Goal: Task Accomplishment & Management: Manage account settings

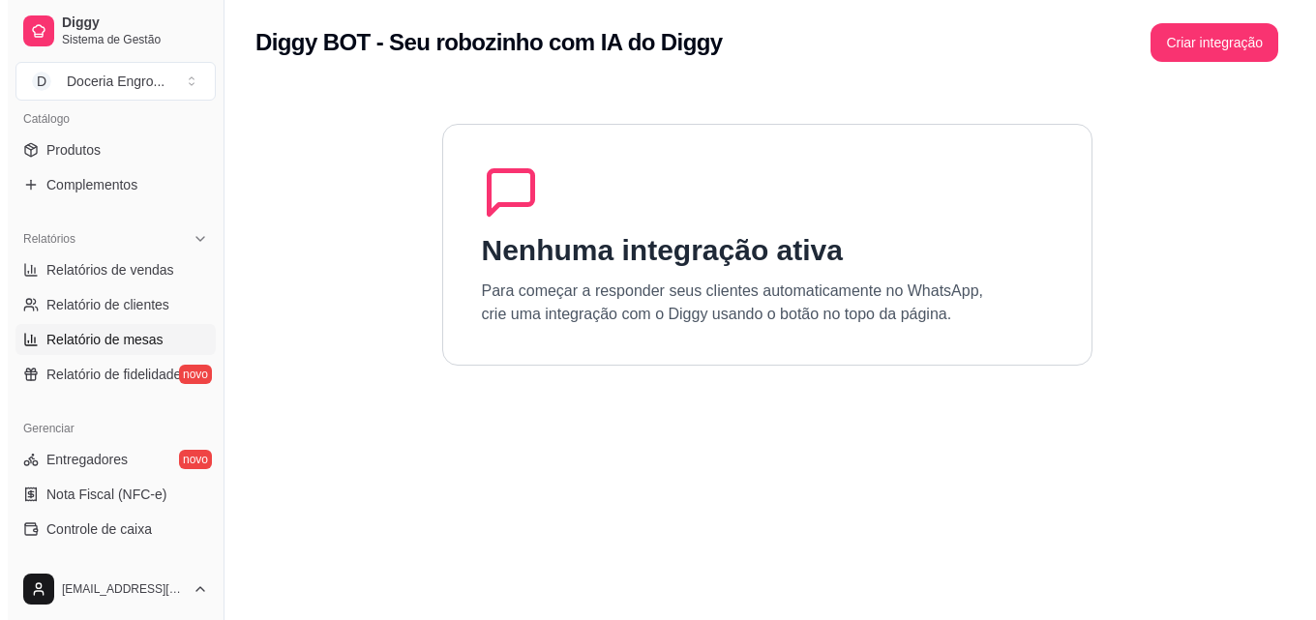
scroll to position [677, 0]
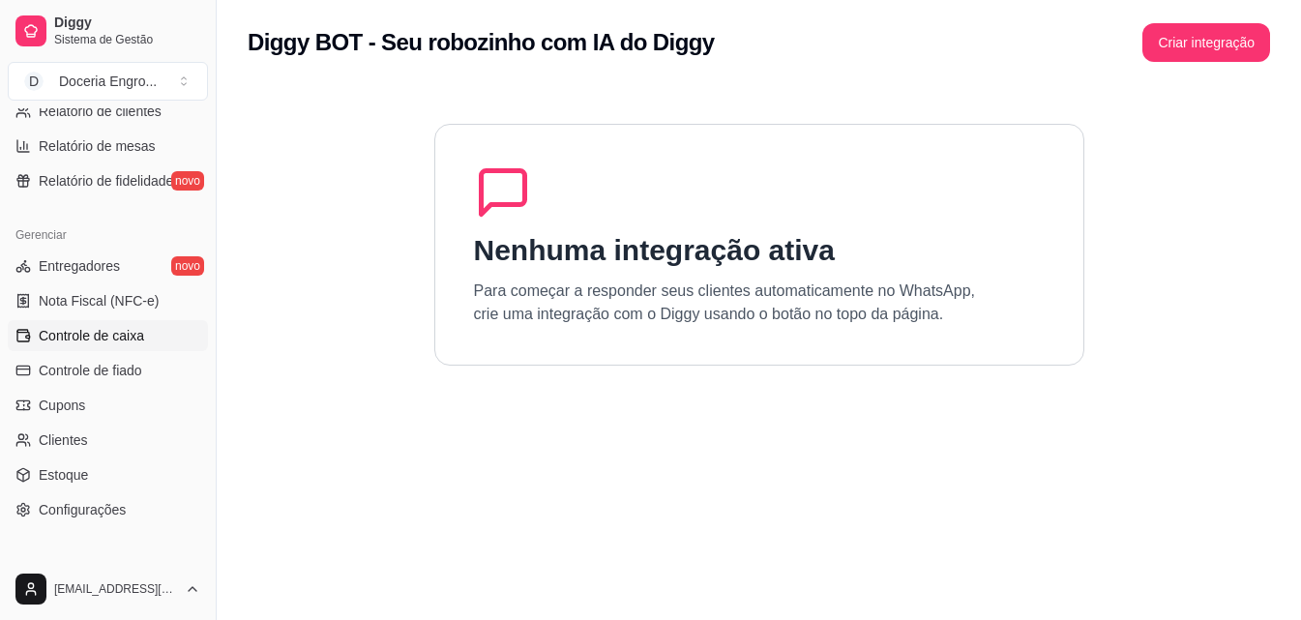
click at [142, 343] on span "Controle de caixa" at bounding box center [91, 335] width 105 height 19
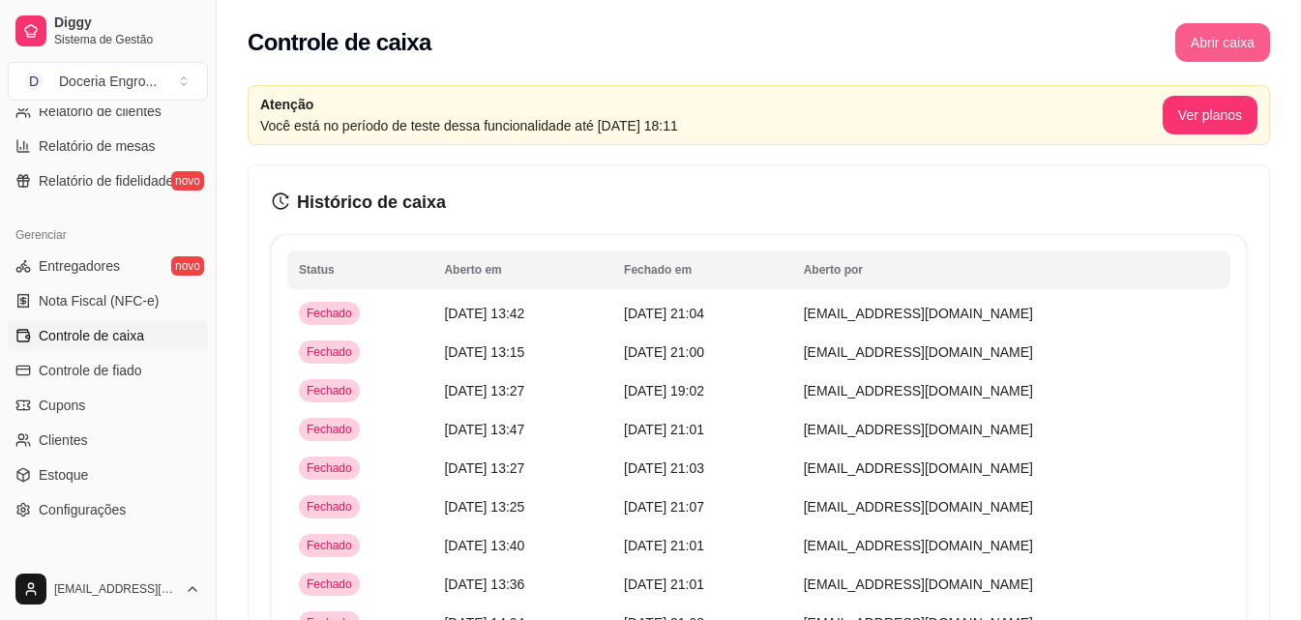
click at [1217, 46] on button "Abrir caixa" at bounding box center [1223, 42] width 95 height 39
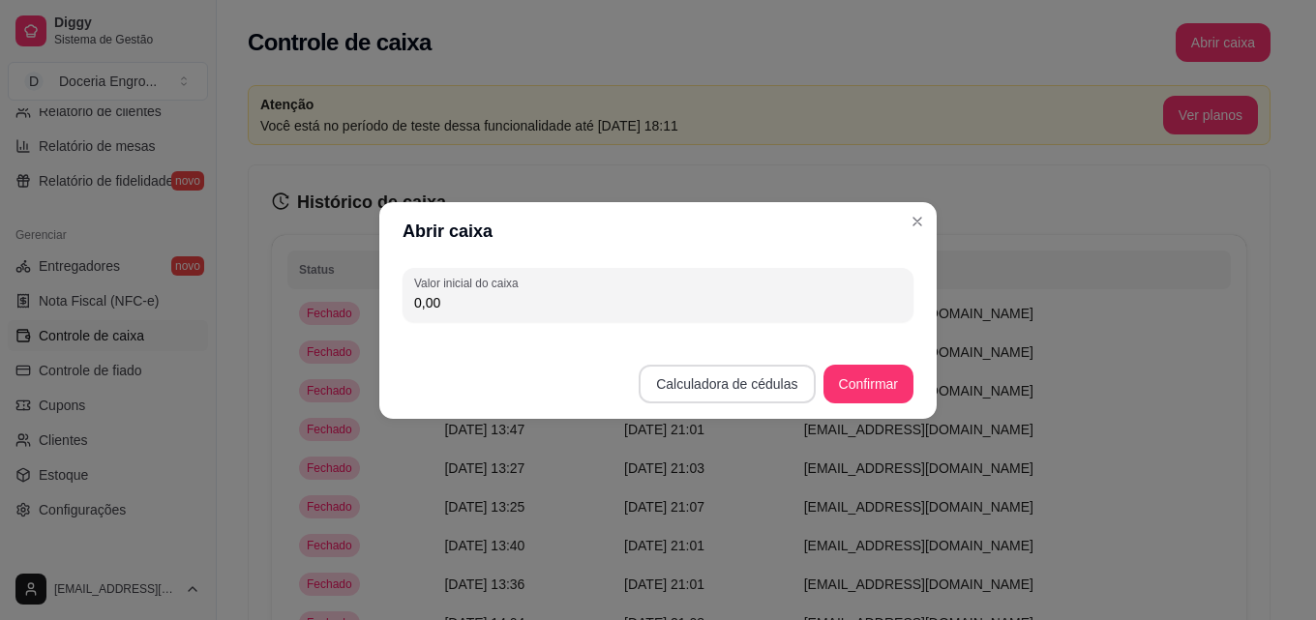
click at [765, 390] on button "Calculadora de cédulas" at bounding box center [727, 384] width 176 height 39
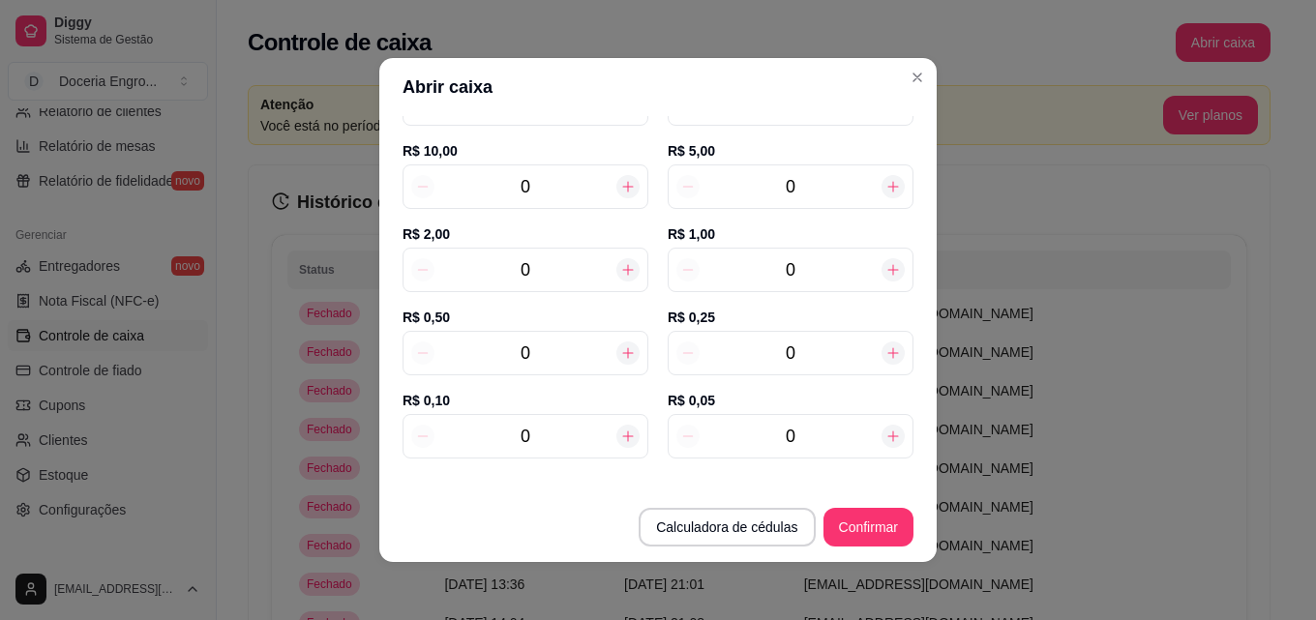
scroll to position [290, 0]
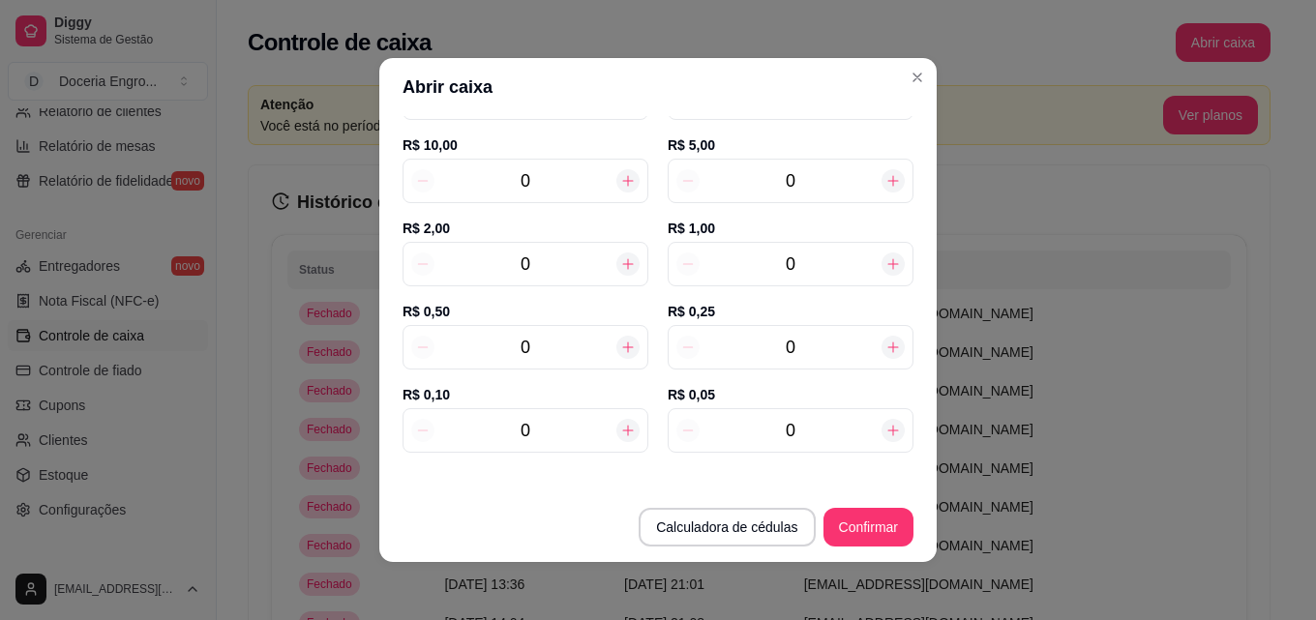
click at [554, 278] on div "0" at bounding box center [525, 264] width 246 height 45
type input "8"
type input "16,00"
type input "8"
click at [831, 156] on div "R$ 5,00 0" at bounding box center [791, 176] width 246 height 83
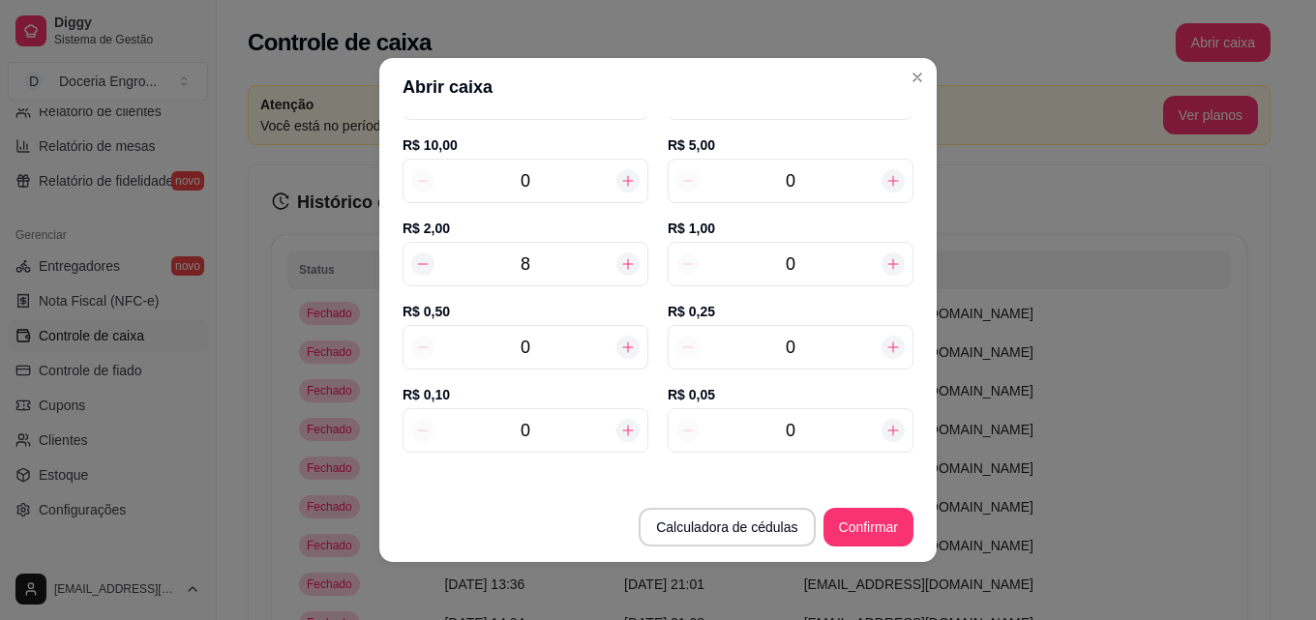
click at [827, 172] on input "0" at bounding box center [791, 180] width 182 height 27
type input "4"
type input "36,00"
type input "0"
type input "16,00"
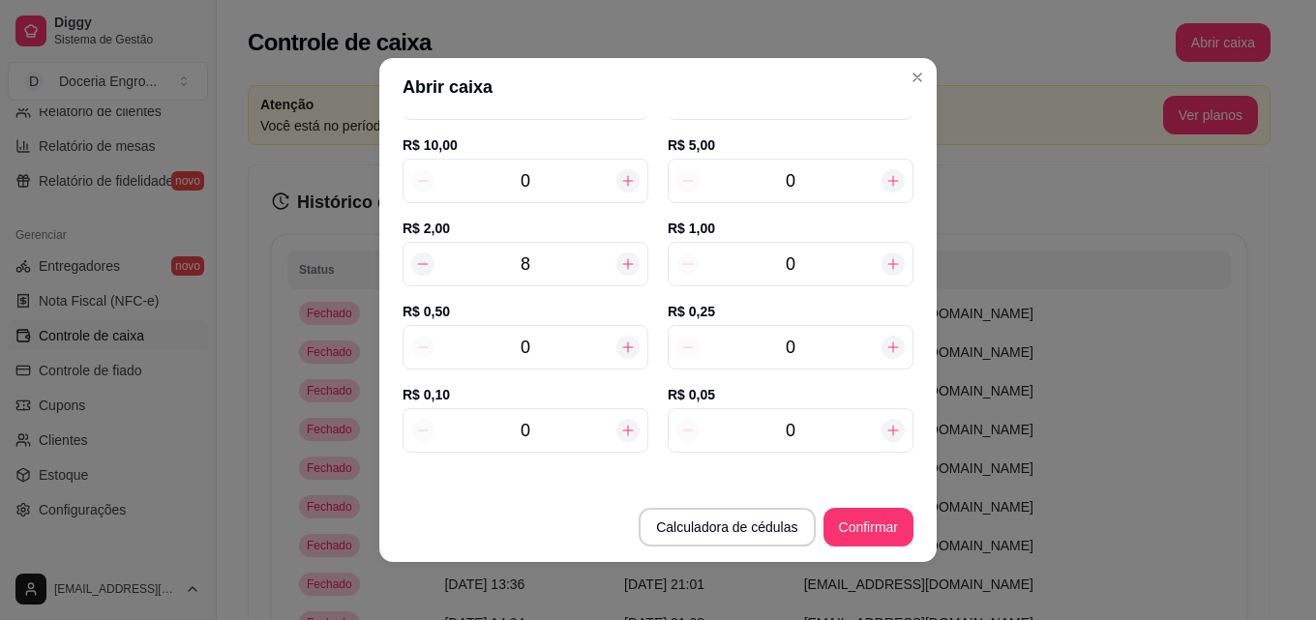
type input "5"
type input "41,00"
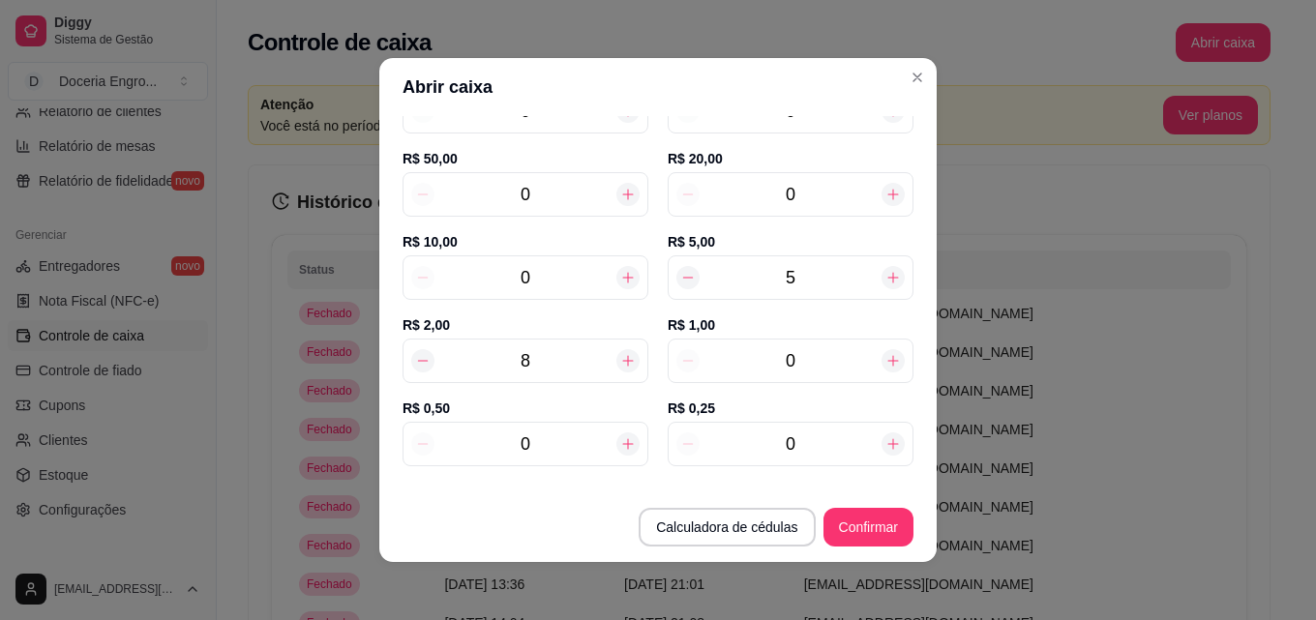
type input "5"
click at [783, 189] on input "0" at bounding box center [791, 194] width 182 height 27
type input "61,00"
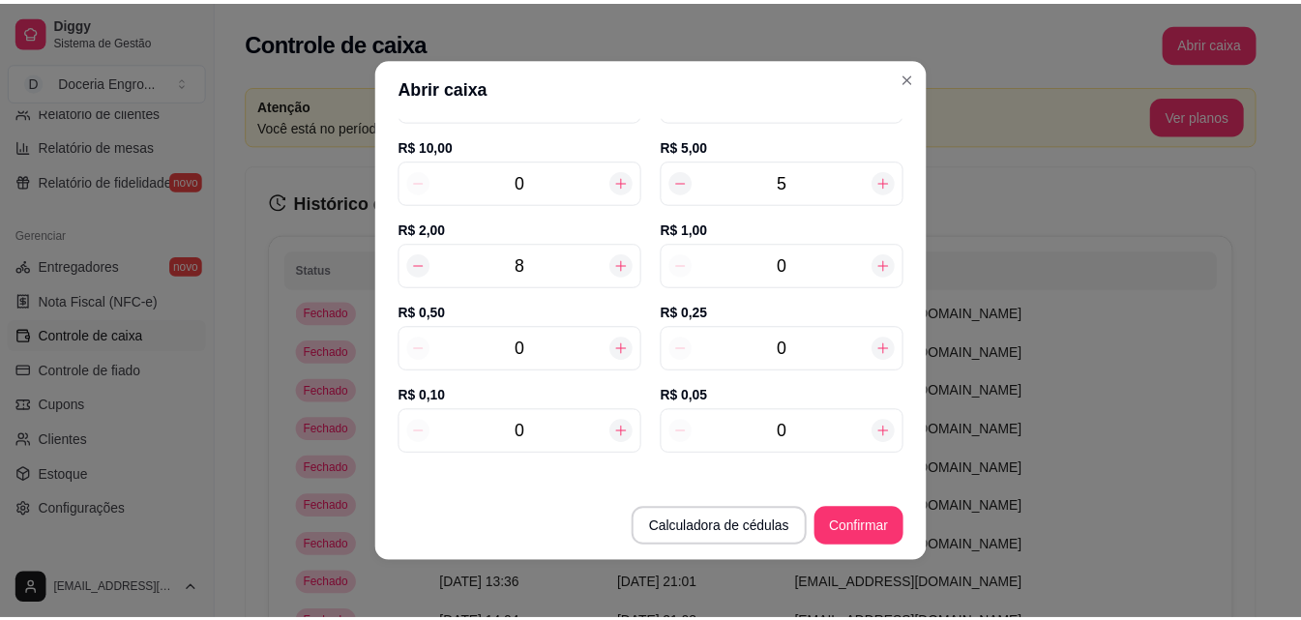
scroll to position [290, 0]
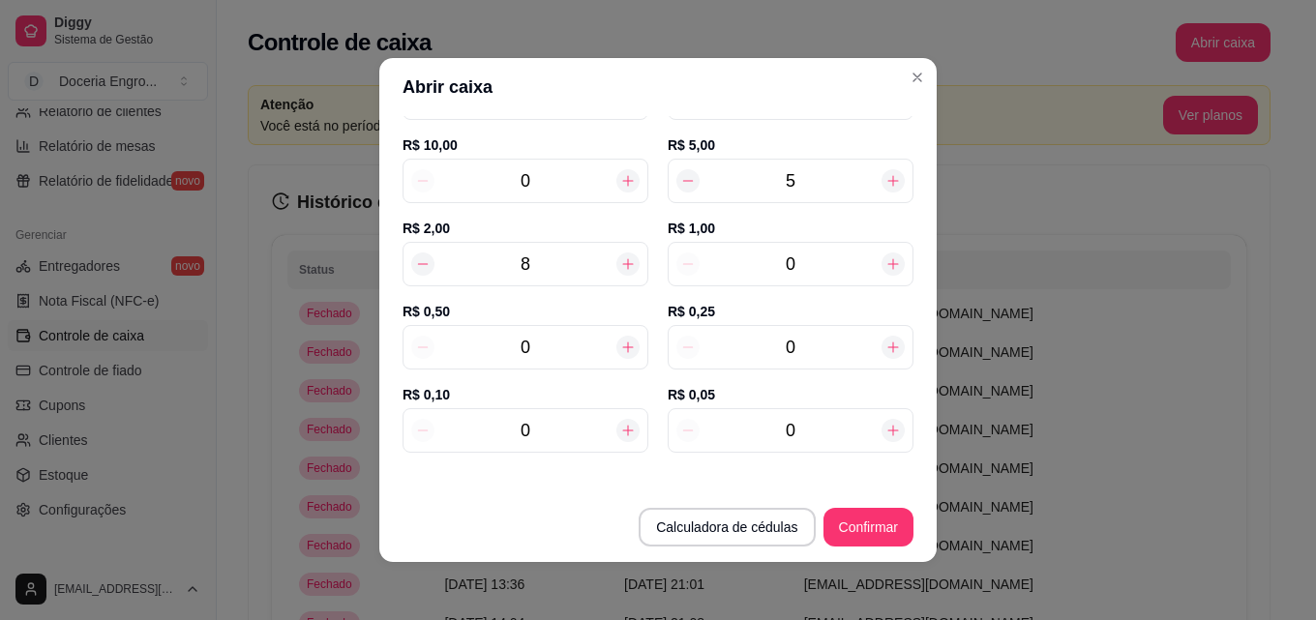
type input "1"
click at [811, 256] on input "0" at bounding box center [791, 264] width 182 height 27
type input "62,00"
type input "1"
click at [557, 350] on input "0" at bounding box center [525, 347] width 182 height 27
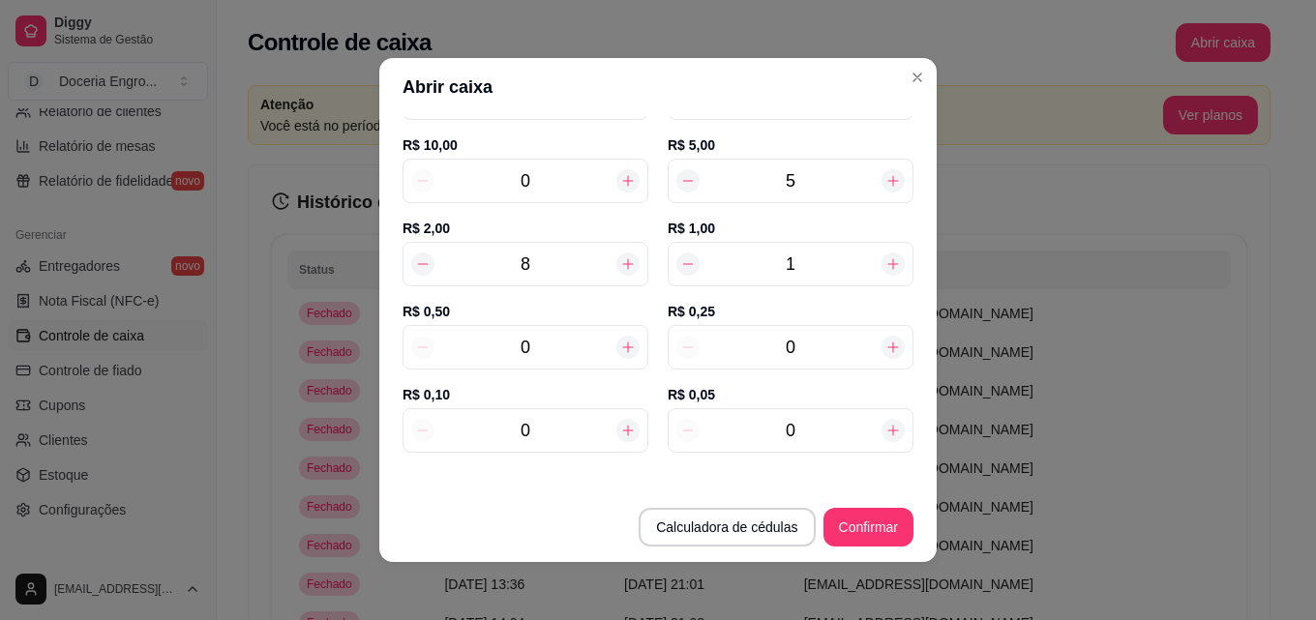
type input "62,50"
type input "11"
type input "67,50"
type input "11"
click at [825, 343] on input "0" at bounding box center [791, 347] width 182 height 27
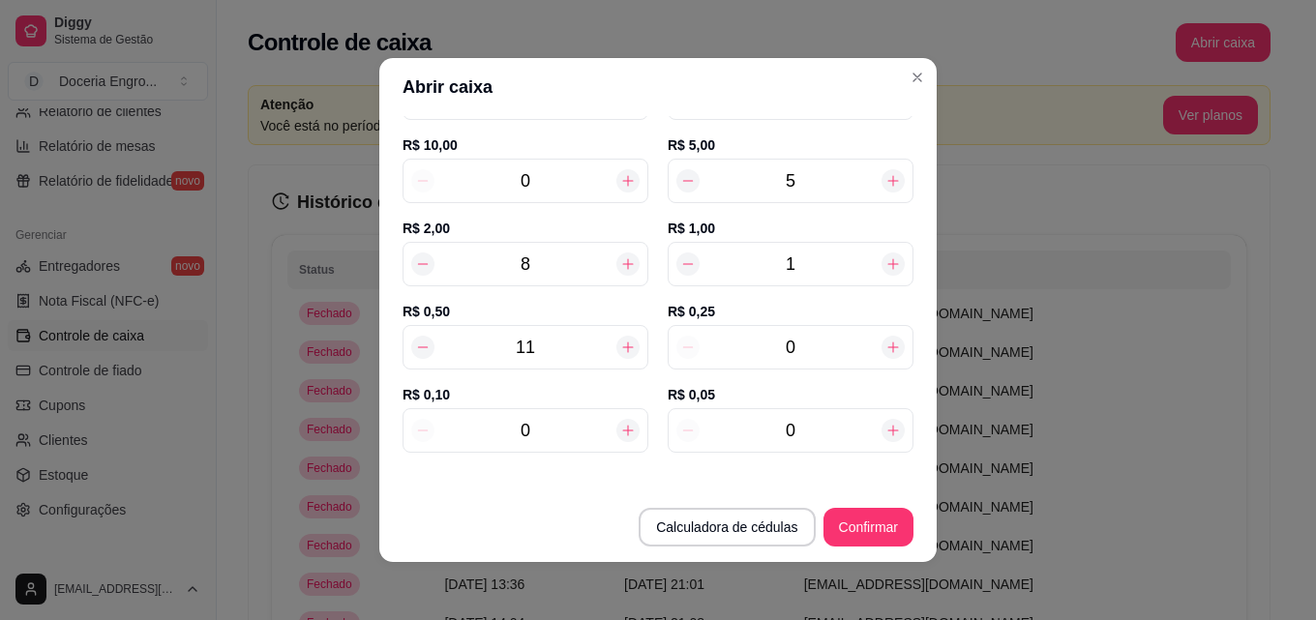
type input "67,75"
type input "10"
type input "70,00"
type input "10"
click at [795, 433] on input "0" at bounding box center [791, 430] width 182 height 27
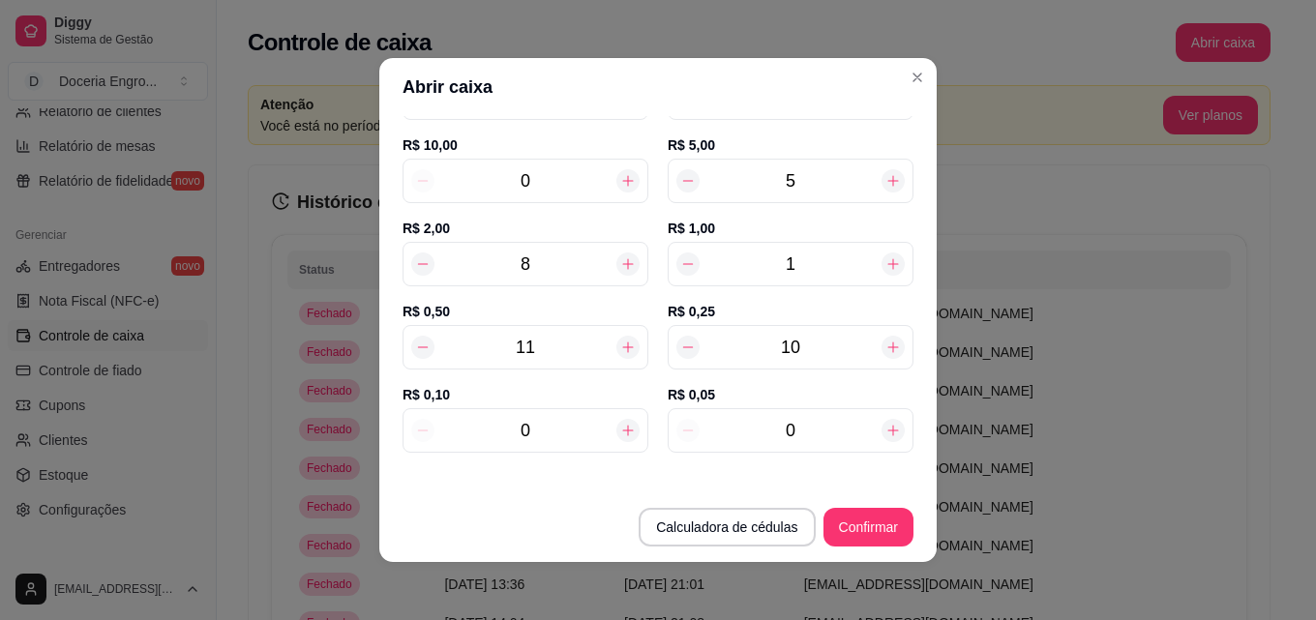
type input "70,05"
type input "1"
click at [850, 533] on button "Confirmar" at bounding box center [868, 527] width 90 height 39
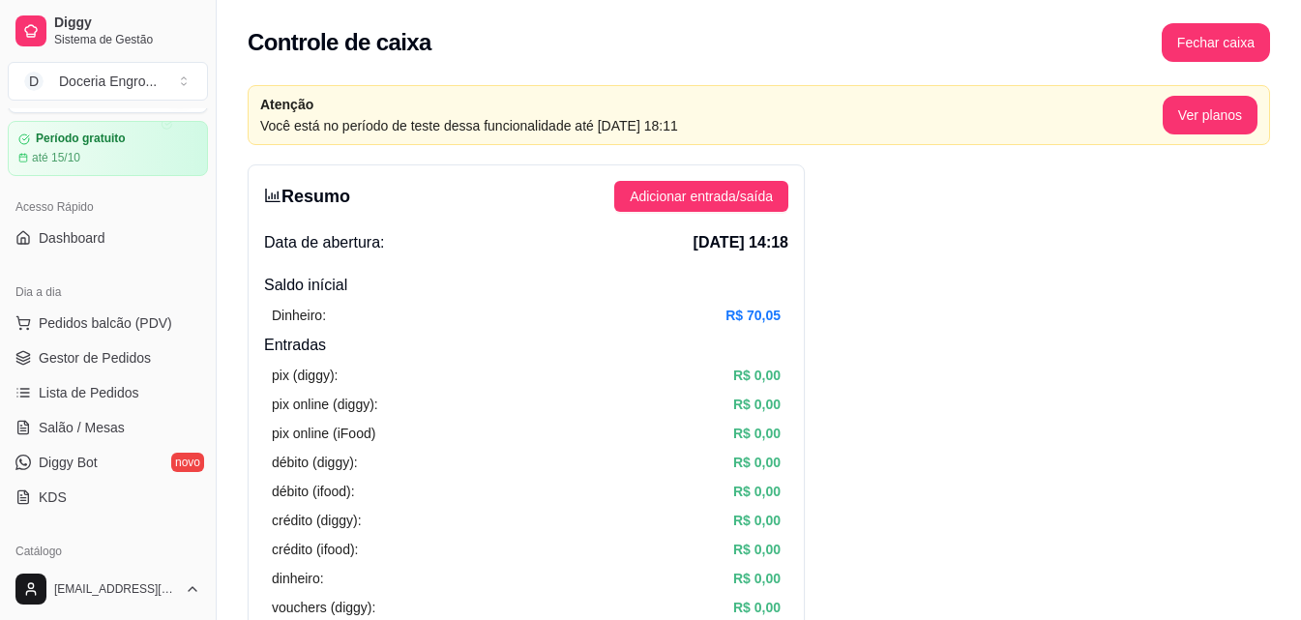
scroll to position [0, 0]
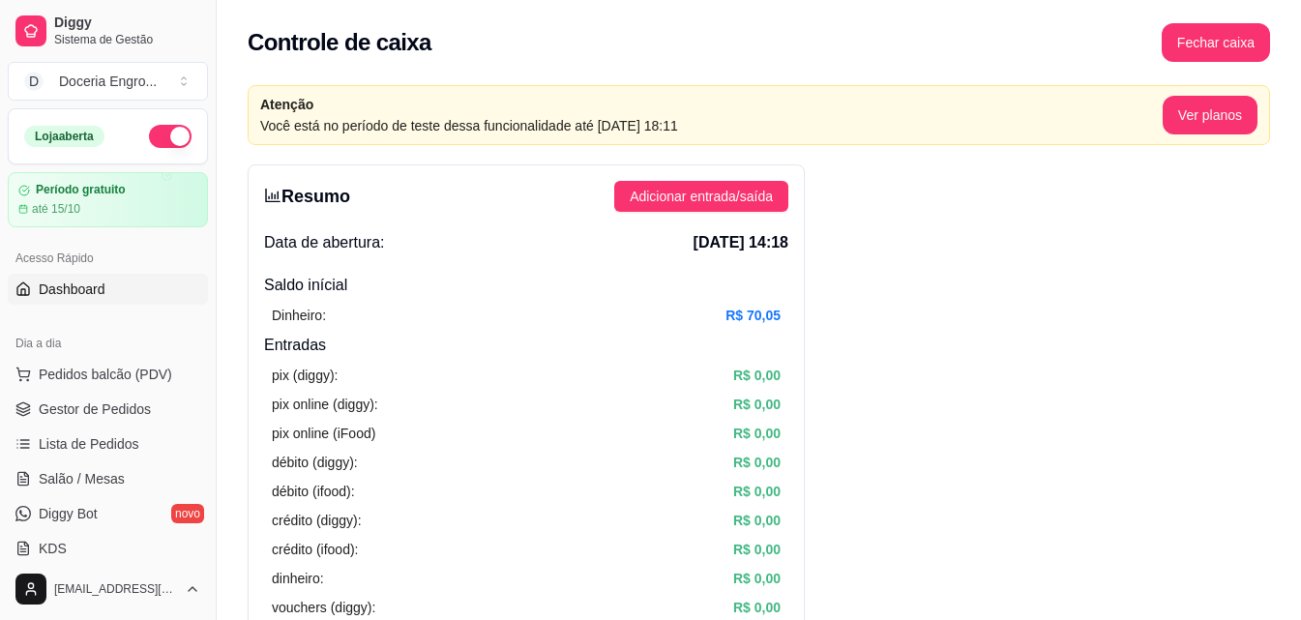
click at [128, 278] on link "Dashboard" at bounding box center [108, 289] width 200 height 31
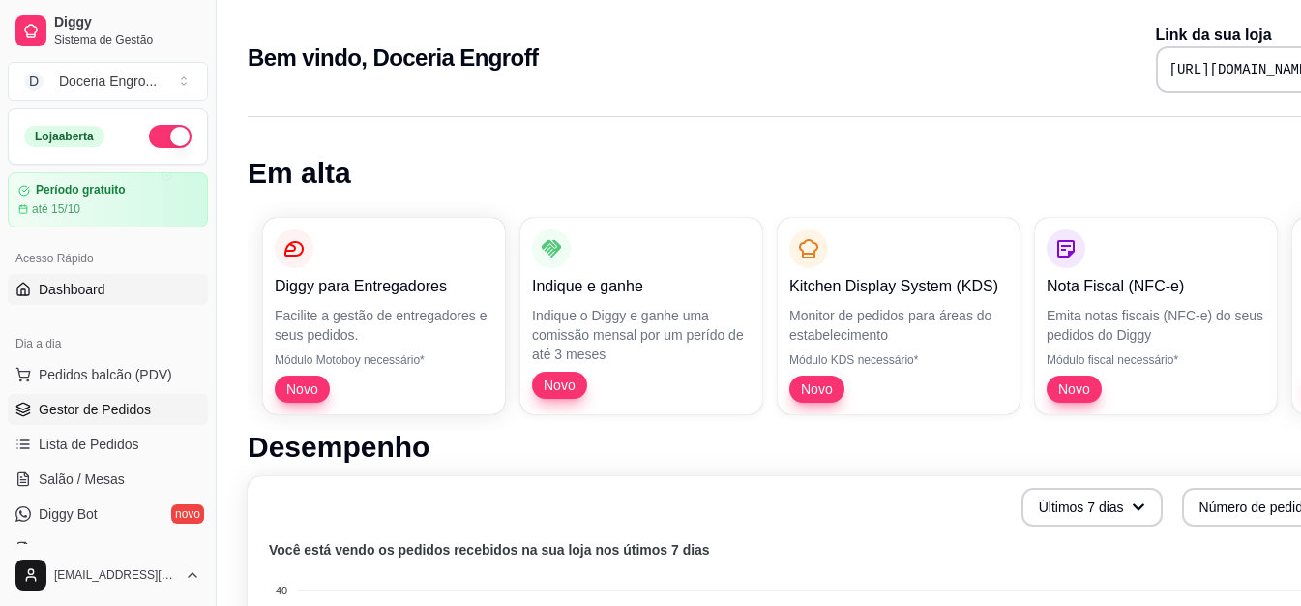
click at [98, 405] on span "Gestor de Pedidos" at bounding box center [95, 409] width 112 height 19
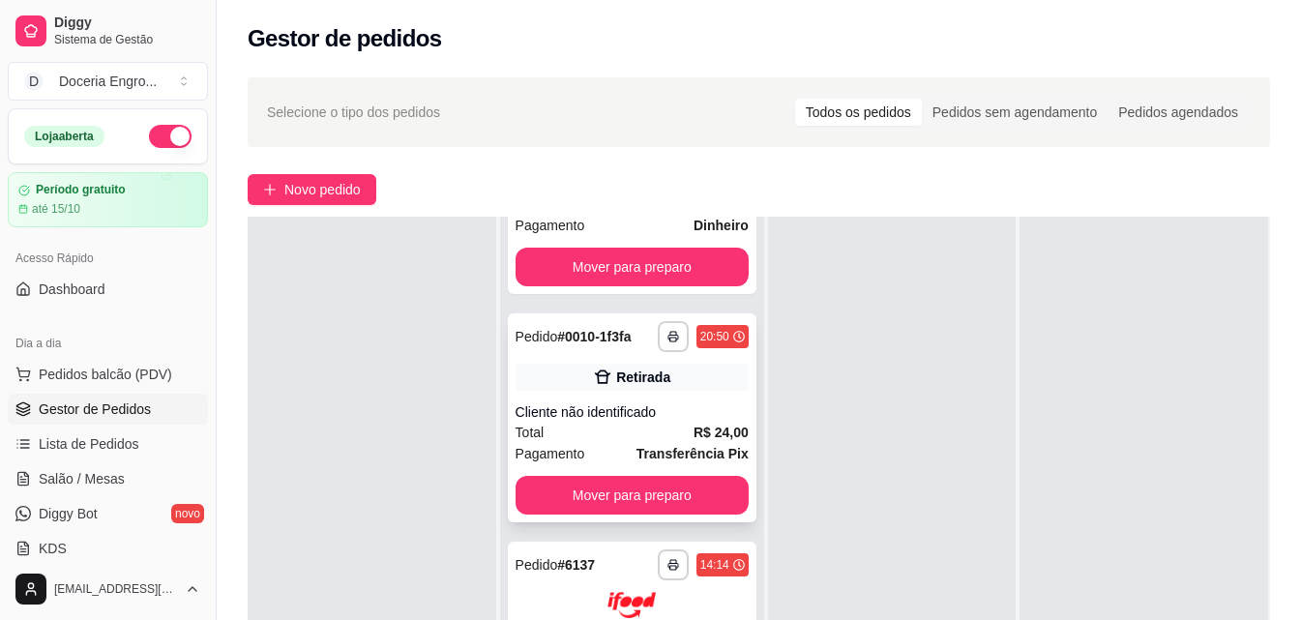
scroll to position [418, 0]
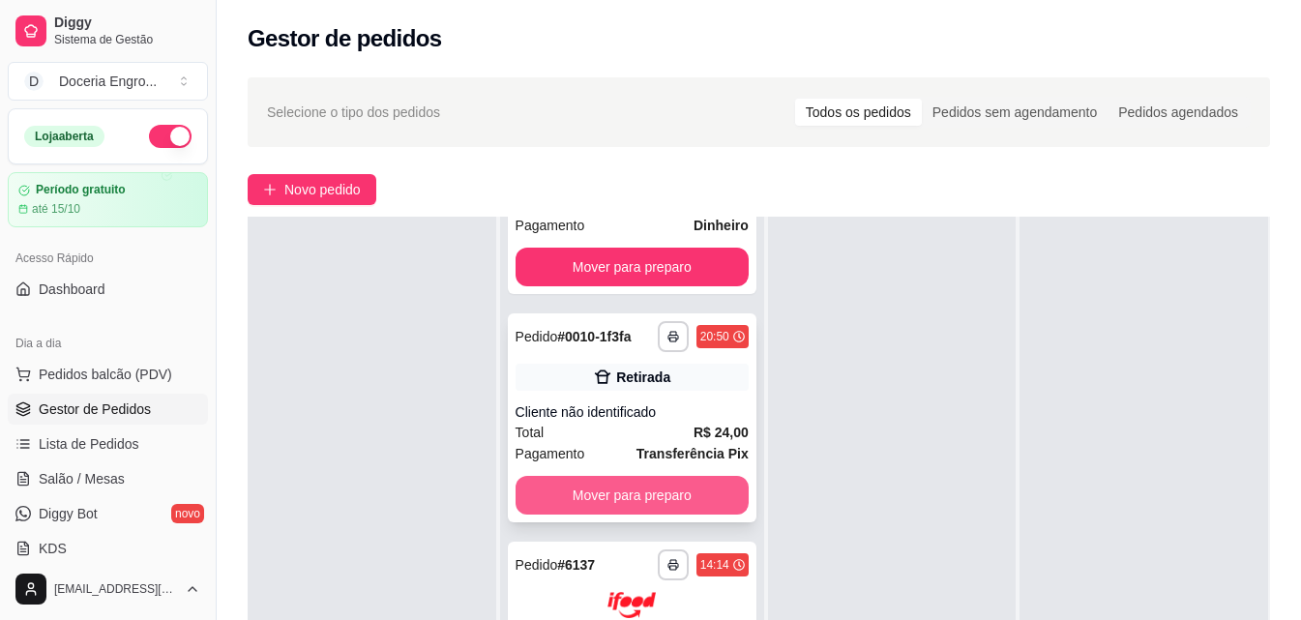
click at [681, 496] on button "Mover para preparo" at bounding box center [632, 495] width 233 height 39
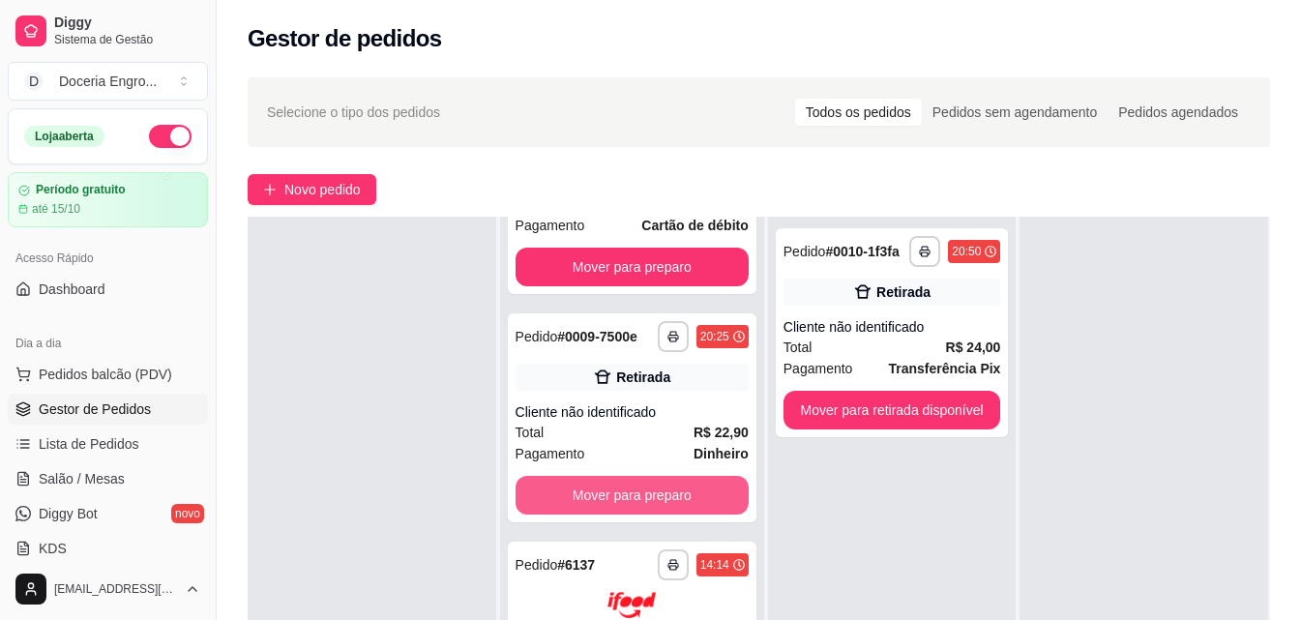
scroll to position [174, 0]
click at [666, 487] on button "Mover para preparo" at bounding box center [632, 495] width 233 height 39
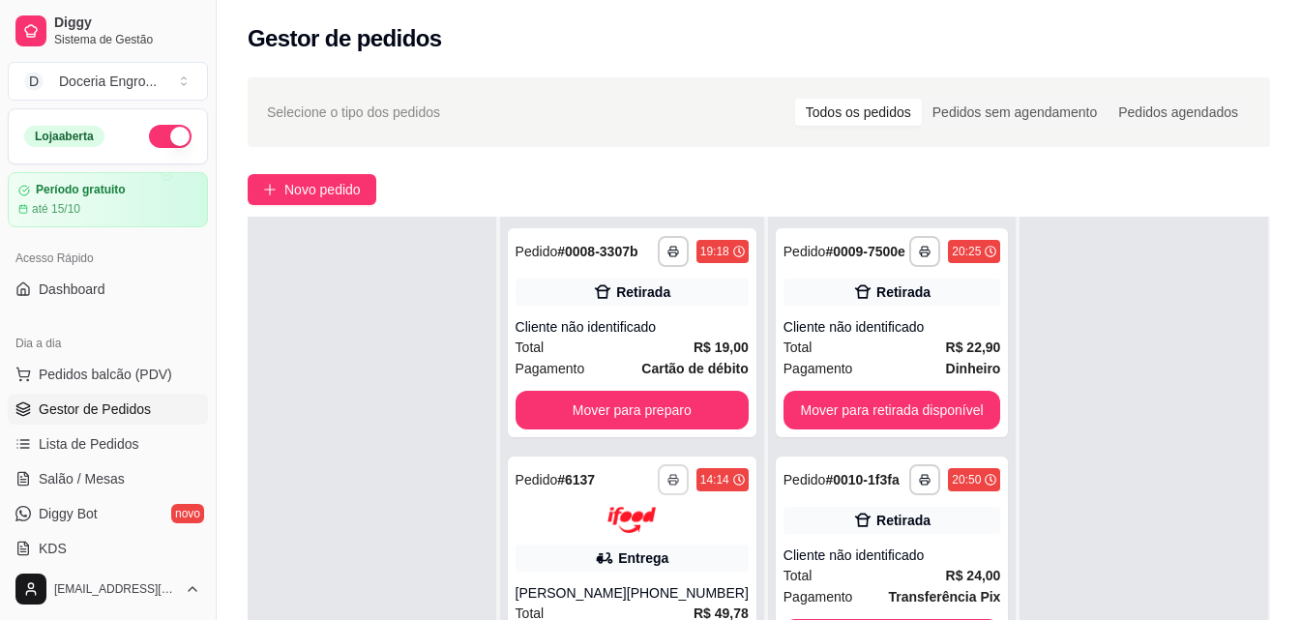
scroll to position [0, 0]
click at [665, 413] on button "Mover para preparo" at bounding box center [632, 410] width 233 height 39
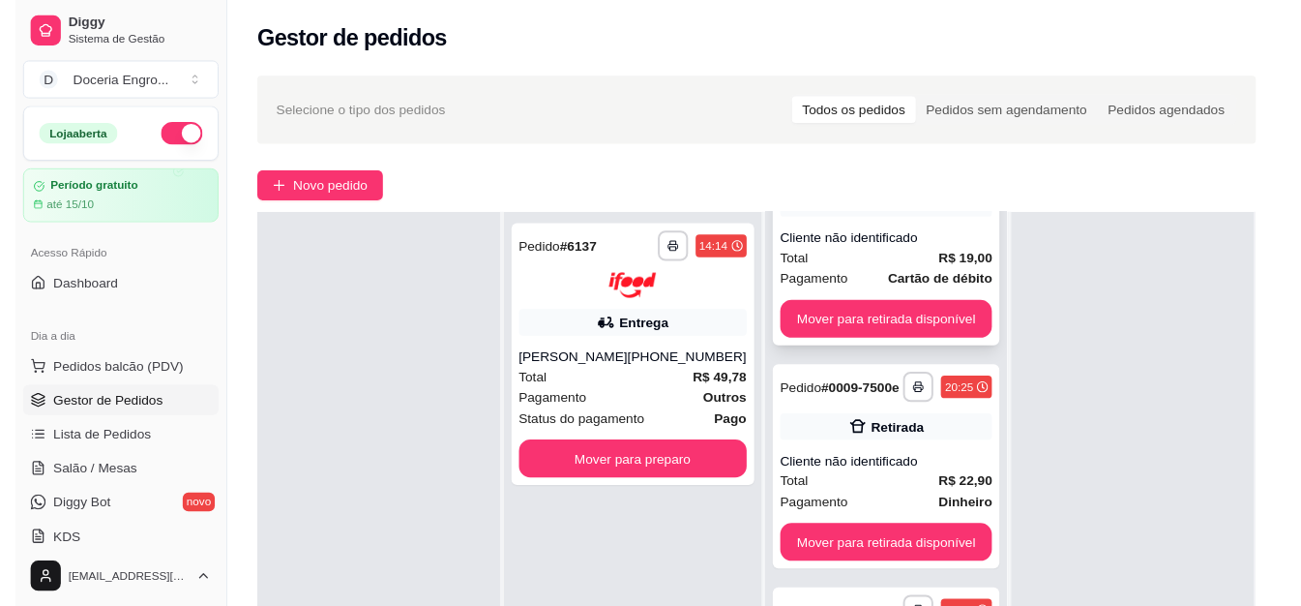
scroll to position [115, 0]
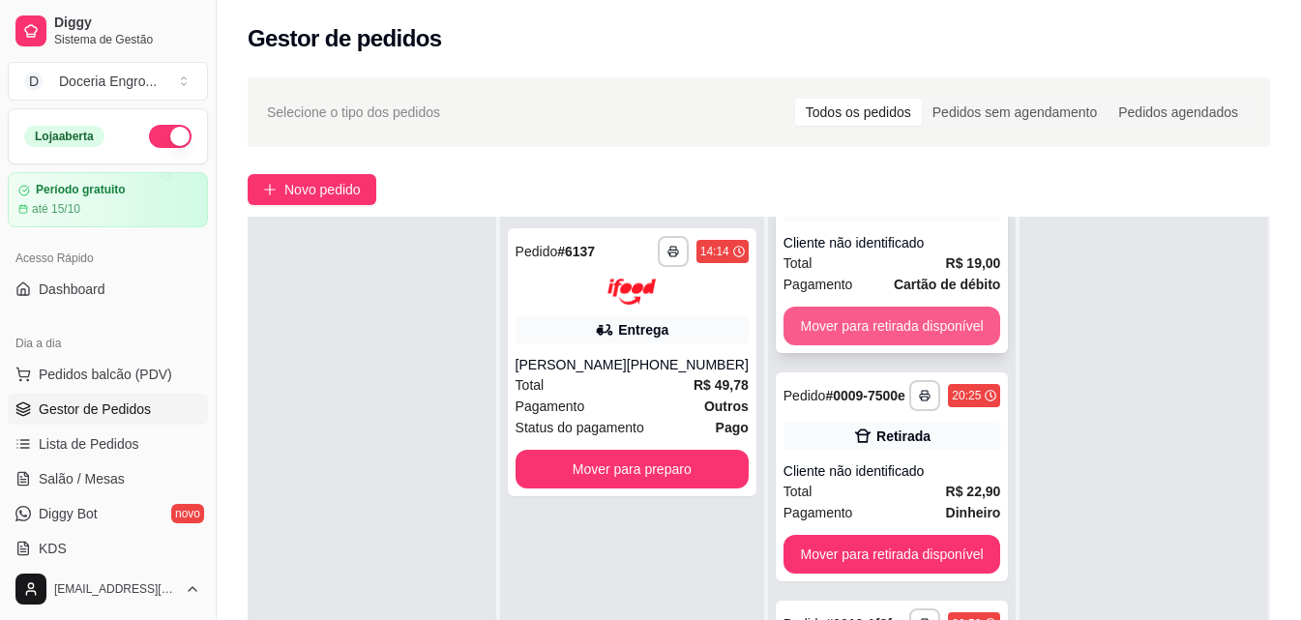
click at [883, 314] on button "Mover para retirada disponível" at bounding box center [893, 326] width 218 height 39
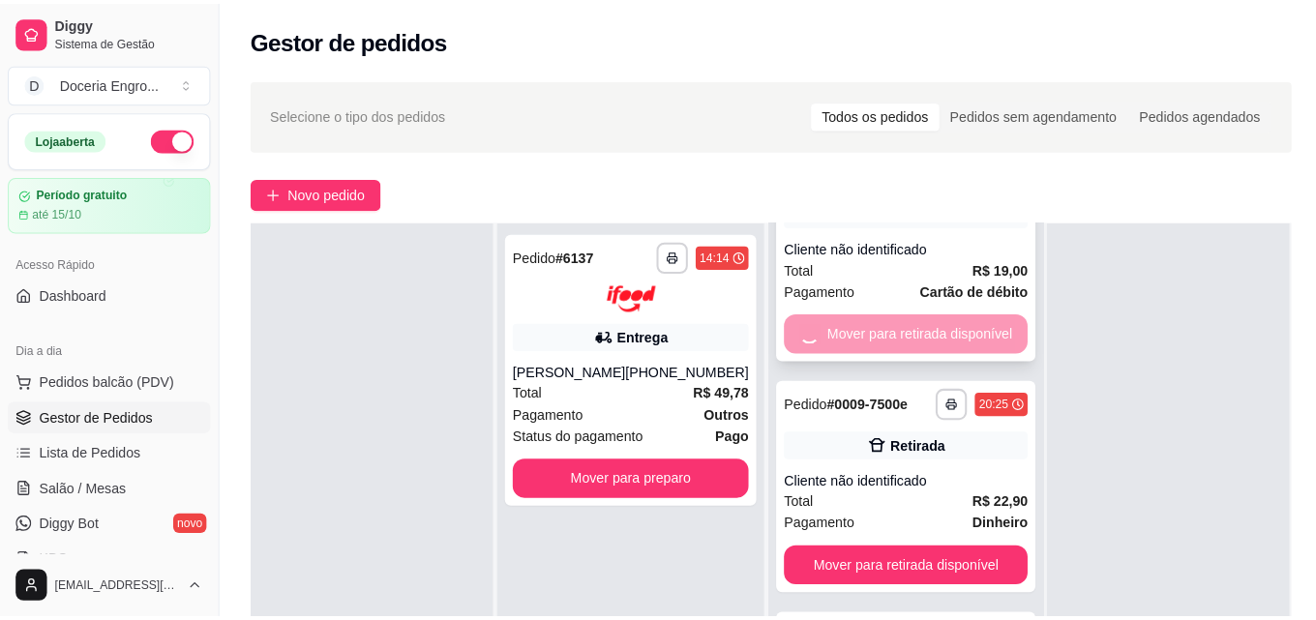
scroll to position [0, 0]
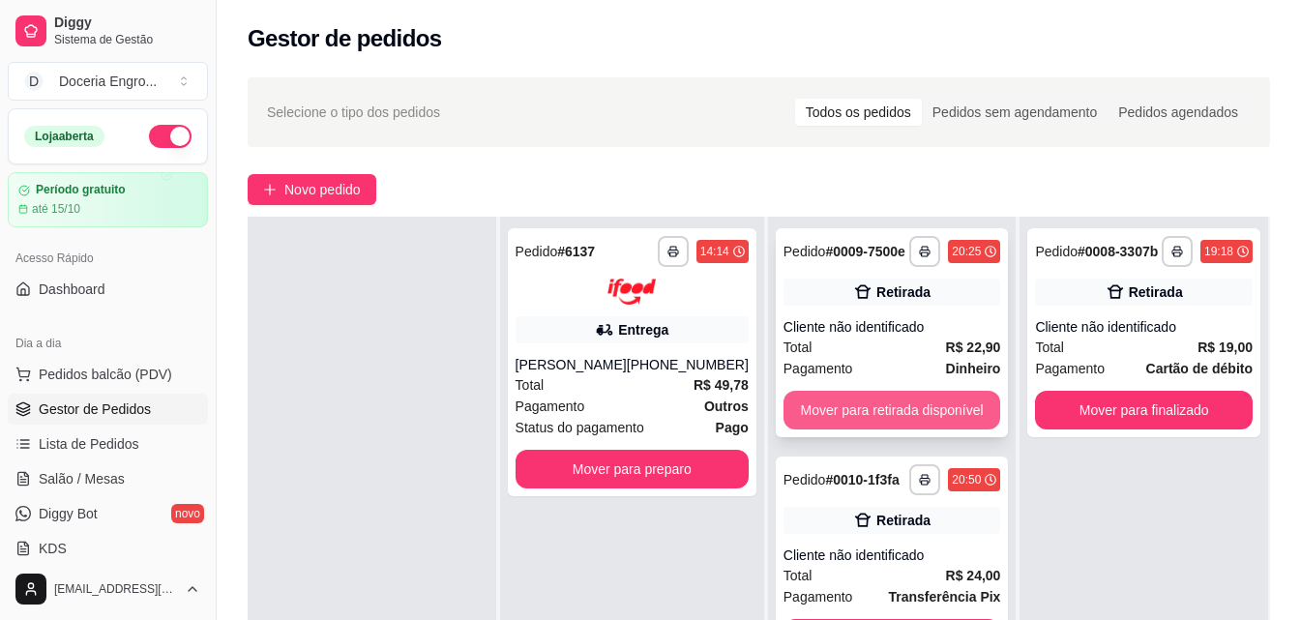
click at [880, 402] on button "Mover para retirada disponível" at bounding box center [893, 410] width 218 height 39
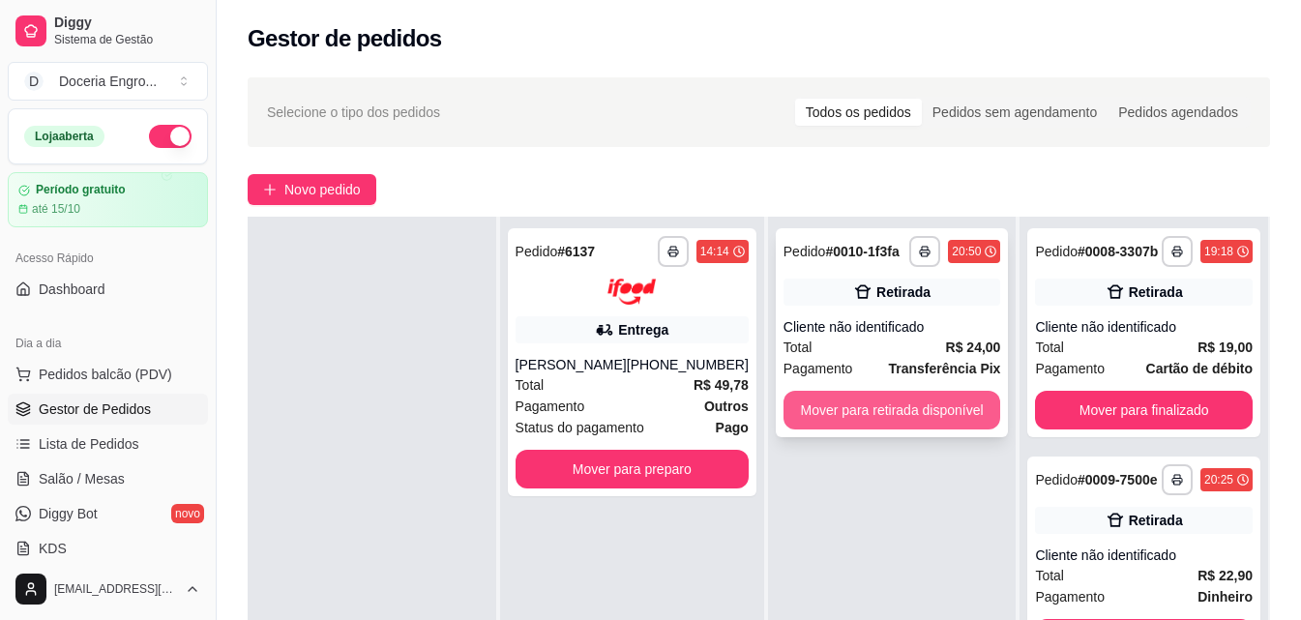
click at [882, 402] on button "Mover para retirada disponível" at bounding box center [893, 410] width 218 height 39
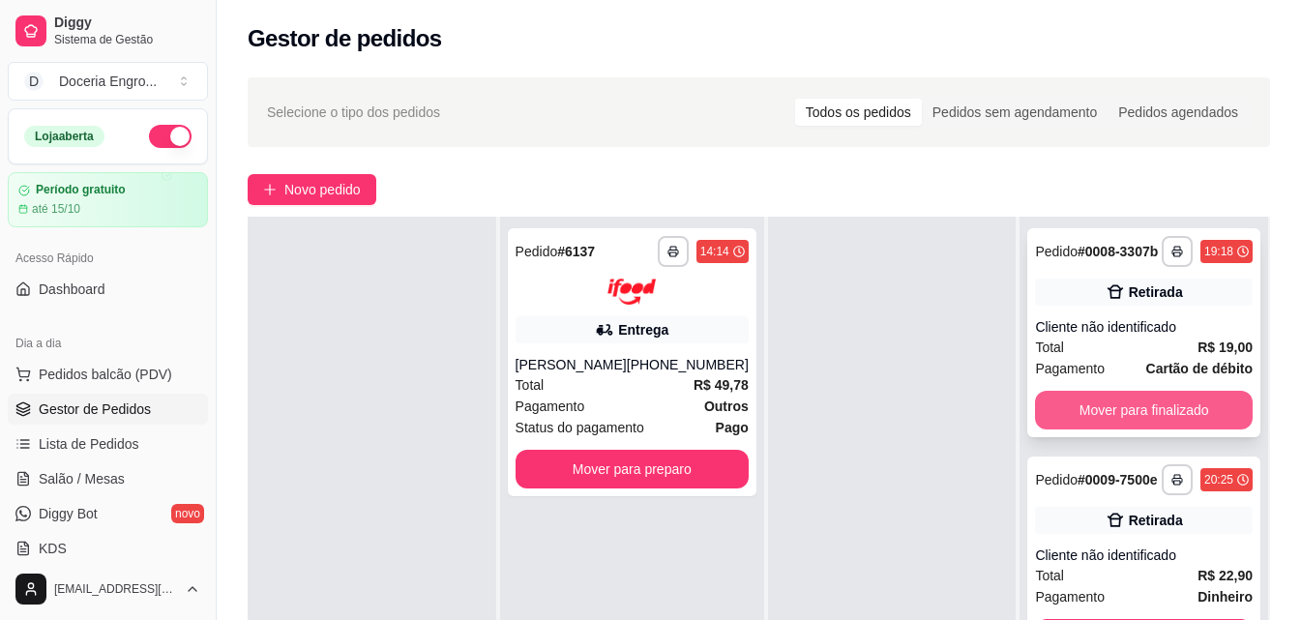
click at [1152, 430] on button "Mover para finalizado" at bounding box center [1144, 410] width 218 height 39
click at [1151, 417] on button "Mover para finalizado" at bounding box center [1144, 411] width 211 height 38
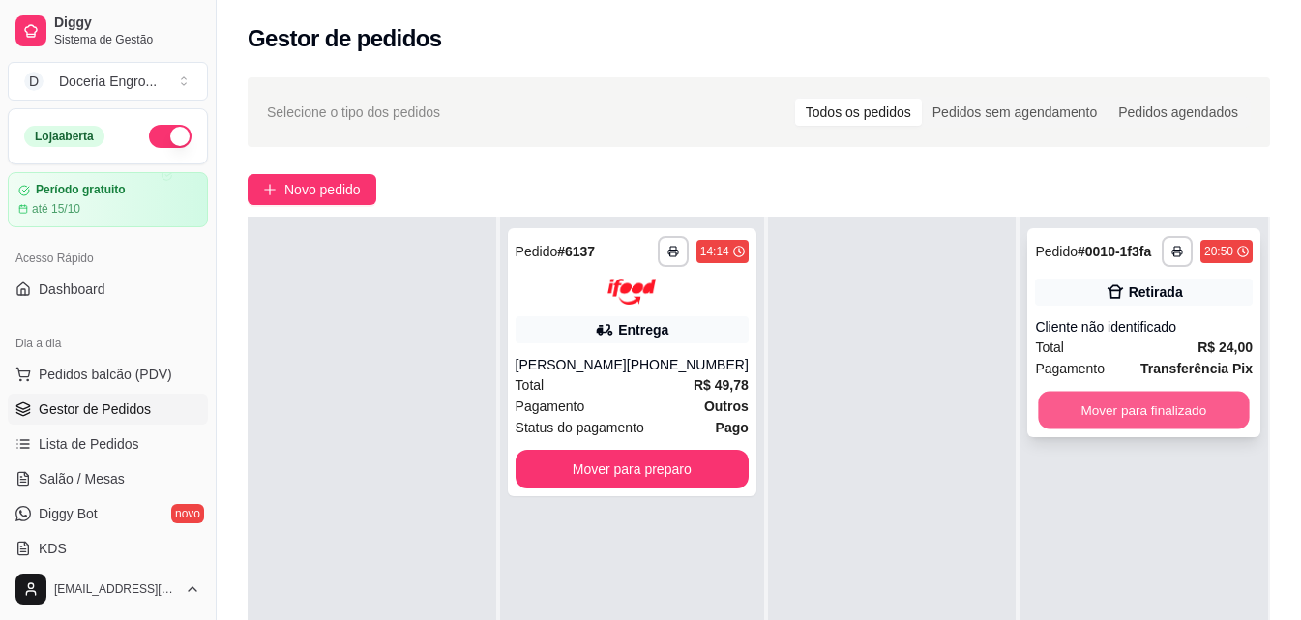
click at [1152, 409] on button "Mover para finalizado" at bounding box center [1144, 411] width 211 height 38
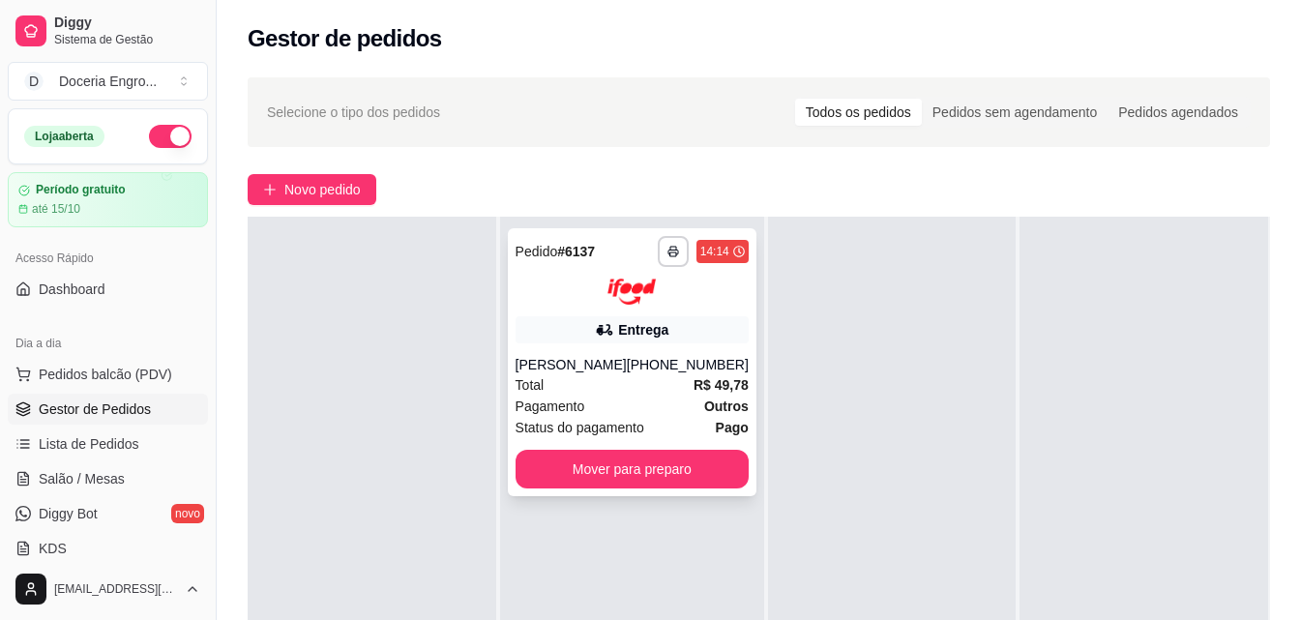
click at [631, 379] on div "Total R$ 49,78" at bounding box center [632, 384] width 233 height 21
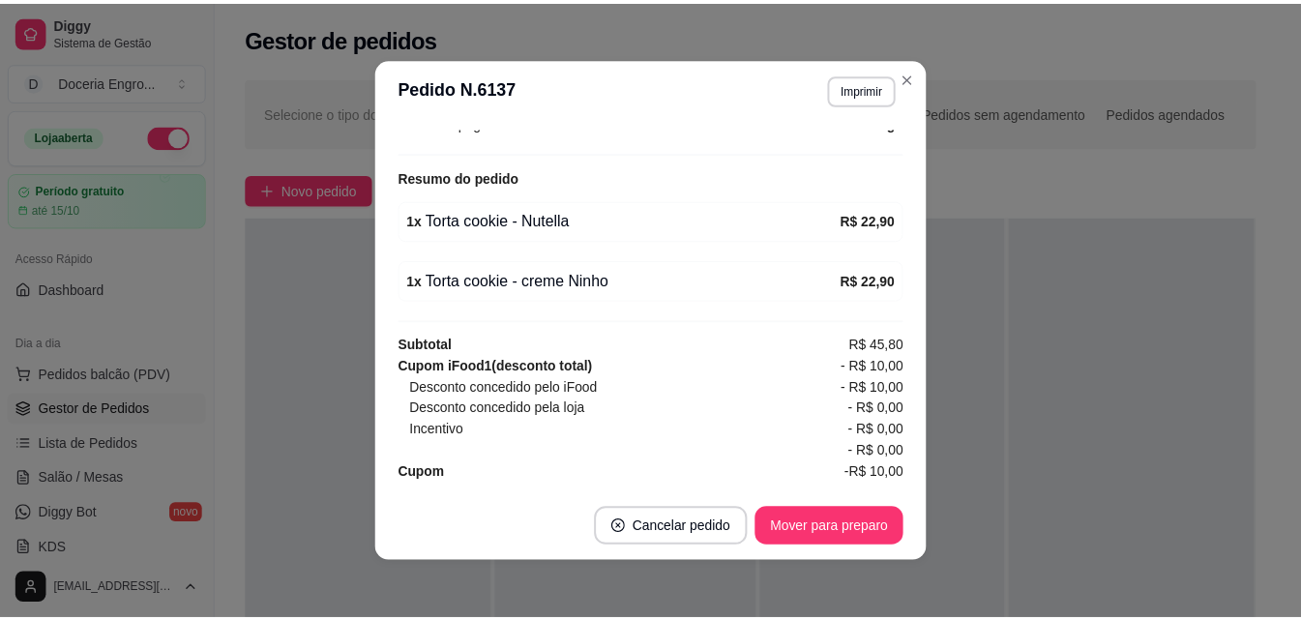
scroll to position [677, 0]
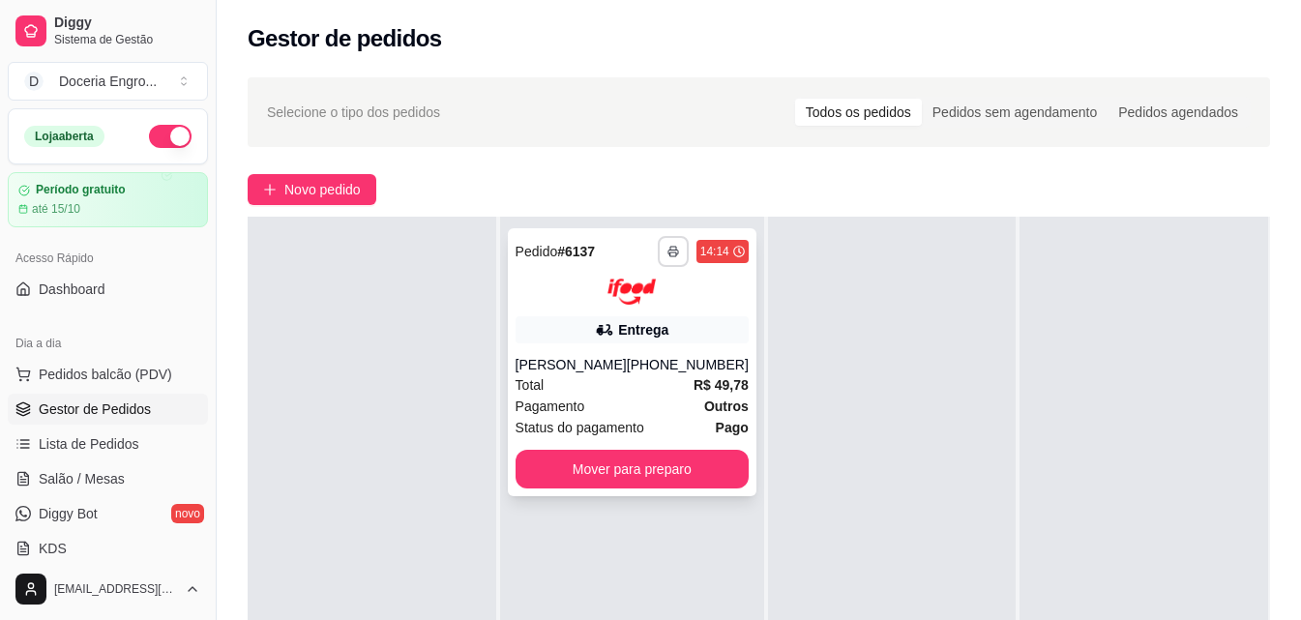
click at [666, 256] on button "button" at bounding box center [673, 251] width 31 height 31
click at [648, 311] on button "IMPRESSORA" at bounding box center [607, 319] width 140 height 31
click at [658, 257] on button "button" at bounding box center [673, 251] width 30 height 30
click at [632, 312] on button "IMPRESSORA" at bounding box center [607, 319] width 140 height 31
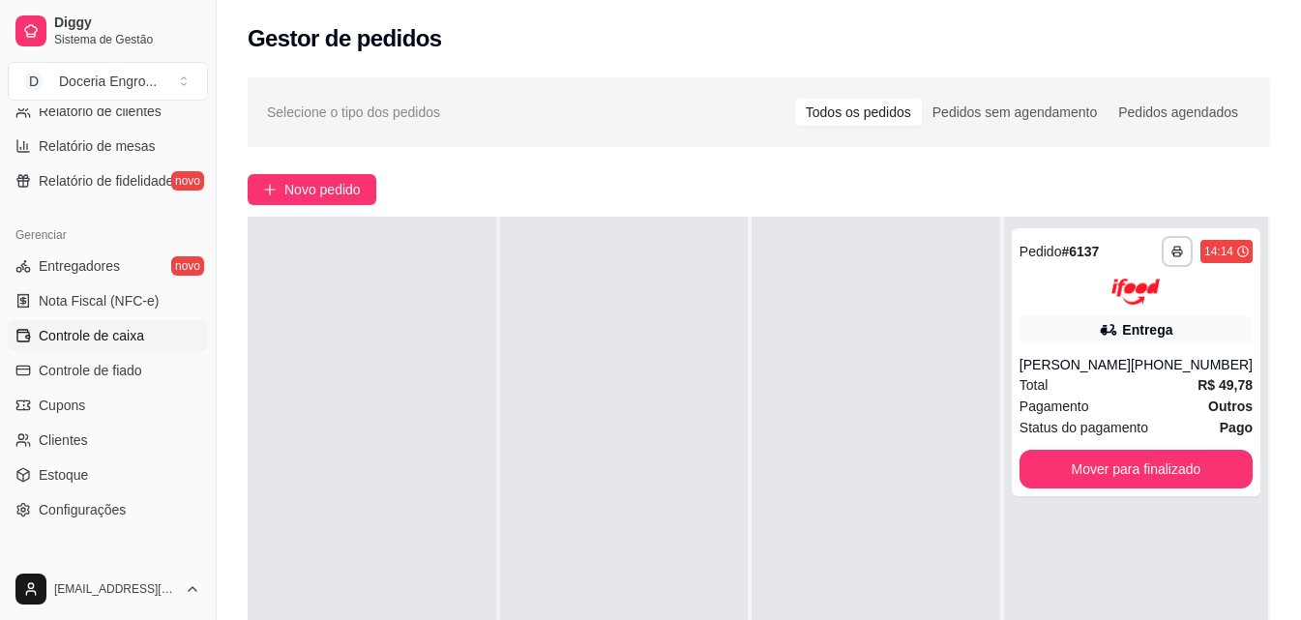
click at [105, 337] on span "Controle de caixa" at bounding box center [91, 335] width 105 height 19
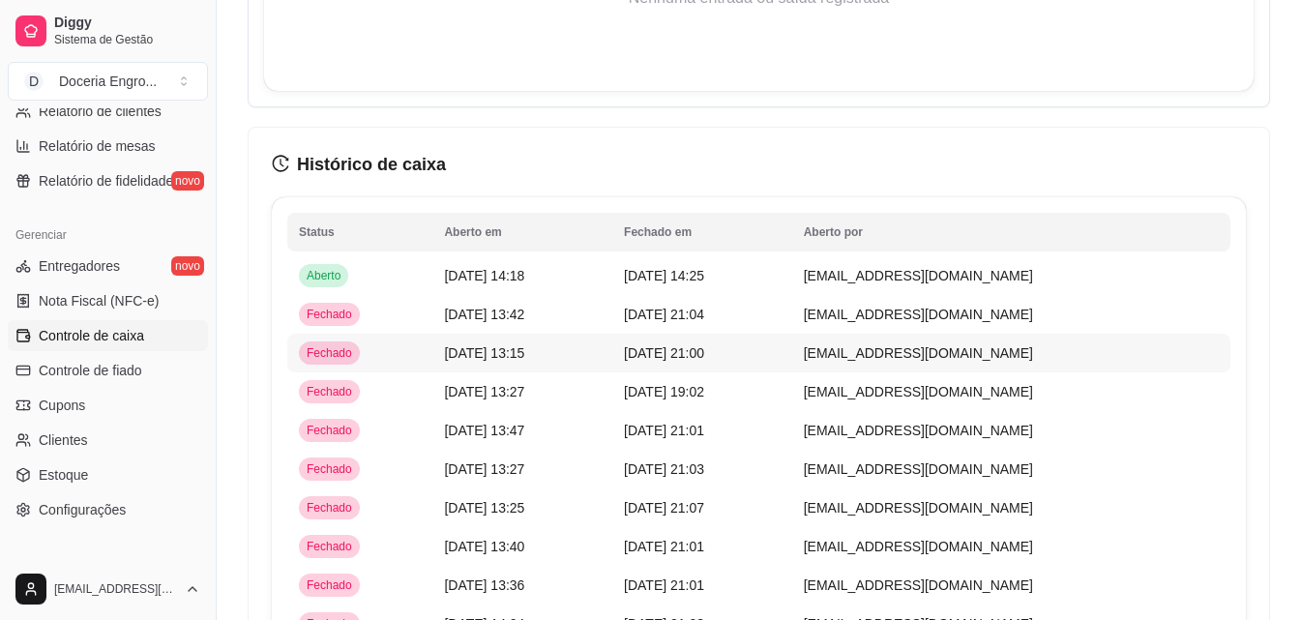
scroll to position [1548, 0]
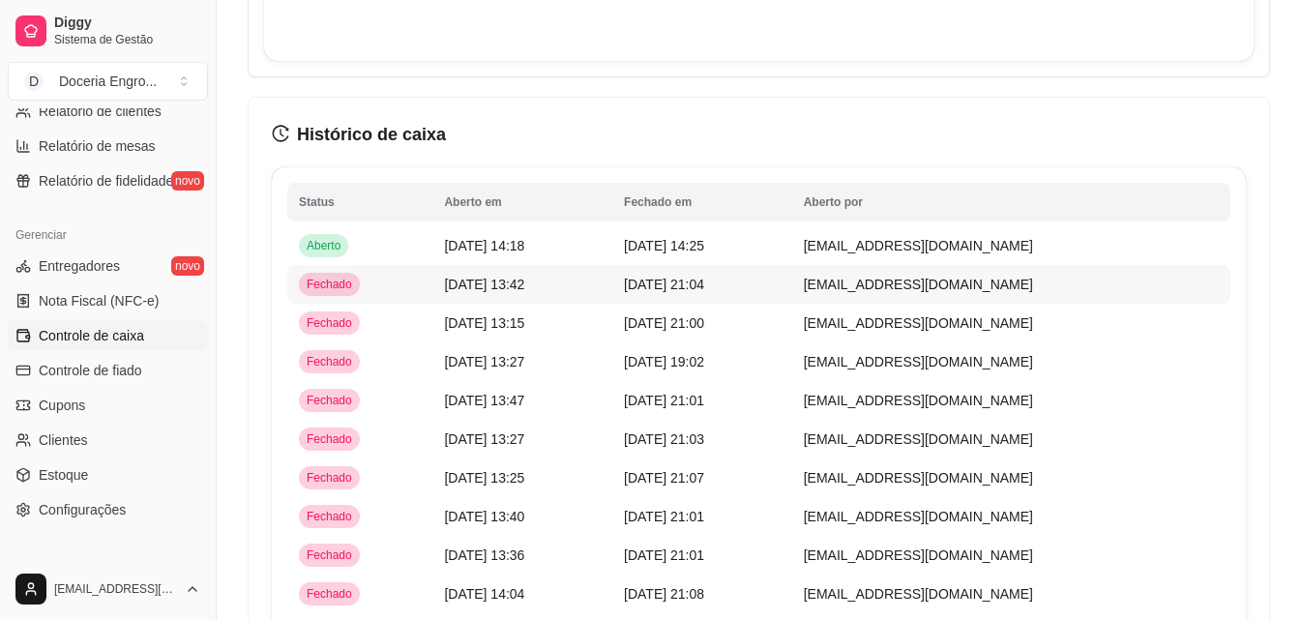
click at [704, 290] on span "30/09/25 às 21:04" at bounding box center [664, 284] width 80 height 15
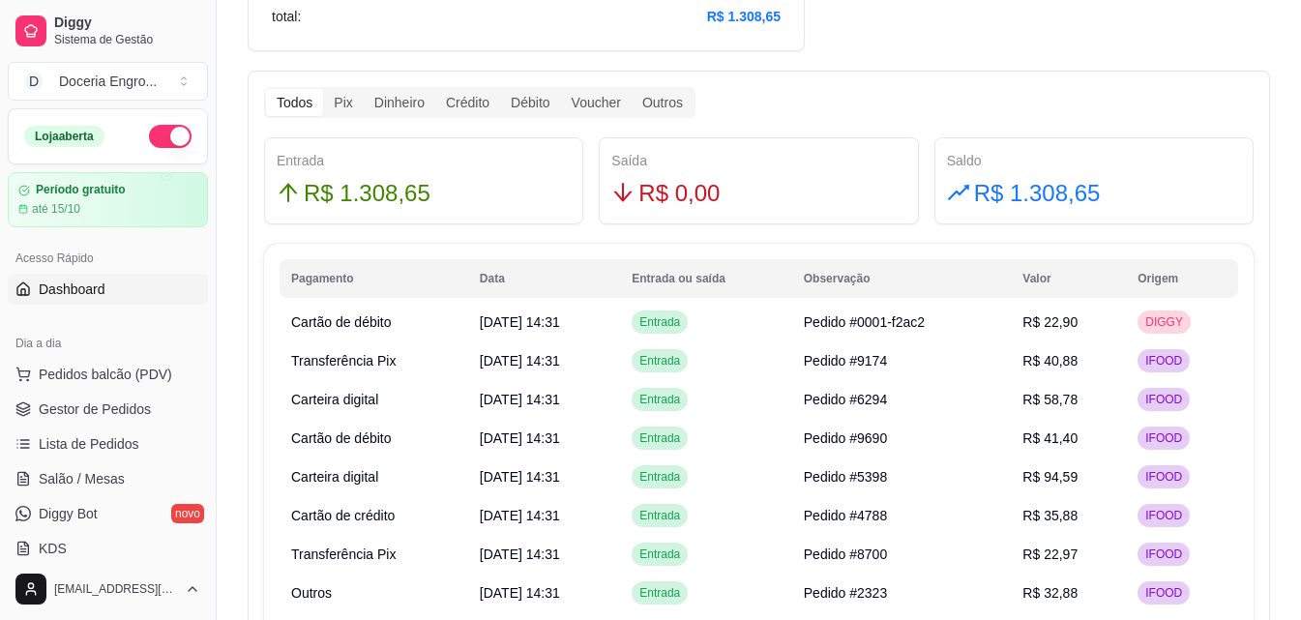
click at [126, 295] on link "Dashboard" at bounding box center [108, 289] width 200 height 31
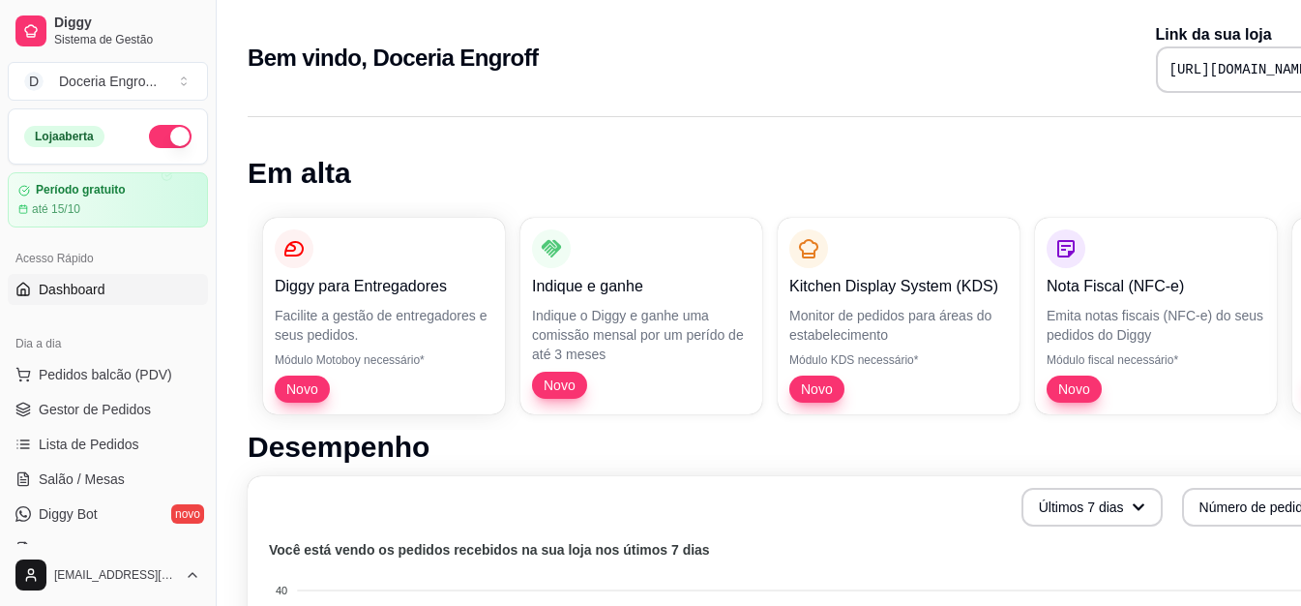
click at [405, 175] on h1 "Em alta" at bounding box center [808, 173] width 1120 height 35
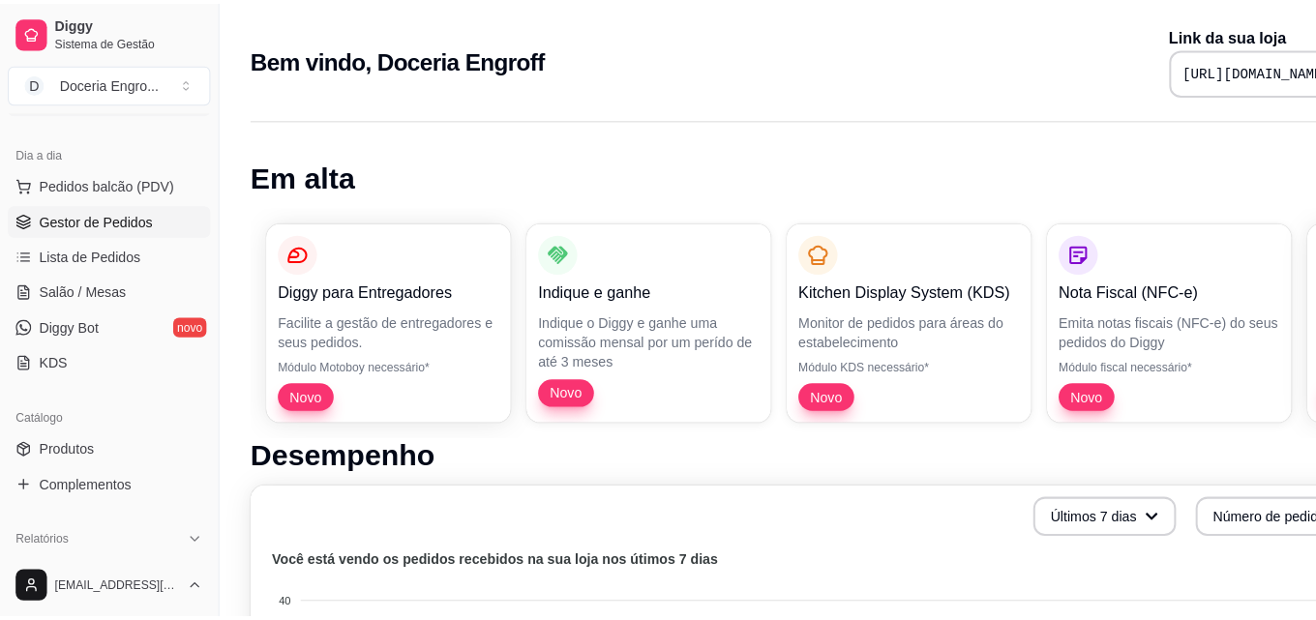
scroll to position [97, 0]
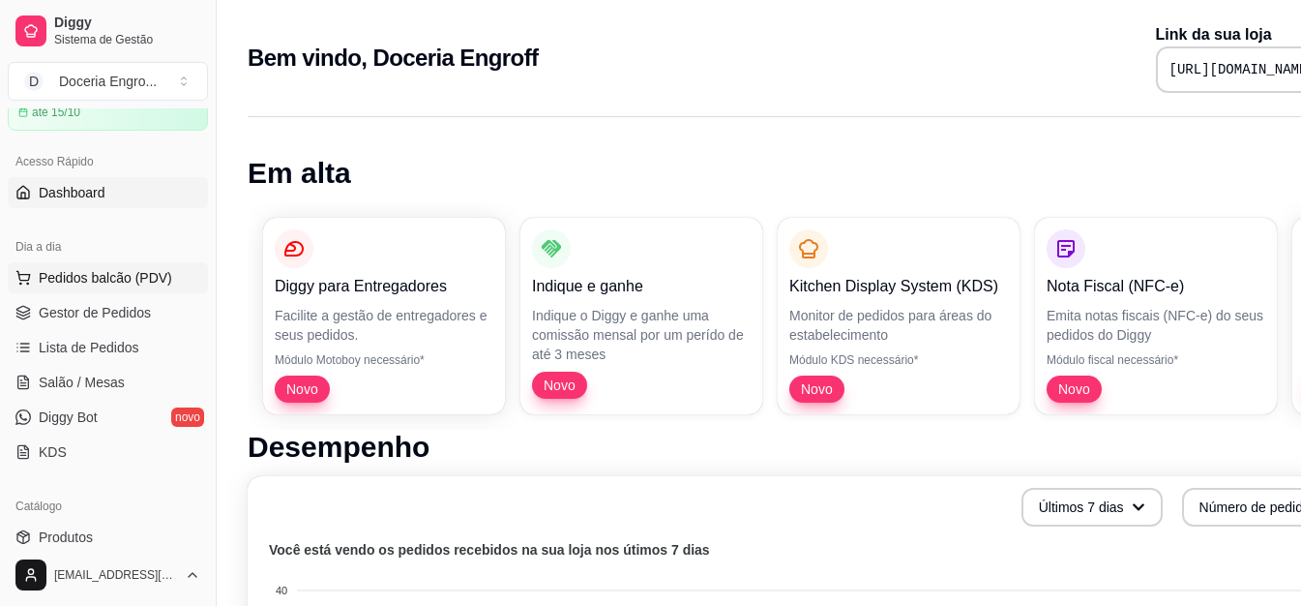
click at [143, 264] on button "Pedidos balcão (PDV)" at bounding box center [108, 277] width 200 height 31
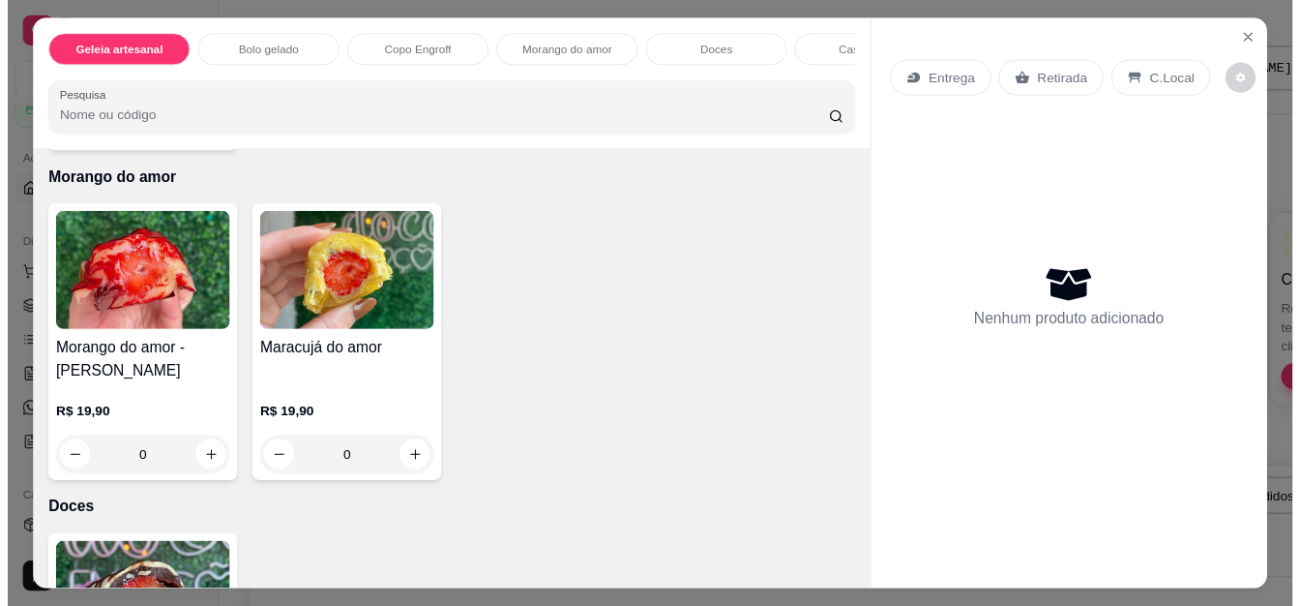
scroll to position [1548, 0]
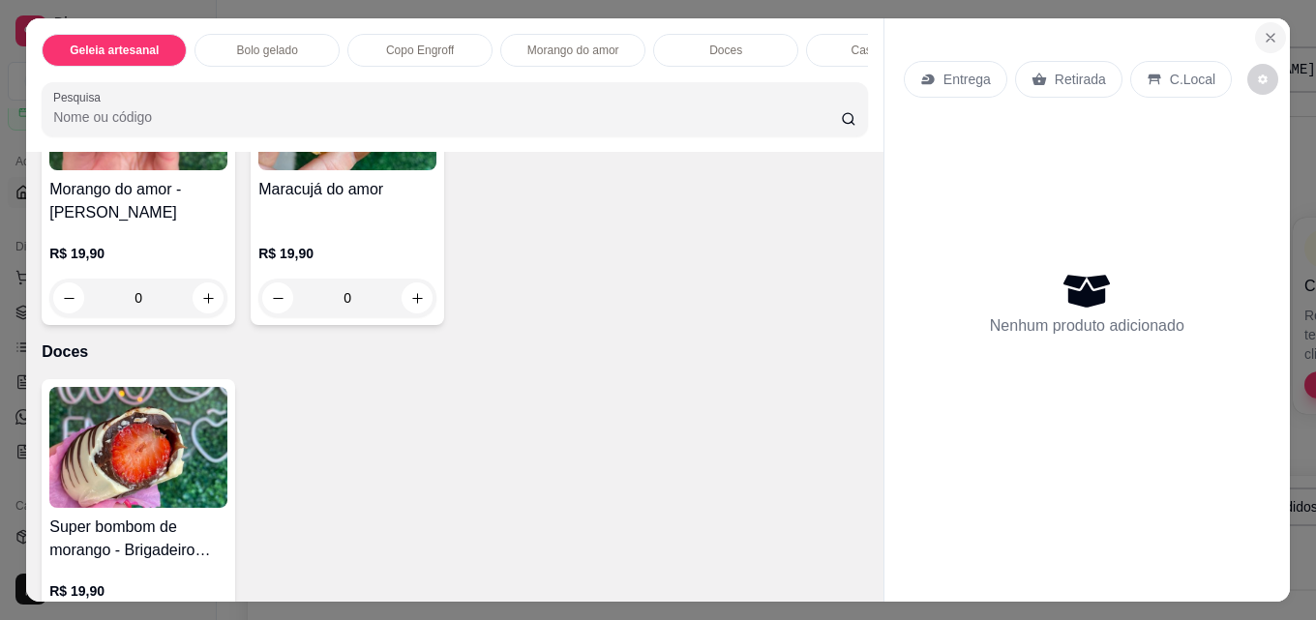
click at [1263, 32] on icon "Close" at bounding box center [1270, 37] width 15 height 15
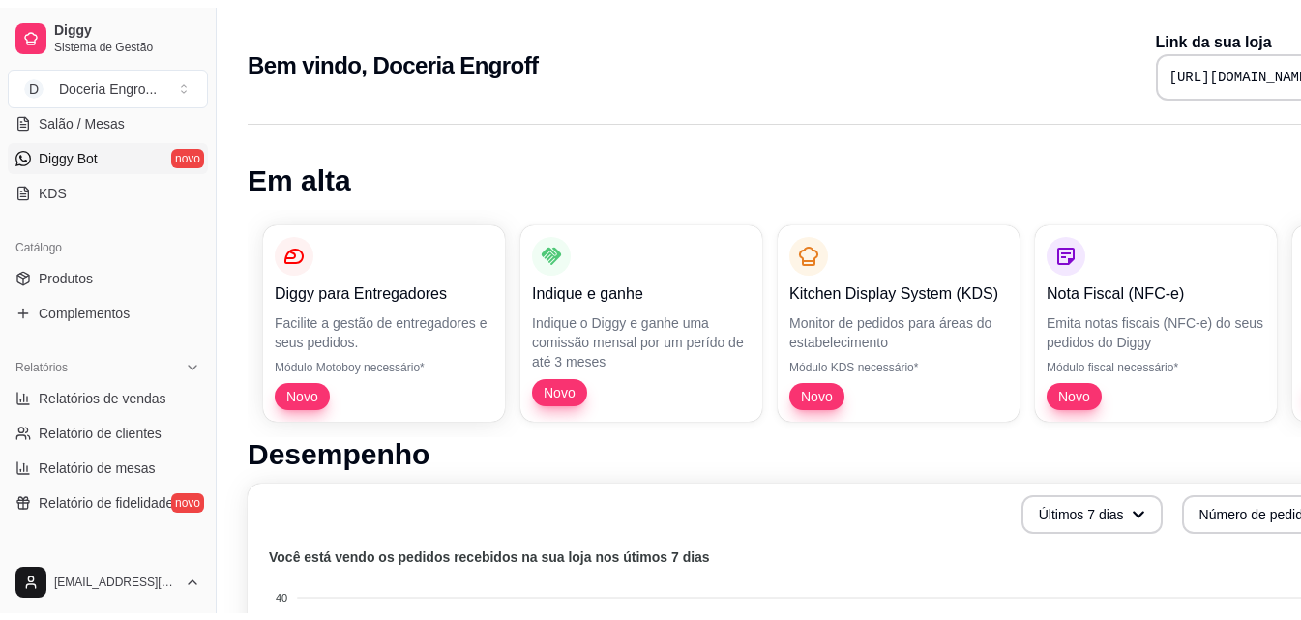
scroll to position [387, 0]
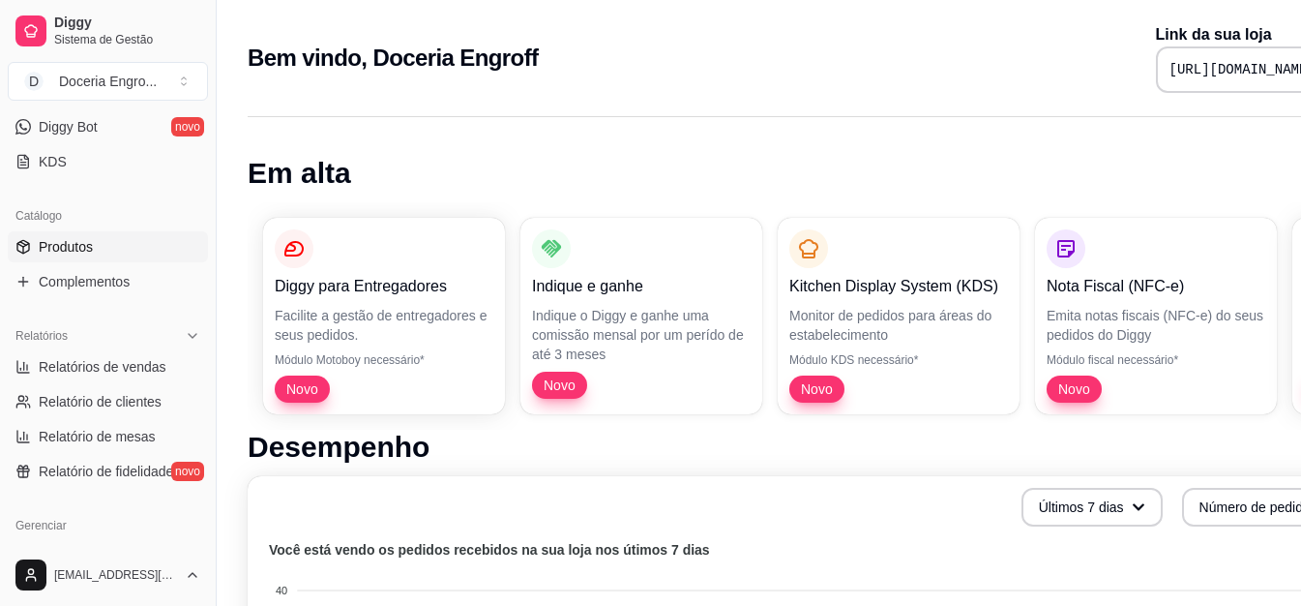
click at [154, 248] on link "Produtos" at bounding box center [108, 246] width 200 height 31
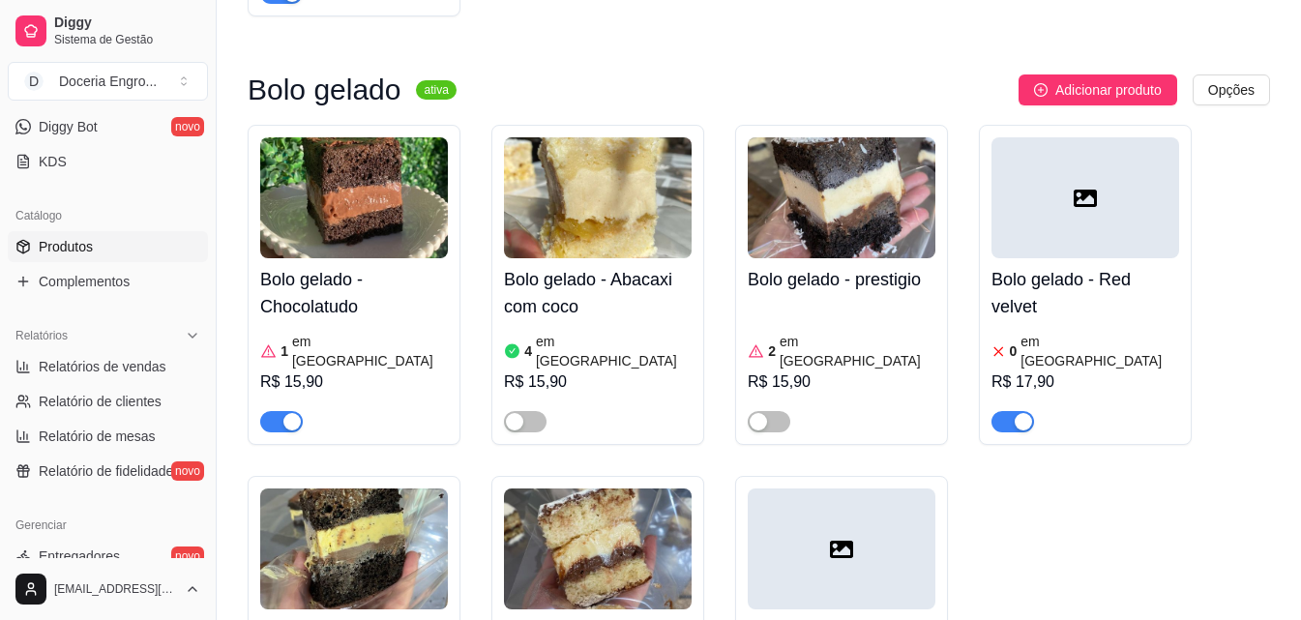
scroll to position [581, 0]
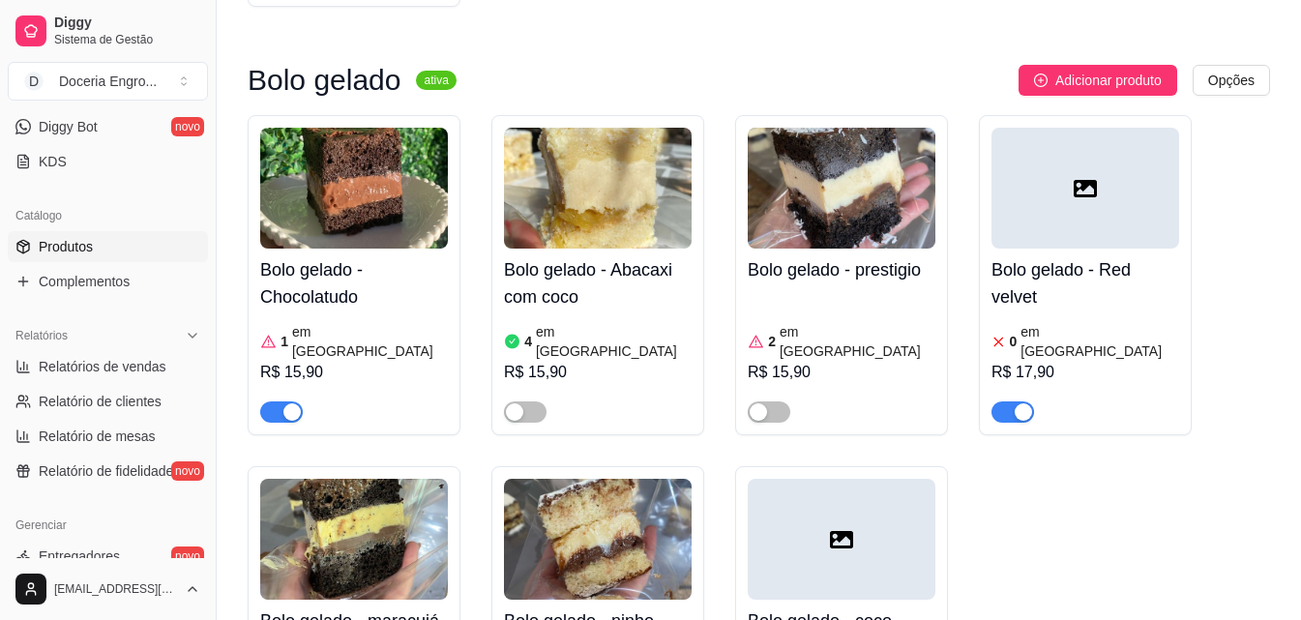
click at [301, 402] on span "button" at bounding box center [281, 412] width 43 height 21
click at [1027, 403] on div "button" at bounding box center [1023, 411] width 17 height 17
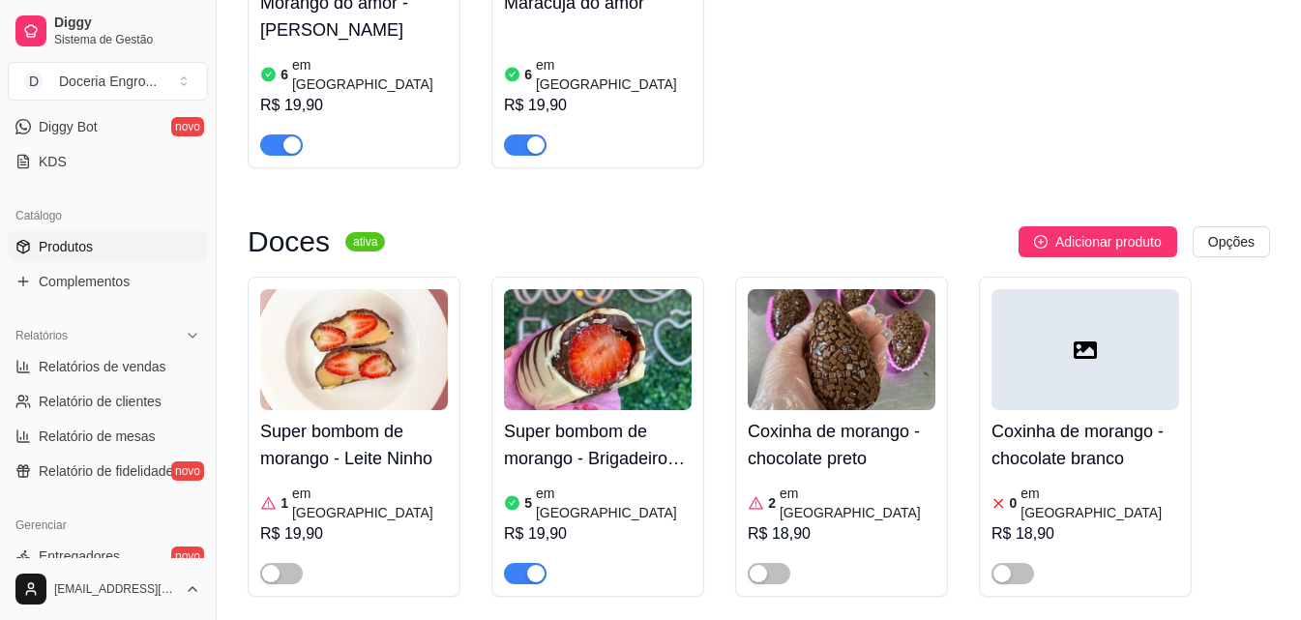
scroll to position [2419, 0]
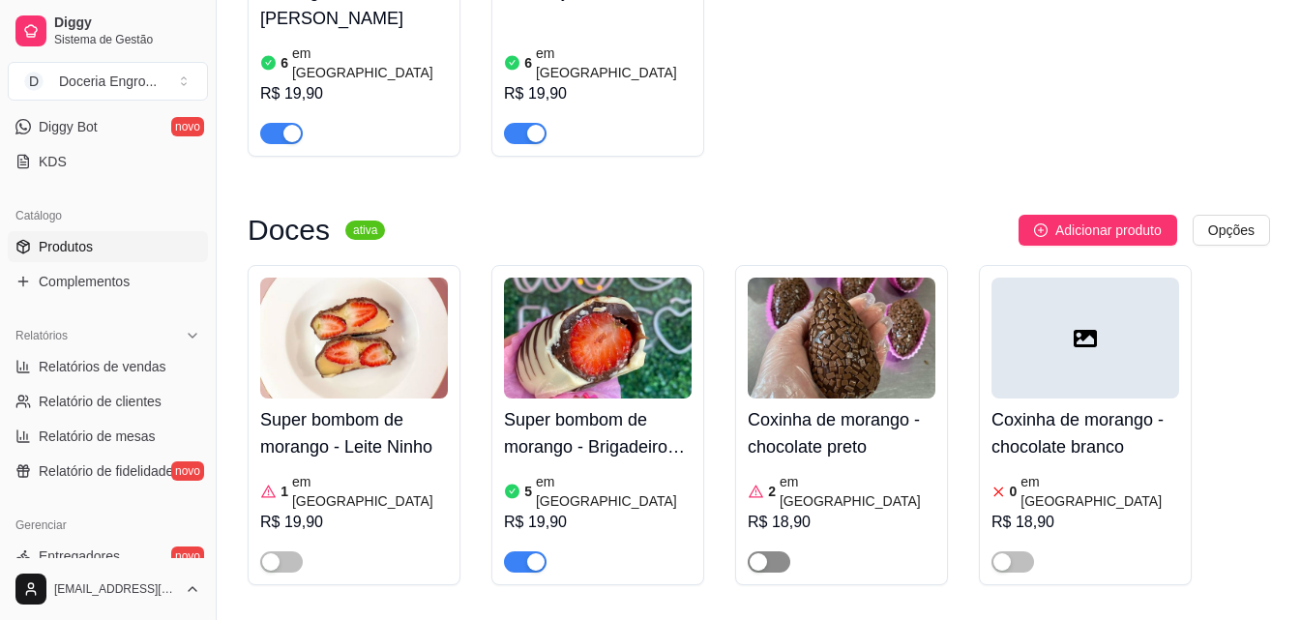
click at [772, 551] on span "button" at bounding box center [769, 561] width 43 height 21
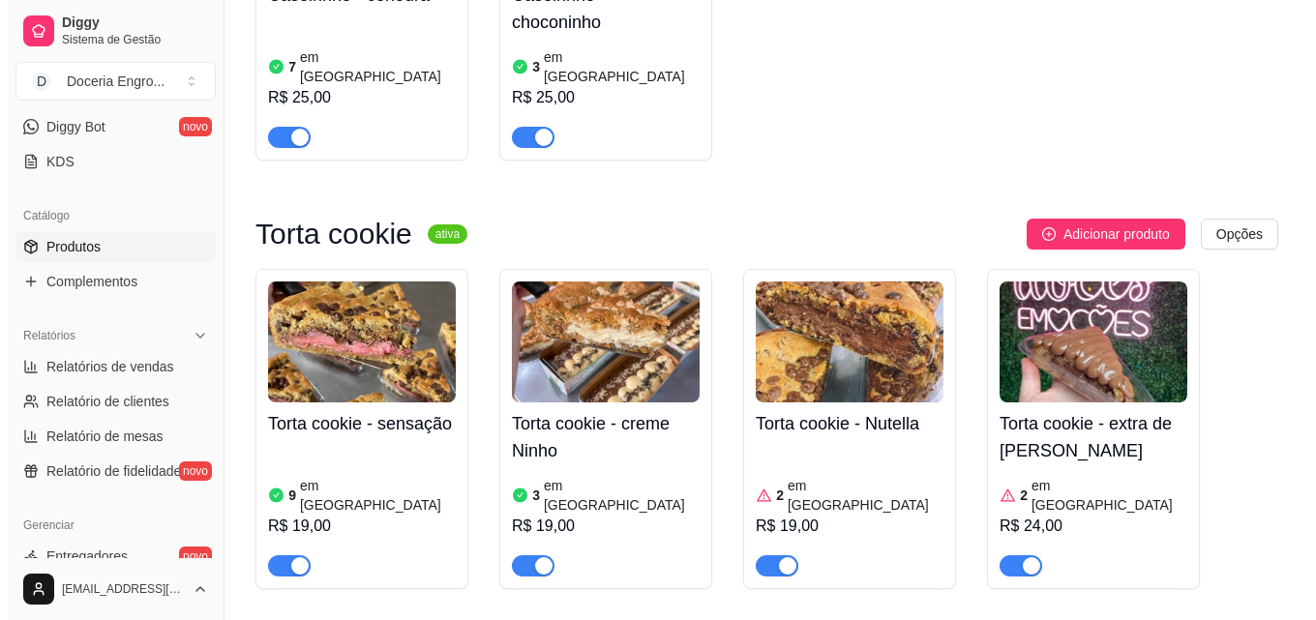
scroll to position [3386, 0]
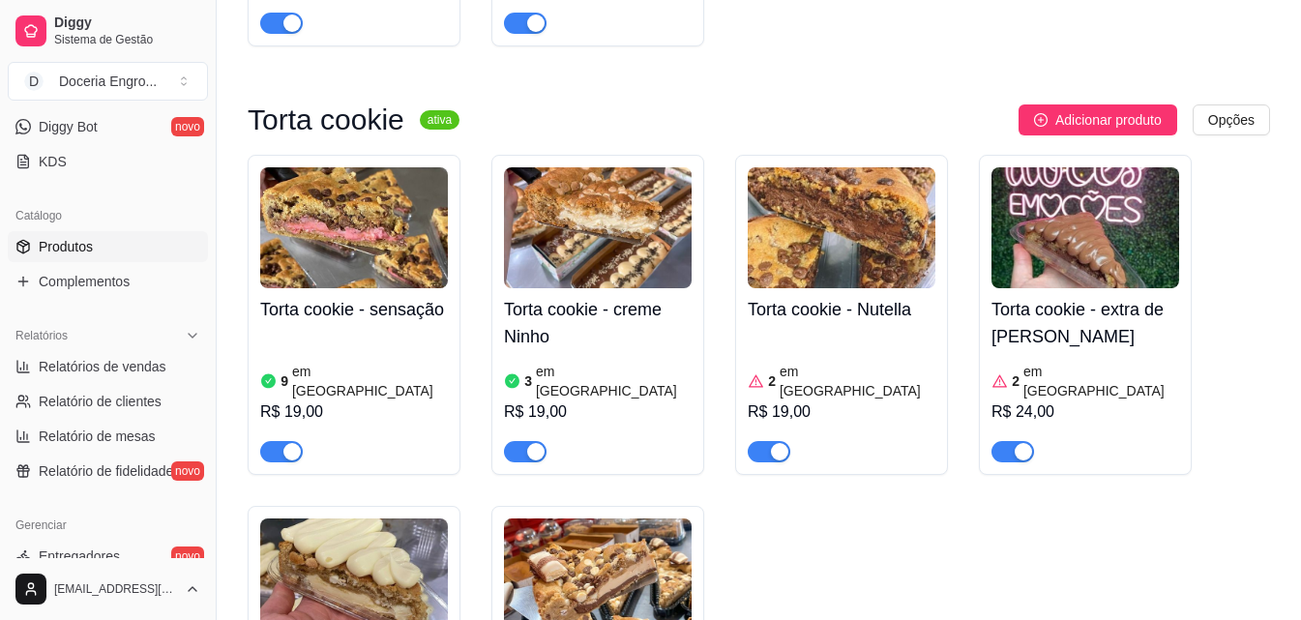
click at [832, 362] on article "em estoque" at bounding box center [858, 381] width 156 height 39
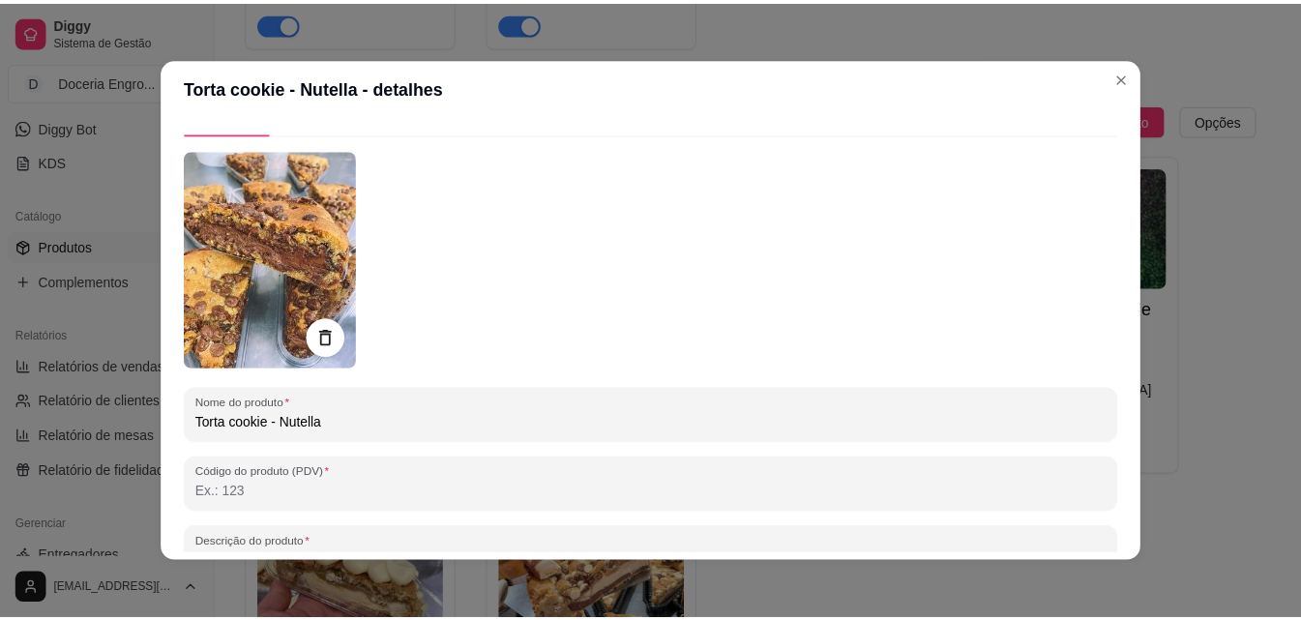
scroll to position [0, 0]
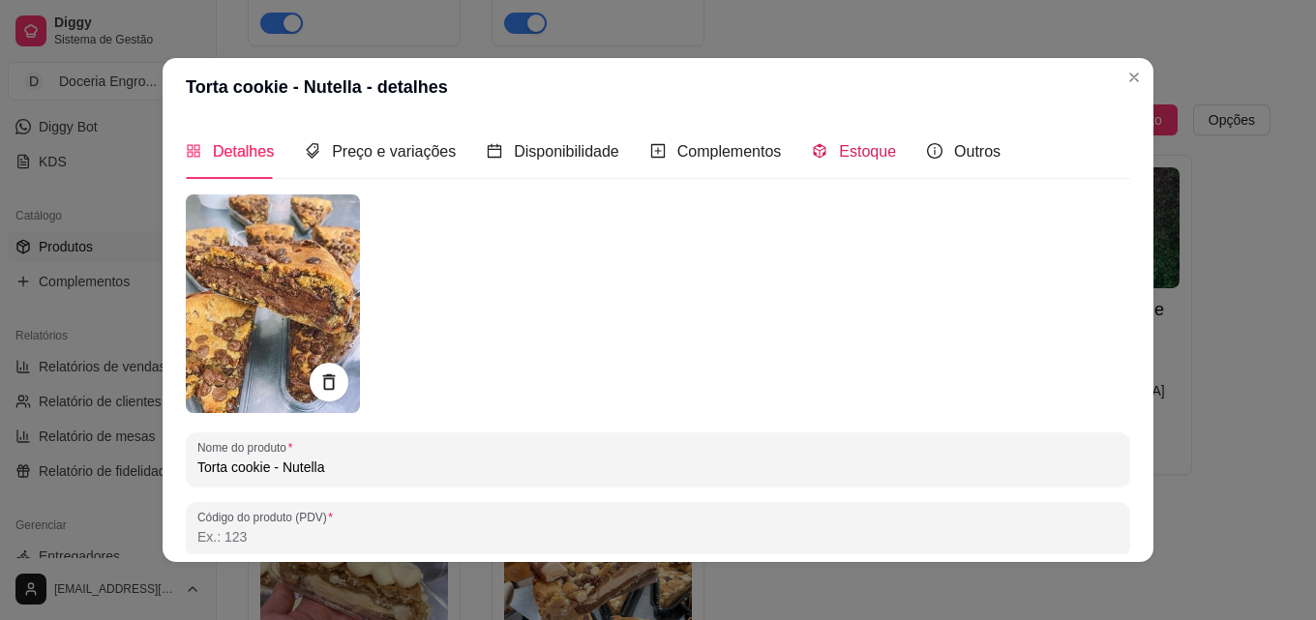
click at [839, 158] on span "Estoque" at bounding box center [867, 151] width 57 height 16
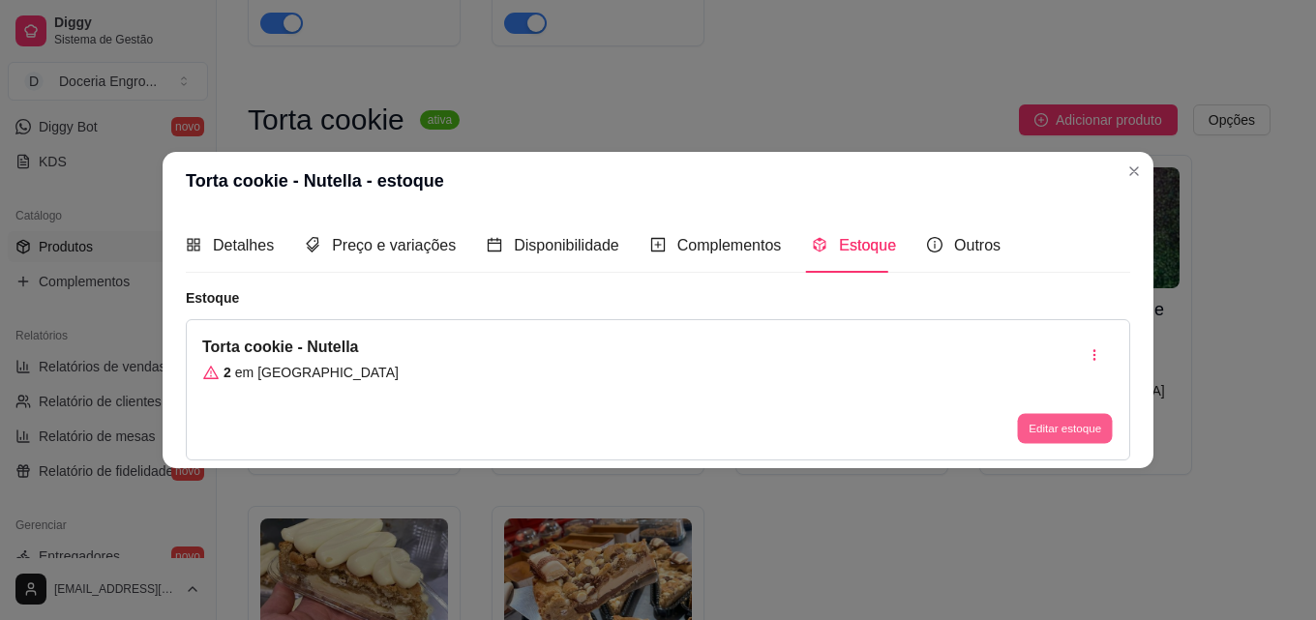
click at [1069, 428] on button "Editar estoque" at bounding box center [1064, 429] width 95 height 30
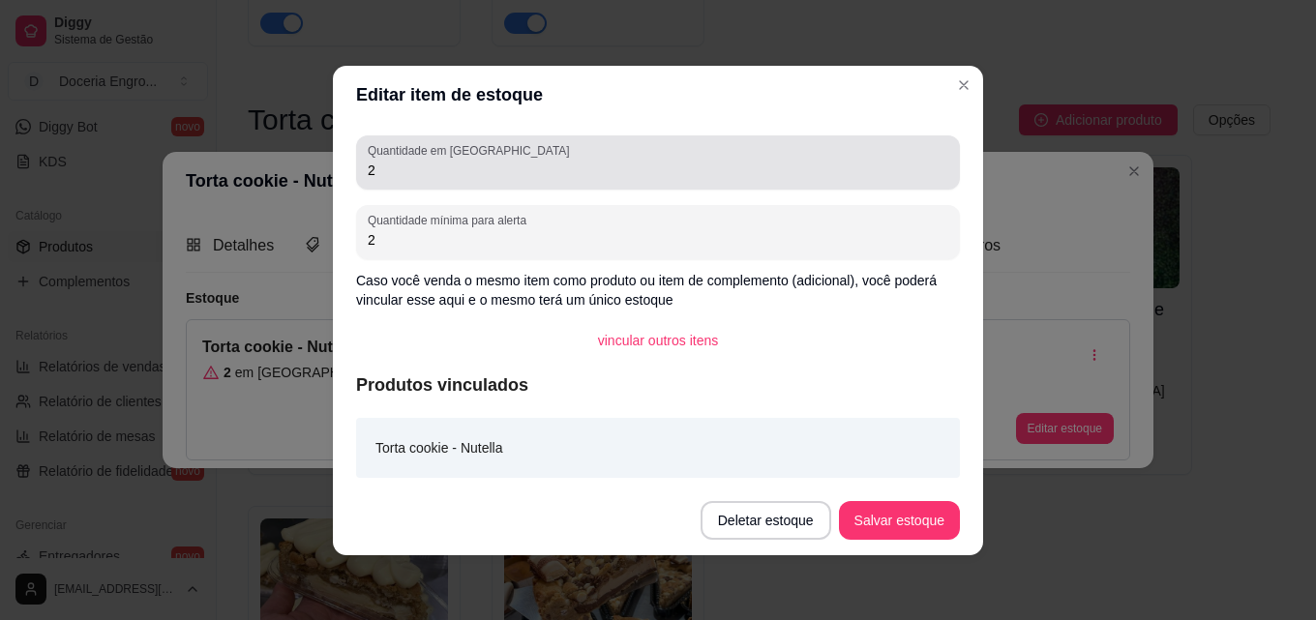
click at [534, 172] on input "2" at bounding box center [658, 170] width 581 height 19
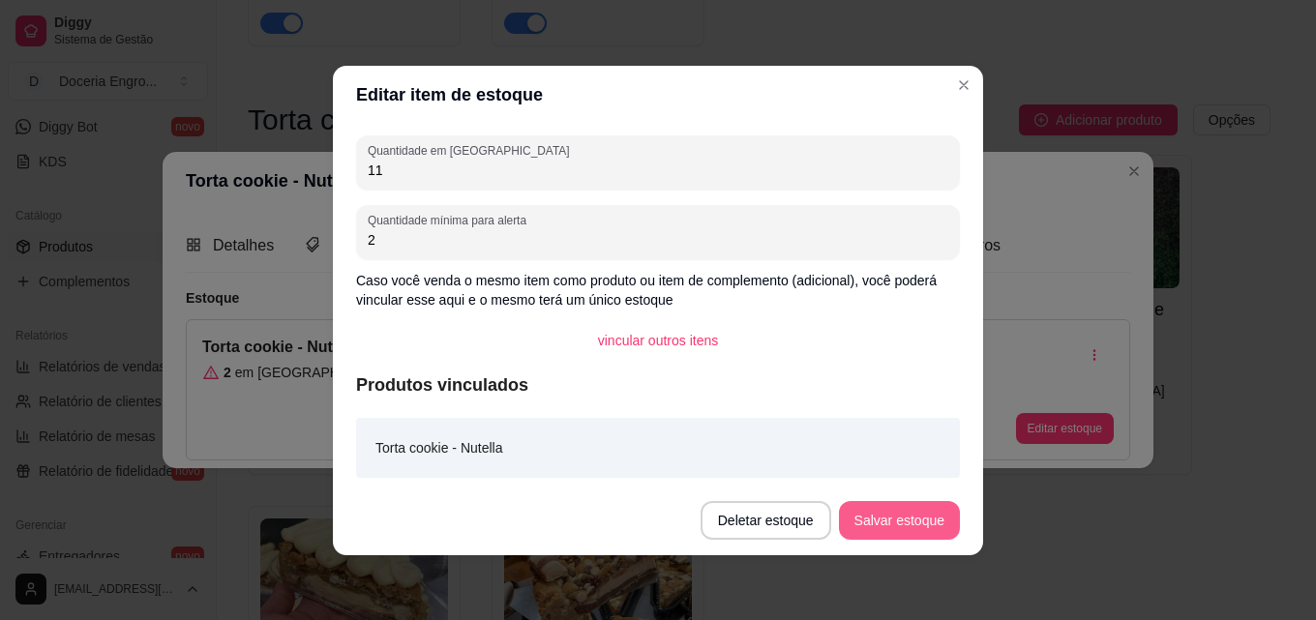
type input "11"
click at [939, 526] on button "Salvar estoque" at bounding box center [899, 520] width 118 height 38
click at [878, 521] on button "Salvar estoque" at bounding box center [899, 520] width 121 height 39
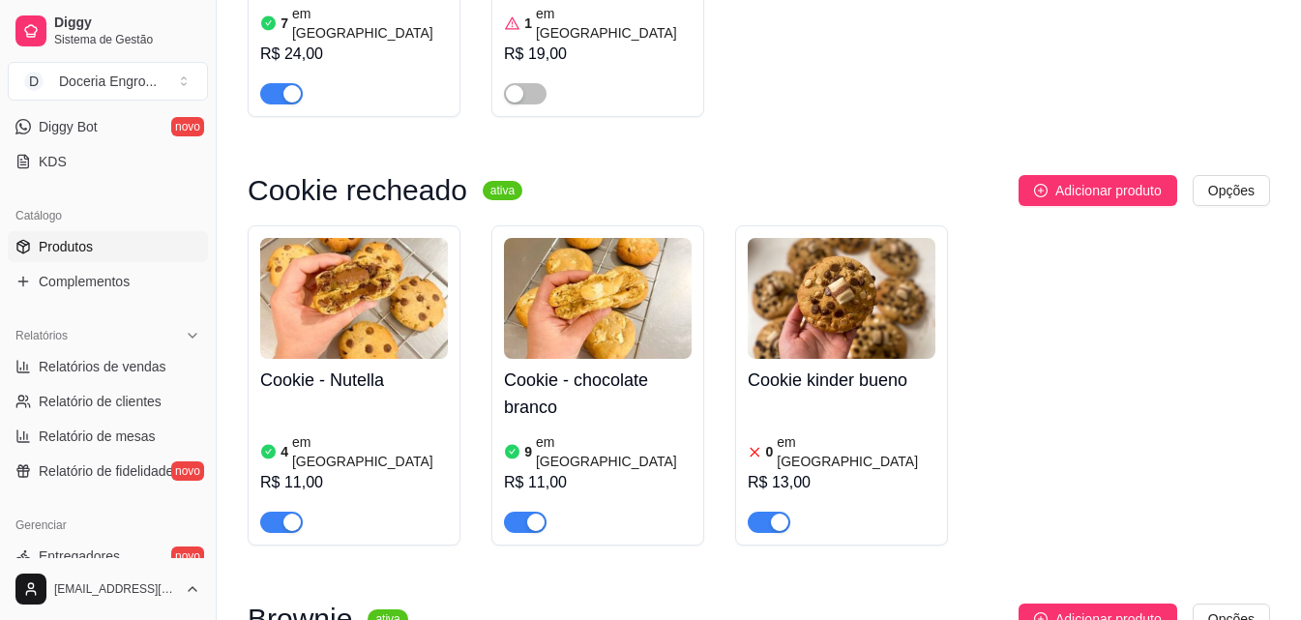
scroll to position [4160, 0]
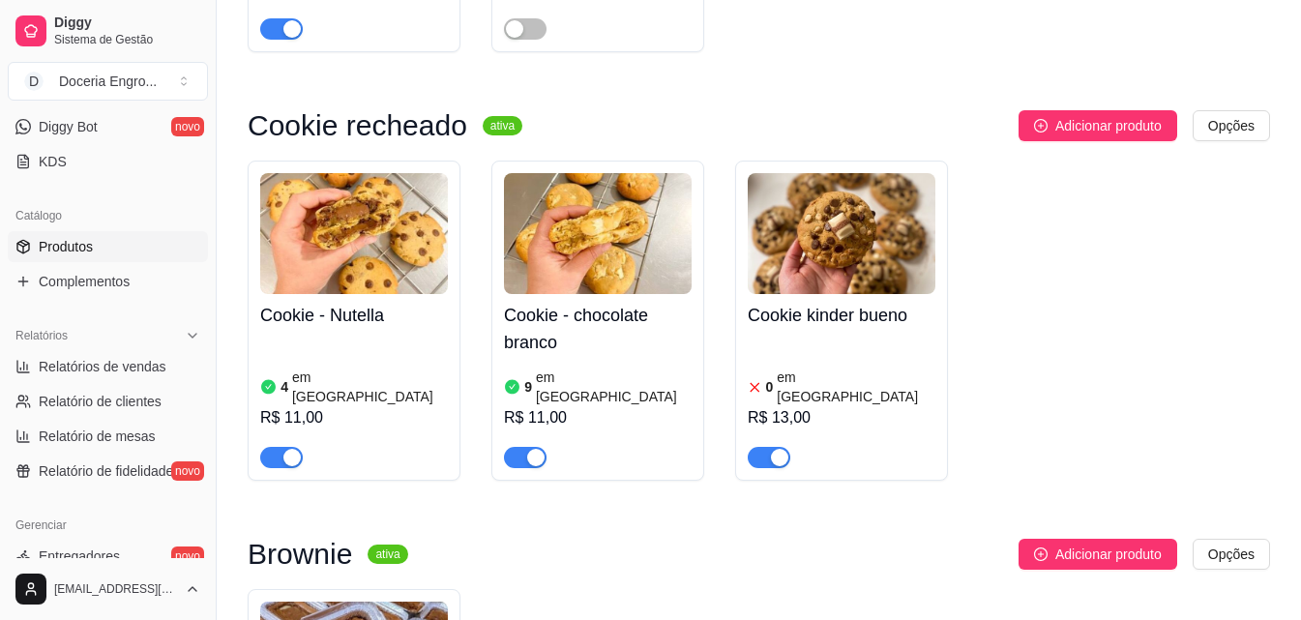
click at [289, 449] on div "button" at bounding box center [291, 457] width 17 height 17
click at [771, 449] on div "button" at bounding box center [779, 457] width 17 height 17
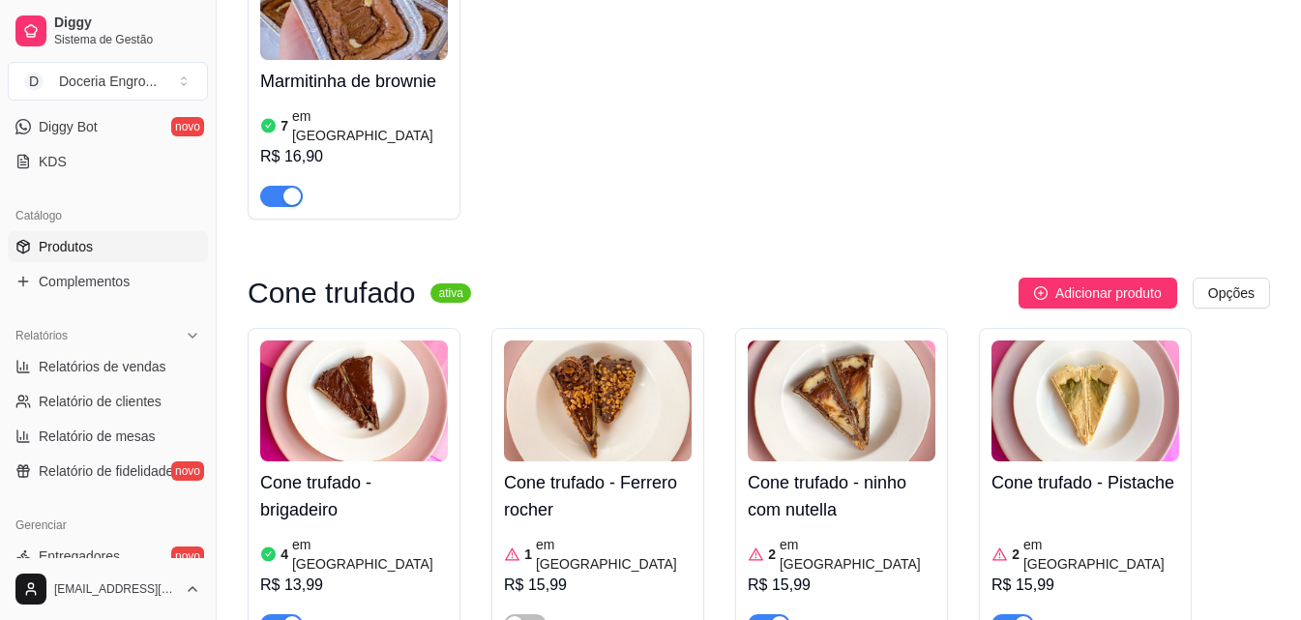
scroll to position [4838, 0]
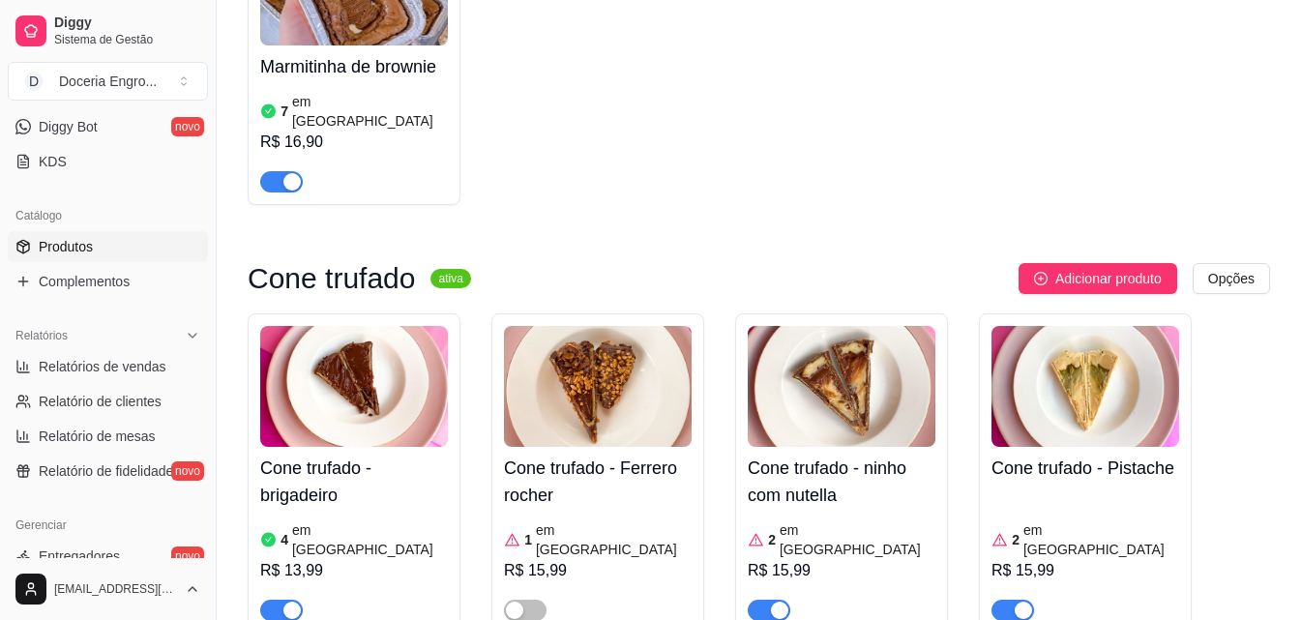
click at [782, 602] on div "button" at bounding box center [779, 610] width 17 height 17
click at [771, 600] on span "button" at bounding box center [769, 610] width 43 height 21
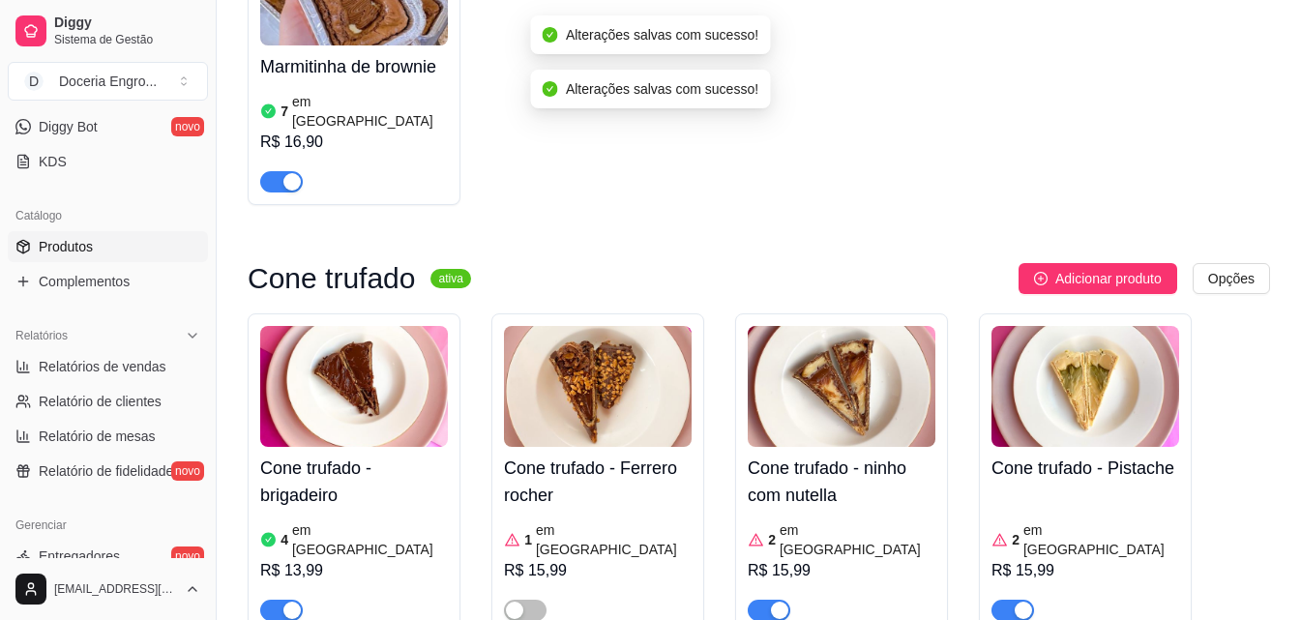
click at [298, 602] on div "button" at bounding box center [291, 610] width 17 height 17
click at [1012, 600] on span "button" at bounding box center [1013, 610] width 43 height 21
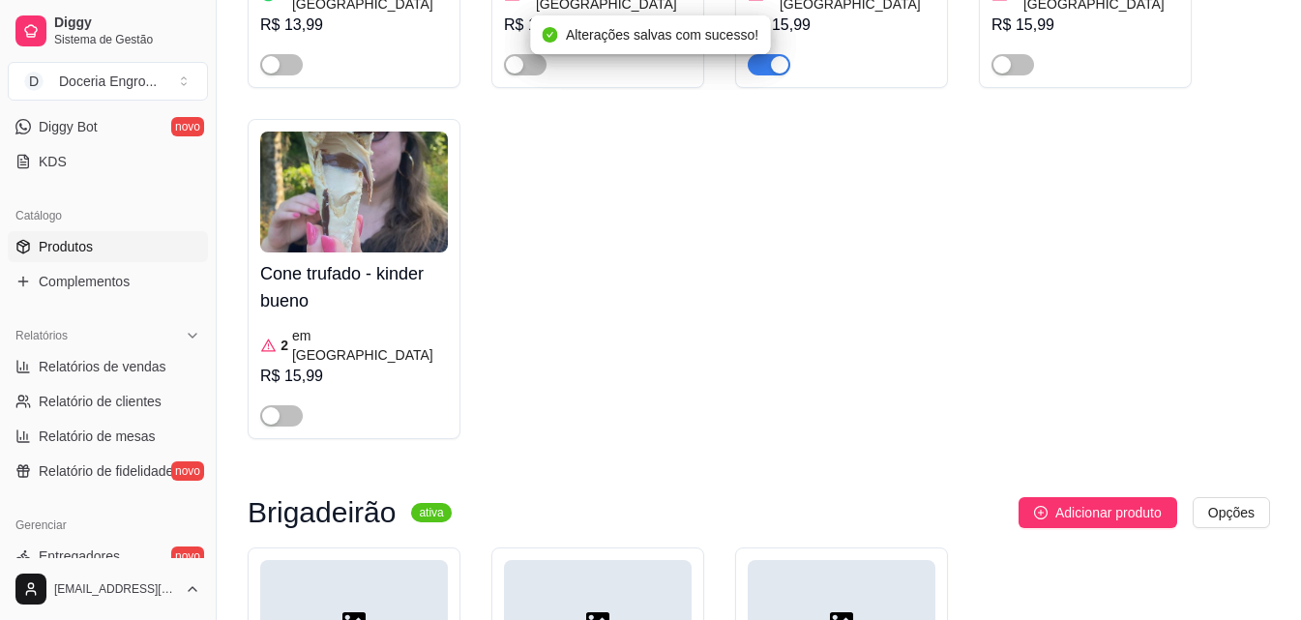
scroll to position [5453, 0]
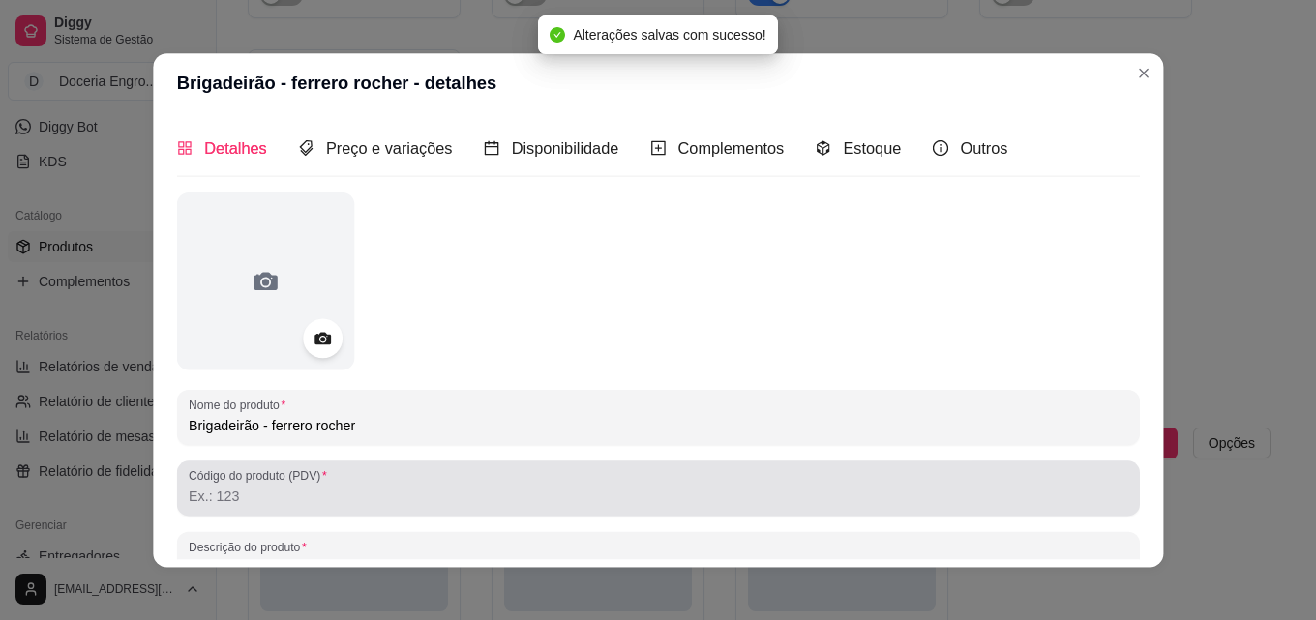
click at [755, 497] on input "Código do produto (PDV)" at bounding box center [658, 496] width 939 height 19
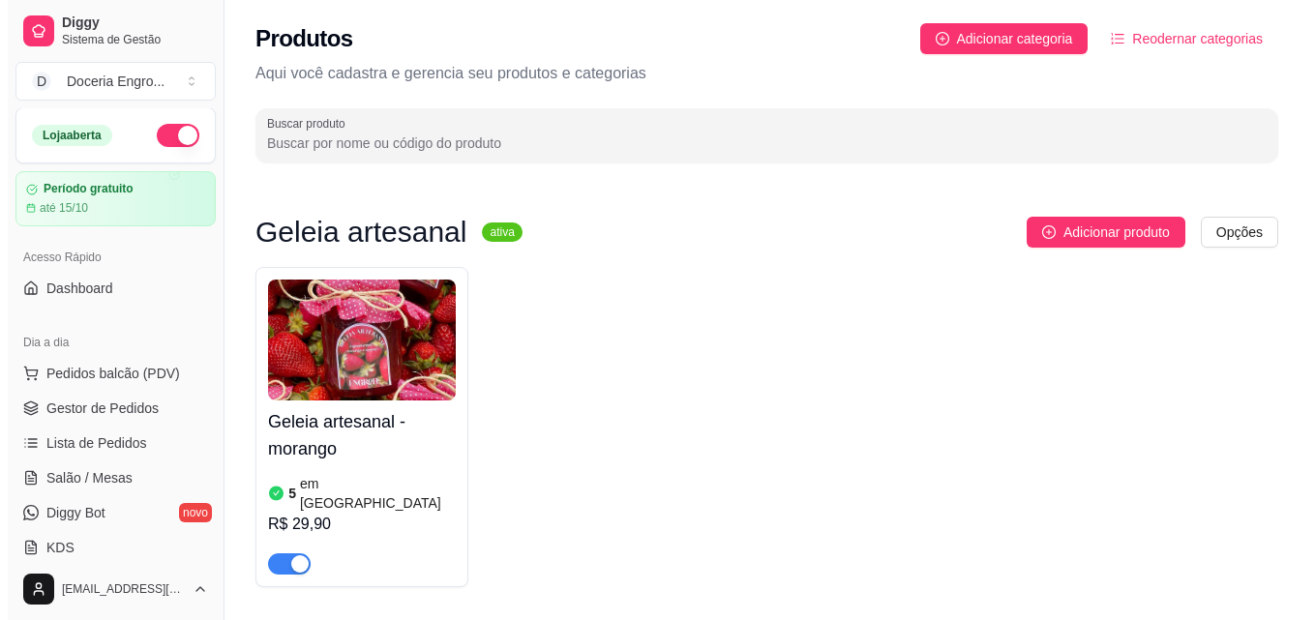
scroll to position [0, 0]
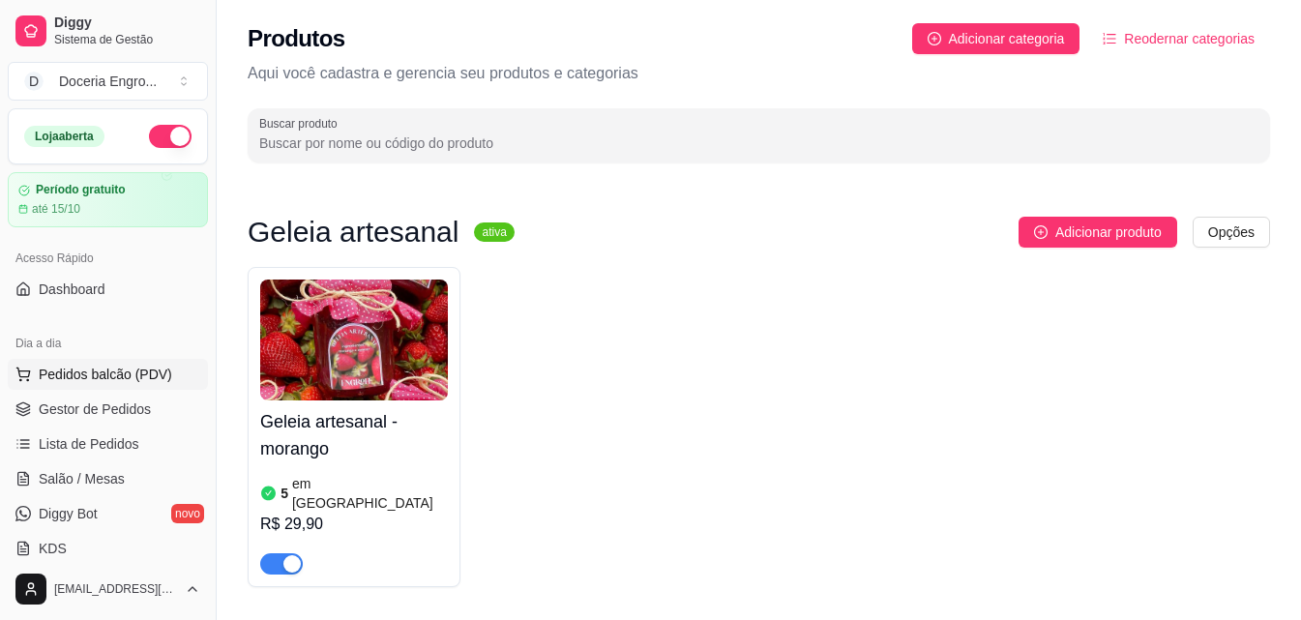
click at [126, 380] on span "Pedidos balcão (PDV)" at bounding box center [106, 374] width 134 height 19
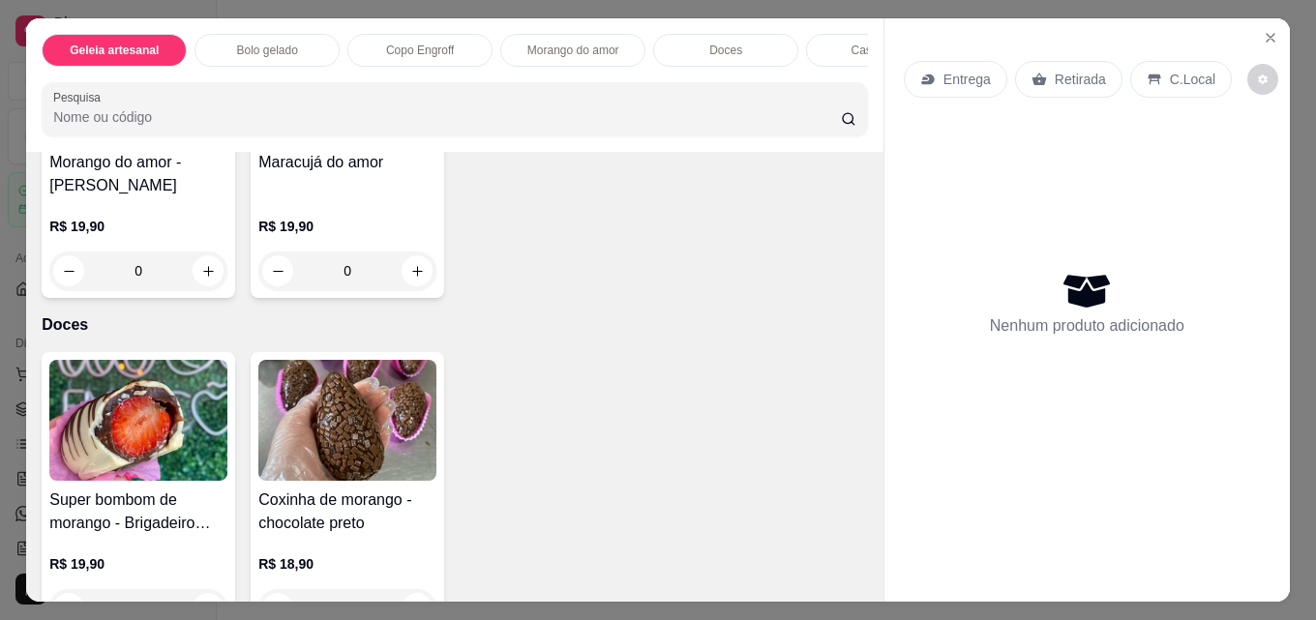
scroll to position [1451, 0]
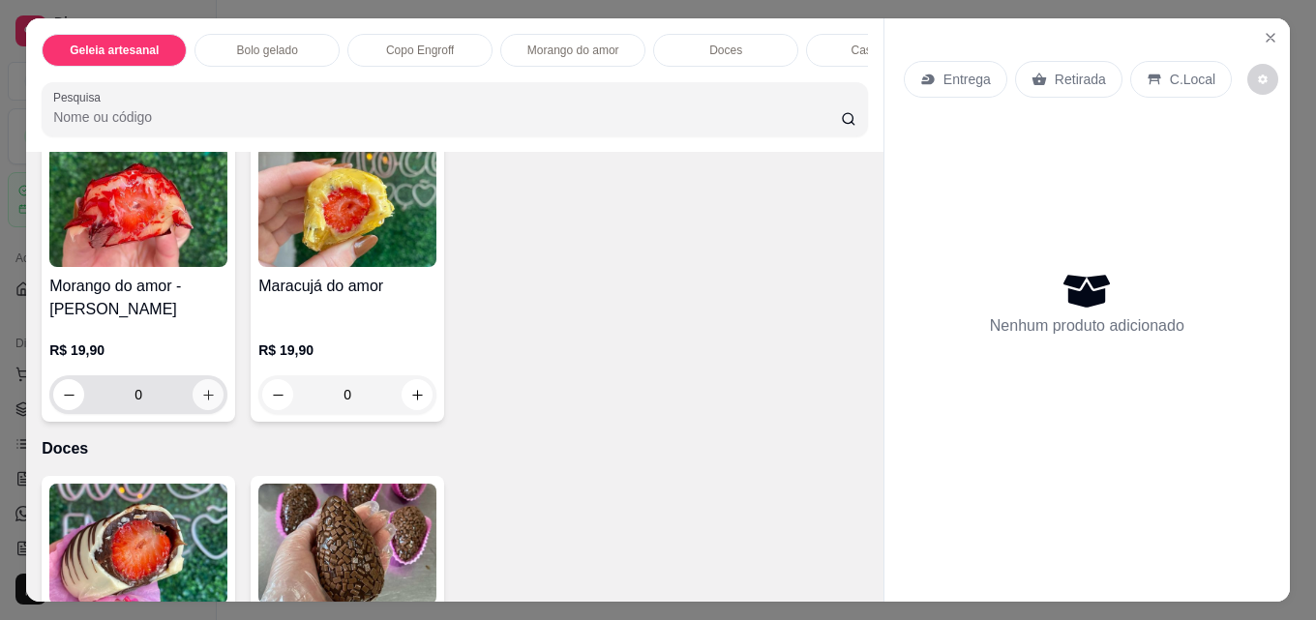
click at [199, 410] on button "increase-product-quantity" at bounding box center [208, 394] width 31 height 31
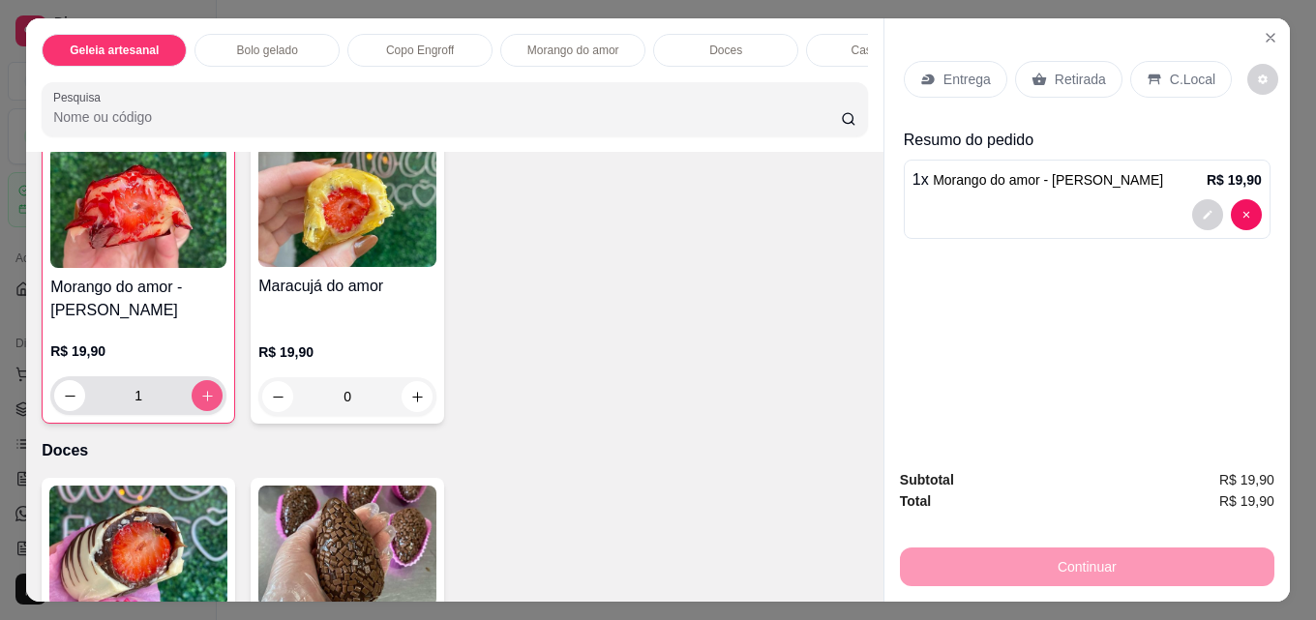
type input "1"
click at [1032, 74] on icon at bounding box center [1039, 80] width 15 height 13
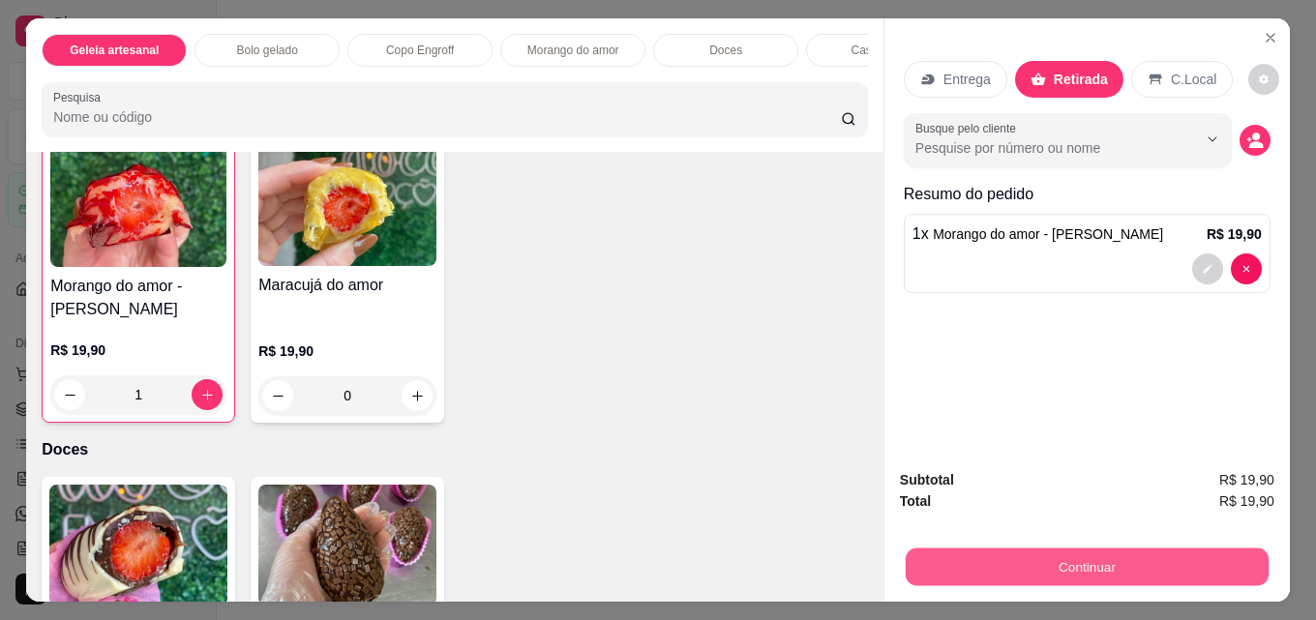
click at [1029, 555] on button "Continuar" at bounding box center [1087, 567] width 363 height 38
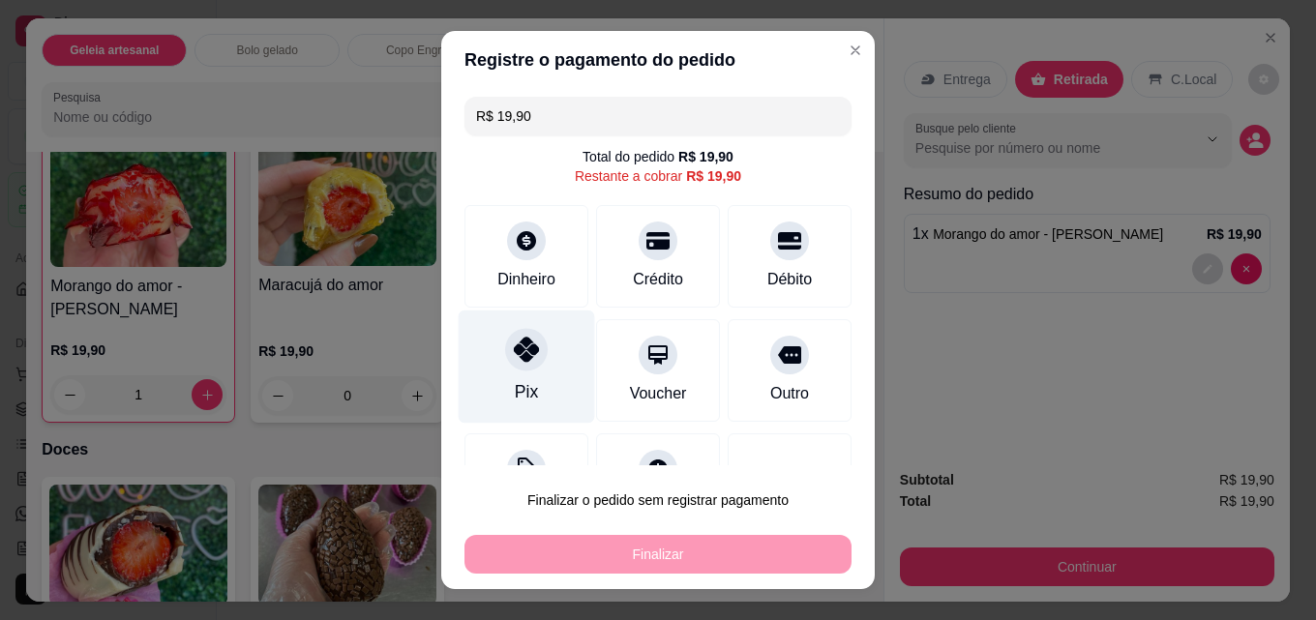
click at [551, 359] on div "Pix" at bounding box center [527, 367] width 136 height 113
type input "R$ 0,00"
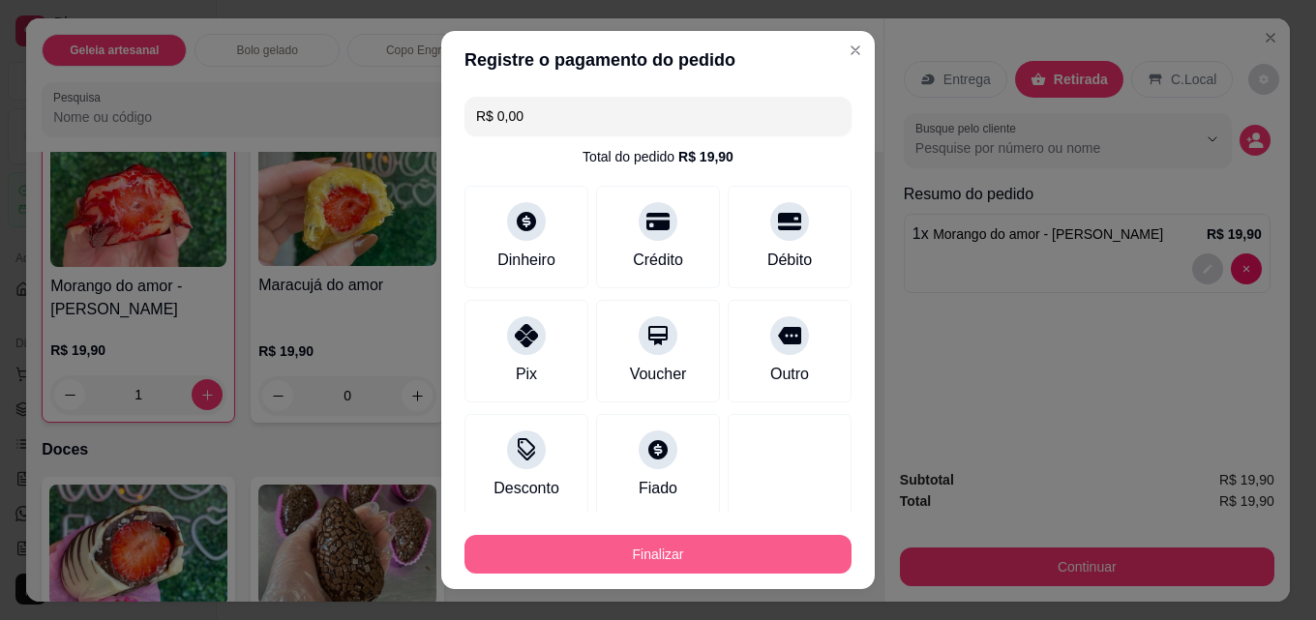
click at [618, 555] on button "Finalizar" at bounding box center [657, 554] width 387 height 39
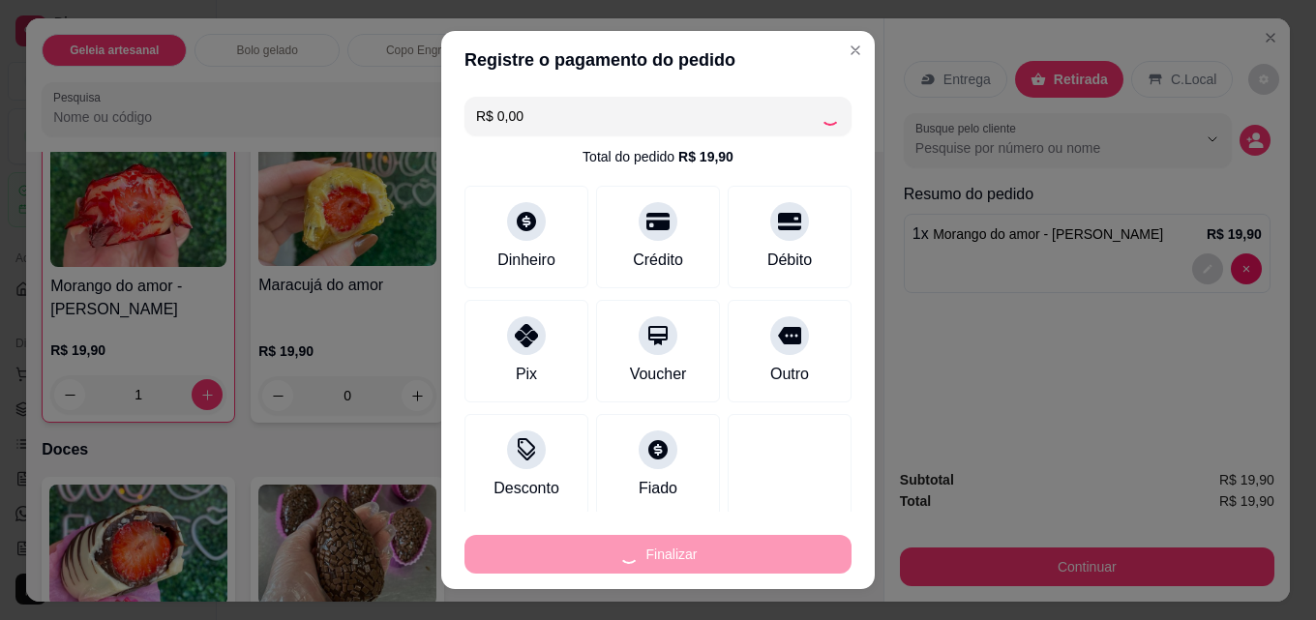
type input "0"
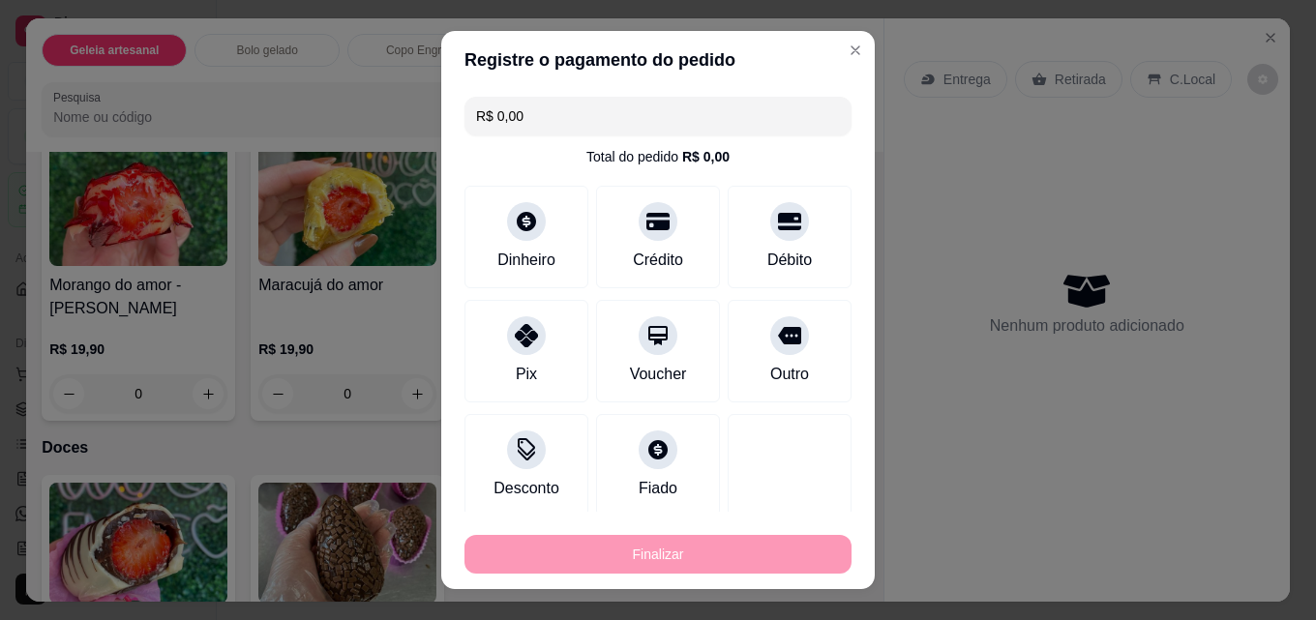
type input "-R$ 19,90"
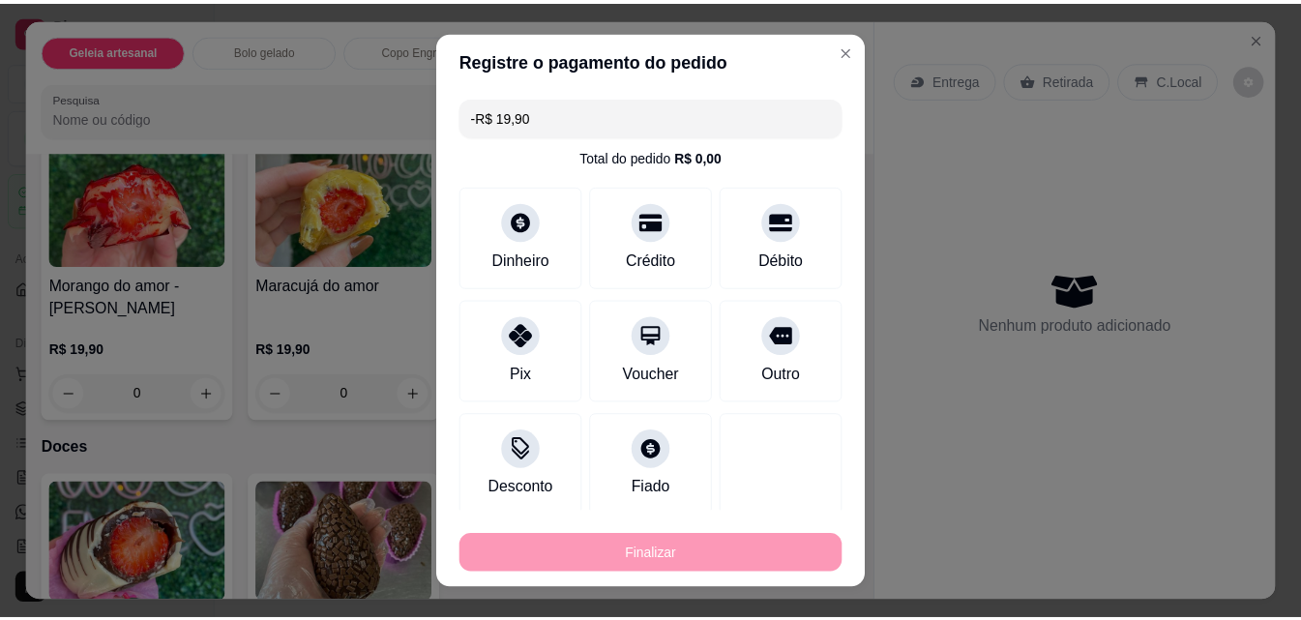
scroll to position [1451, 0]
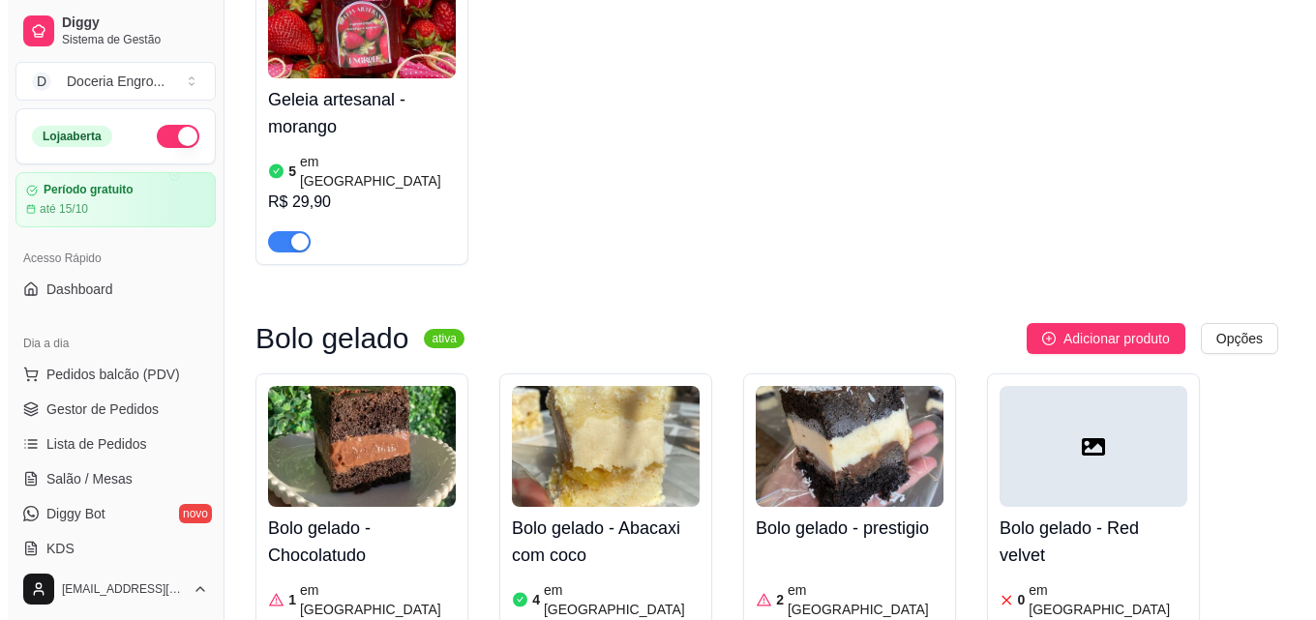
scroll to position [387, 0]
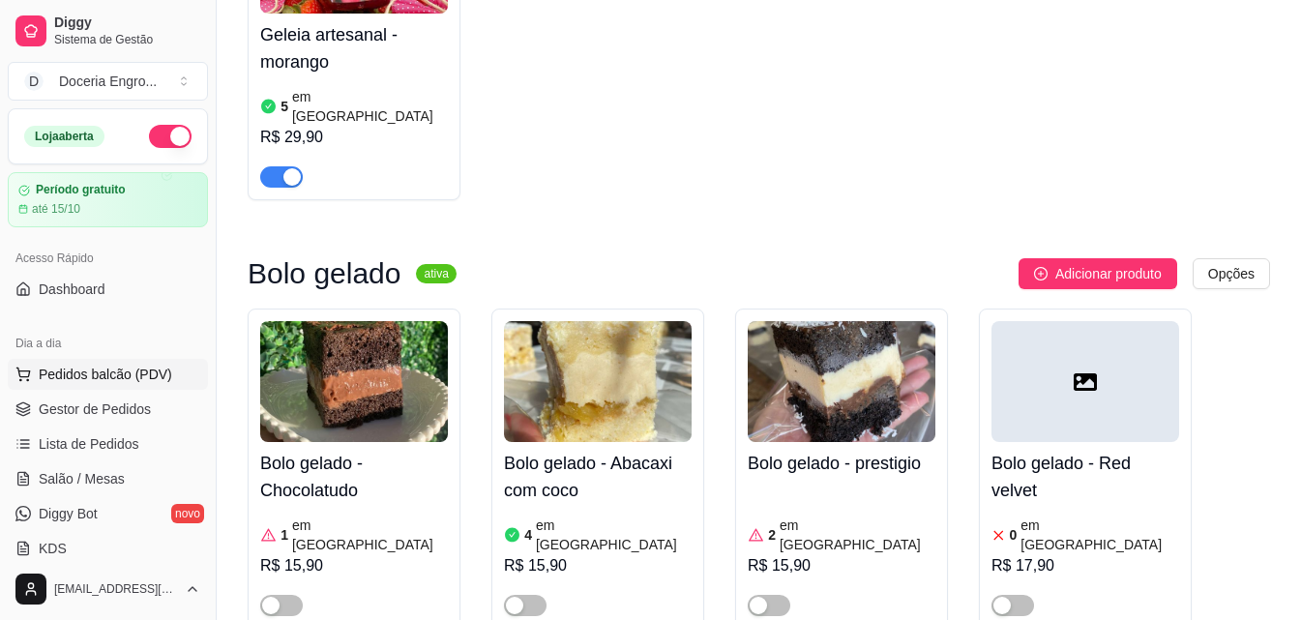
click at [145, 371] on span "Pedidos balcão (PDV)" at bounding box center [106, 374] width 134 height 19
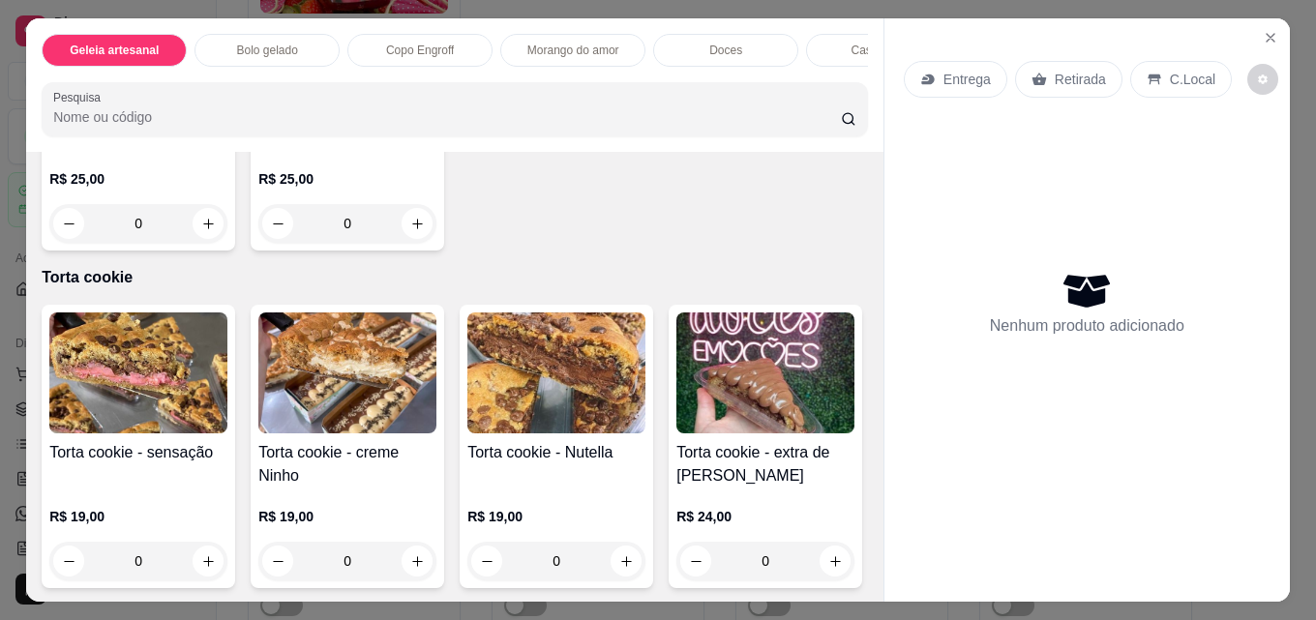
scroll to position [2322, 0]
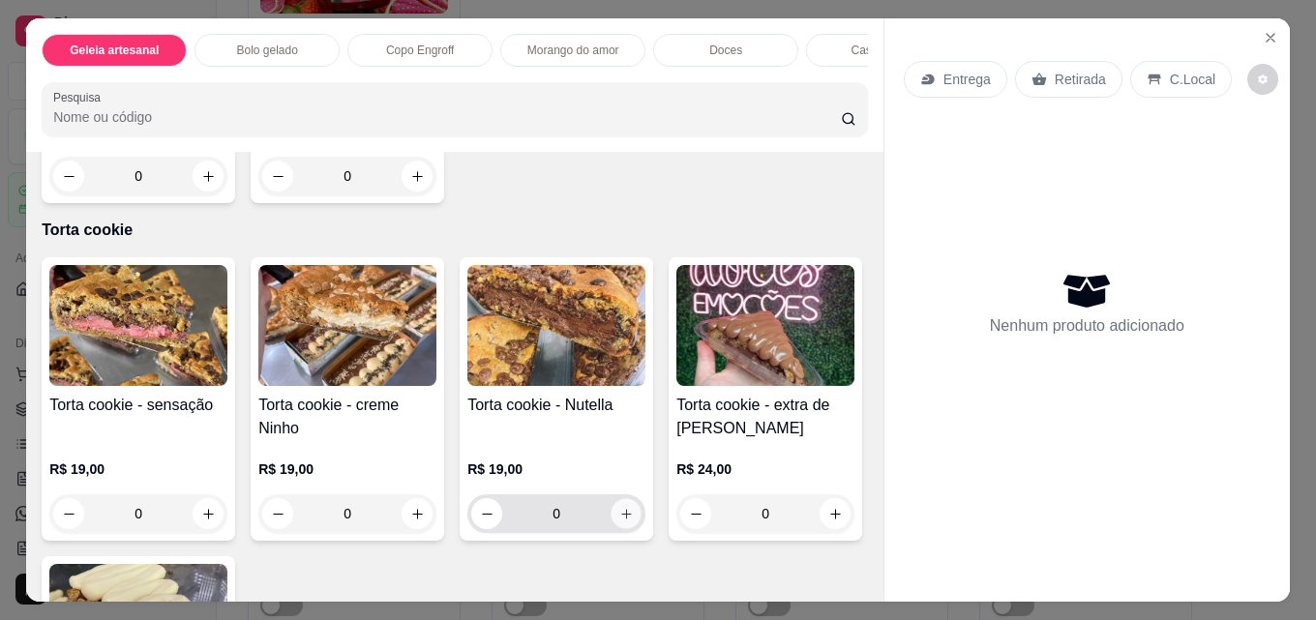
click at [619, 522] on icon "increase-product-quantity" at bounding box center [626, 514] width 15 height 15
type input "1"
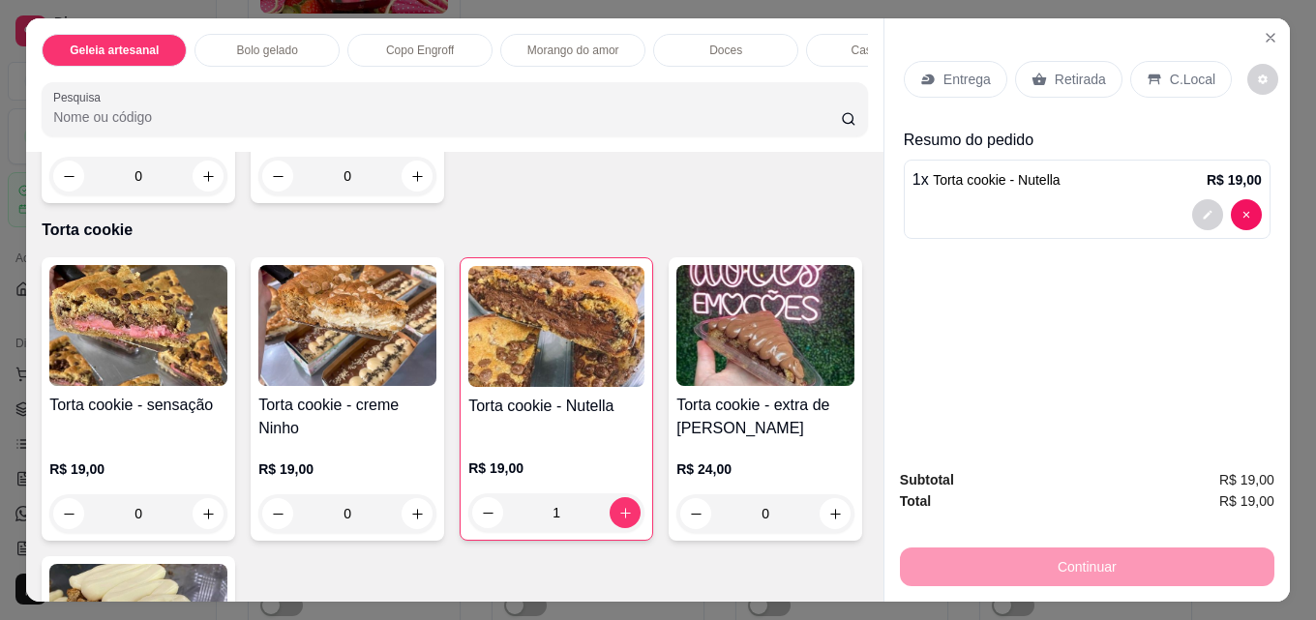
click at [1087, 72] on p "Retirada" at bounding box center [1080, 79] width 51 height 19
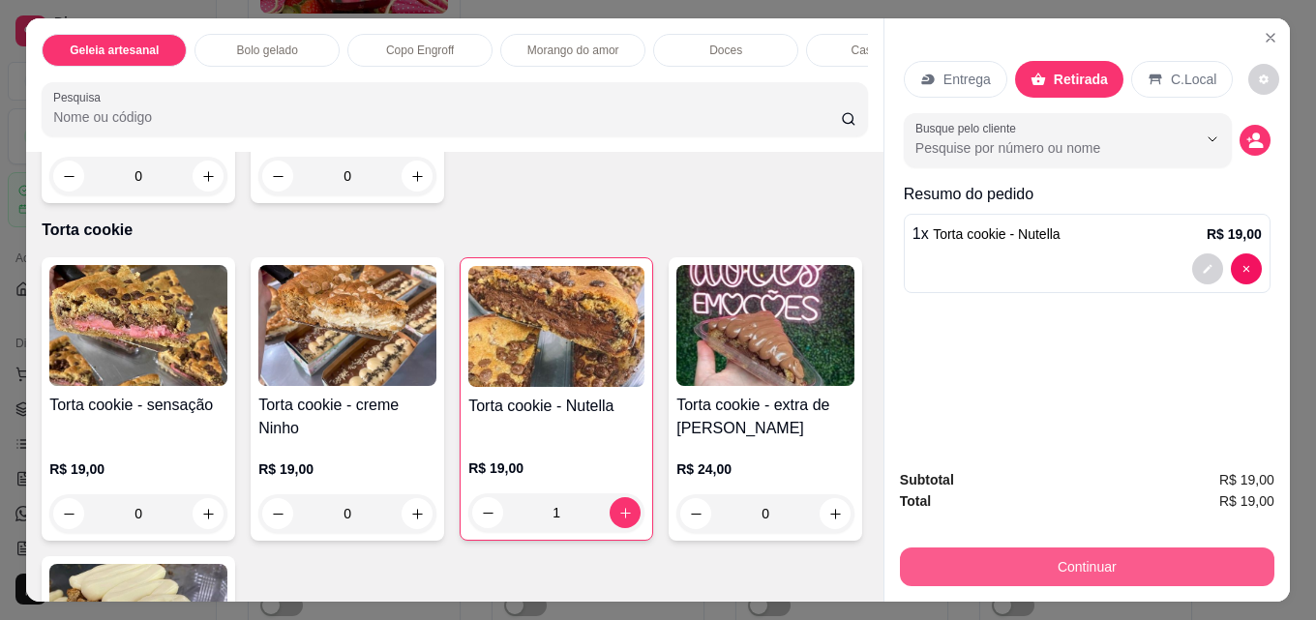
click at [1088, 558] on button "Continuar" at bounding box center [1087, 567] width 374 height 39
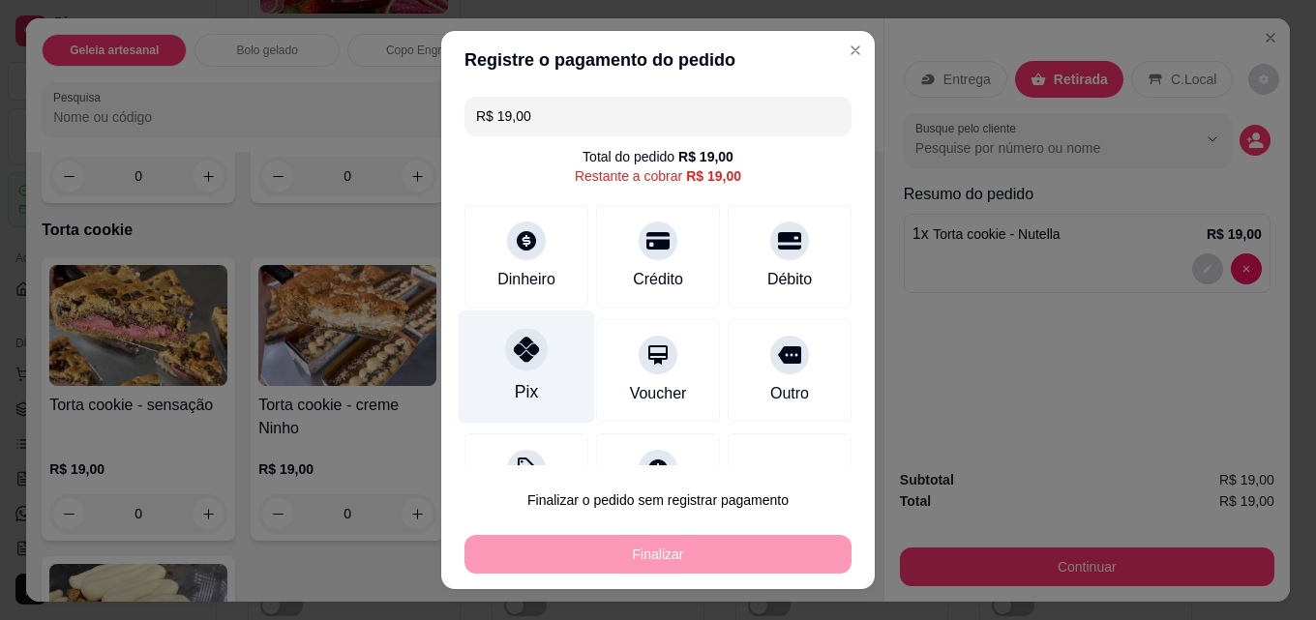
click at [519, 347] on icon at bounding box center [526, 349] width 25 height 25
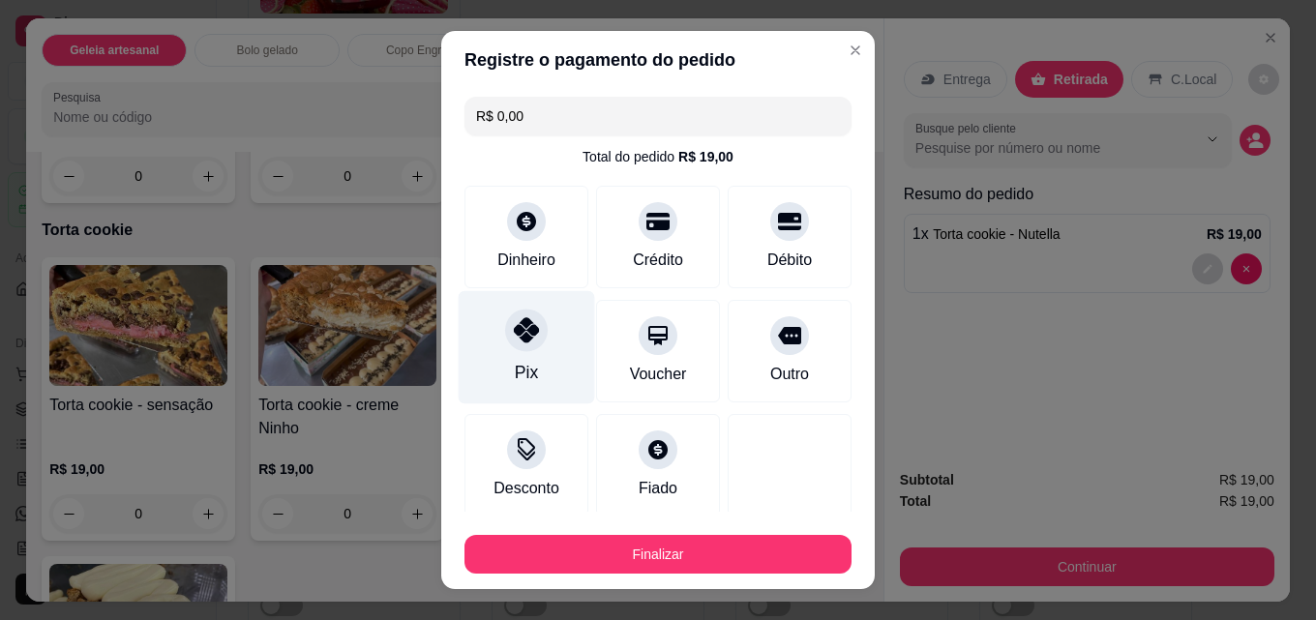
type input "R$ 0,00"
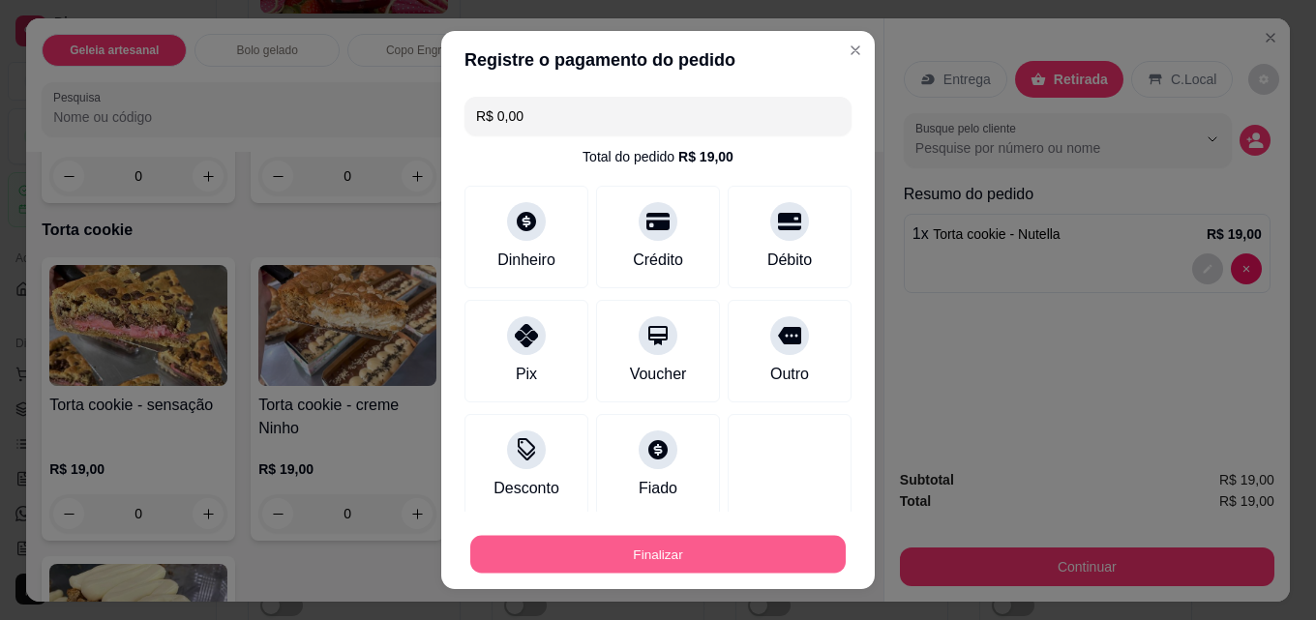
click at [630, 557] on button "Finalizar" at bounding box center [657, 555] width 375 height 38
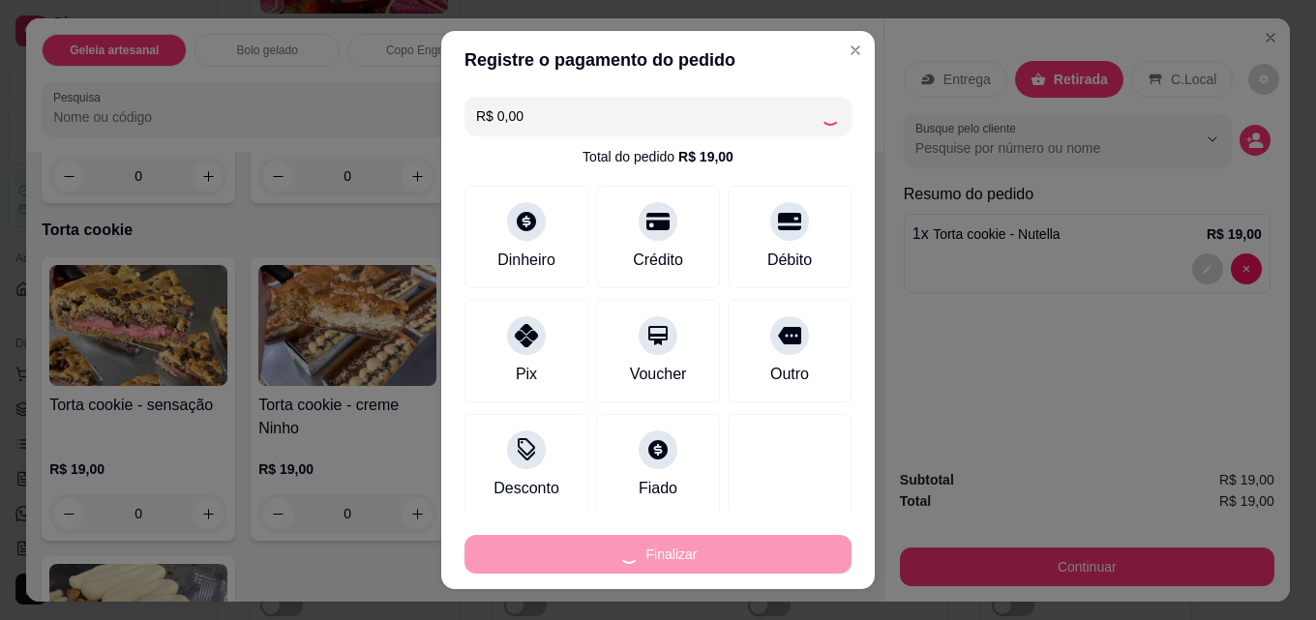
type input "0"
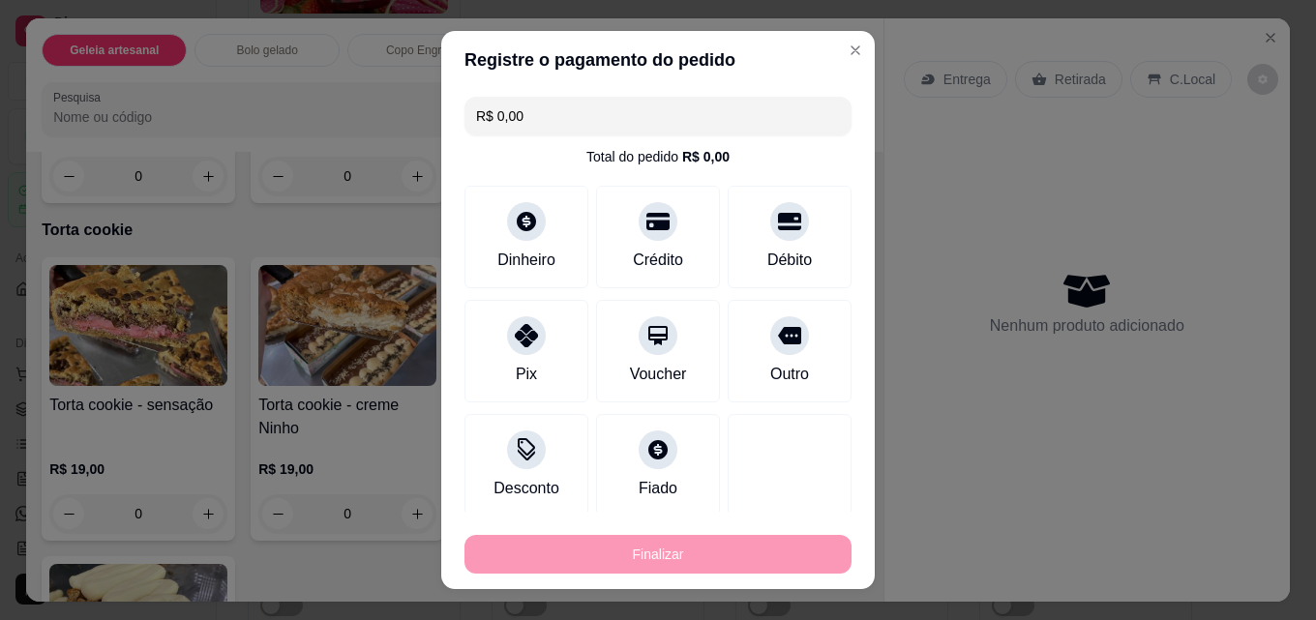
type input "-R$ 19,00"
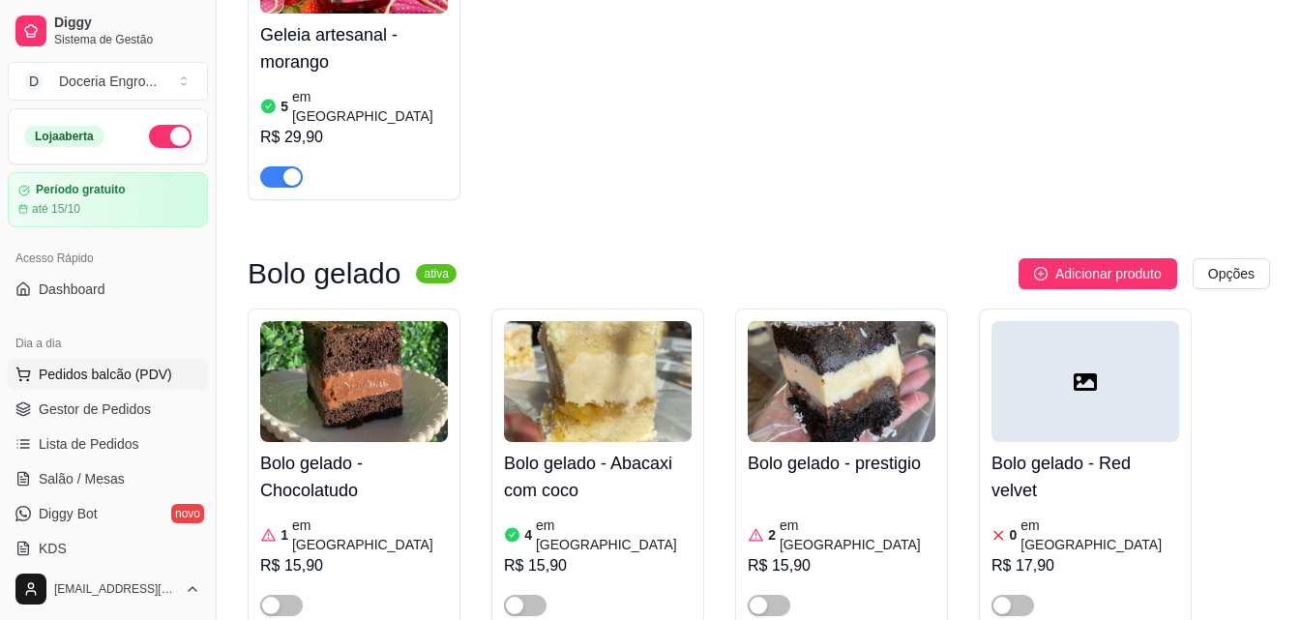
click at [135, 386] on button "Pedidos balcão (PDV)" at bounding box center [108, 374] width 200 height 31
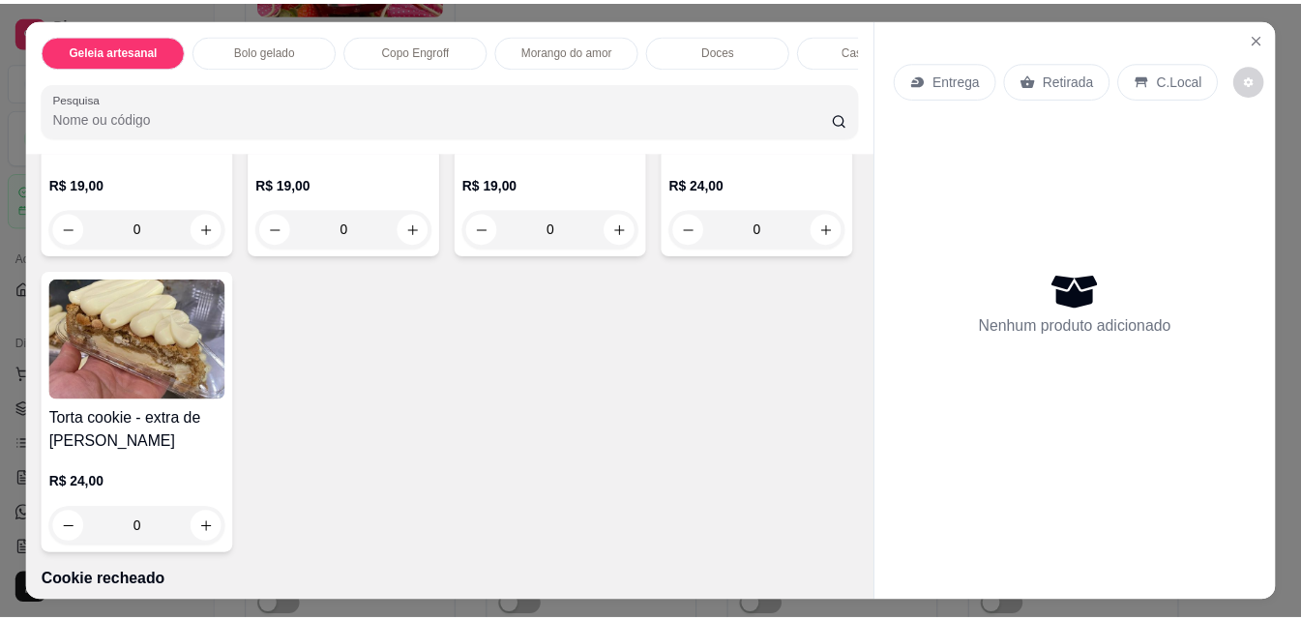
scroll to position [2612, 0]
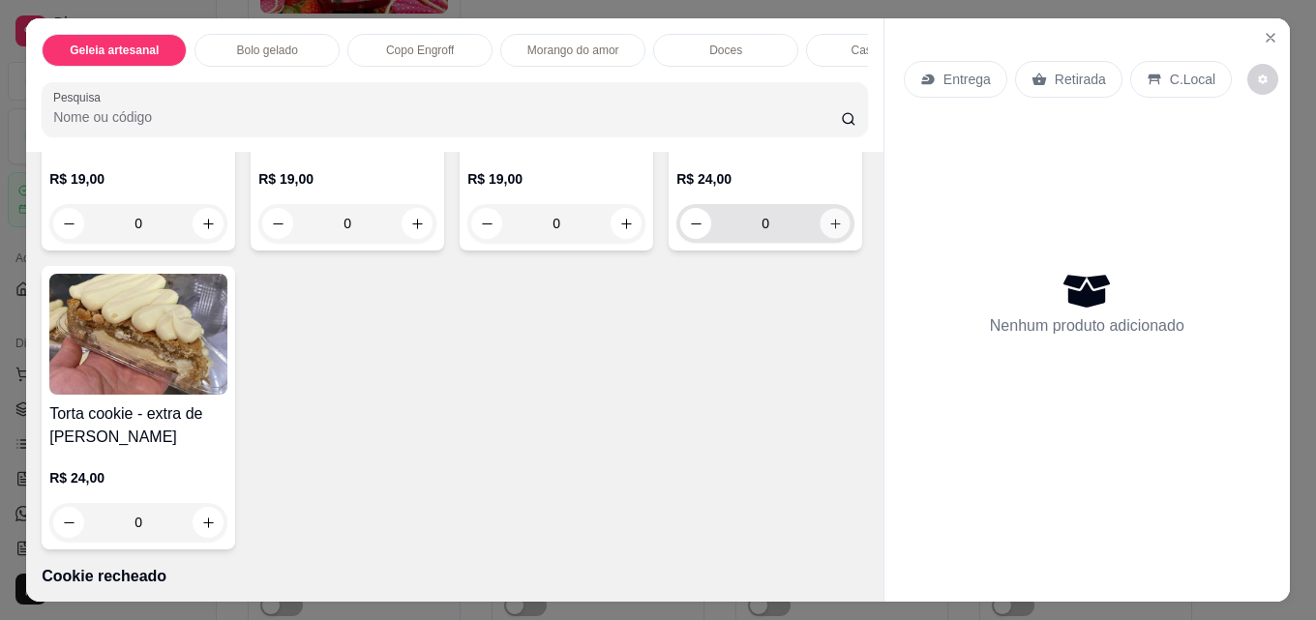
click at [828, 231] on icon "increase-product-quantity" at bounding box center [835, 224] width 15 height 15
type input "1"
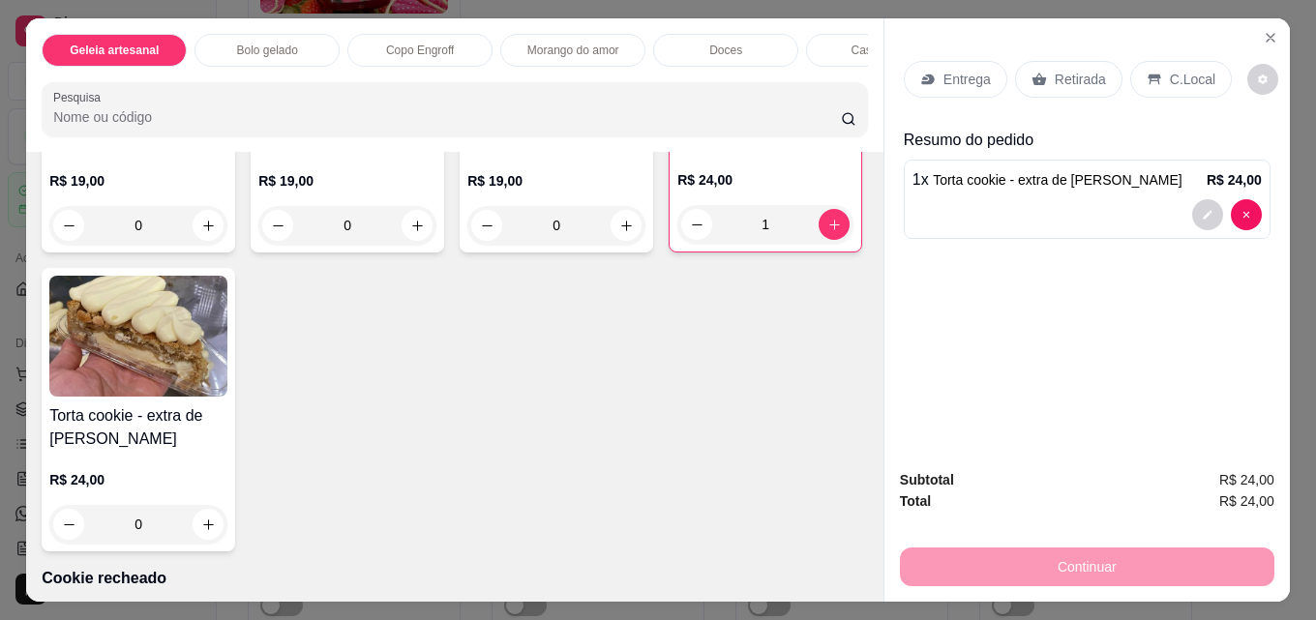
click at [1055, 80] on p "Retirada" at bounding box center [1080, 79] width 51 height 19
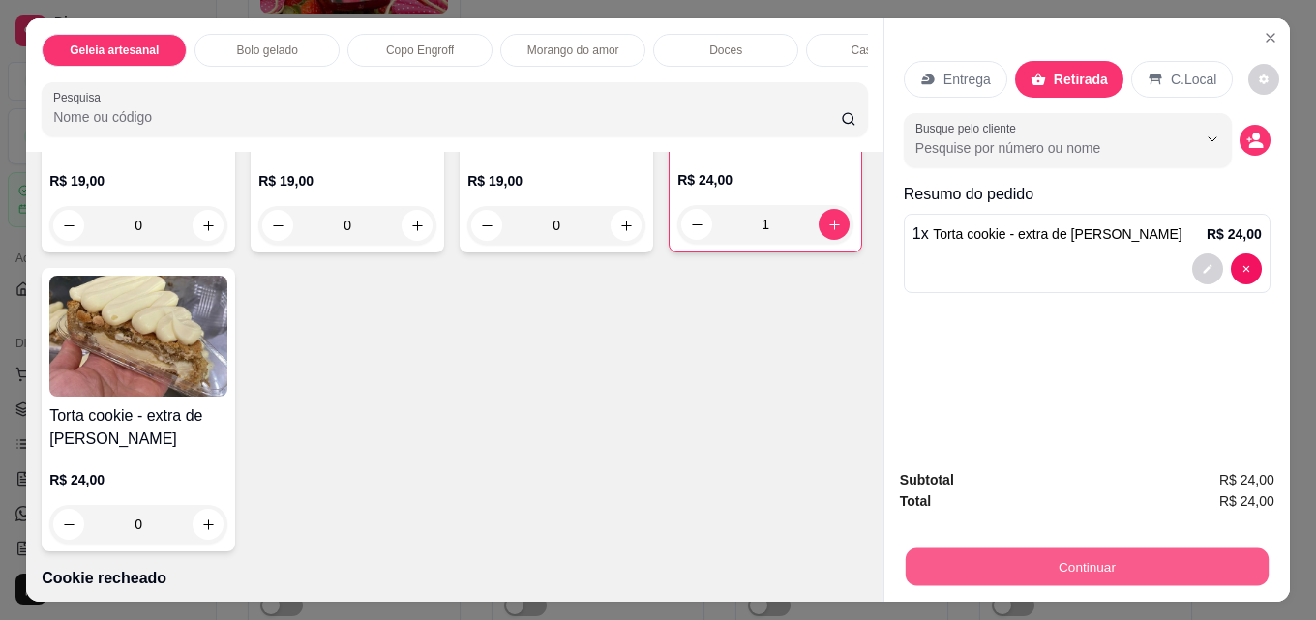
click at [1081, 549] on button "Continuar" at bounding box center [1087, 567] width 363 height 38
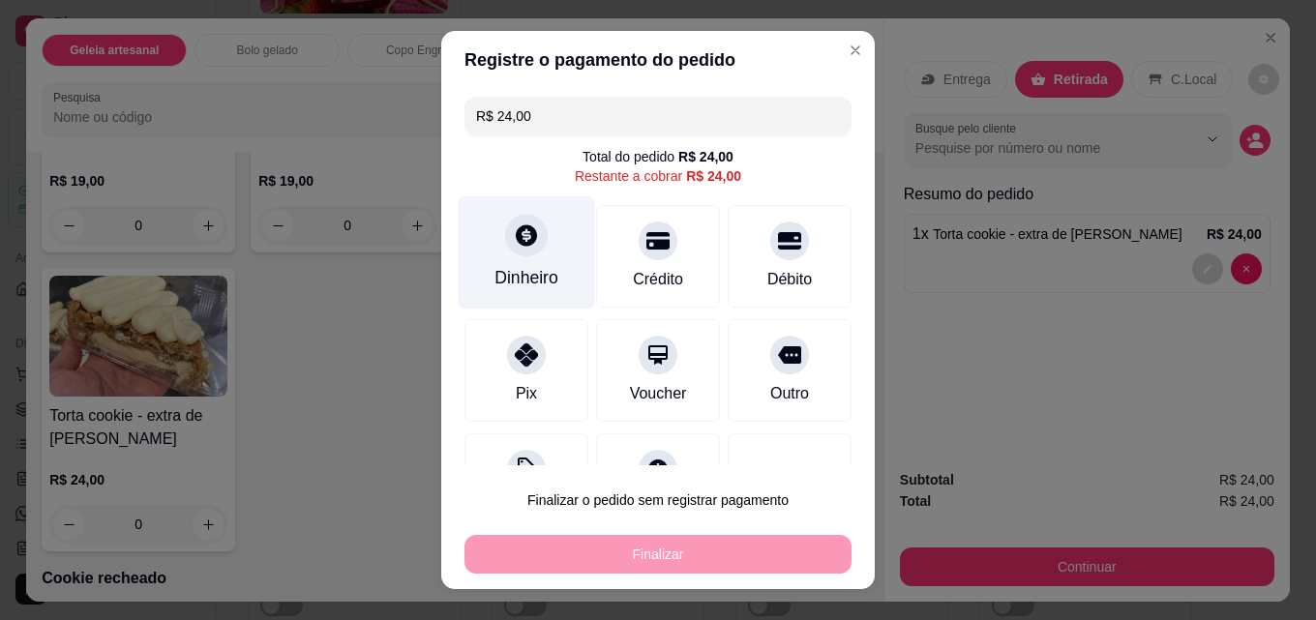
click at [552, 277] on div "Dinheiro" at bounding box center [527, 252] width 136 height 113
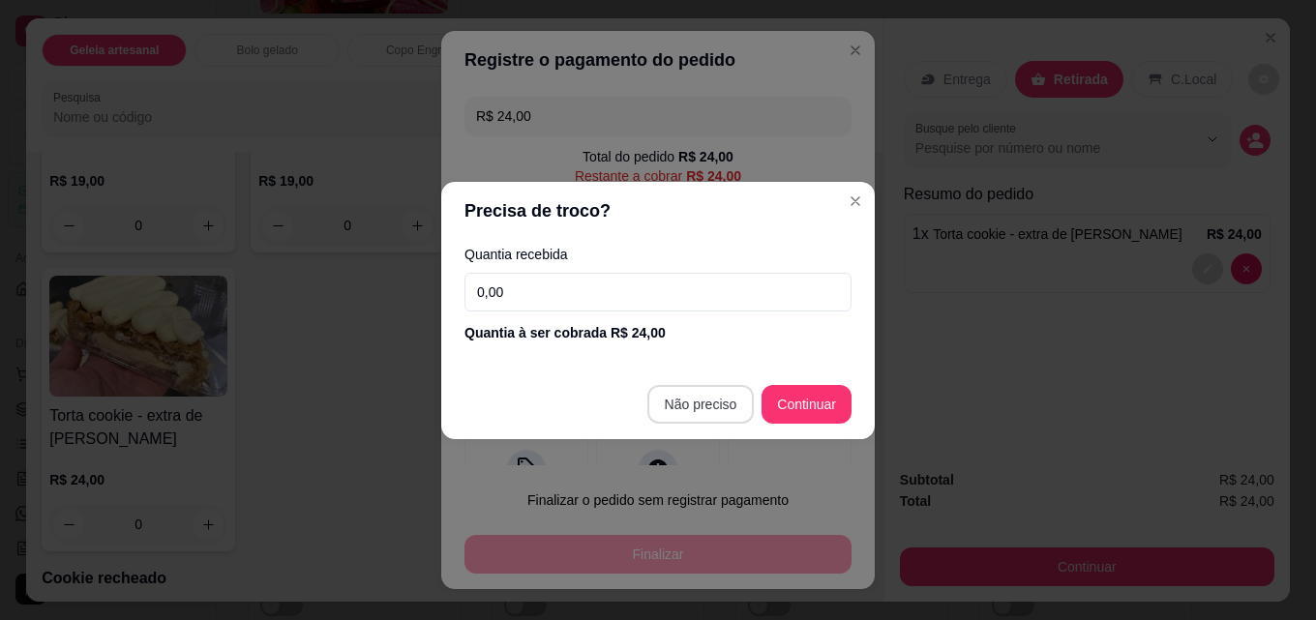
type input "R$ 0,00"
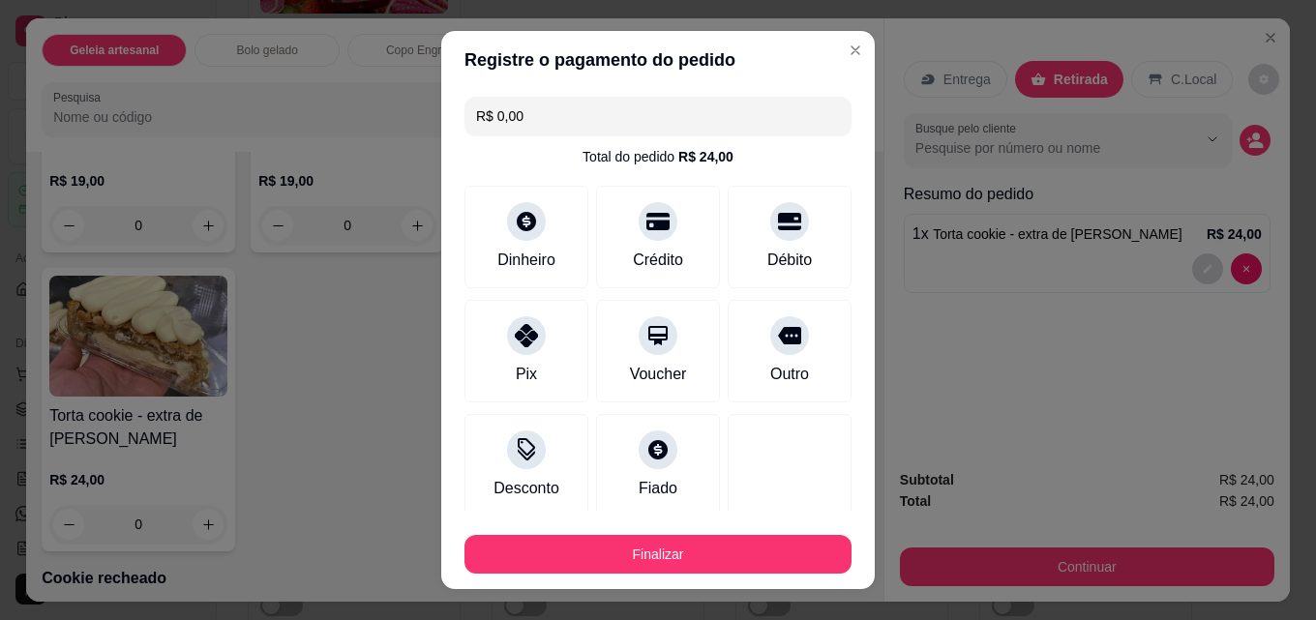
click at [707, 556] on button "Finalizar" at bounding box center [657, 554] width 387 height 39
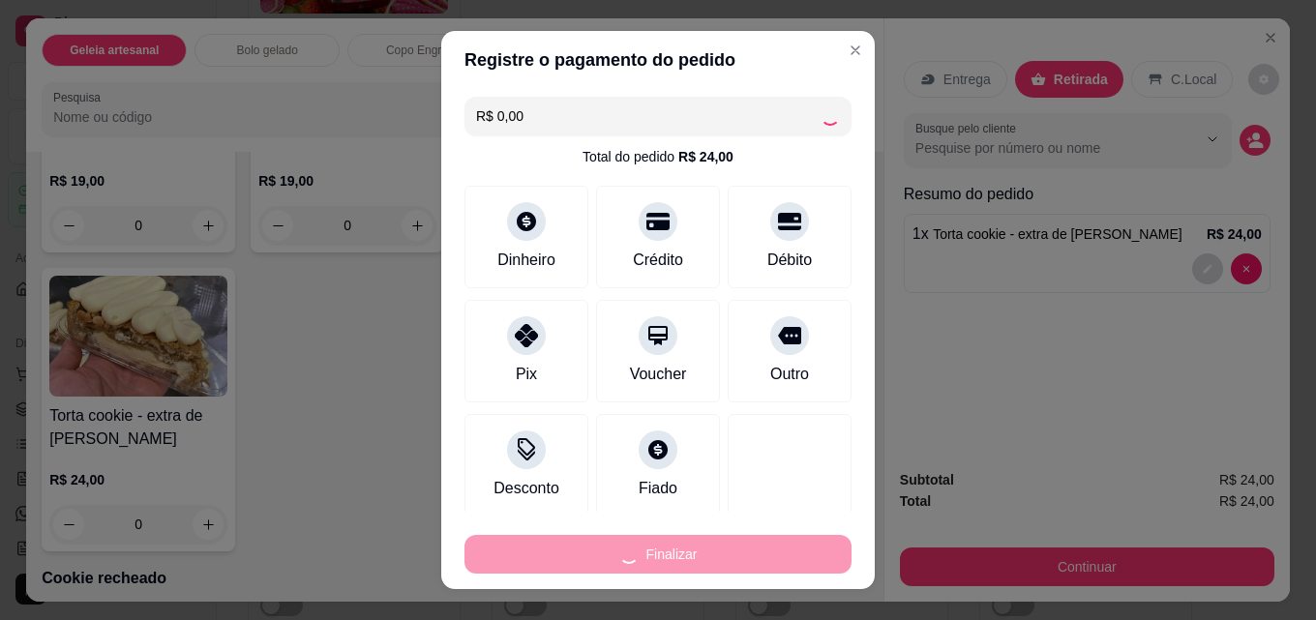
type input "0"
type input "-R$ 24,00"
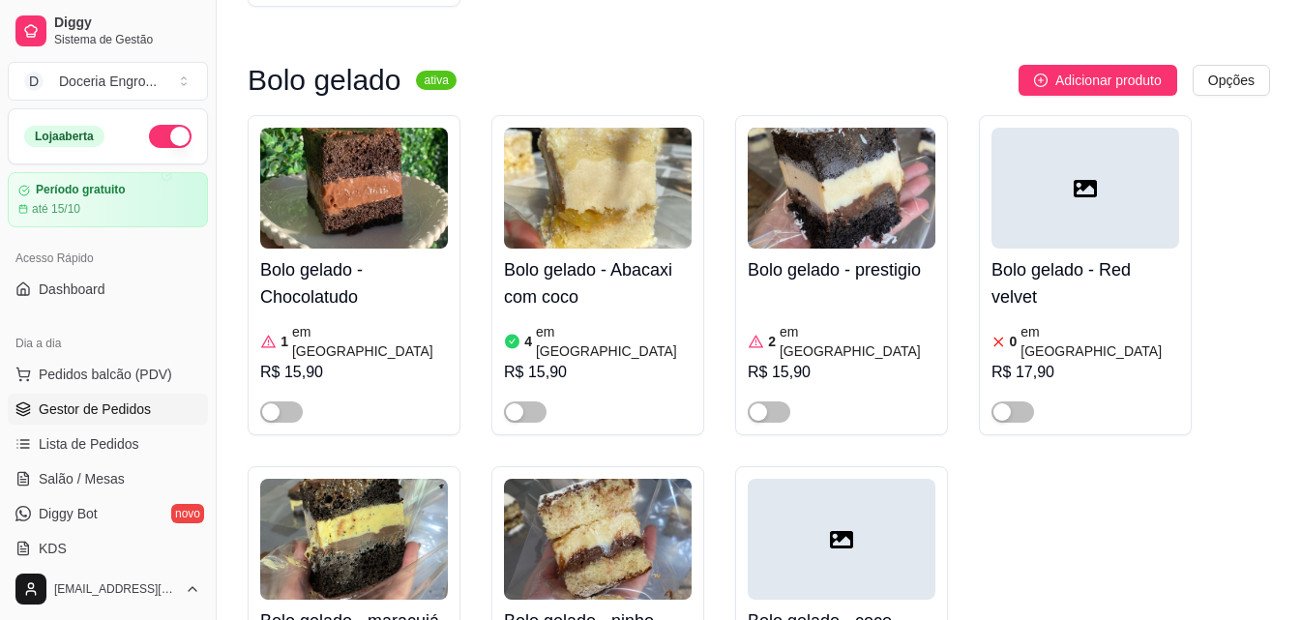
click at [99, 417] on span "Gestor de Pedidos" at bounding box center [95, 409] width 112 height 19
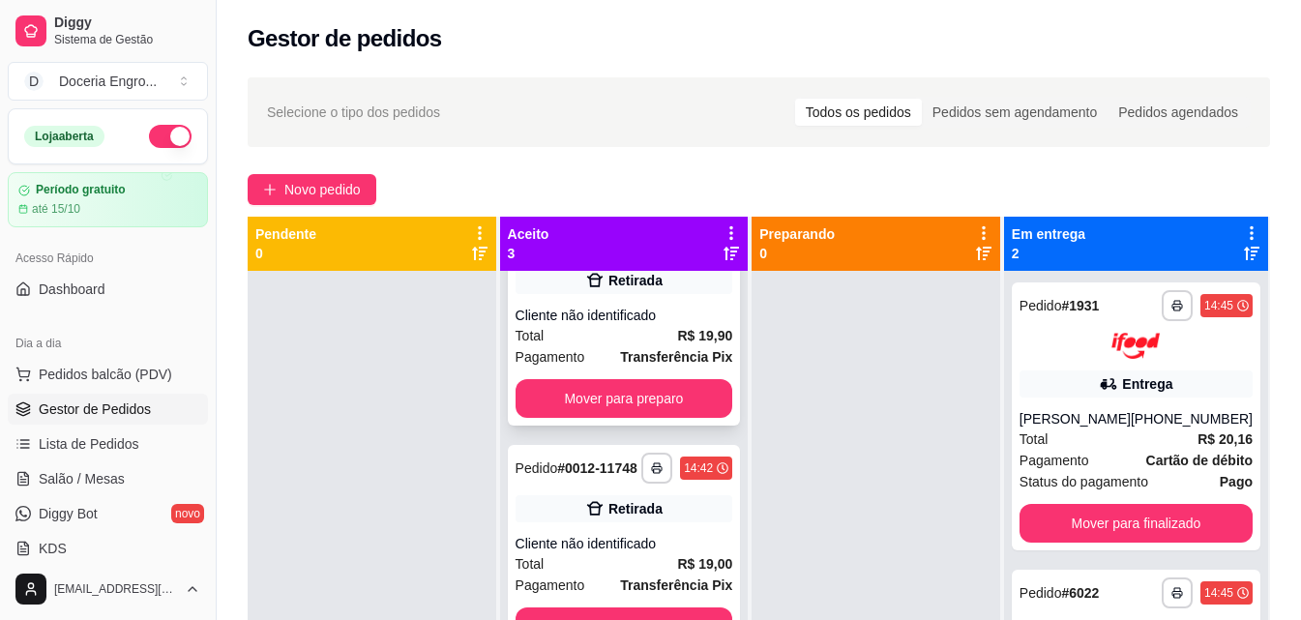
scroll to position [131, 0]
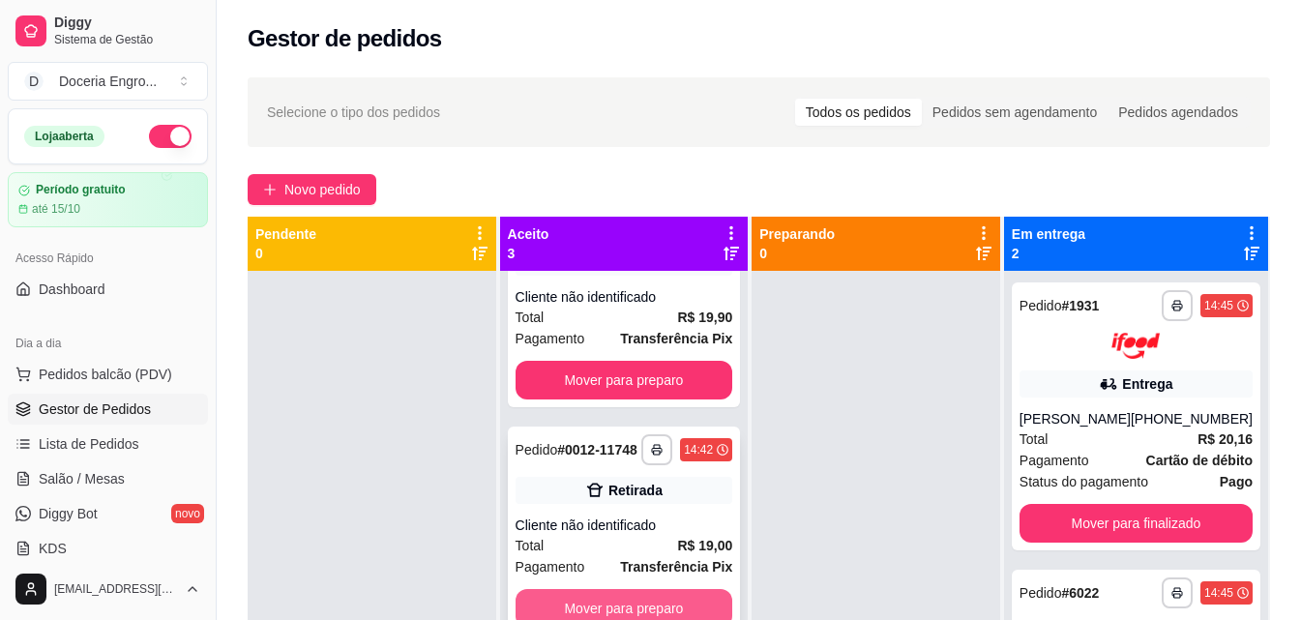
click at [583, 611] on button "Mover para preparo" at bounding box center [625, 608] width 218 height 39
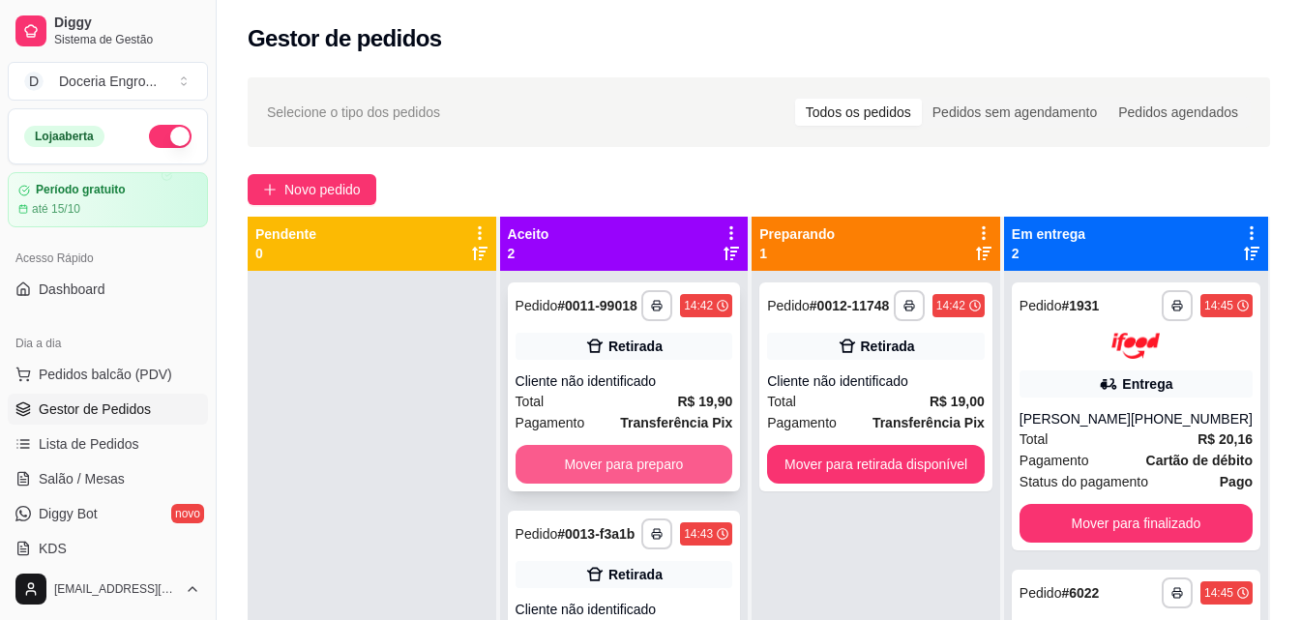
click at [622, 463] on button "Mover para preparo" at bounding box center [625, 464] width 218 height 39
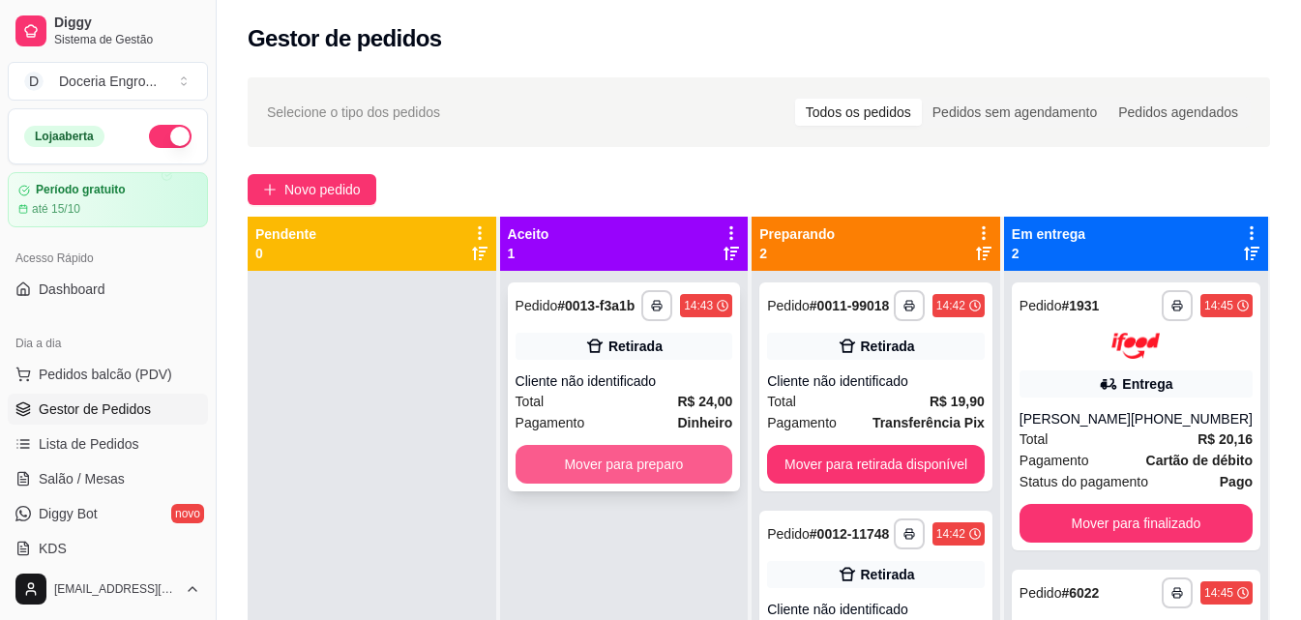
click at [622, 465] on button "Mover para preparo" at bounding box center [625, 464] width 218 height 39
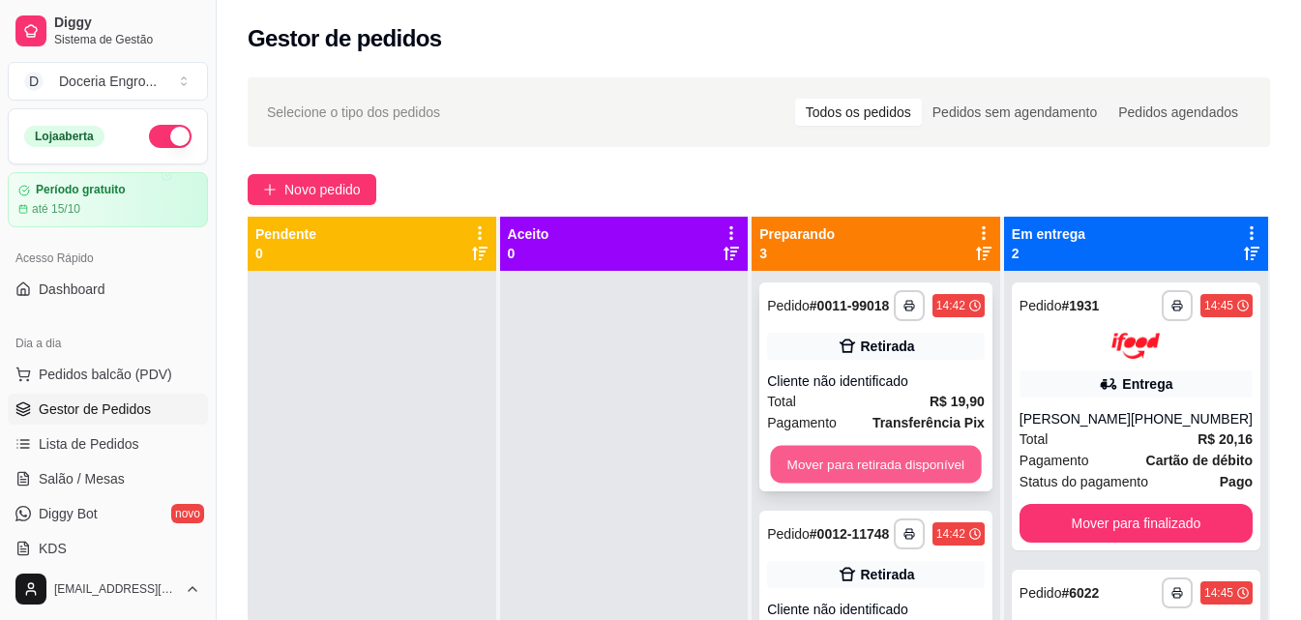
click at [890, 451] on button "Mover para retirada disponível" at bounding box center [876, 465] width 211 height 38
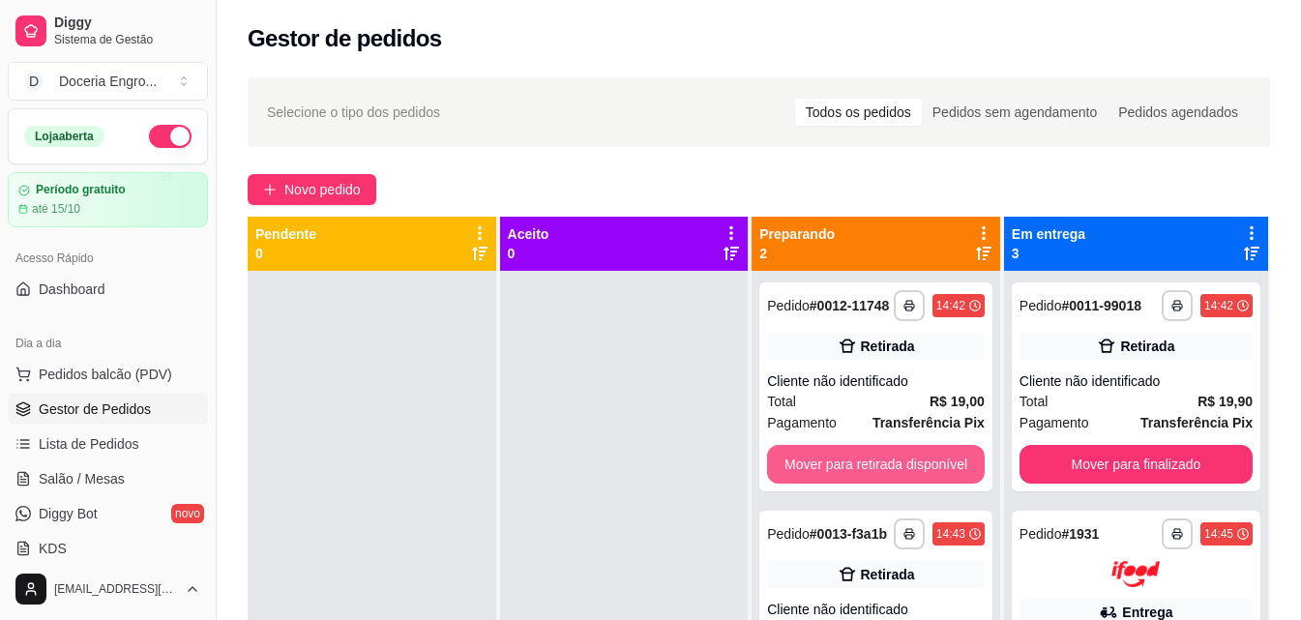
click at [890, 451] on button "Mover para retirada disponível" at bounding box center [876, 464] width 218 height 39
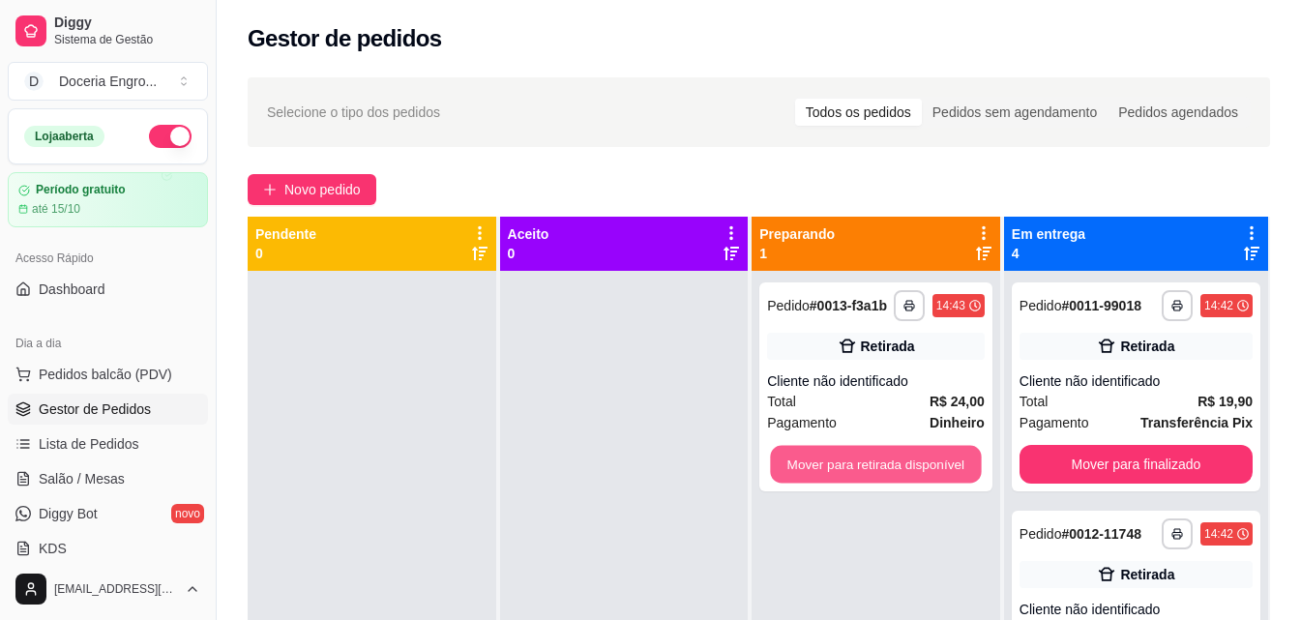
click at [890, 451] on button "Mover para retirada disponível" at bounding box center [876, 465] width 211 height 38
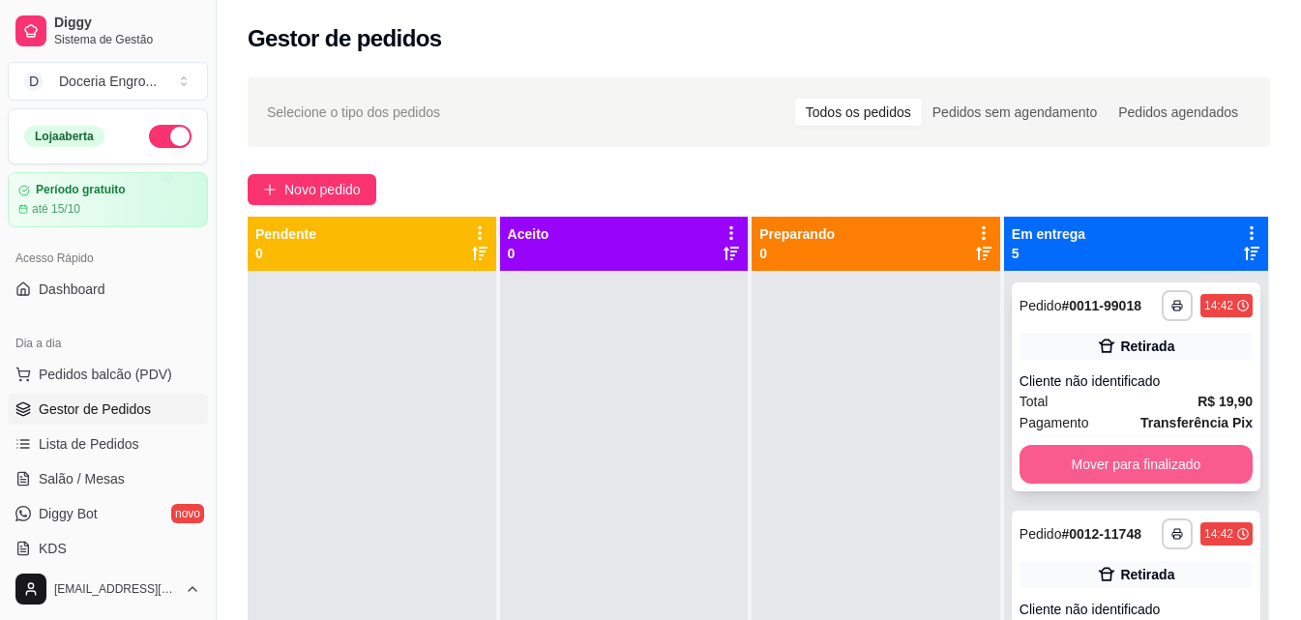
click at [1078, 479] on button "Mover para finalizado" at bounding box center [1136, 464] width 233 height 39
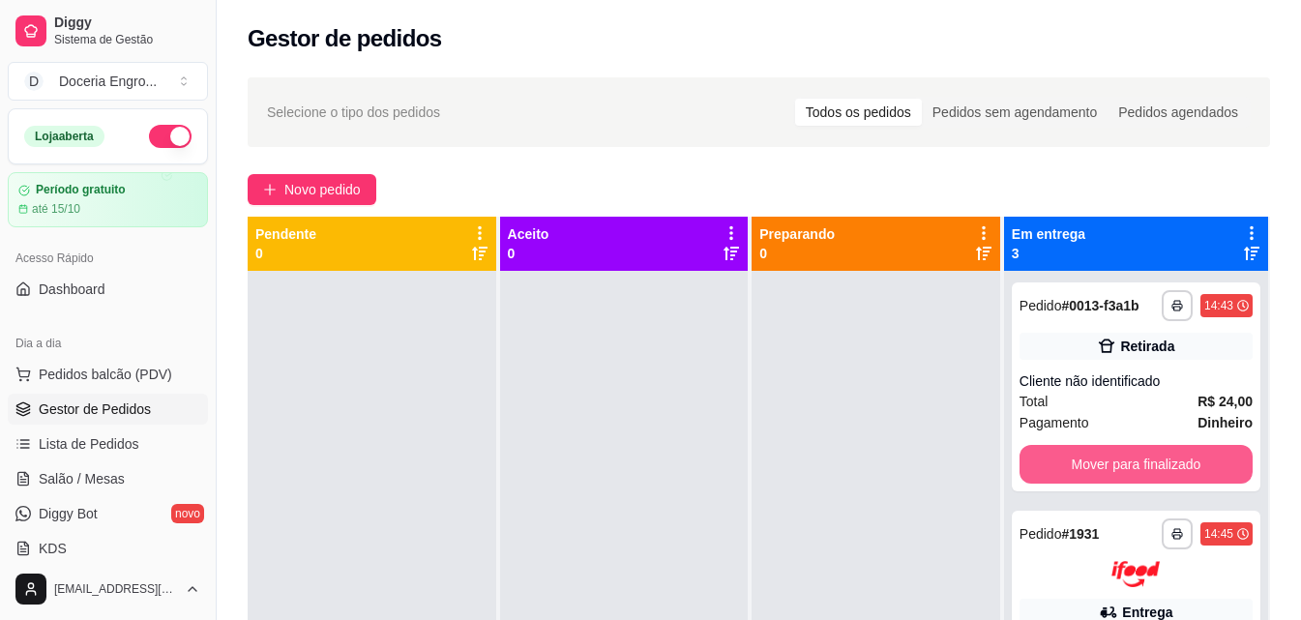
click at [1078, 479] on button "Mover para finalizado" at bounding box center [1136, 464] width 233 height 39
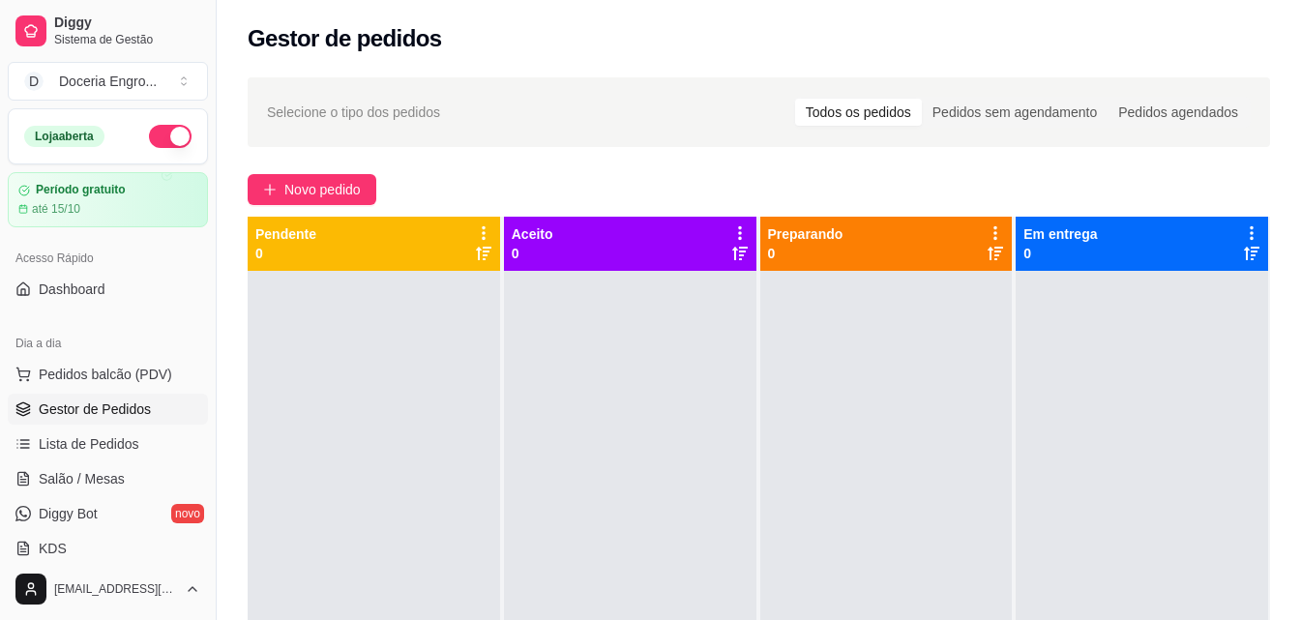
click at [448, 179] on div "Novo pedido" at bounding box center [759, 189] width 1023 height 31
click at [543, 34] on div "Gestor de pedidos" at bounding box center [759, 38] width 1023 height 31
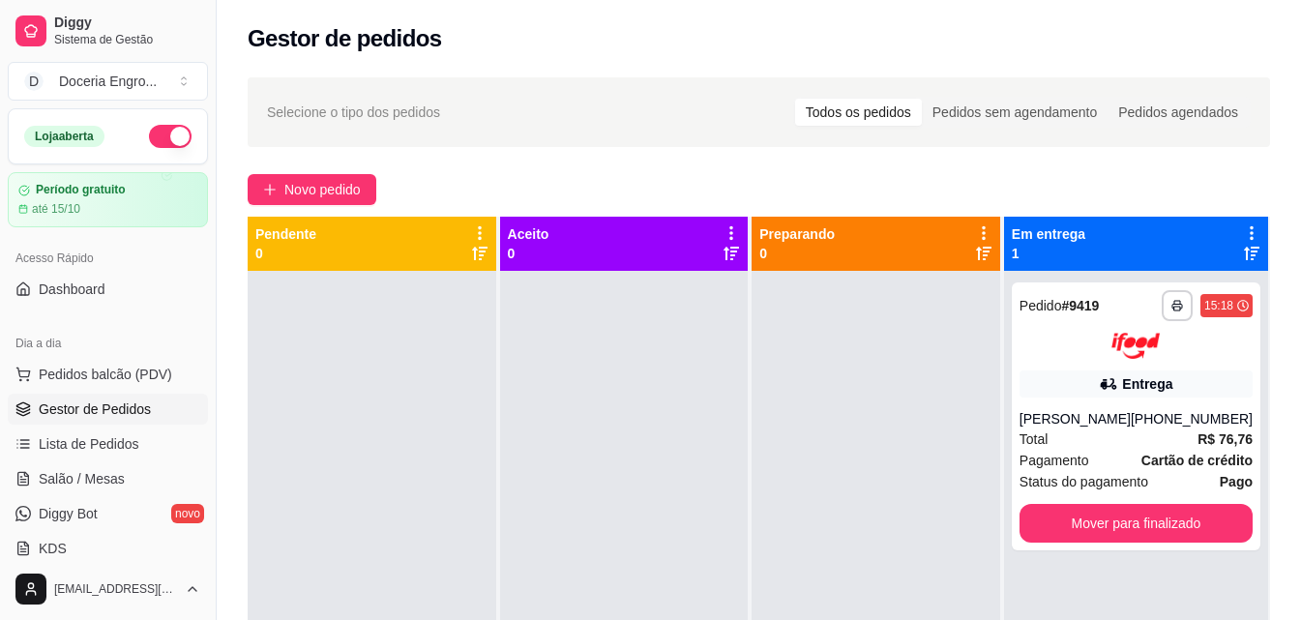
click at [571, 62] on div "Gestor de pedidos" at bounding box center [759, 33] width 1085 height 66
click at [450, 33] on div "Gestor de pedidos" at bounding box center [759, 38] width 1023 height 31
click at [665, 162] on div "**********" at bounding box center [759, 463] width 1085 height 794
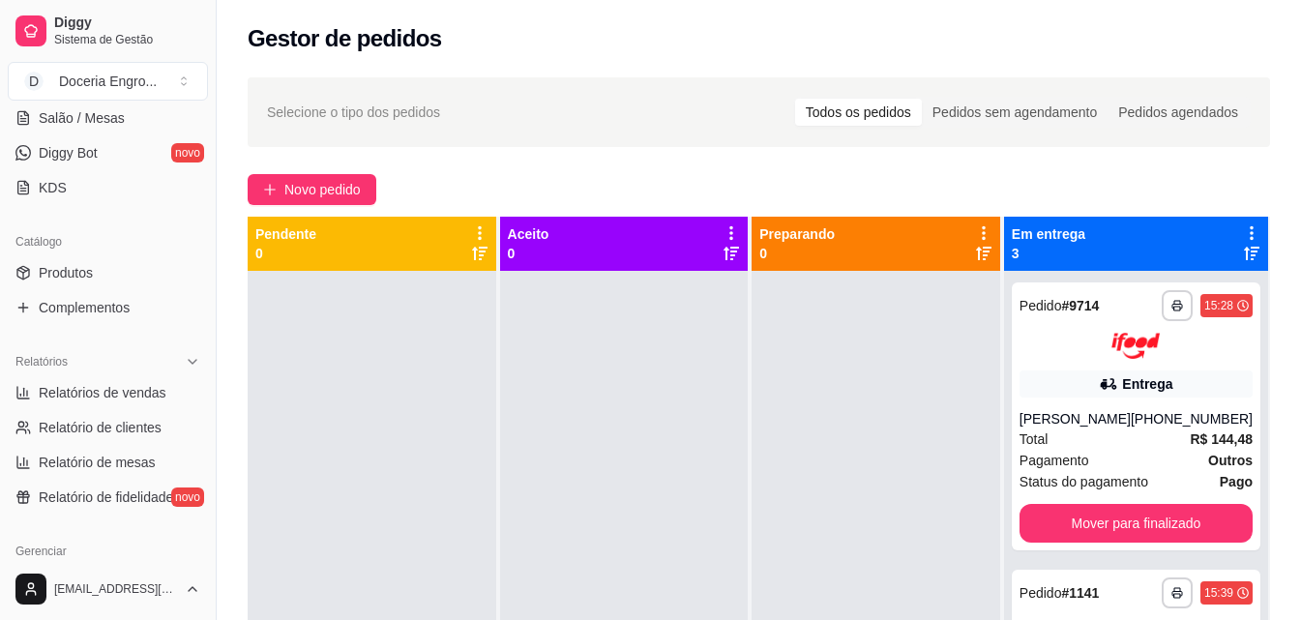
scroll to position [484, 0]
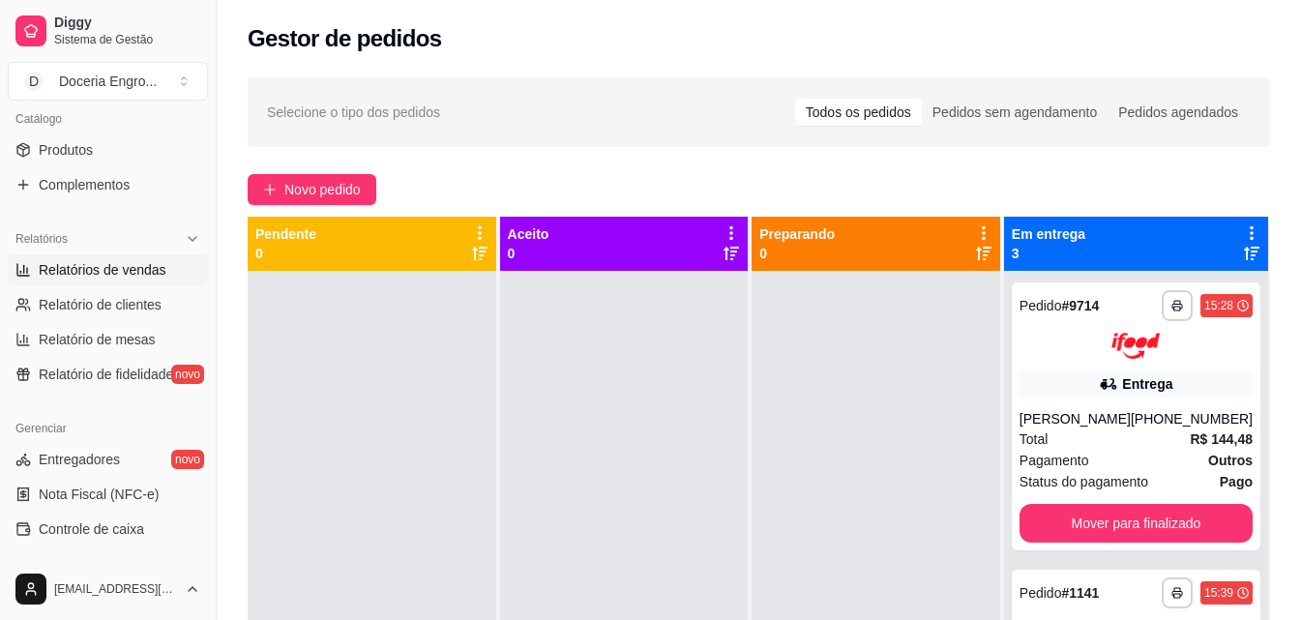
click at [94, 256] on link "Relatórios de vendas" at bounding box center [108, 269] width 200 height 31
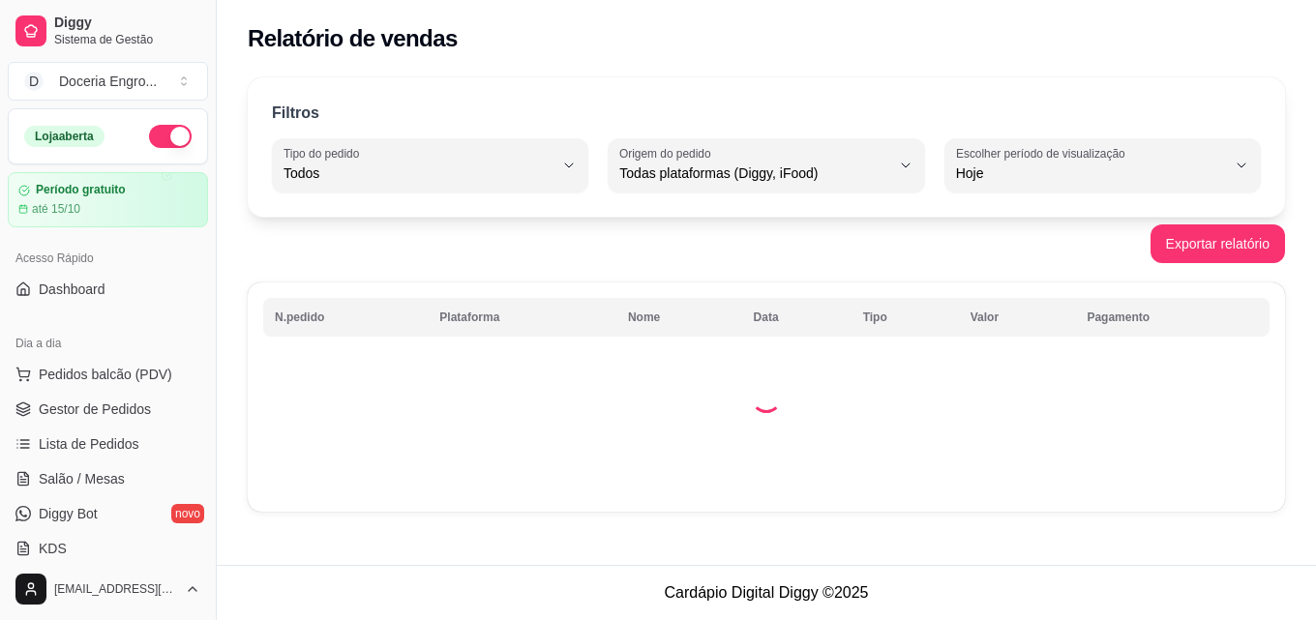
select select "ALL"
select select "0"
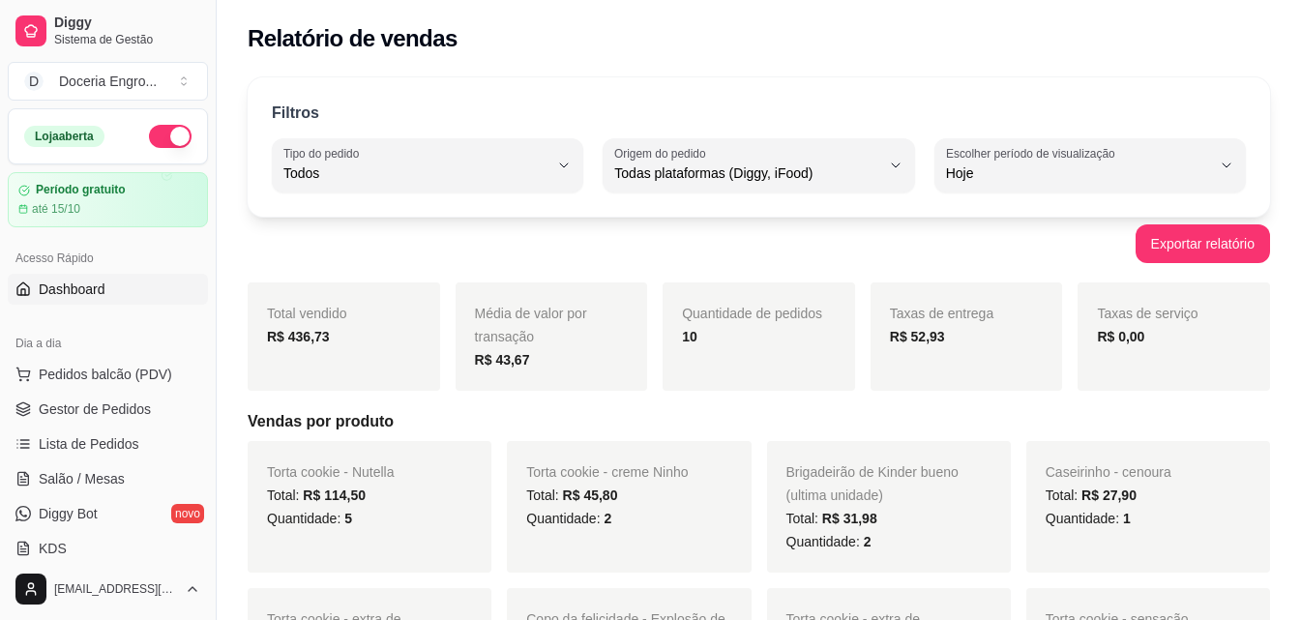
click at [132, 300] on link "Dashboard" at bounding box center [108, 289] width 200 height 31
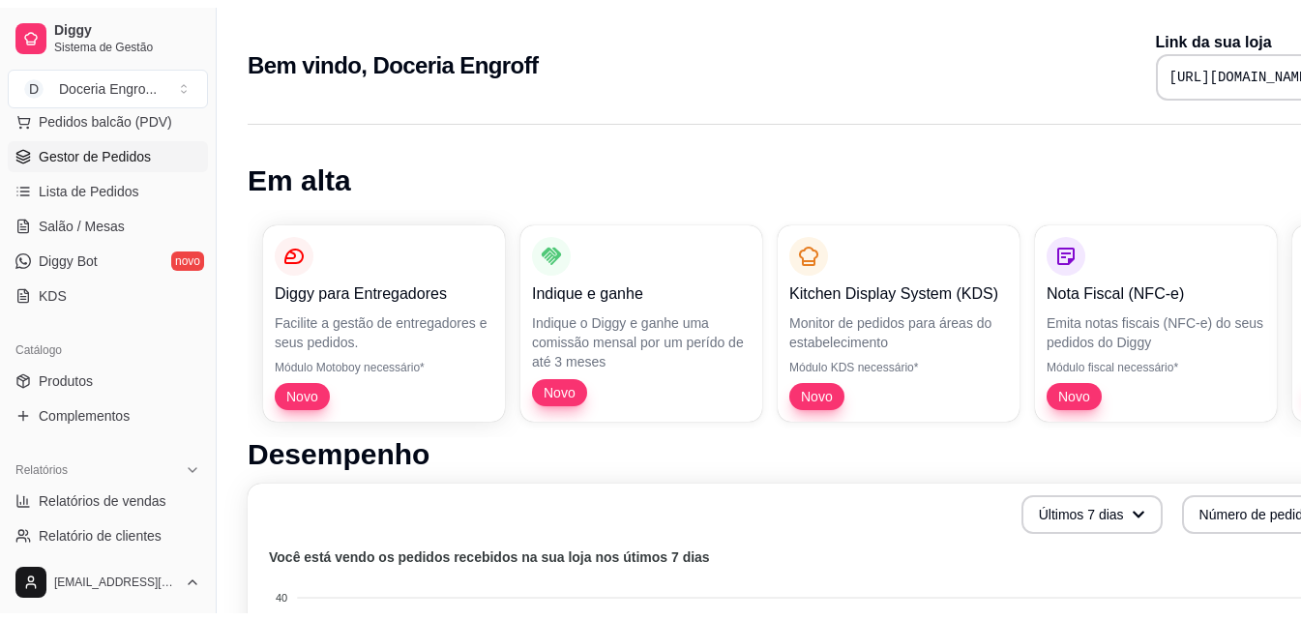
scroll to position [290, 0]
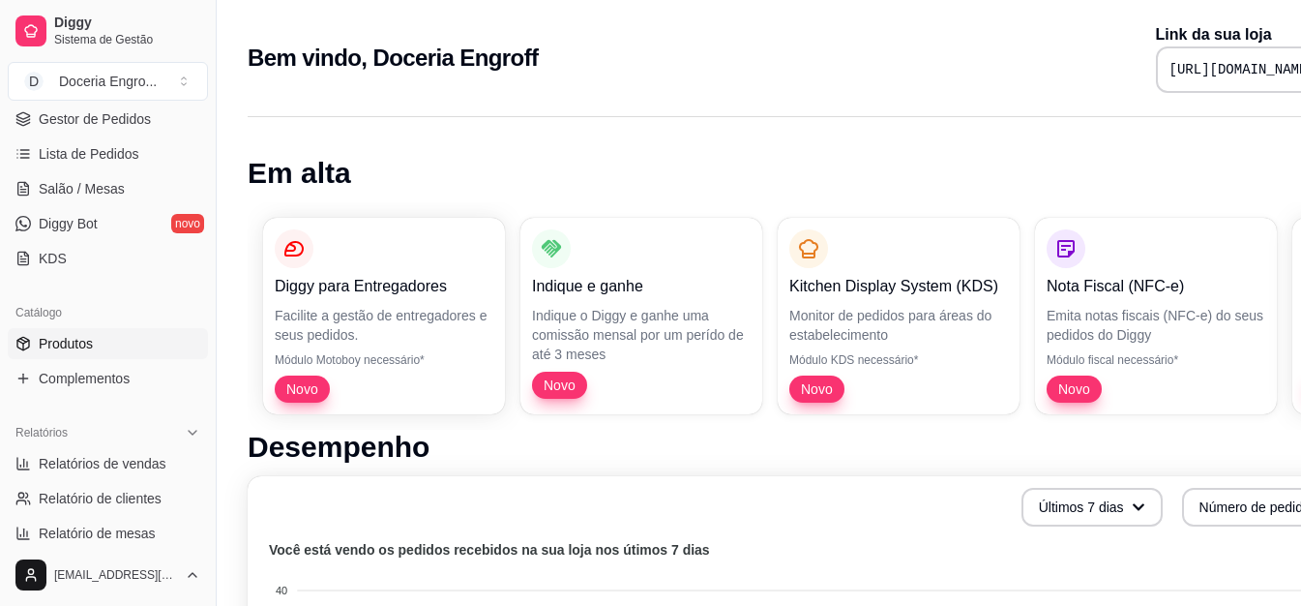
click at [114, 339] on link "Produtos" at bounding box center [108, 343] width 200 height 31
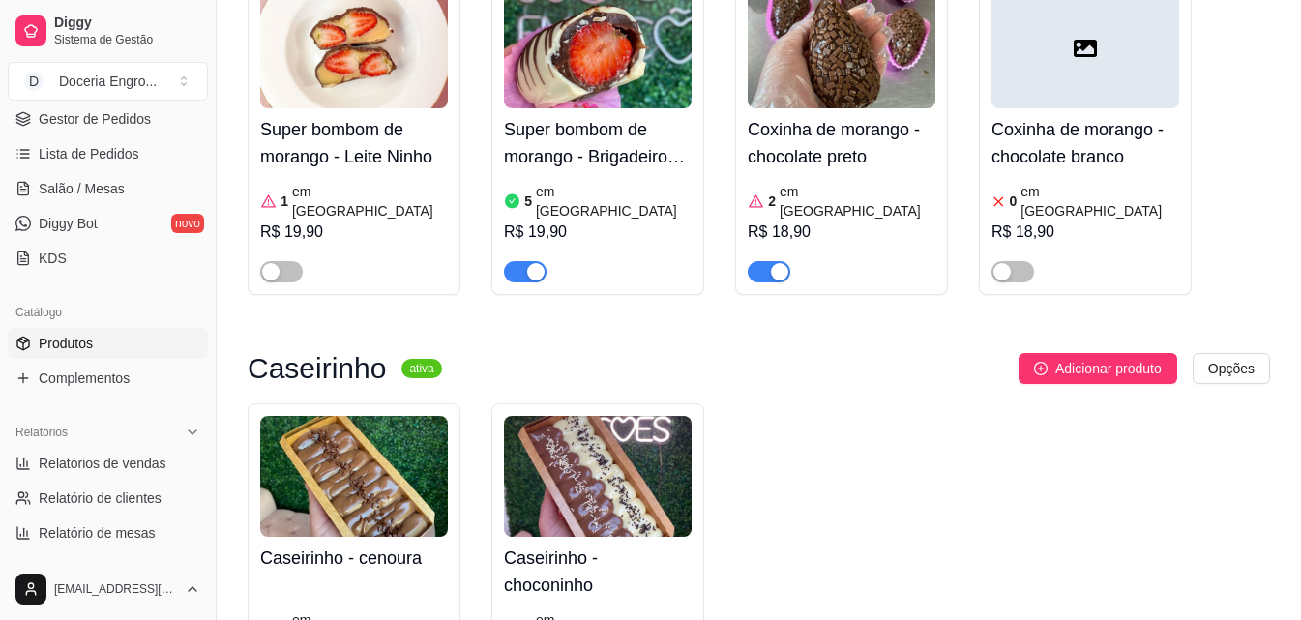
scroll to position [2903, 0]
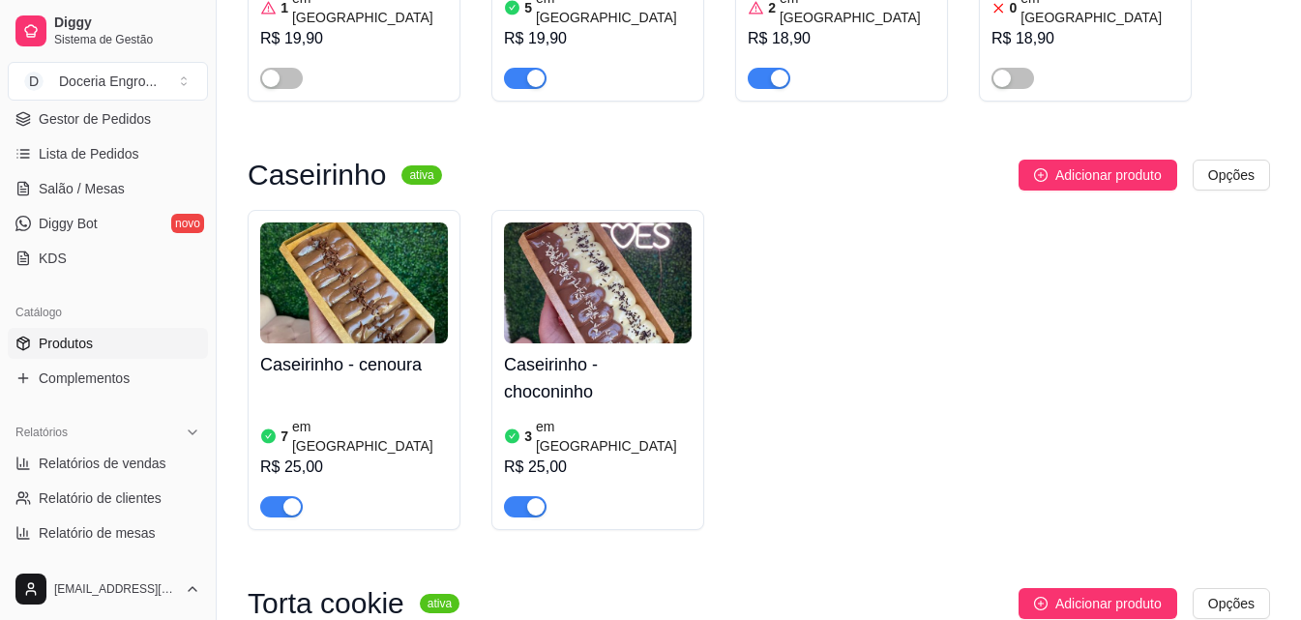
click at [612, 351] on h4 "Caseirinho - choconinho" at bounding box center [598, 378] width 188 height 54
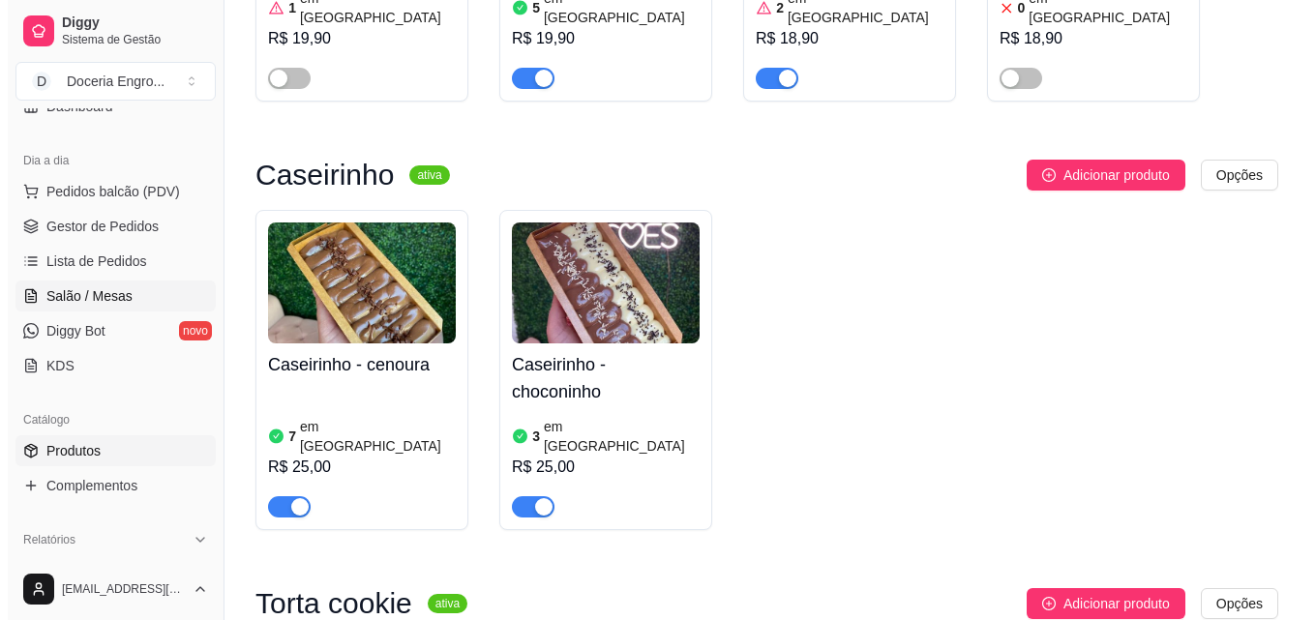
scroll to position [97, 0]
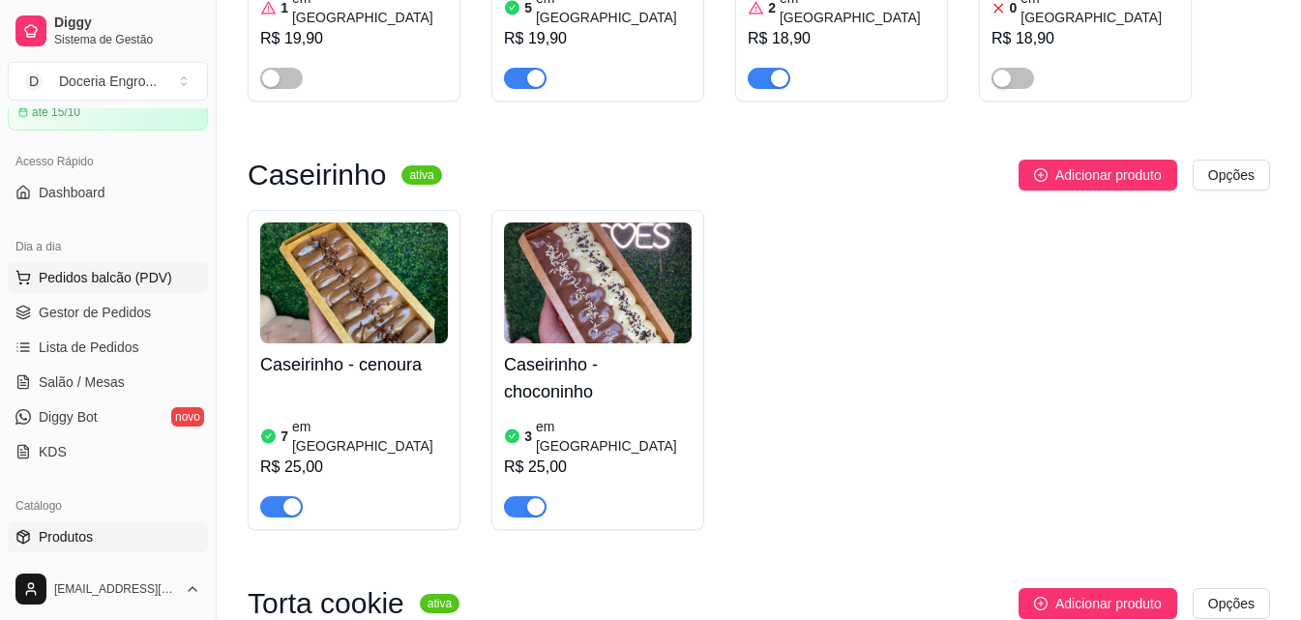
click at [129, 271] on span "Pedidos balcão (PDV)" at bounding box center [106, 277] width 134 height 19
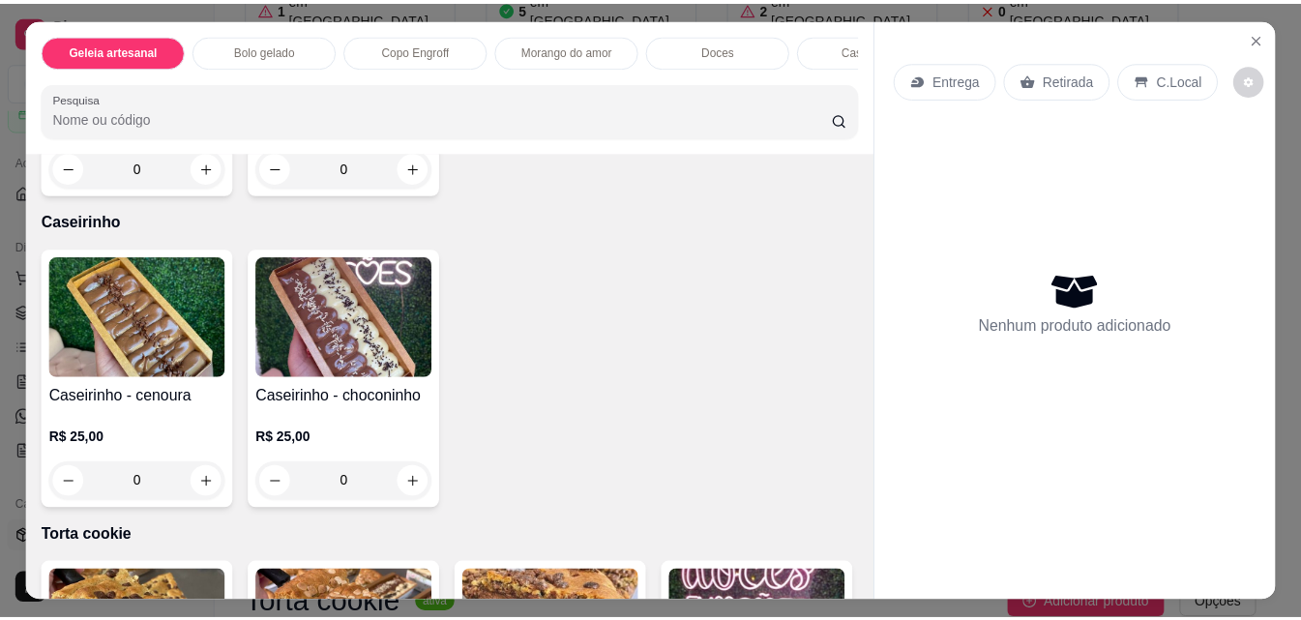
scroll to position [2129, 0]
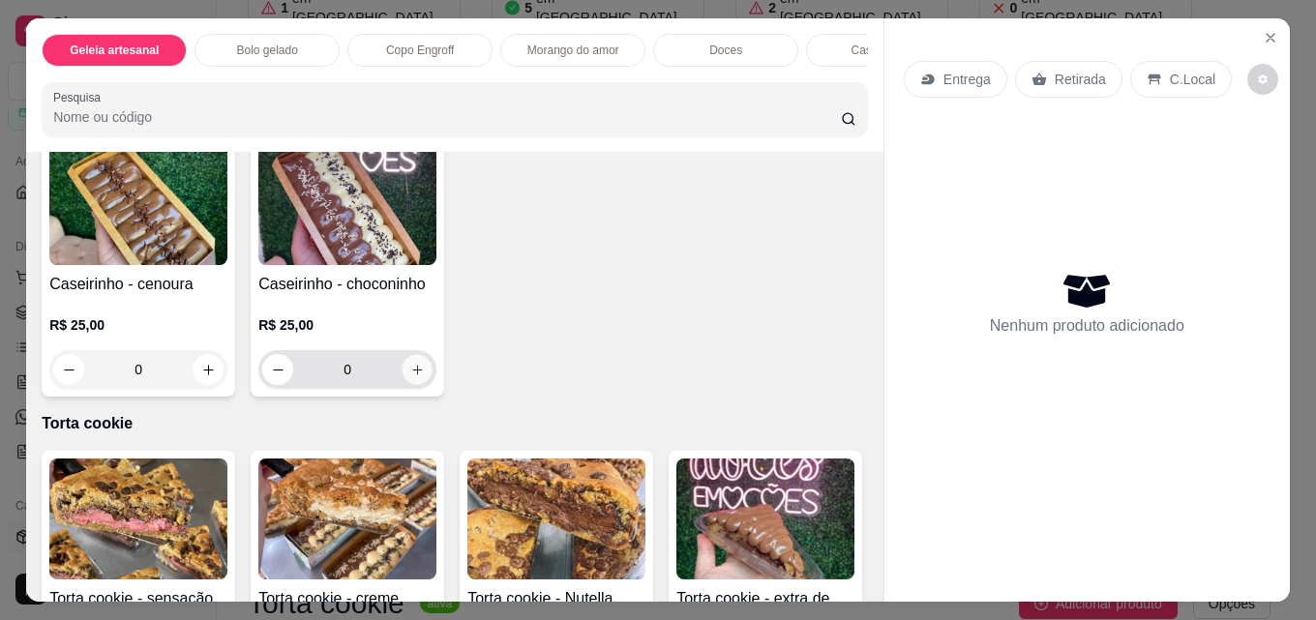
click at [402, 373] on button "increase-product-quantity" at bounding box center [417, 370] width 30 height 30
type input "1"
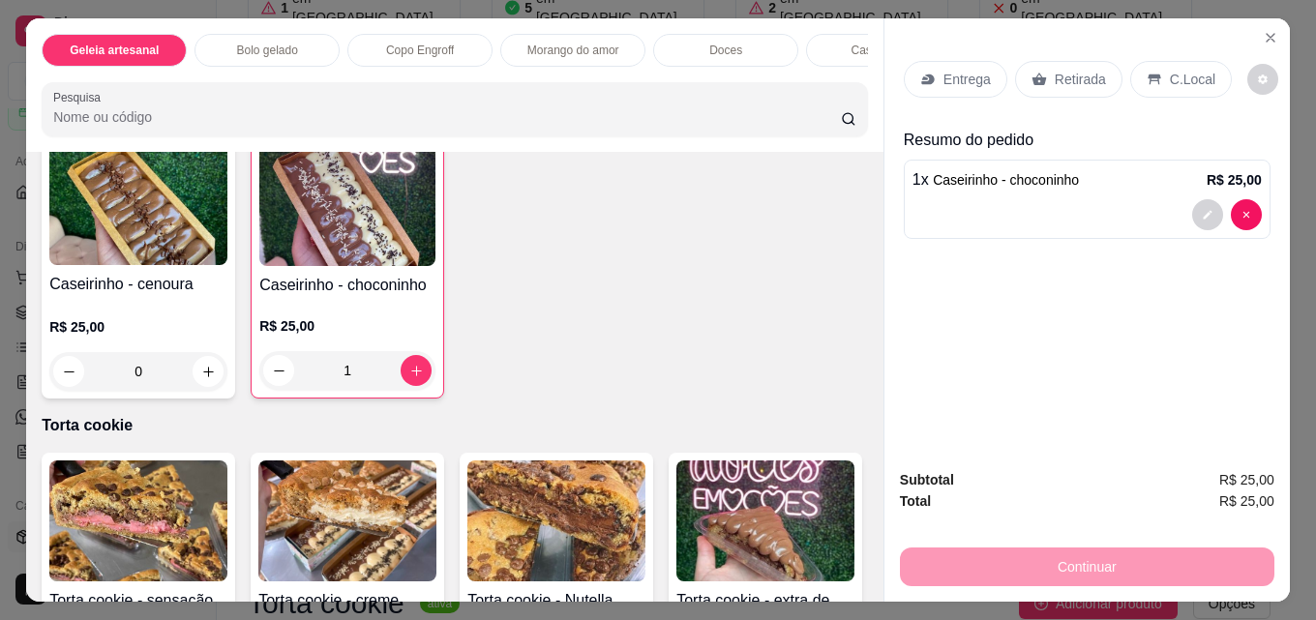
click at [1069, 61] on div "Retirada" at bounding box center [1068, 79] width 107 height 37
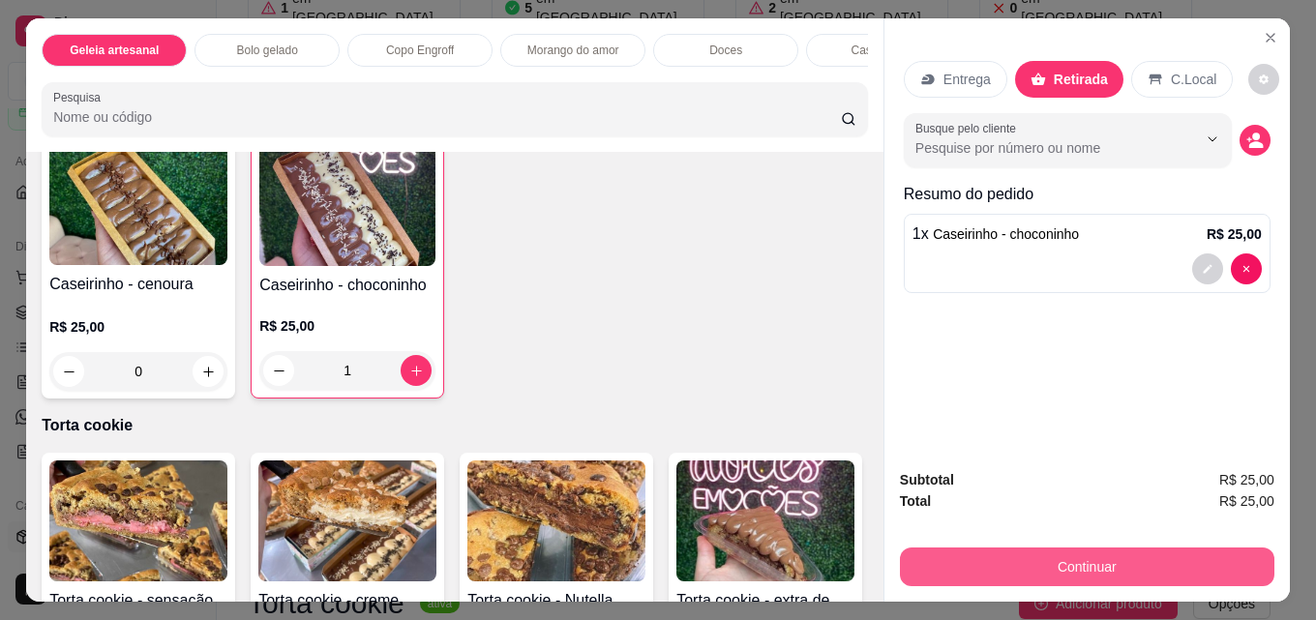
click at [1004, 565] on button "Continuar" at bounding box center [1087, 567] width 374 height 39
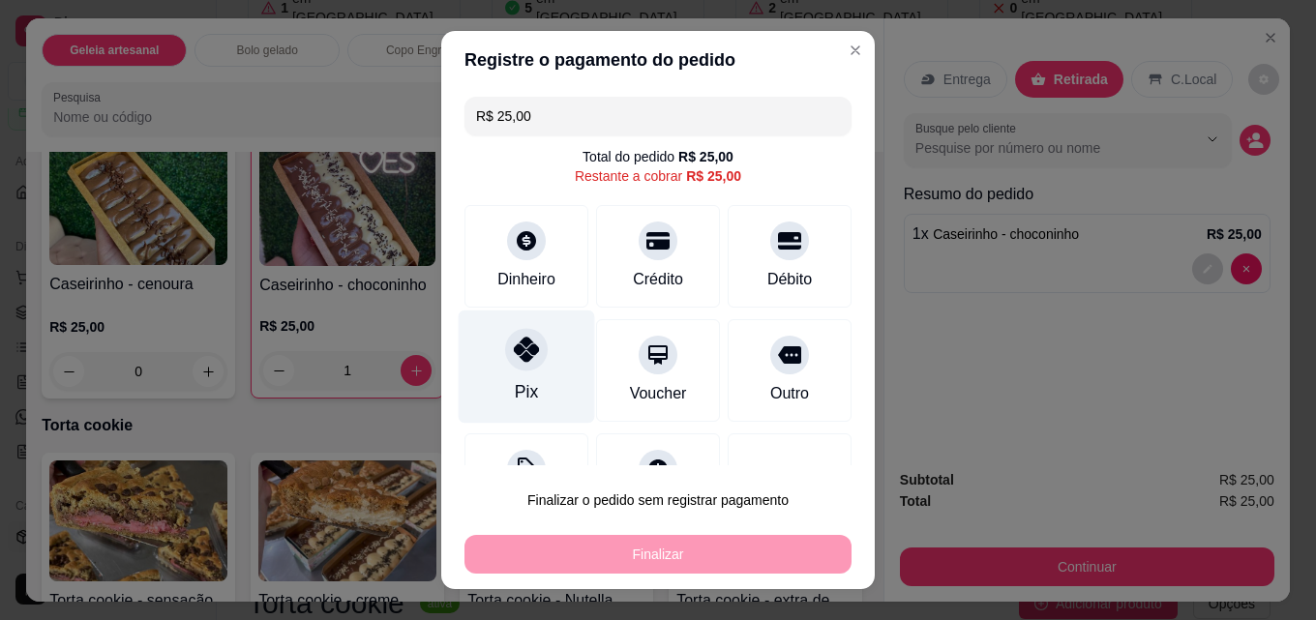
click at [519, 356] on icon at bounding box center [526, 349] width 25 height 25
type input "R$ 0,00"
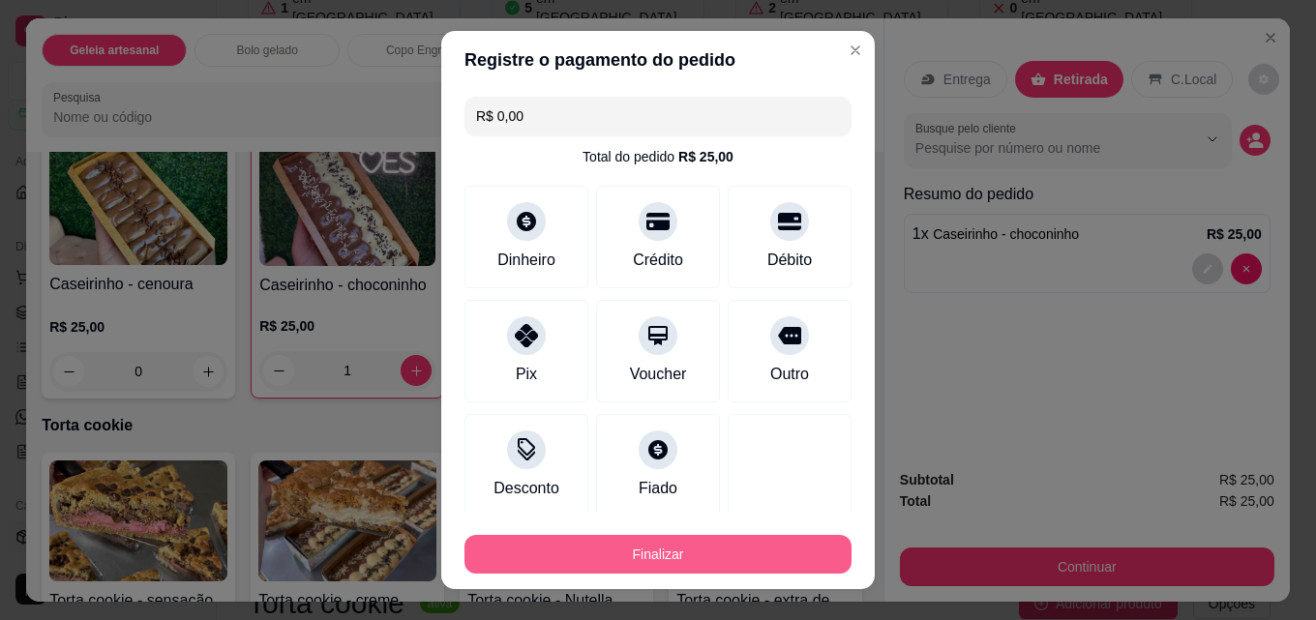
click at [616, 561] on button "Finalizar" at bounding box center [657, 554] width 387 height 39
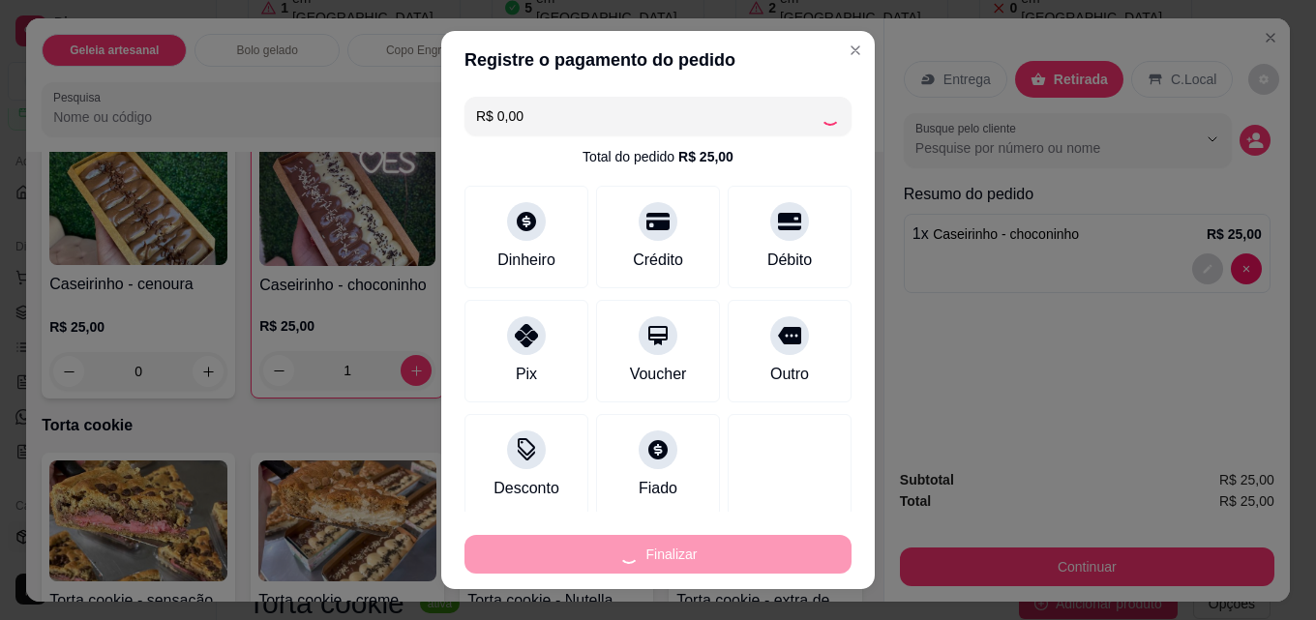
type input "0"
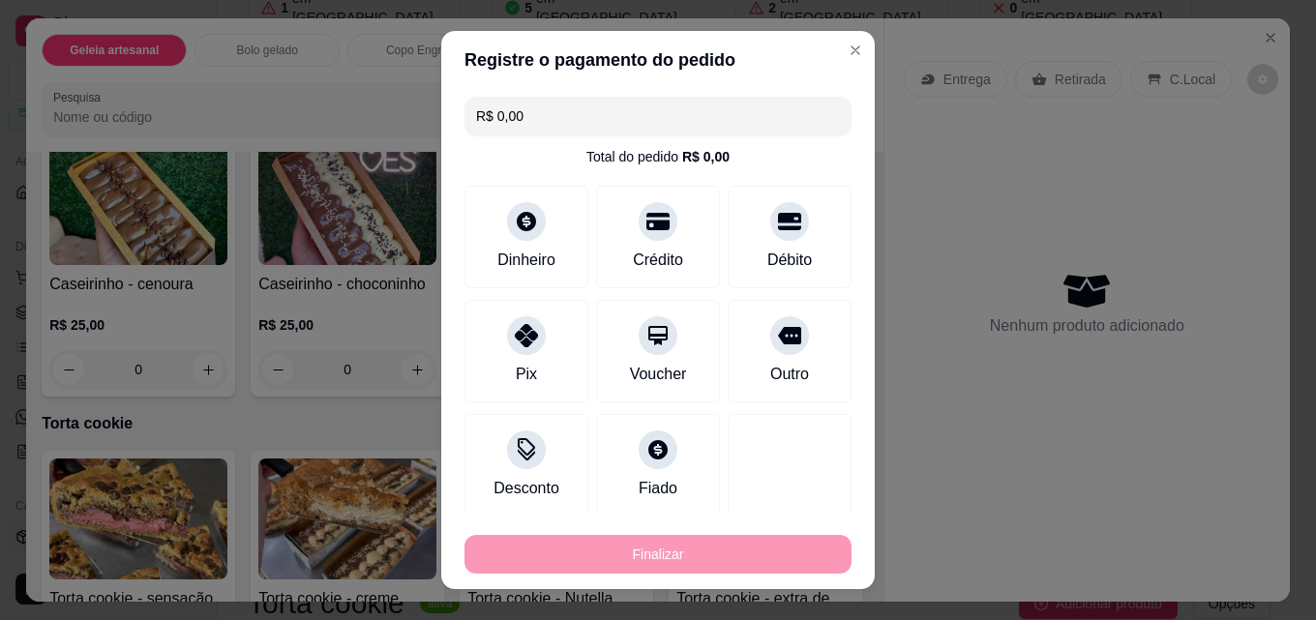
type input "-R$ 25,00"
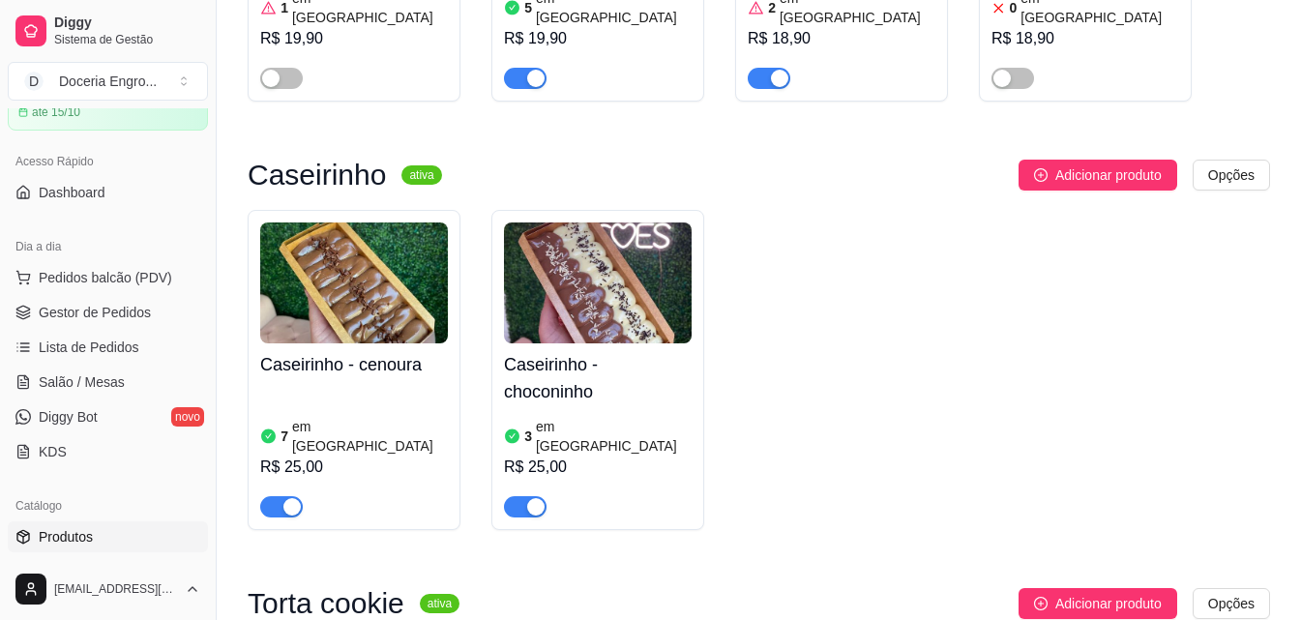
click at [824, 317] on div "Caseirinho - cenoura 7 em estoque R$ 25,00 Caseirinho - choconinho 3 em estoque…" at bounding box center [759, 370] width 1023 height 320
click at [129, 313] on span "Gestor de Pedidos" at bounding box center [95, 312] width 112 height 19
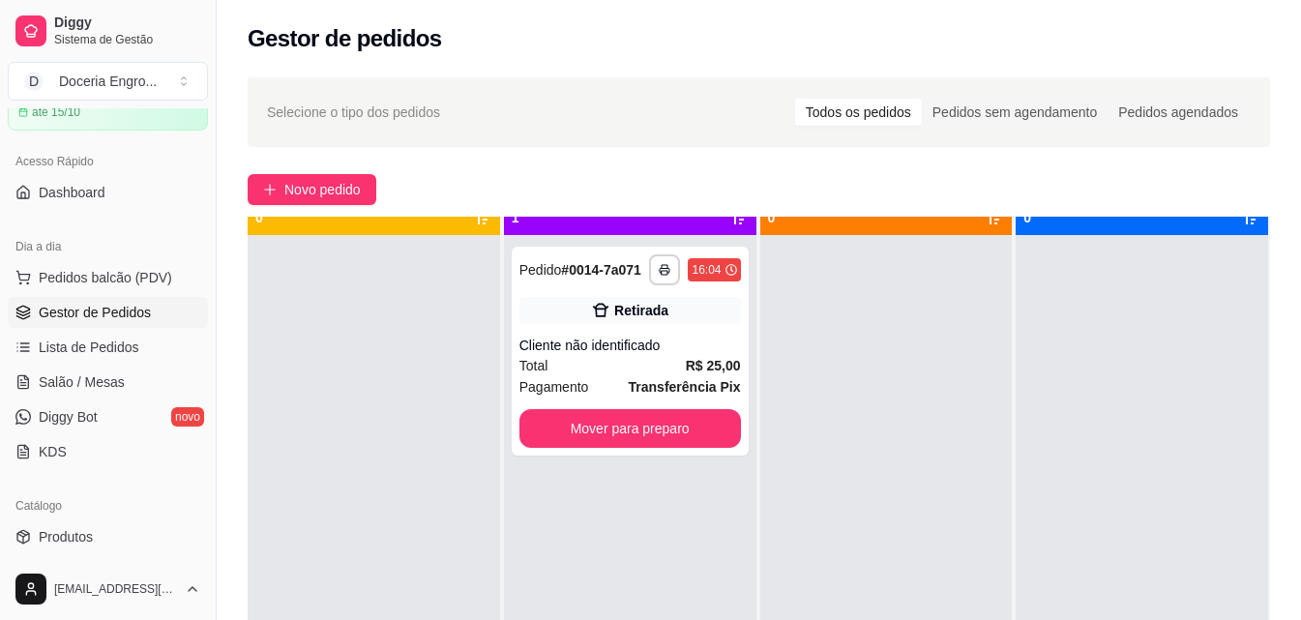
scroll to position [54, 0]
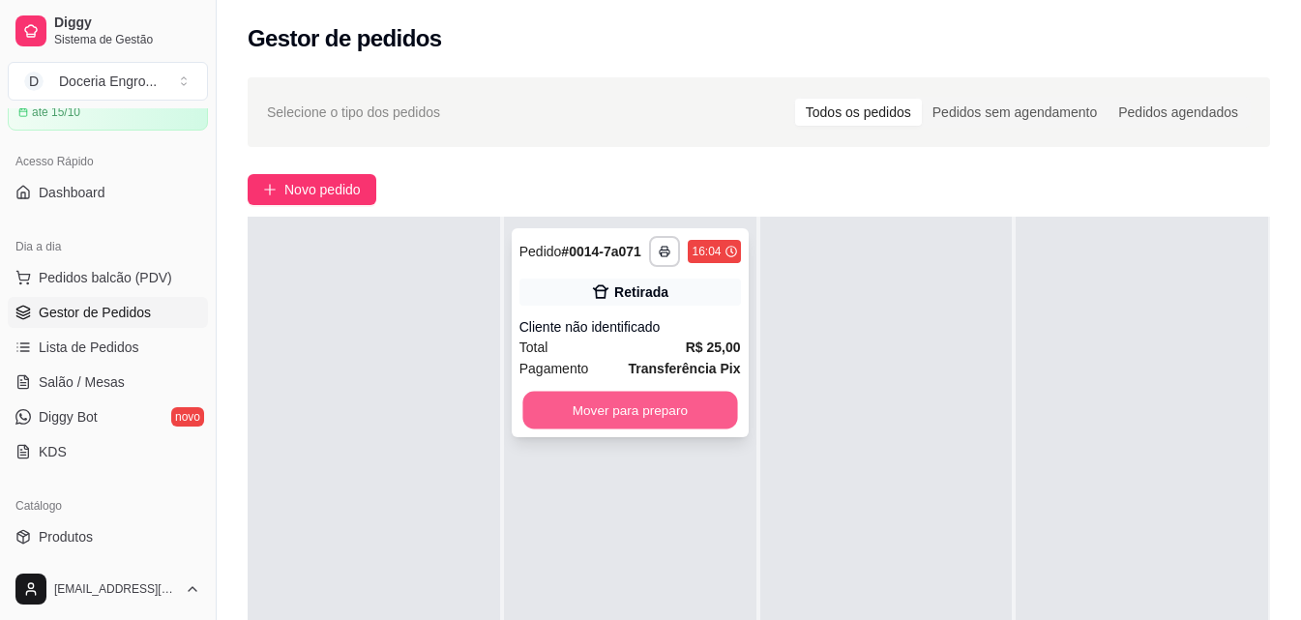
click at [611, 424] on button "Mover para preparo" at bounding box center [629, 411] width 215 height 38
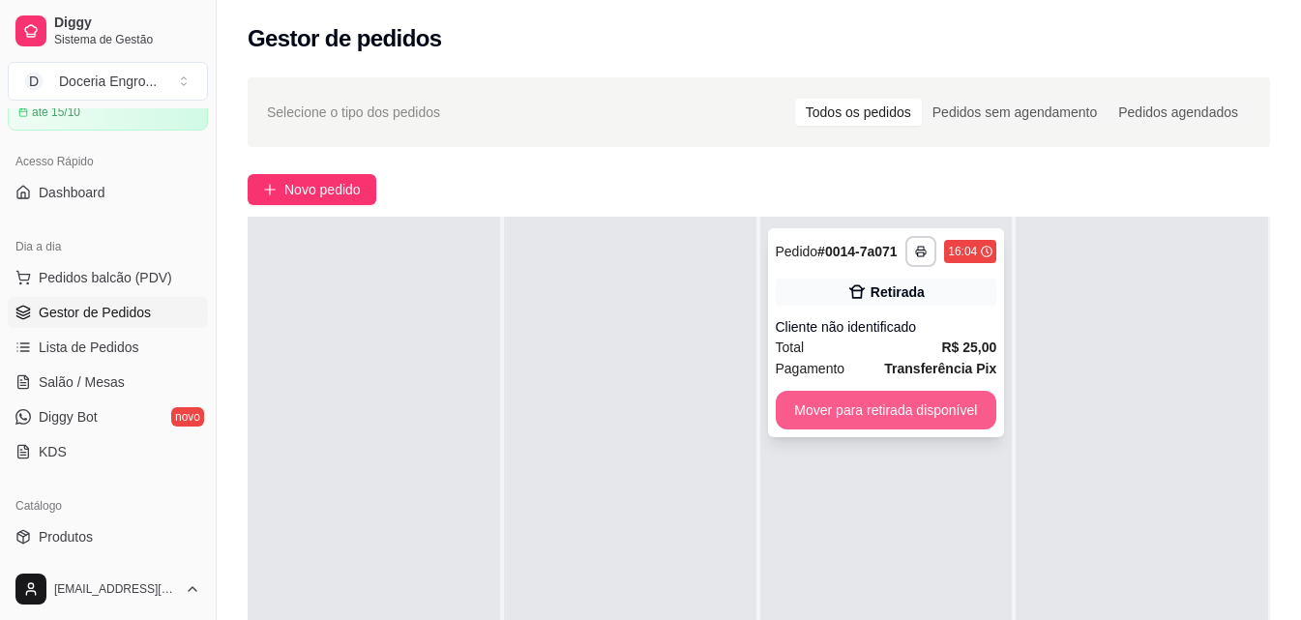
click at [797, 412] on button "Mover para retirada disponível" at bounding box center [887, 410] width 222 height 39
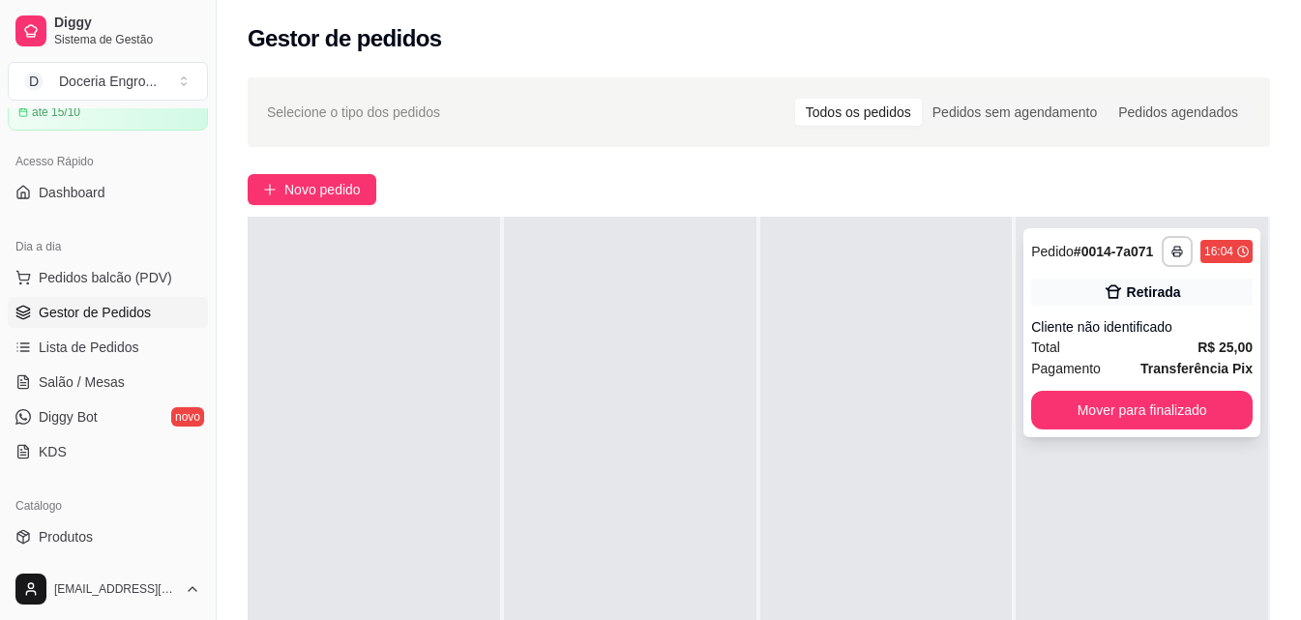
click at [1076, 433] on div "**********" at bounding box center [1142, 332] width 237 height 209
click at [1102, 392] on button "Mover para finalizado" at bounding box center [1142, 410] width 222 height 39
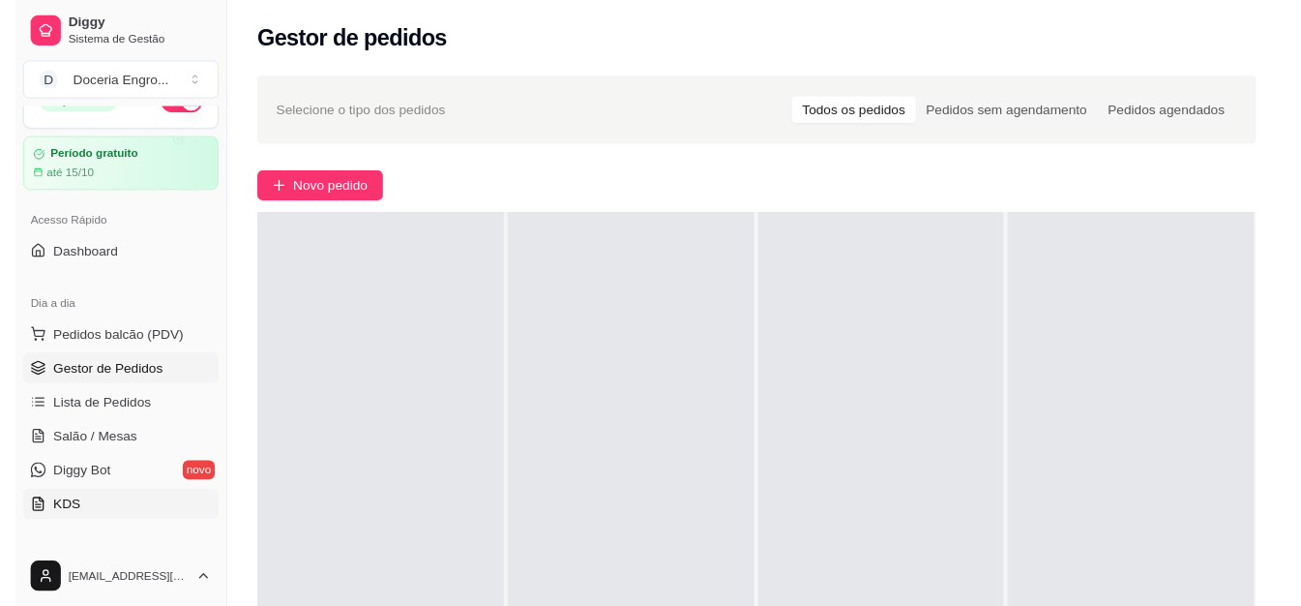
scroll to position [0, 0]
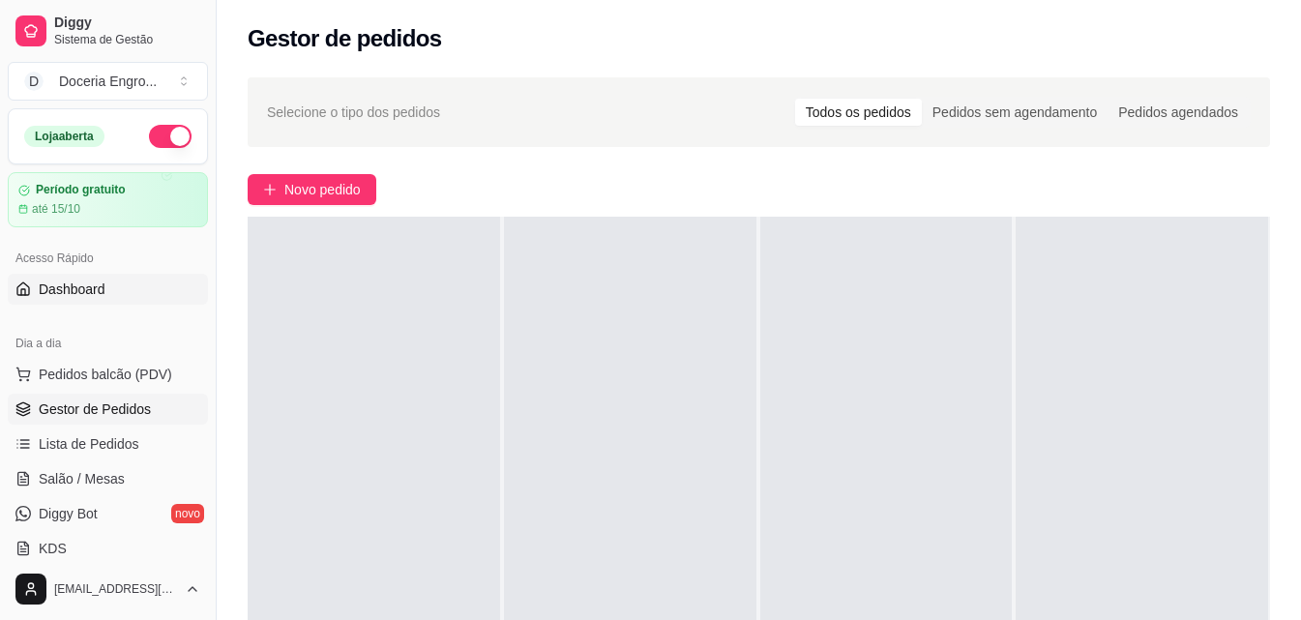
click at [100, 289] on span "Dashboard" at bounding box center [72, 289] width 67 height 19
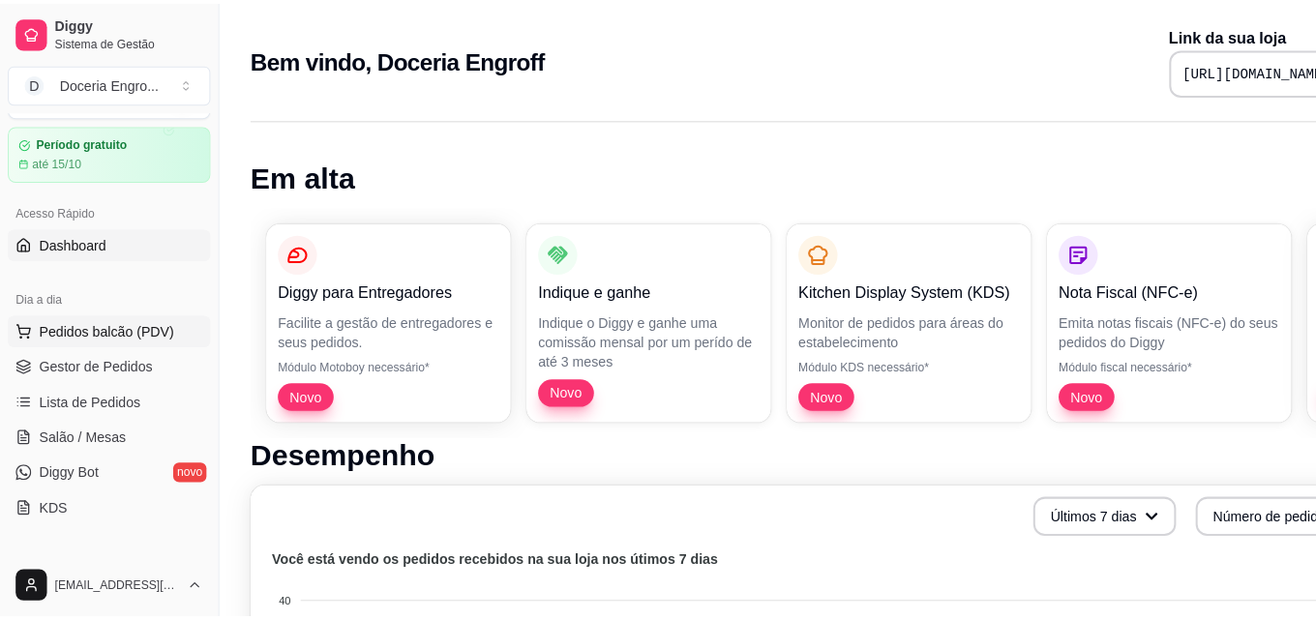
scroll to position [194, 0]
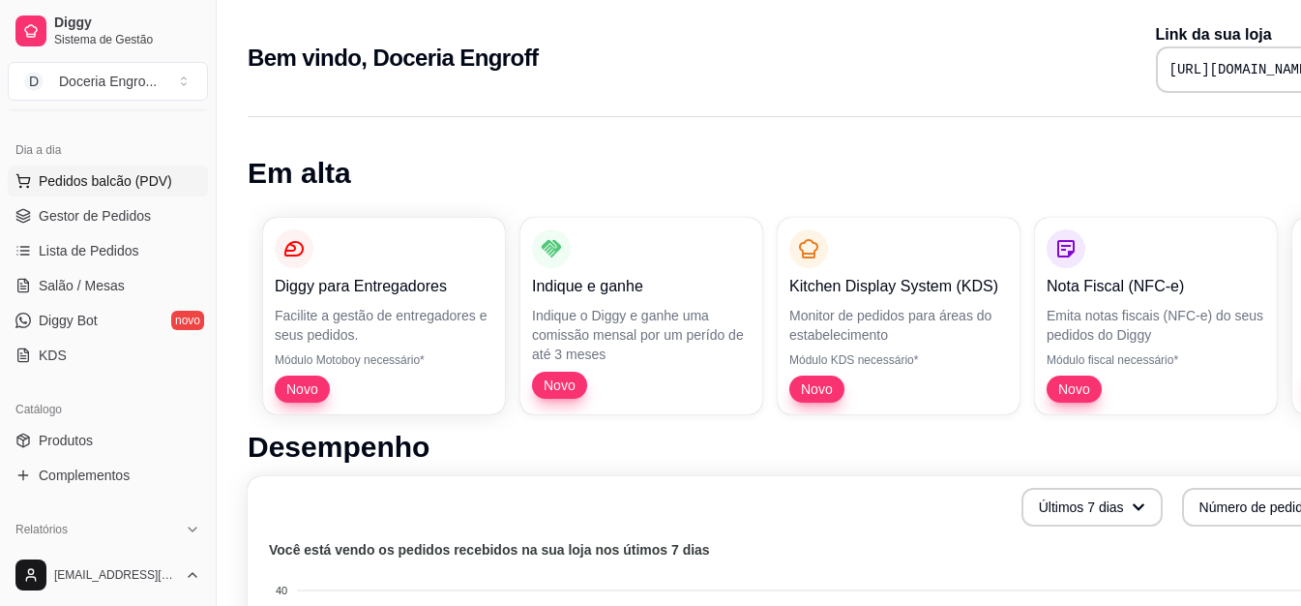
click at [99, 185] on span "Pedidos balcão (PDV)" at bounding box center [106, 180] width 134 height 19
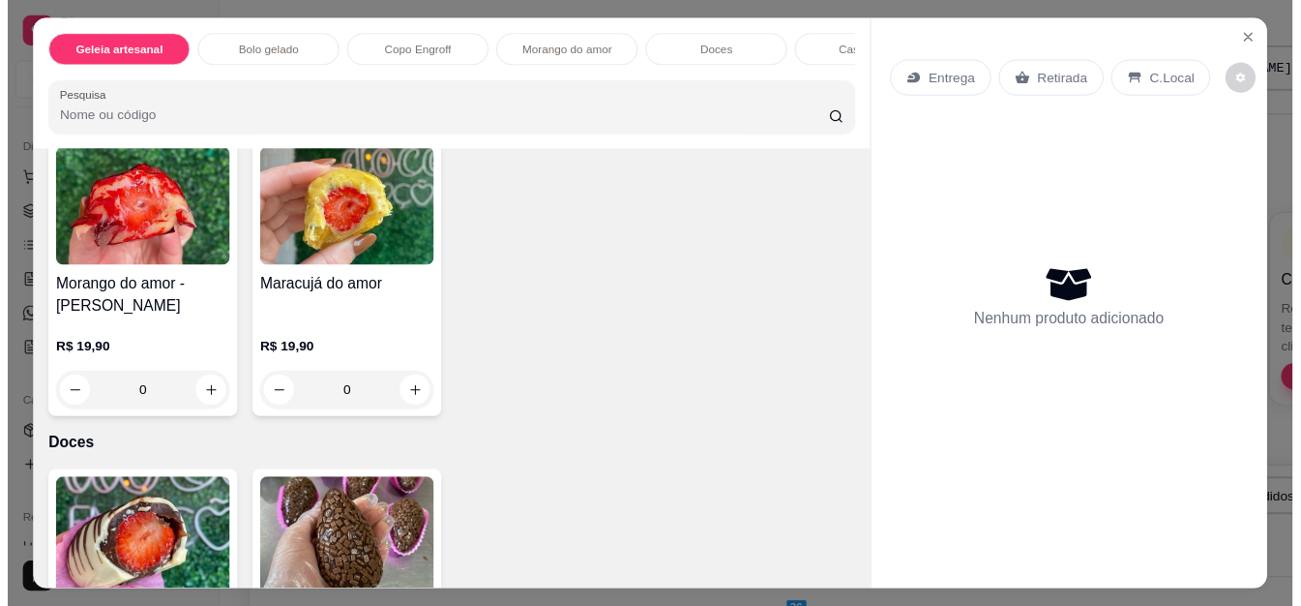
scroll to position [1742, 0]
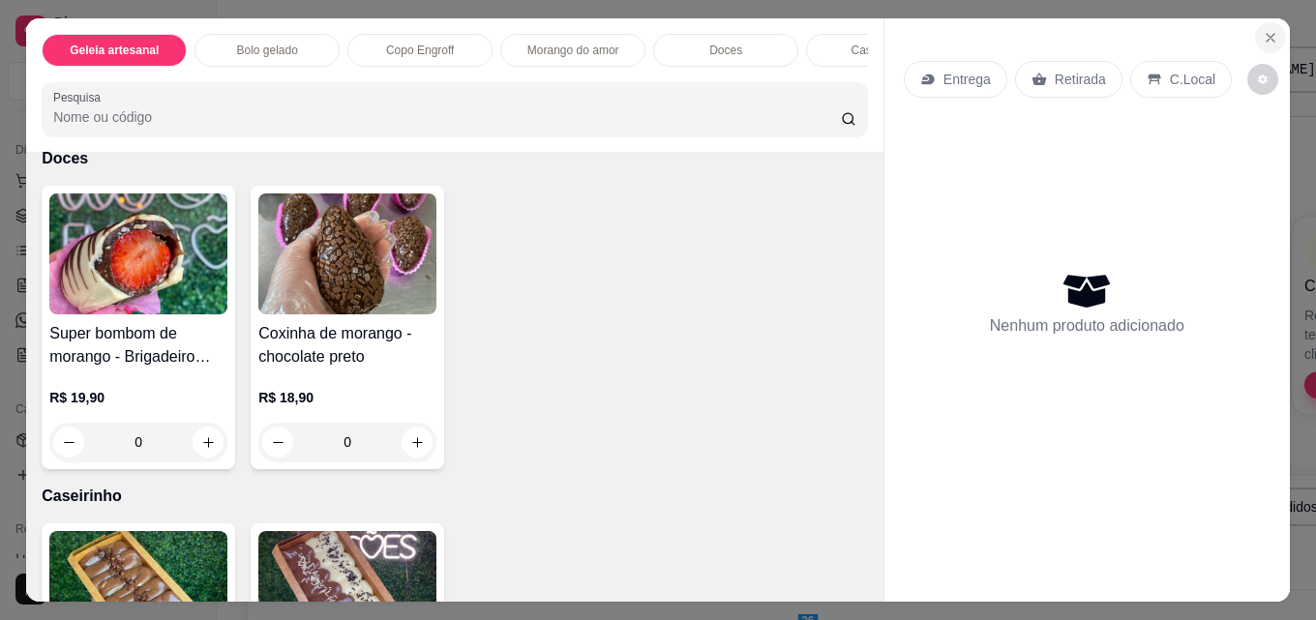
click at [1265, 36] on icon "Close" at bounding box center [1270, 37] width 15 height 15
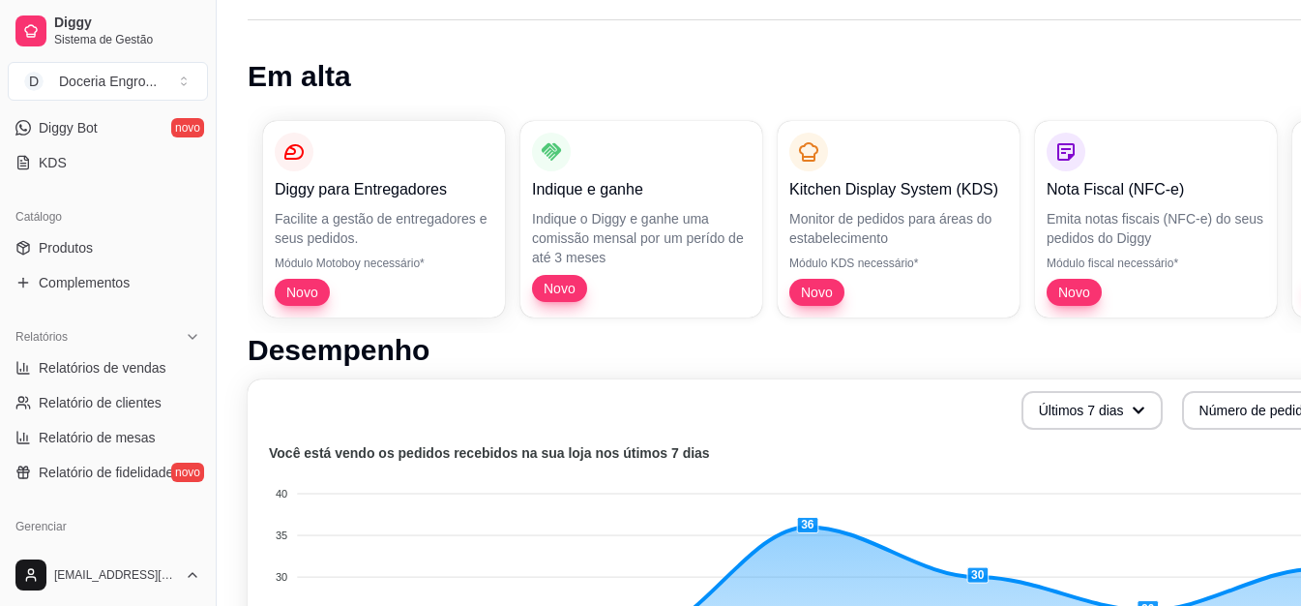
scroll to position [387, 0]
click at [125, 237] on link "Produtos" at bounding box center [108, 246] width 200 height 31
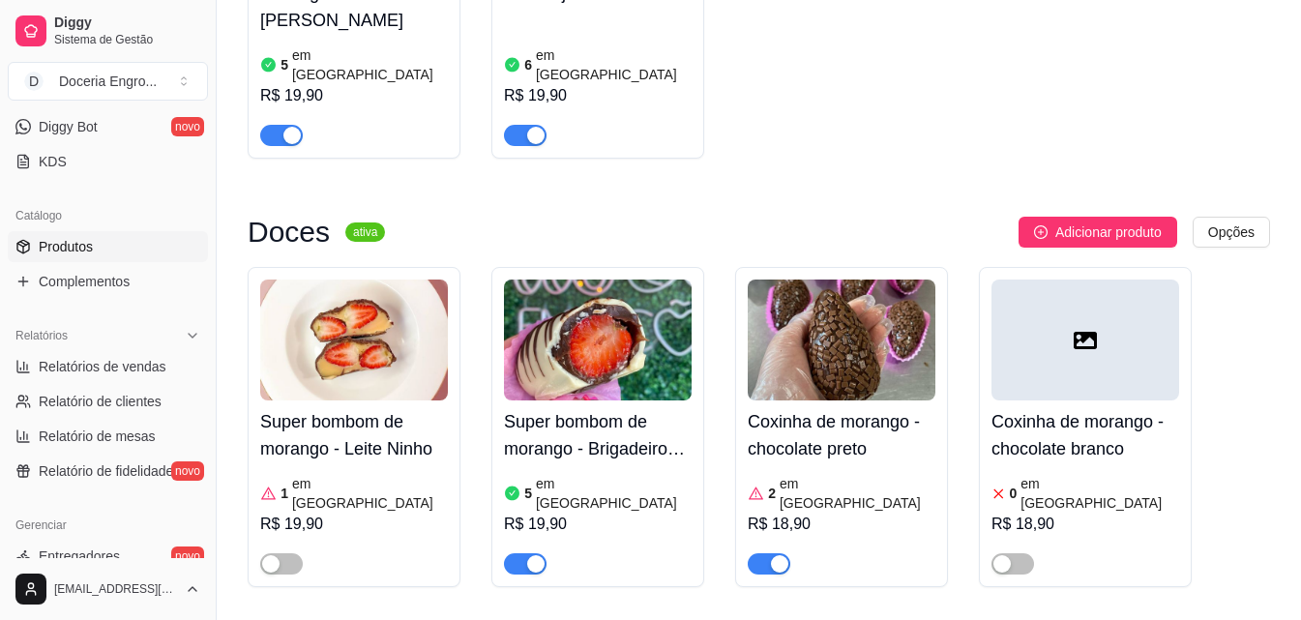
scroll to position [2419, 0]
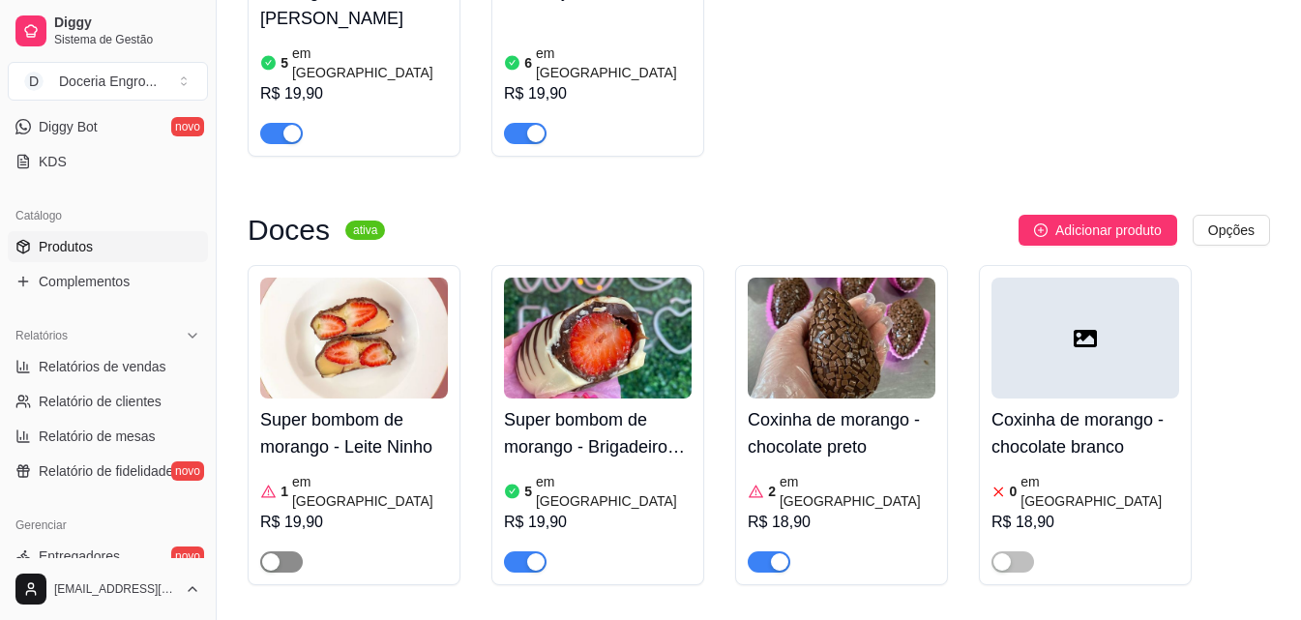
click at [283, 551] on span "button" at bounding box center [281, 561] width 43 height 21
click at [391, 472] on div "1 em estoque" at bounding box center [354, 491] width 188 height 39
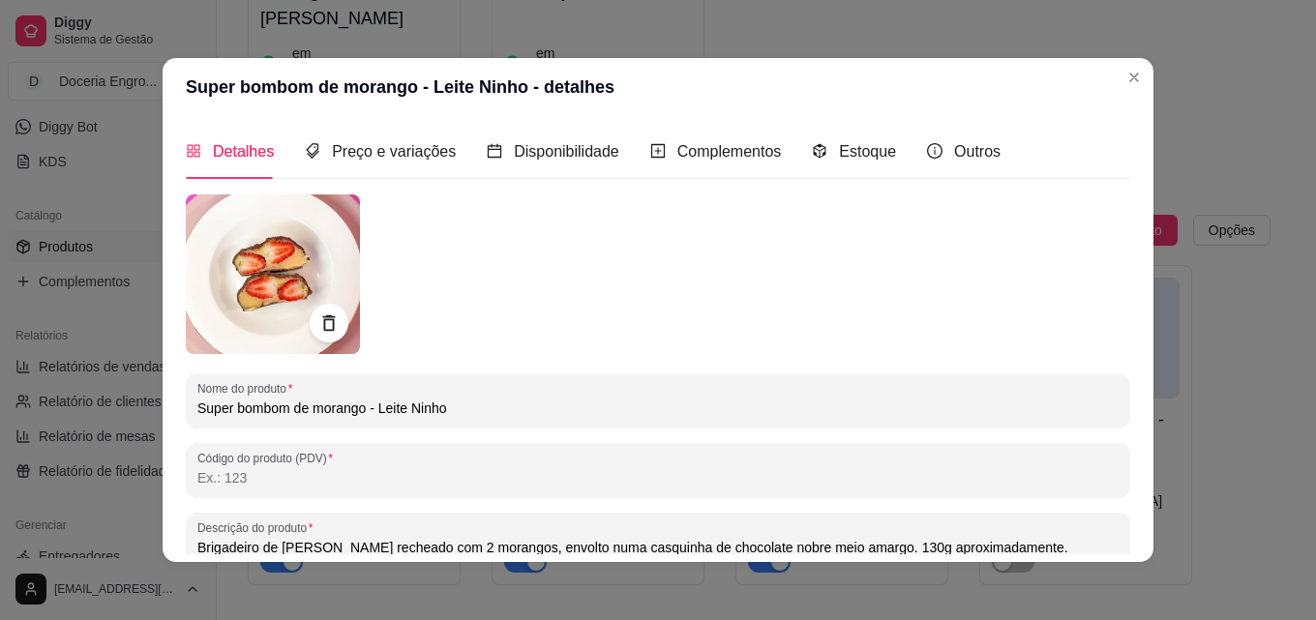
click at [862, 180] on div "Detalhes Preço e variações Disponibilidade Complementos Estoque Outros Nome do …" at bounding box center [658, 339] width 944 height 431
click at [867, 150] on span "Estoque" at bounding box center [867, 151] width 57 height 16
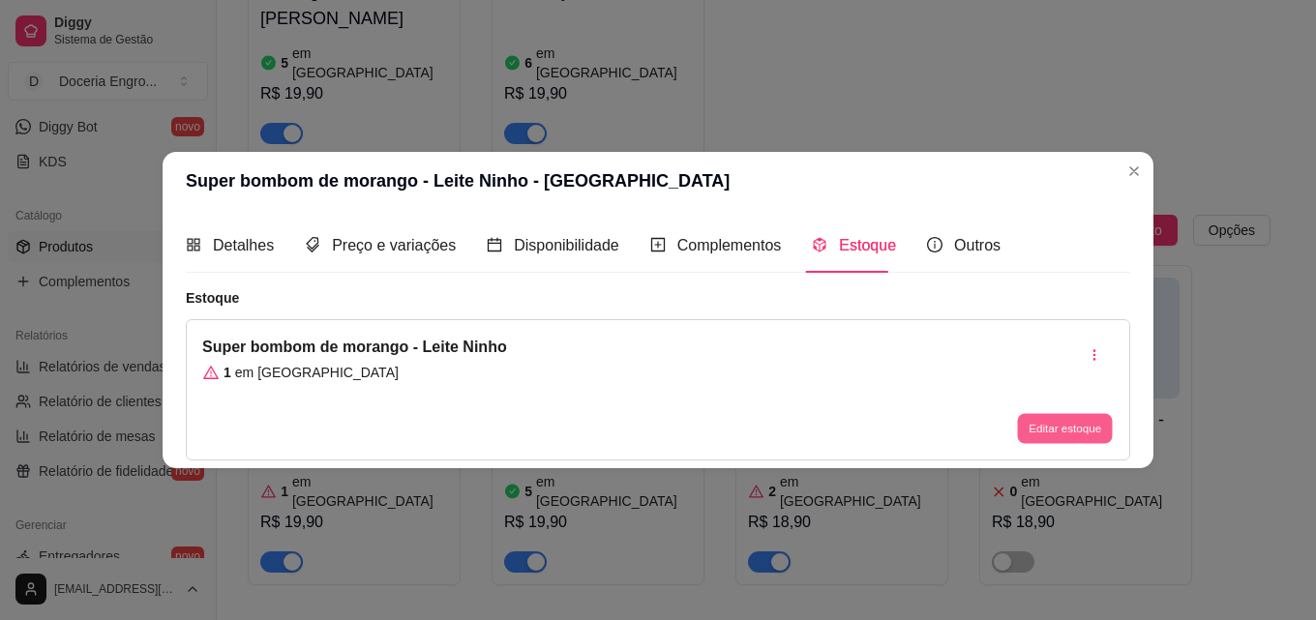
click at [1063, 425] on button "Editar estoque" at bounding box center [1064, 429] width 95 height 30
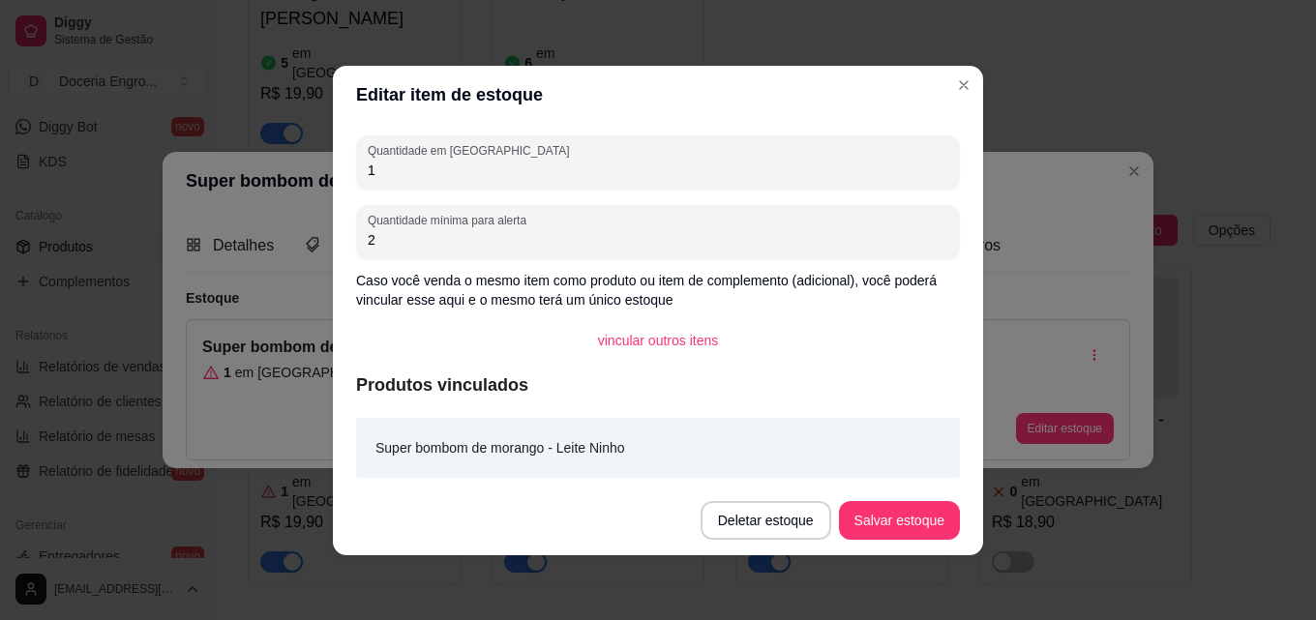
click at [453, 191] on div "Quantidade em estoque 1 Quantidade mínima para alerta 2 Caso você venda o mesmo…" at bounding box center [658, 305] width 650 height 362
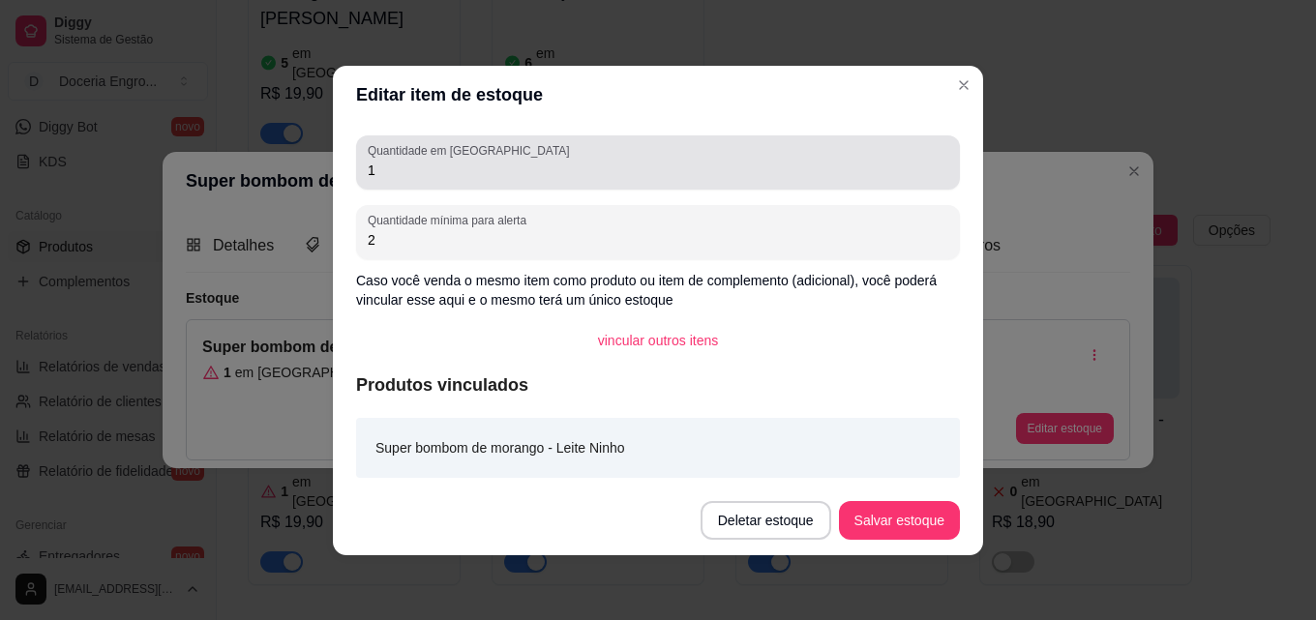
click at [455, 163] on input "1" at bounding box center [658, 170] width 581 height 19
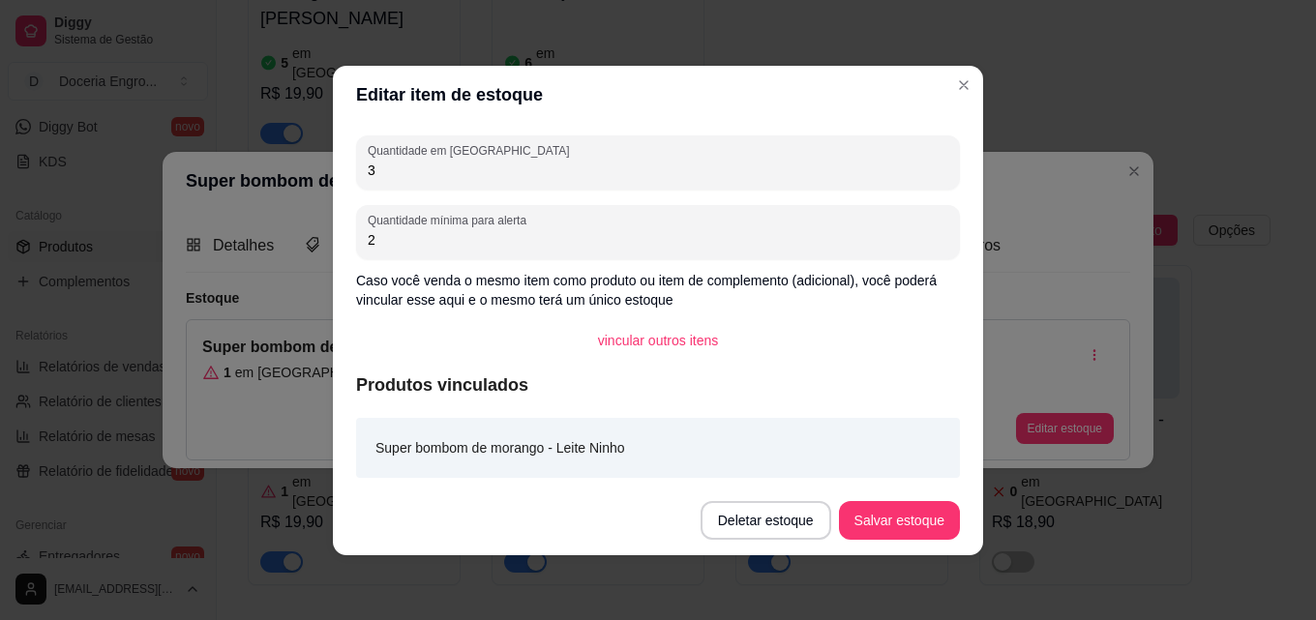
type input "3"
click at [927, 523] on button "Salvar estoque" at bounding box center [899, 520] width 118 height 38
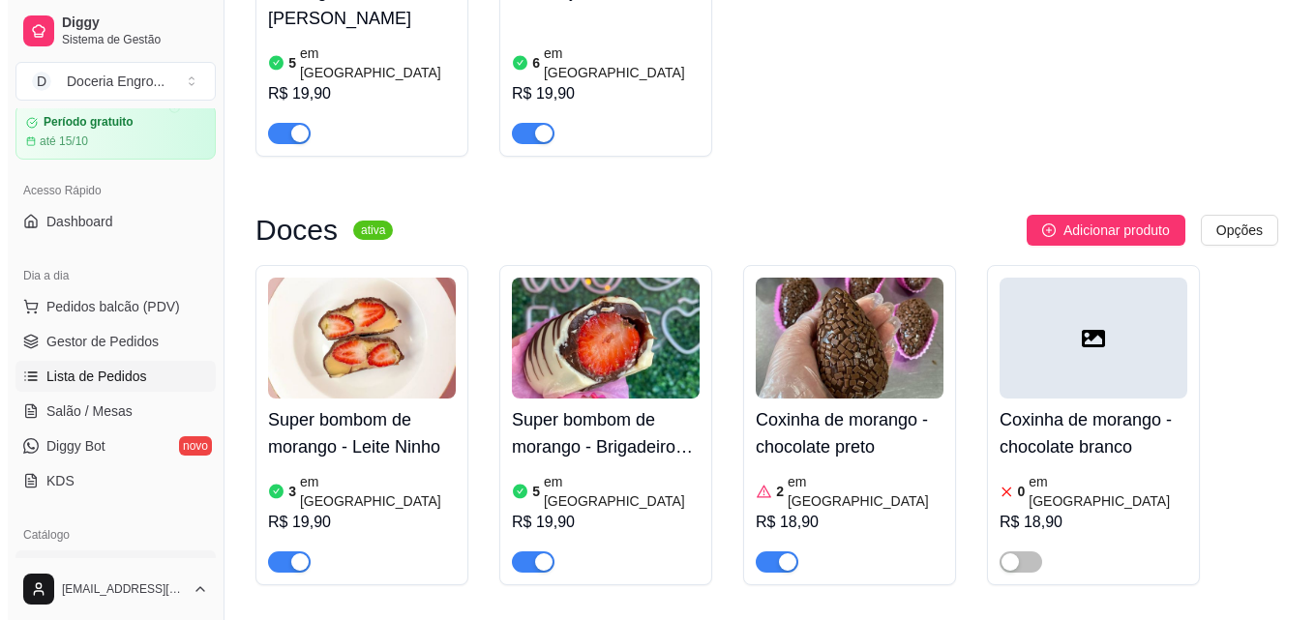
scroll to position [0, 0]
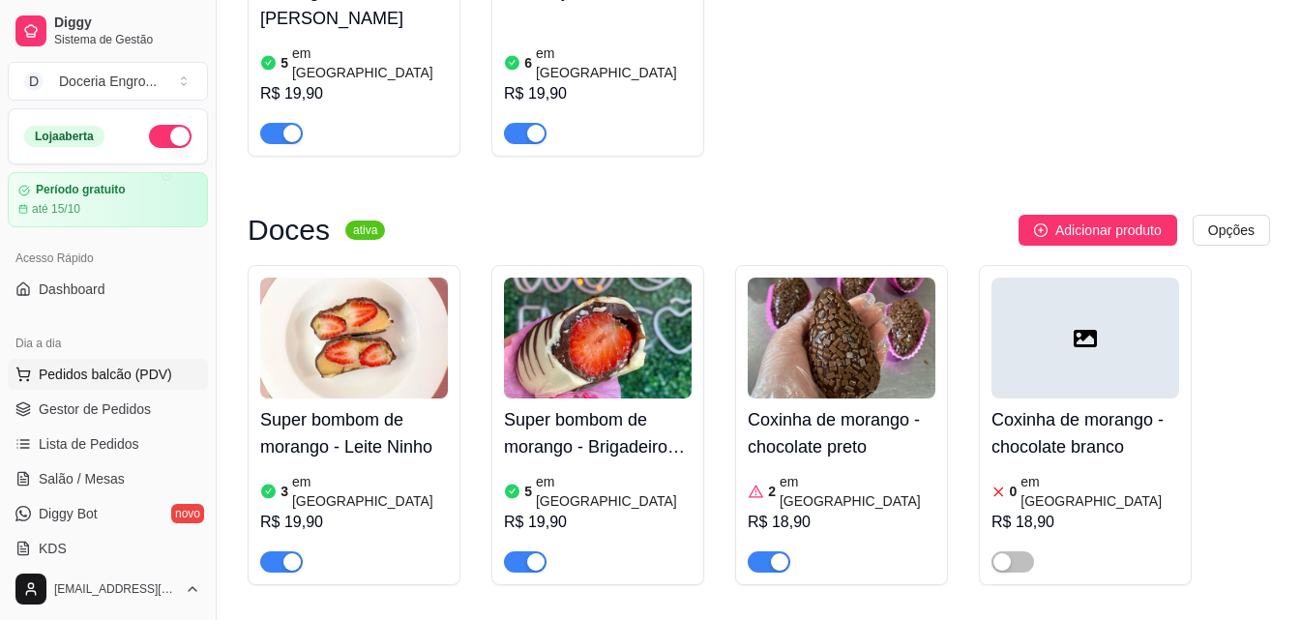
click at [145, 373] on span "Pedidos balcão (PDV)" at bounding box center [106, 374] width 134 height 19
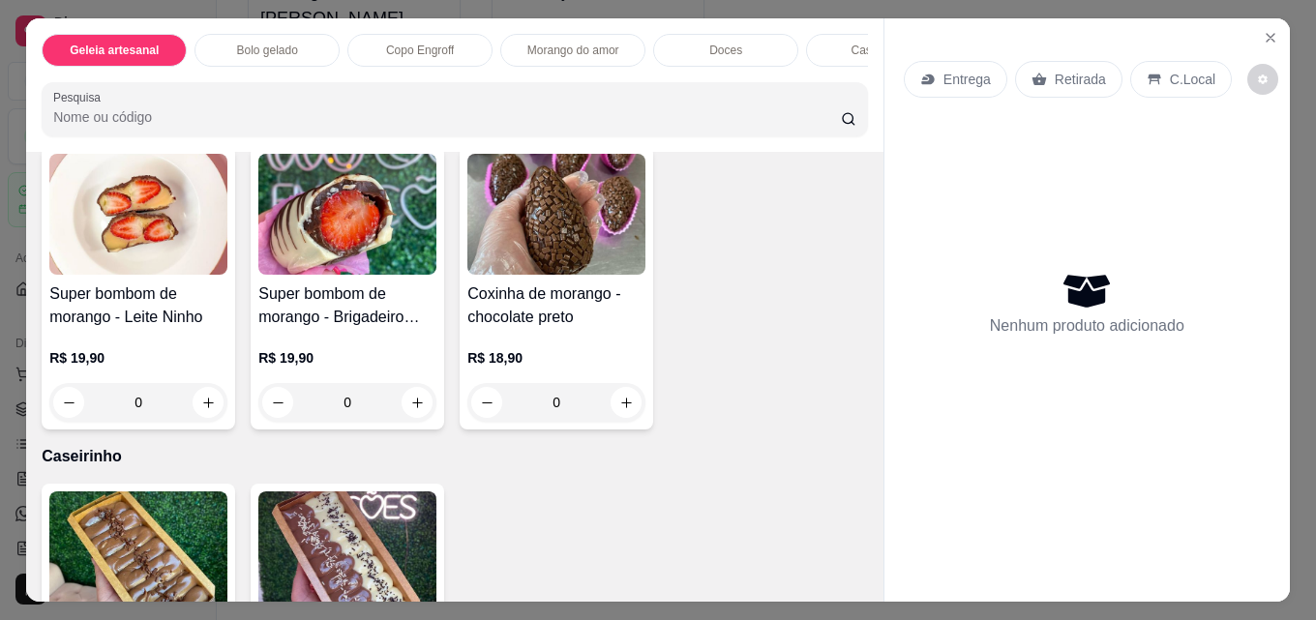
scroll to position [1838, 0]
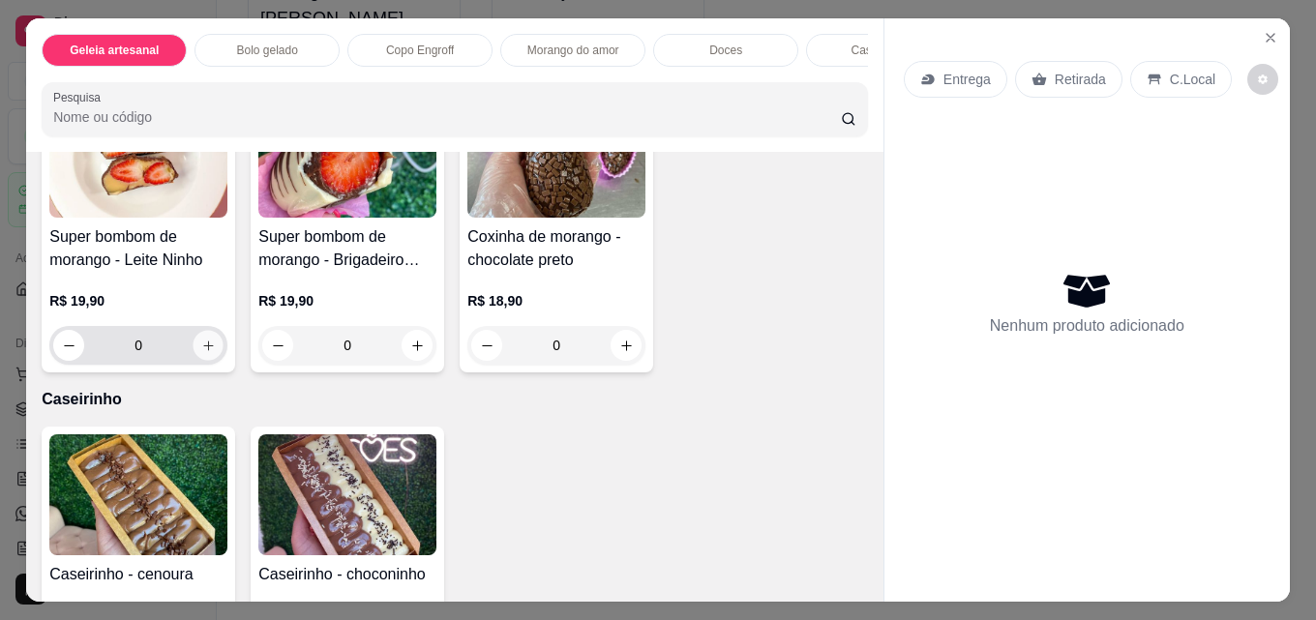
click at [210, 361] on button "increase-product-quantity" at bounding box center [209, 346] width 30 height 30
type input "1"
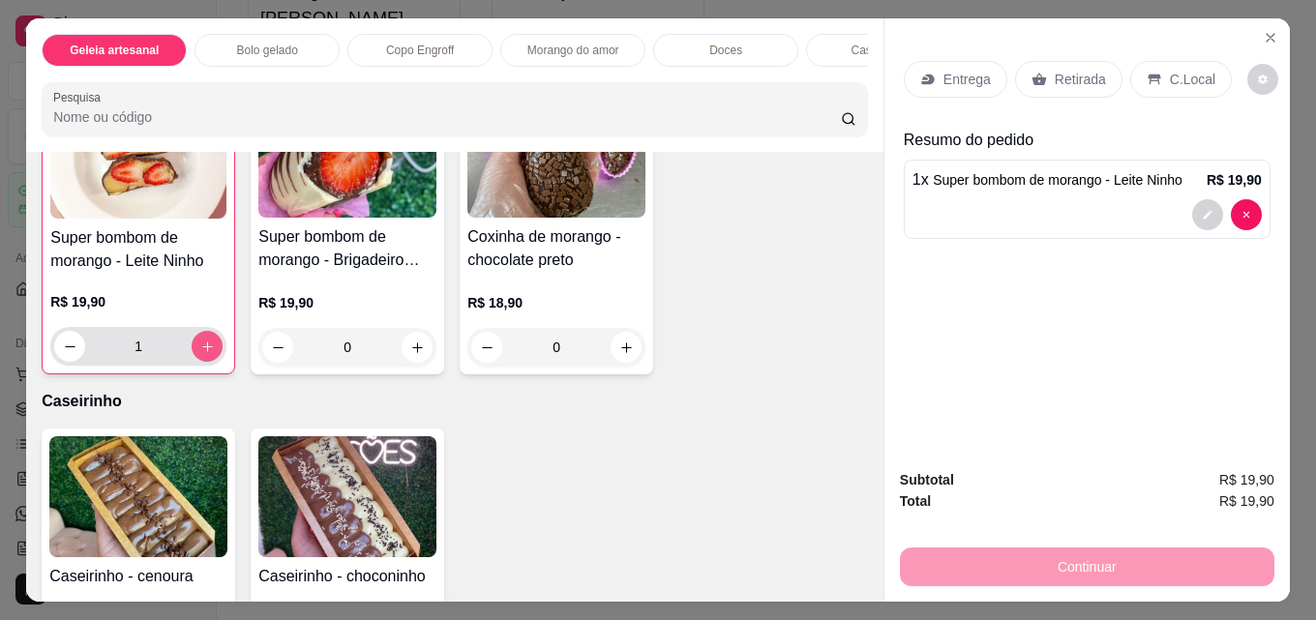
scroll to position [1839, 0]
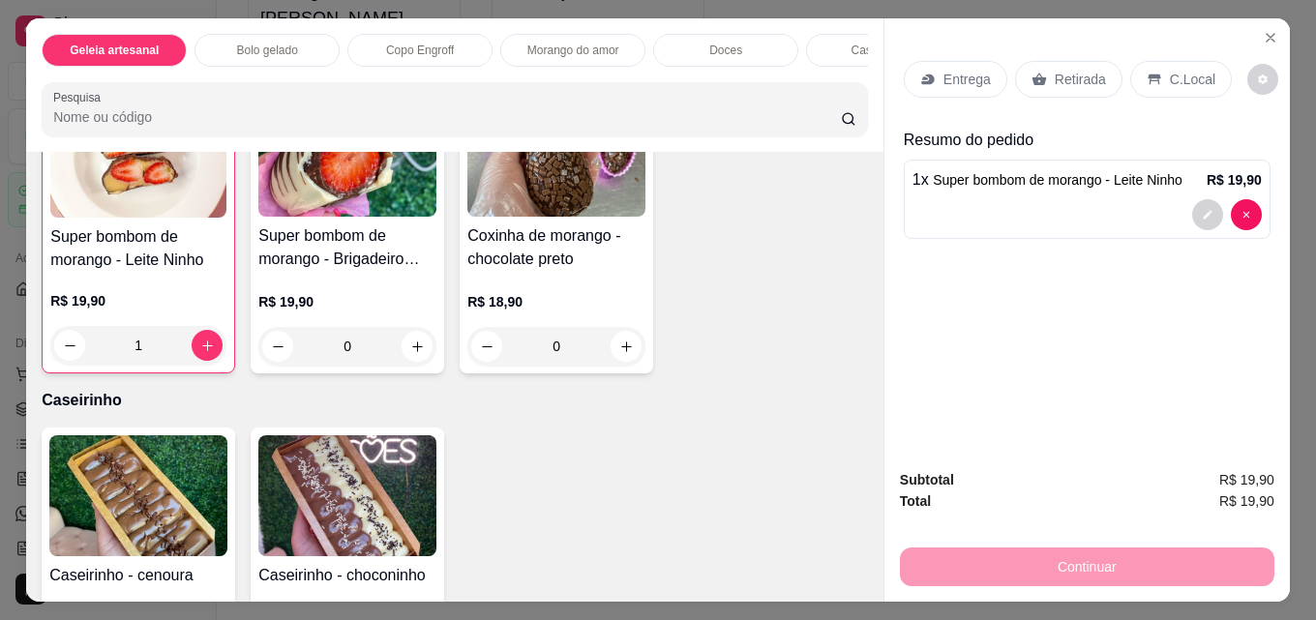
click at [1055, 70] on p "Retirada" at bounding box center [1080, 79] width 51 height 19
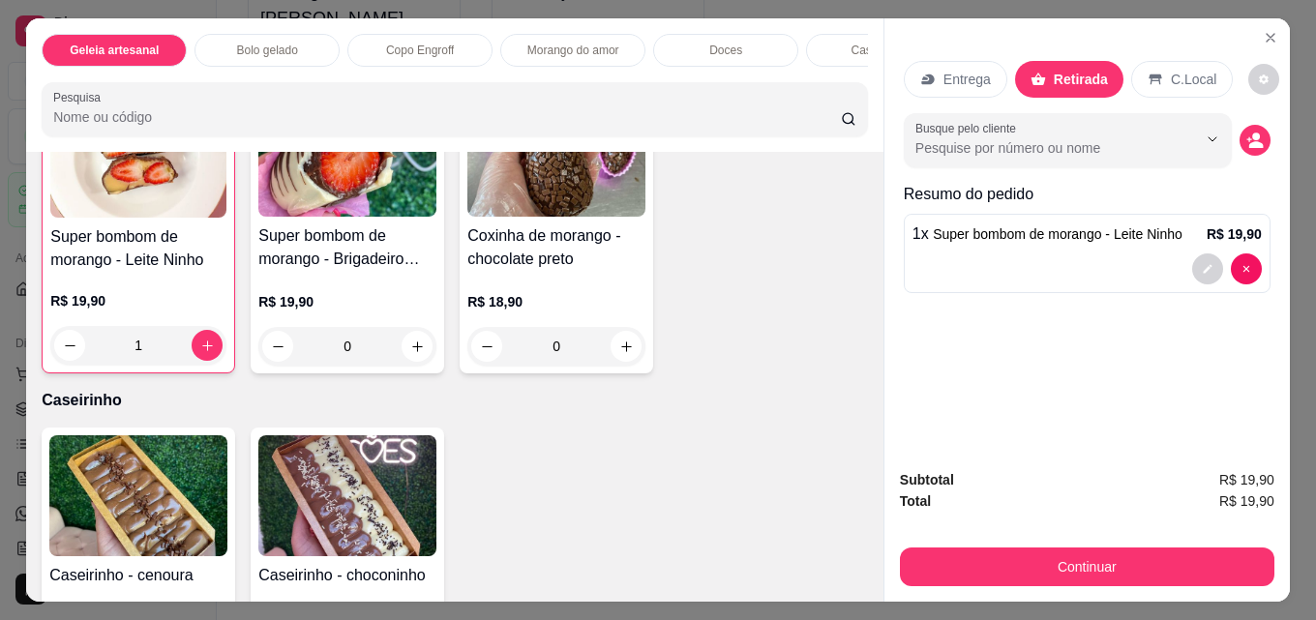
click at [1061, 543] on div "Continuar" at bounding box center [1087, 565] width 374 height 44
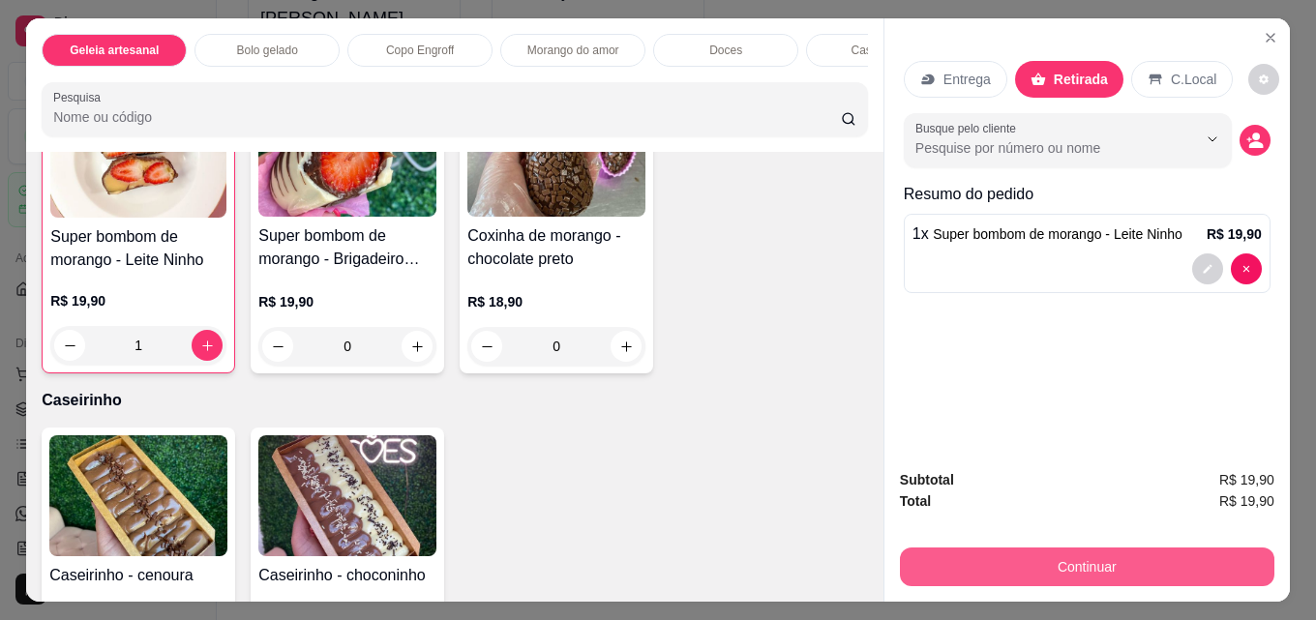
click at [1052, 550] on button "Continuar" at bounding box center [1087, 567] width 374 height 39
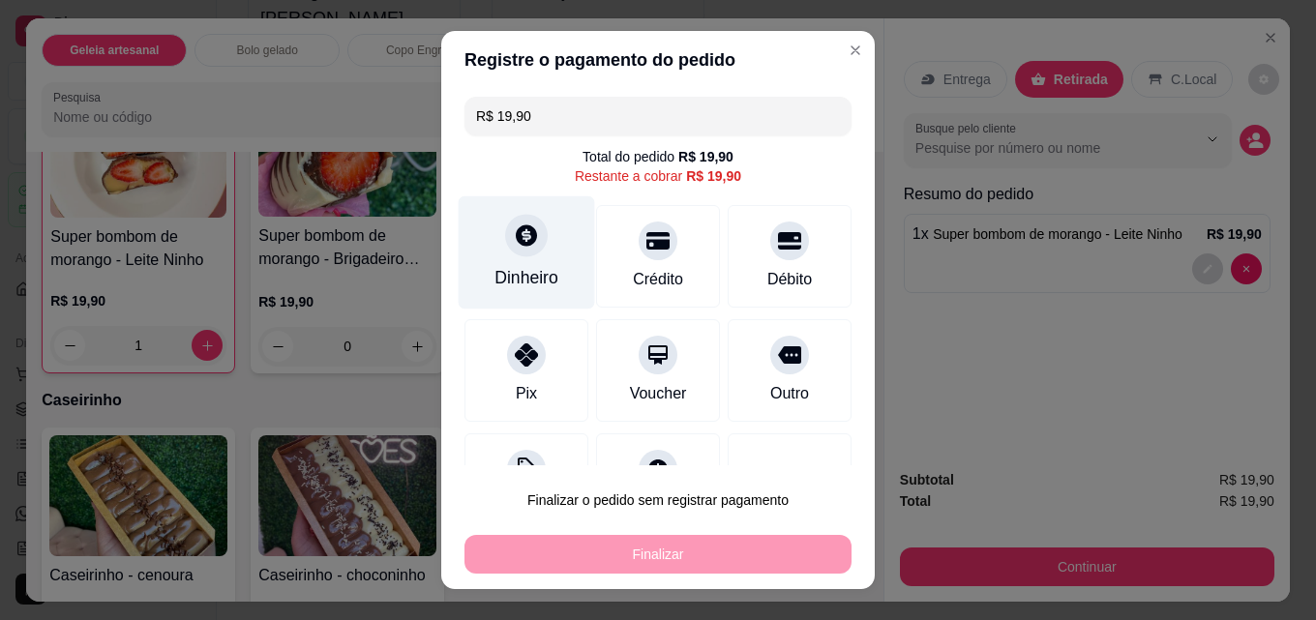
click at [566, 251] on div "Dinheiro" at bounding box center [527, 252] width 136 height 113
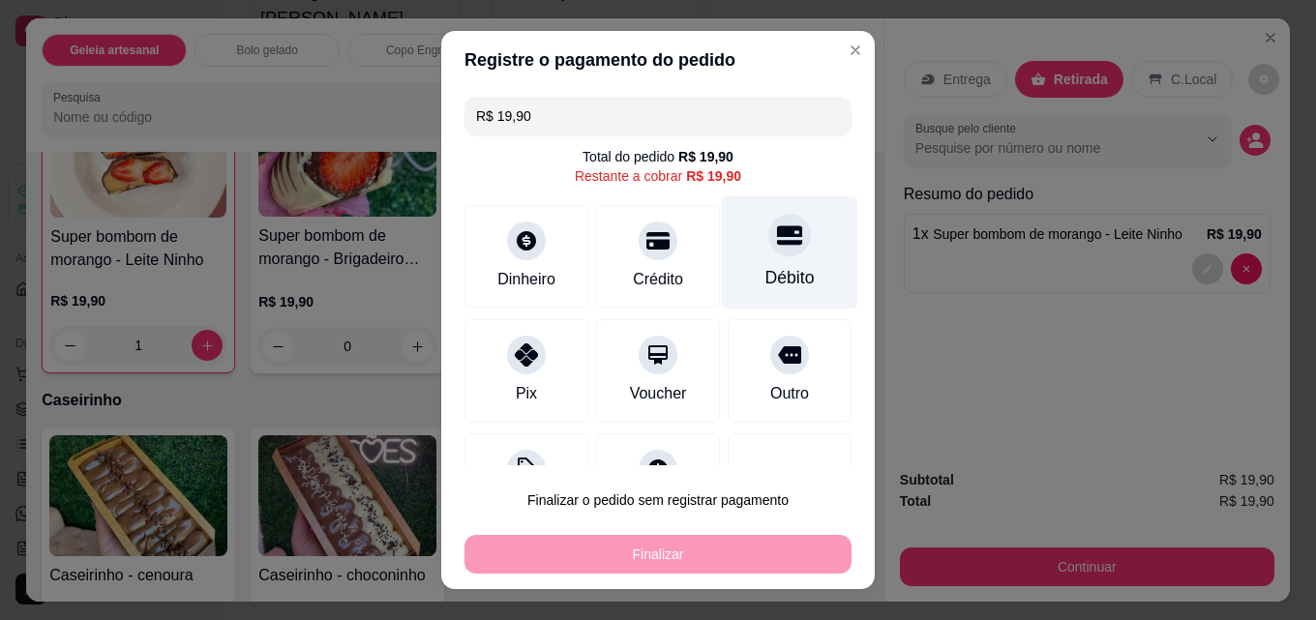
click at [768, 253] on div at bounding box center [789, 235] width 43 height 43
type input "R$ 0,00"
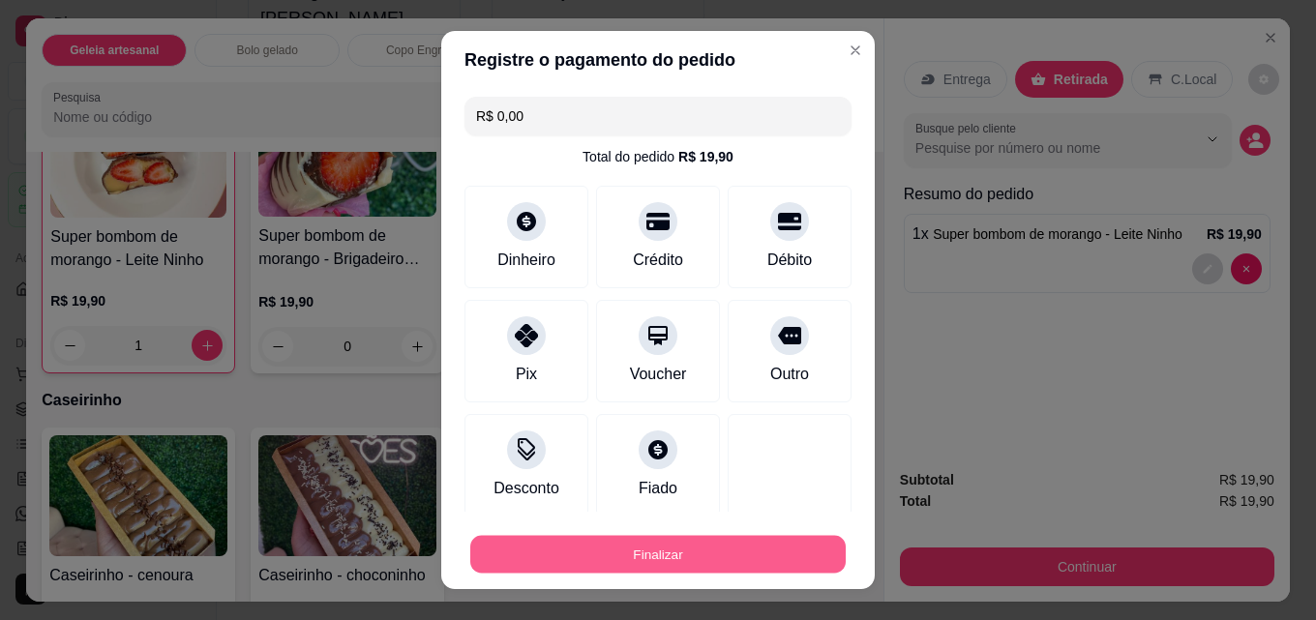
click at [701, 552] on button "Finalizar" at bounding box center [657, 555] width 375 height 38
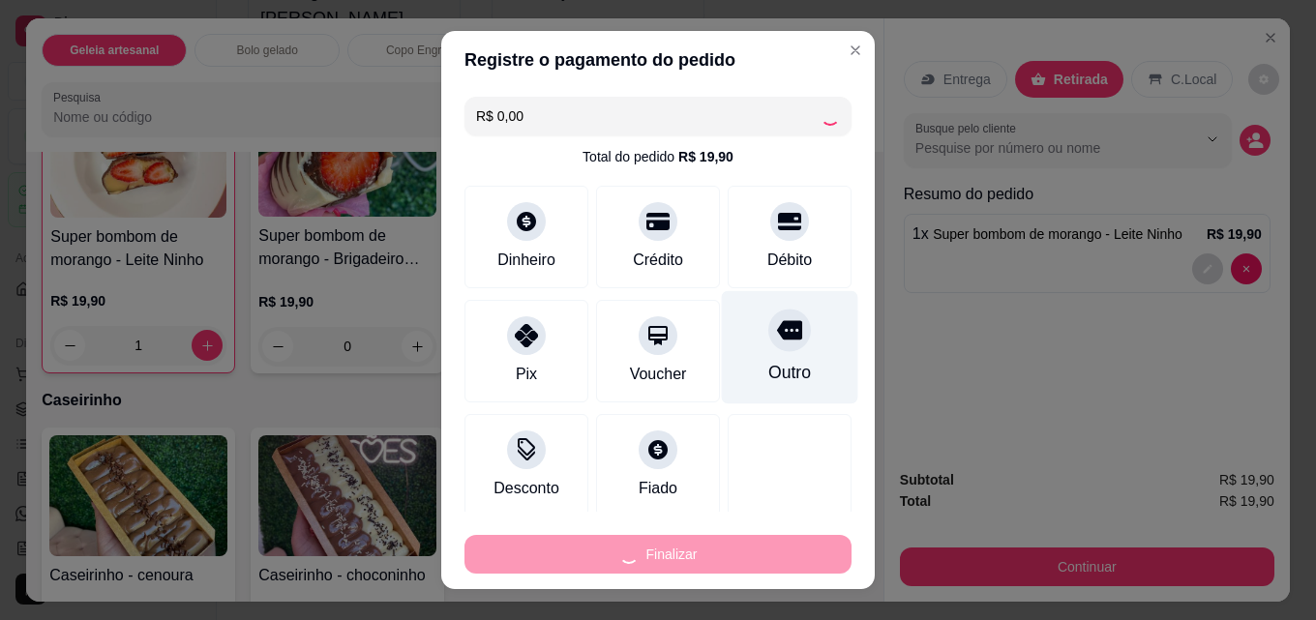
type input "0"
type input "-R$ 19,90"
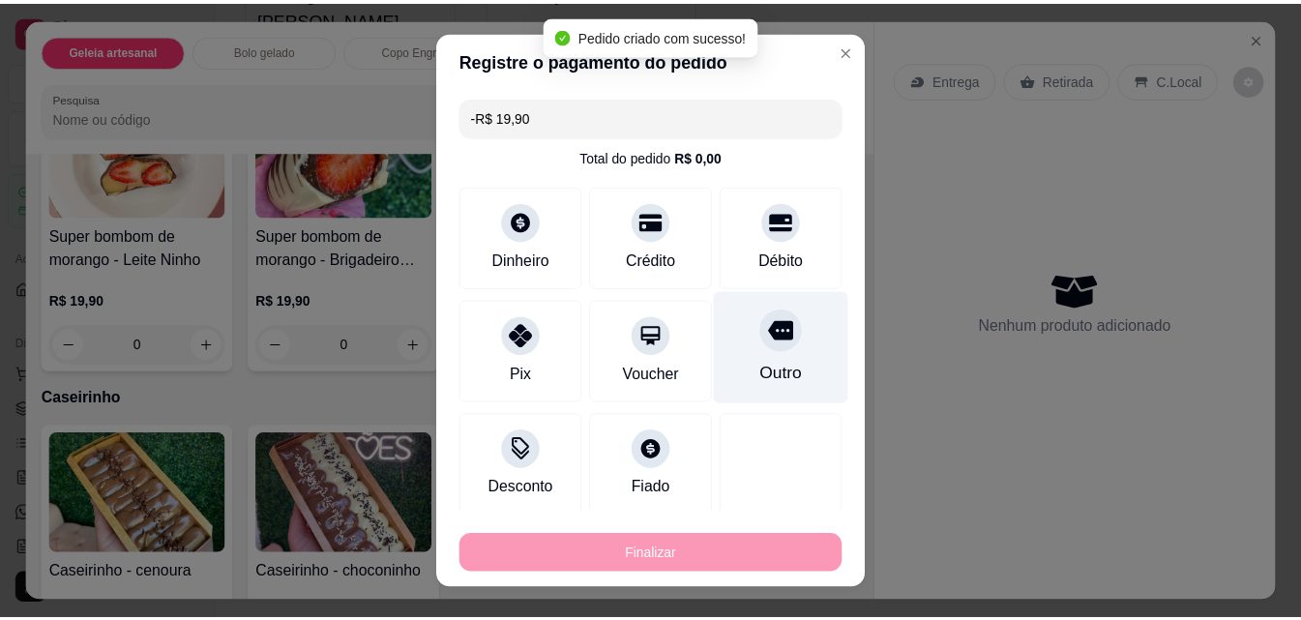
scroll to position [1838, 0]
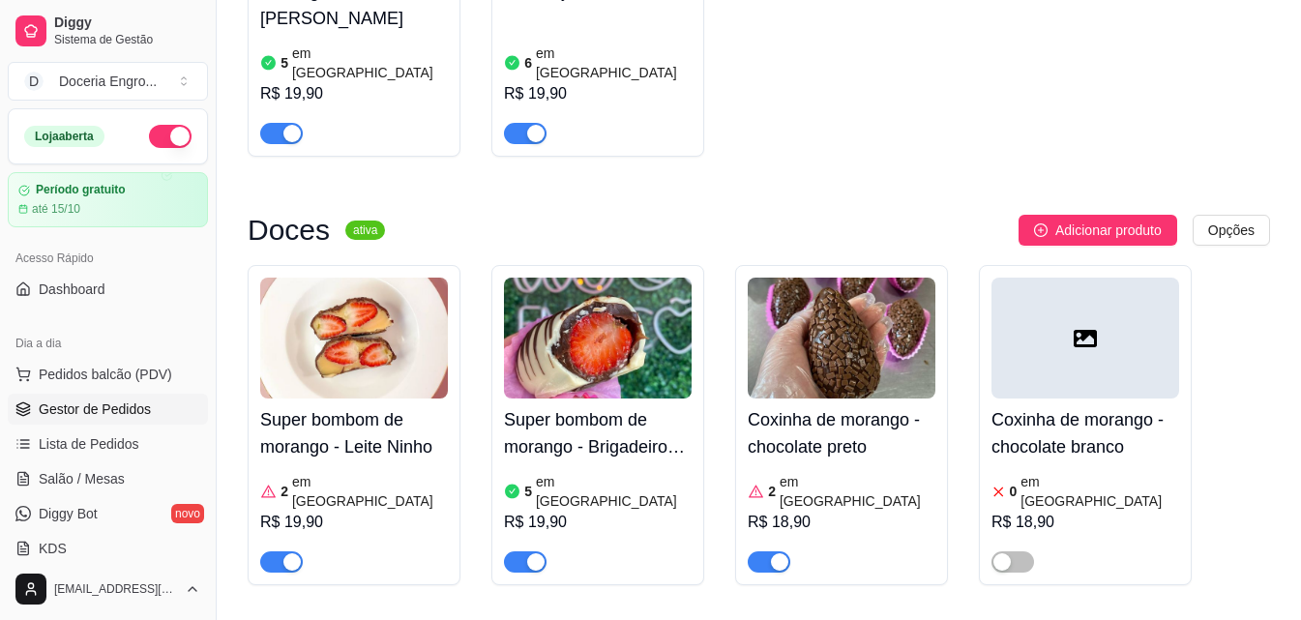
click at [89, 416] on span "Gestor de Pedidos" at bounding box center [95, 409] width 112 height 19
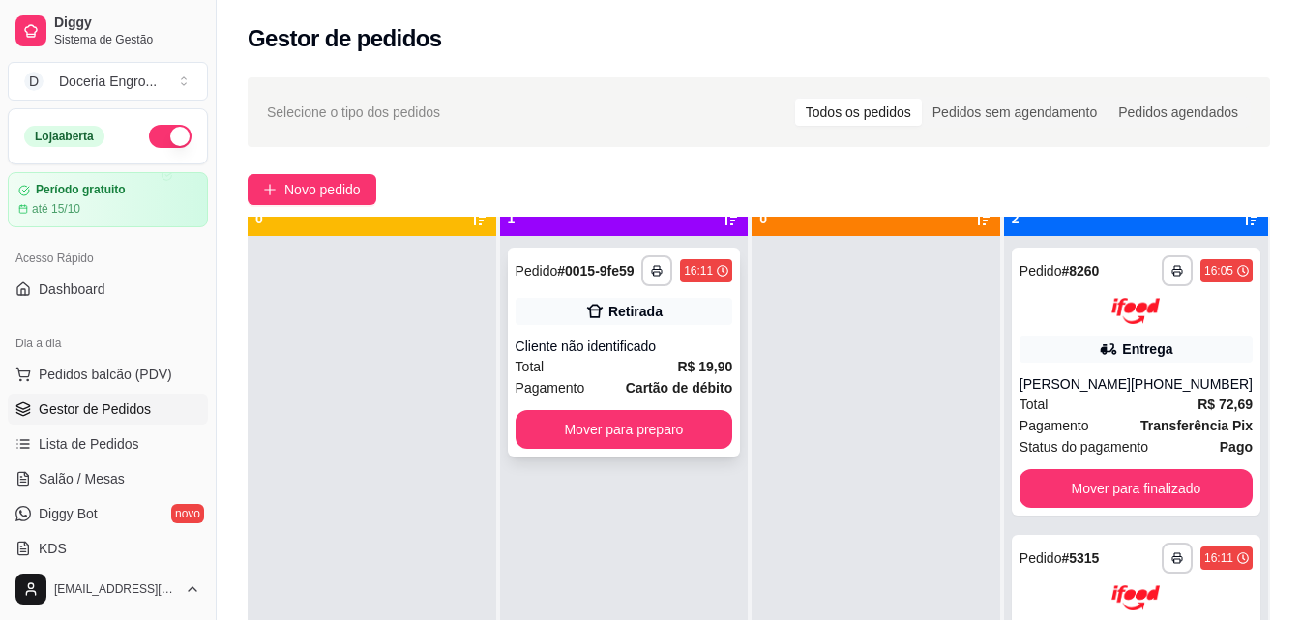
scroll to position [54, 0]
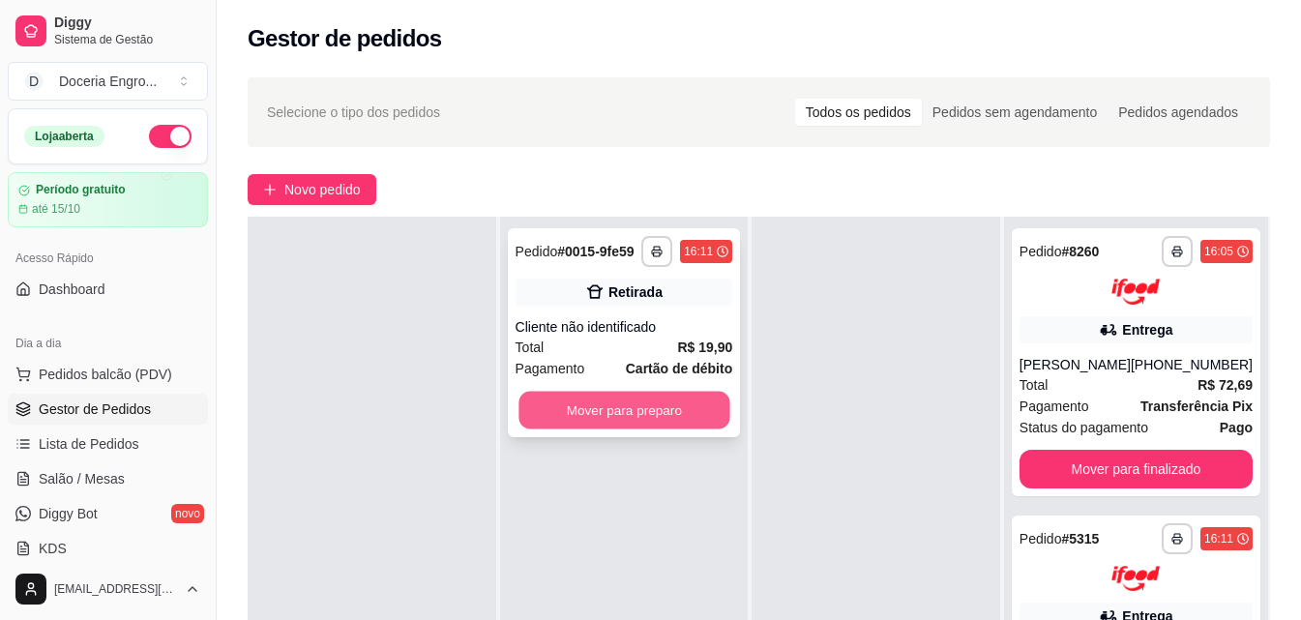
click at [601, 404] on button "Mover para preparo" at bounding box center [624, 411] width 211 height 38
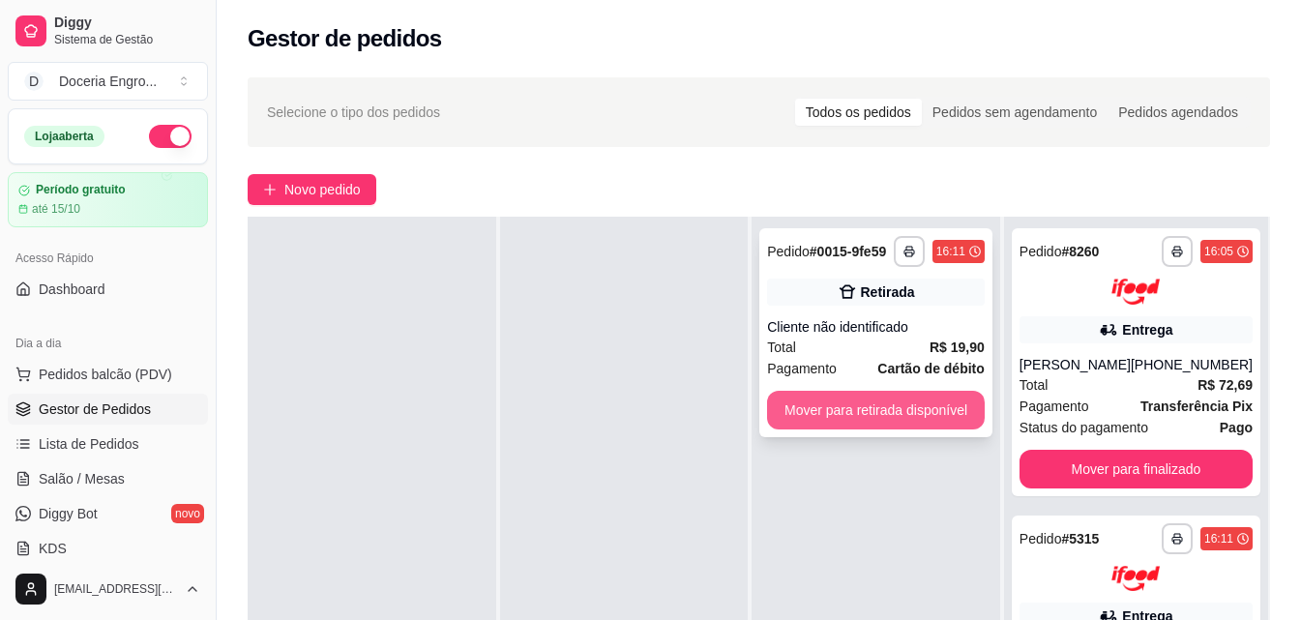
click at [872, 404] on button "Mover para retirada disponível" at bounding box center [876, 410] width 218 height 39
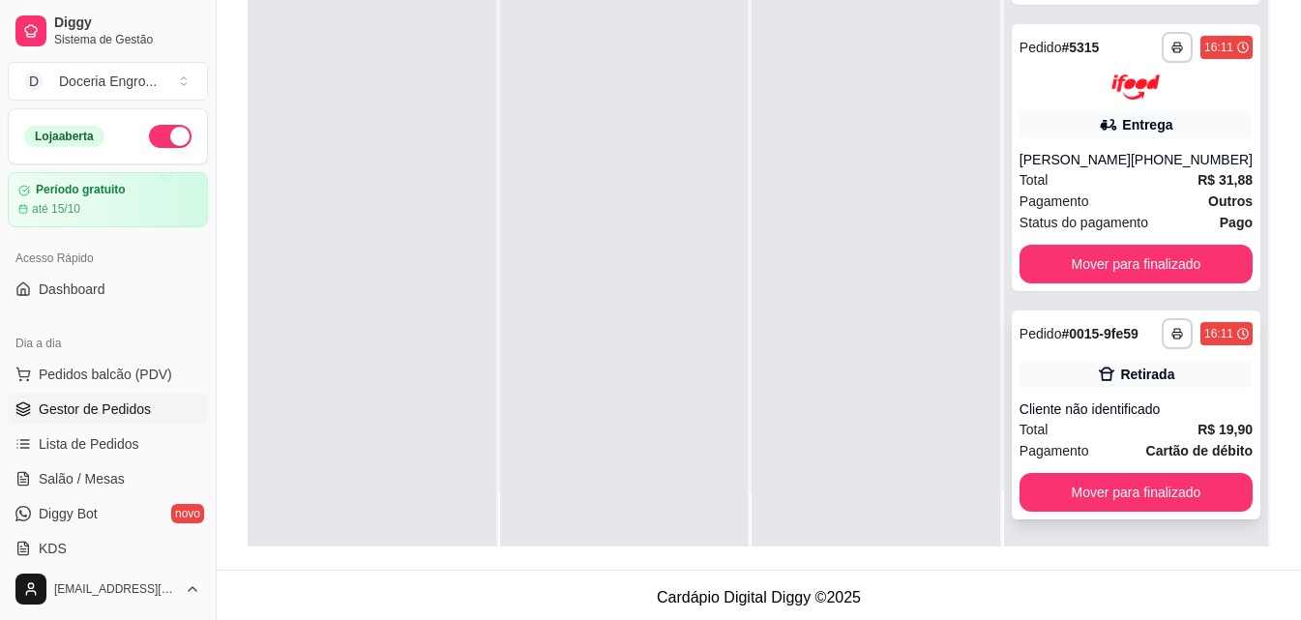
scroll to position [295, 0]
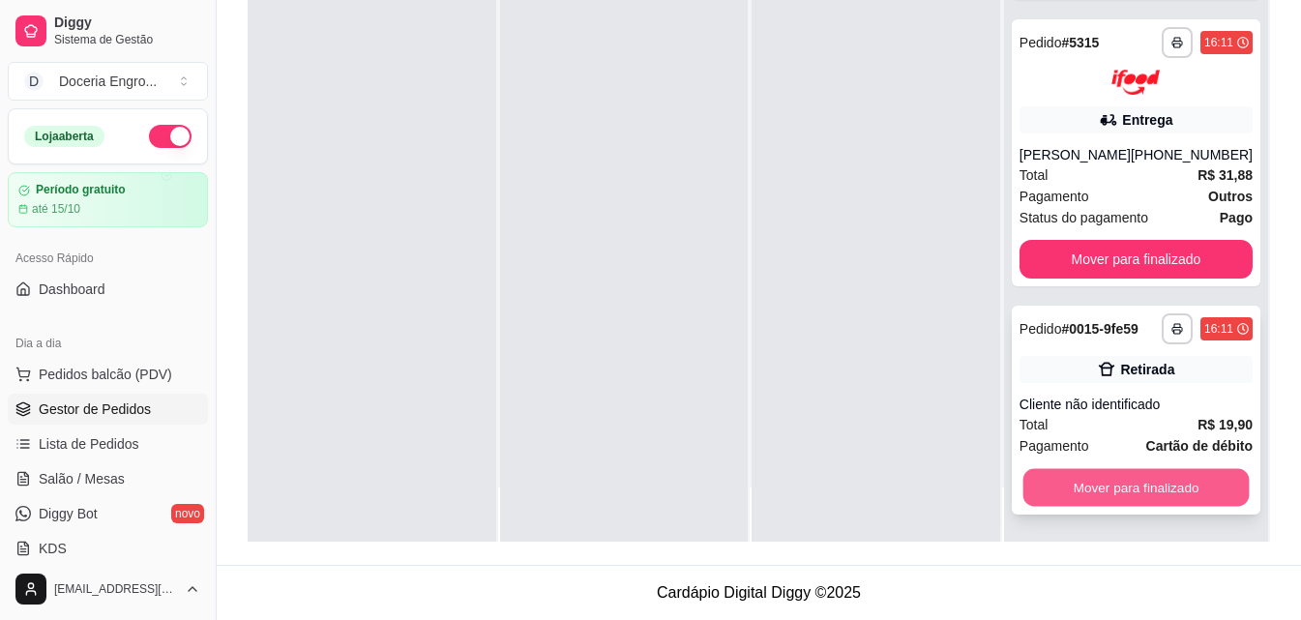
click at [1134, 492] on button "Mover para finalizado" at bounding box center [1136, 488] width 226 height 38
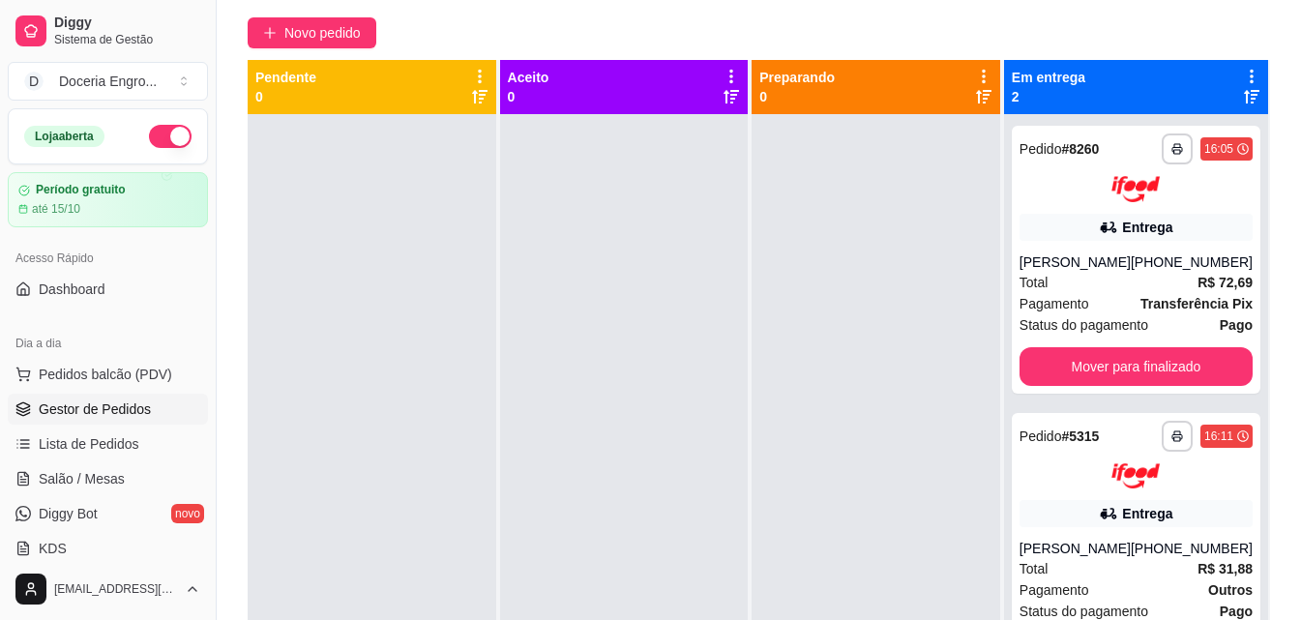
scroll to position [0, 0]
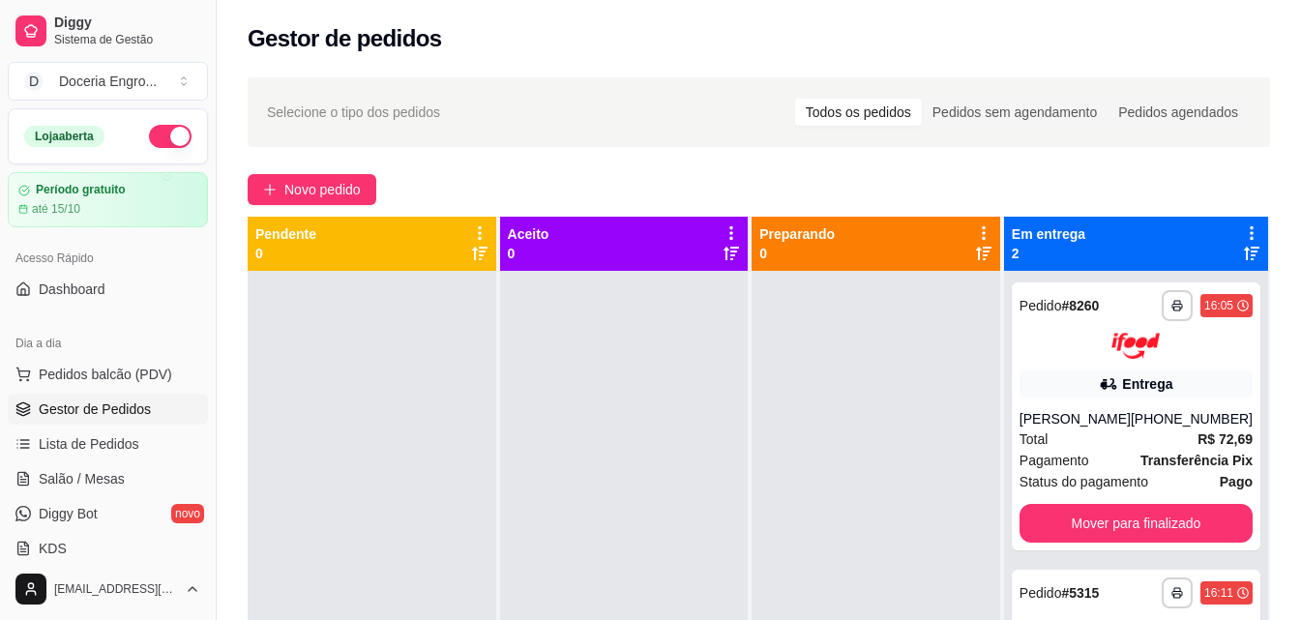
click at [1006, 163] on div "**********" at bounding box center [759, 463] width 1085 height 794
click at [230, 154] on div "**********" at bounding box center [759, 463] width 1085 height 794
click at [1050, 18] on div "Gestor de pedidos" at bounding box center [759, 33] width 1085 height 66
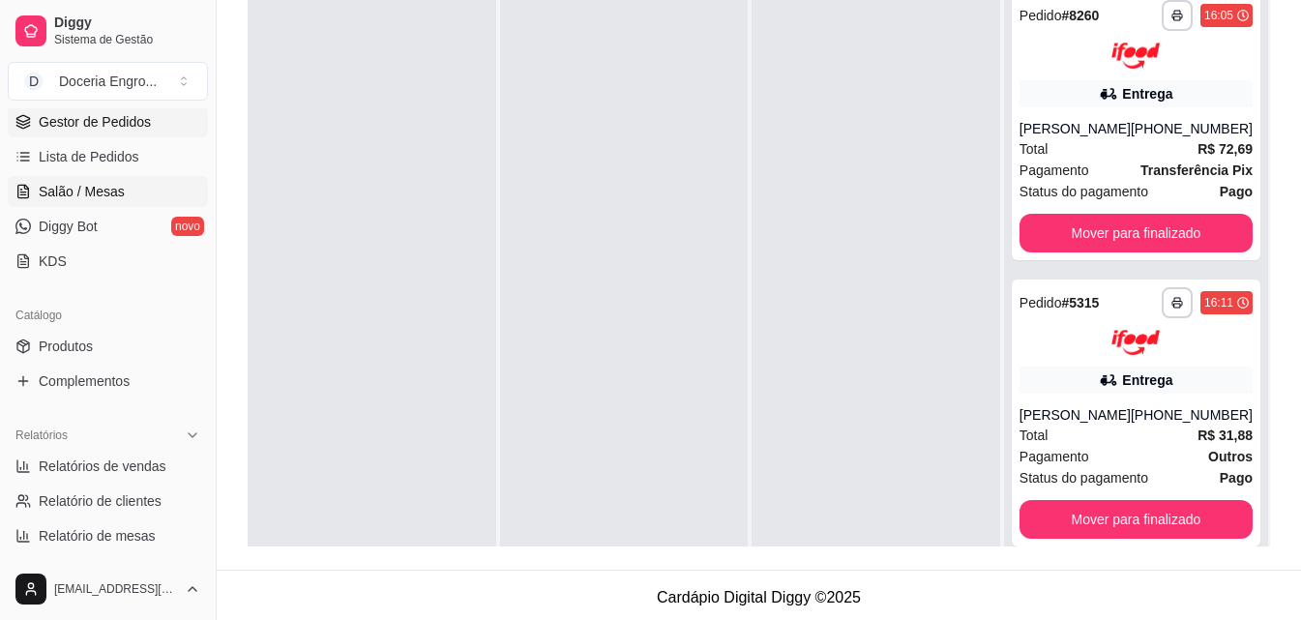
scroll to position [290, 0]
click at [98, 473] on link "Relatórios de vendas" at bounding box center [108, 463] width 200 height 31
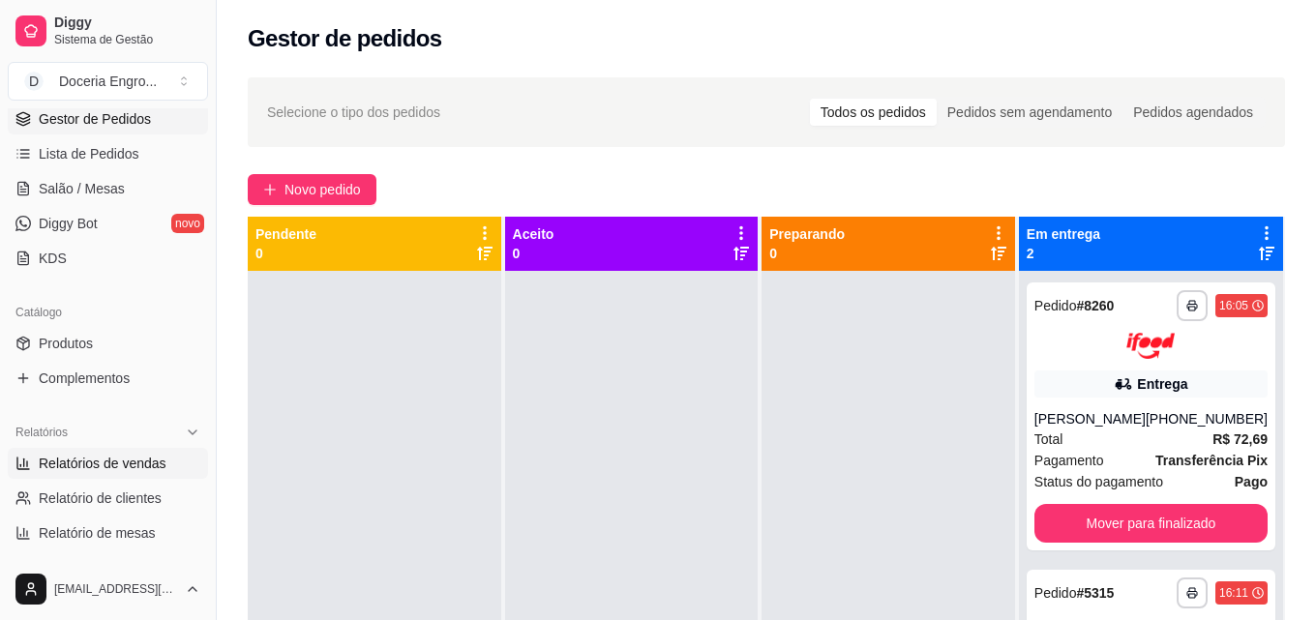
select select "ALL"
select select "0"
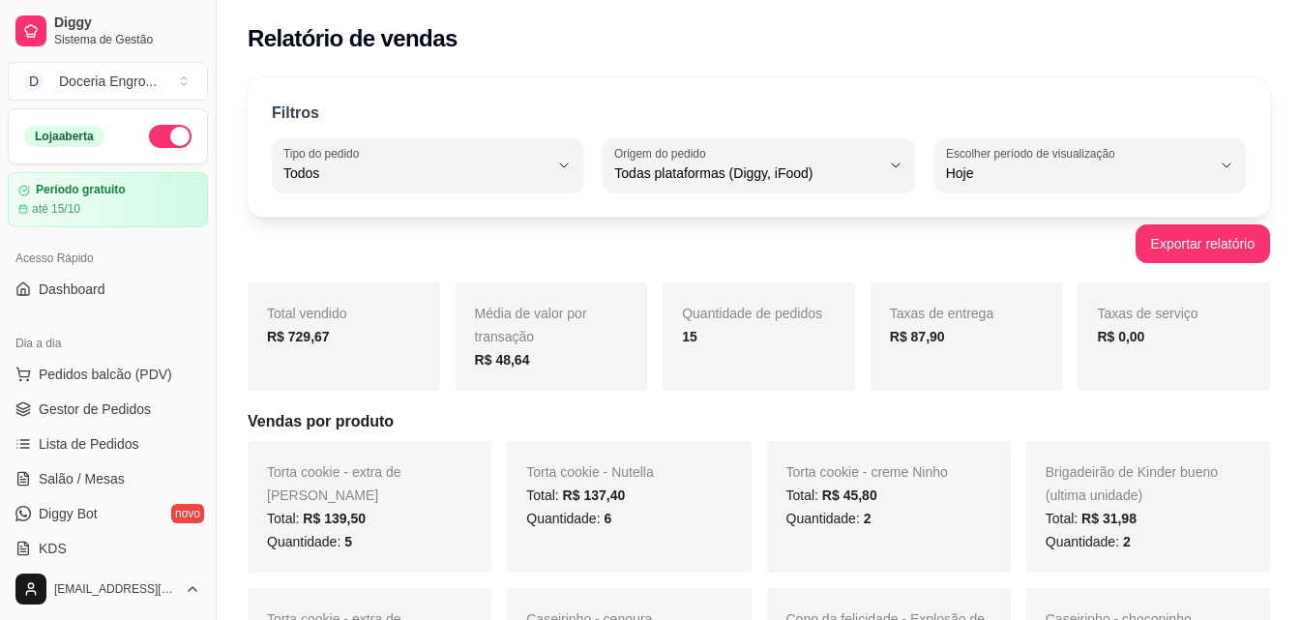
drag, startPoint x: 238, startPoint y: 89, endPoint x: 268, endPoint y: 8, distance: 86.6
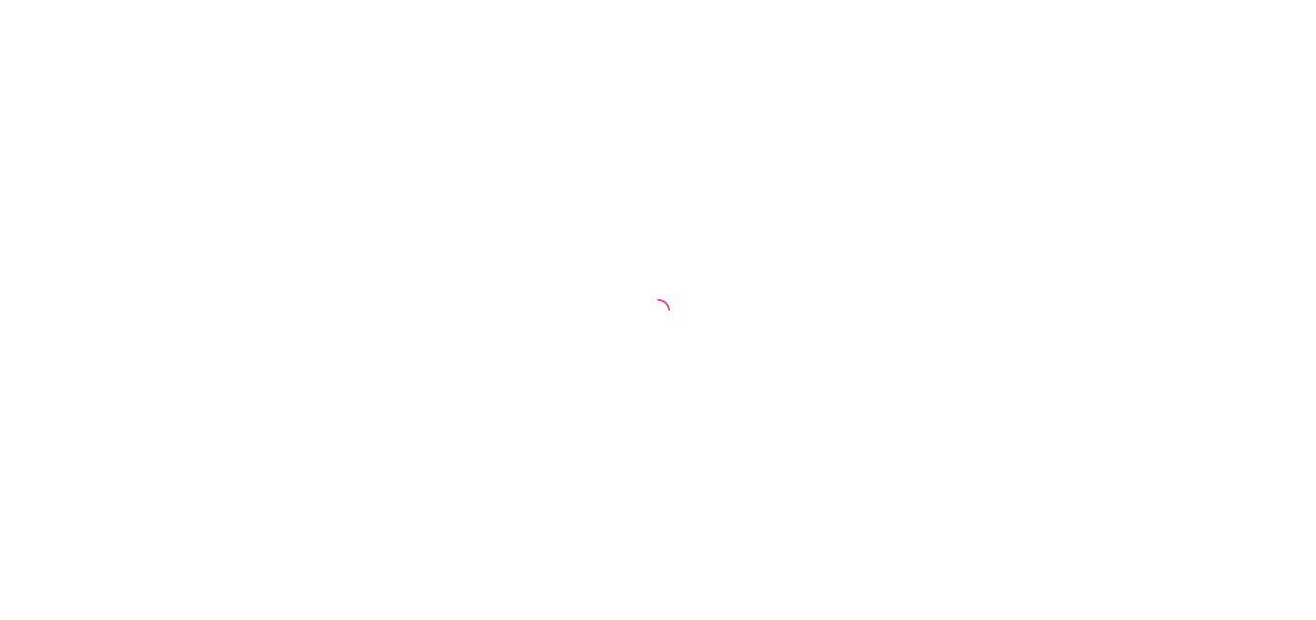
select select "ALL"
select select "0"
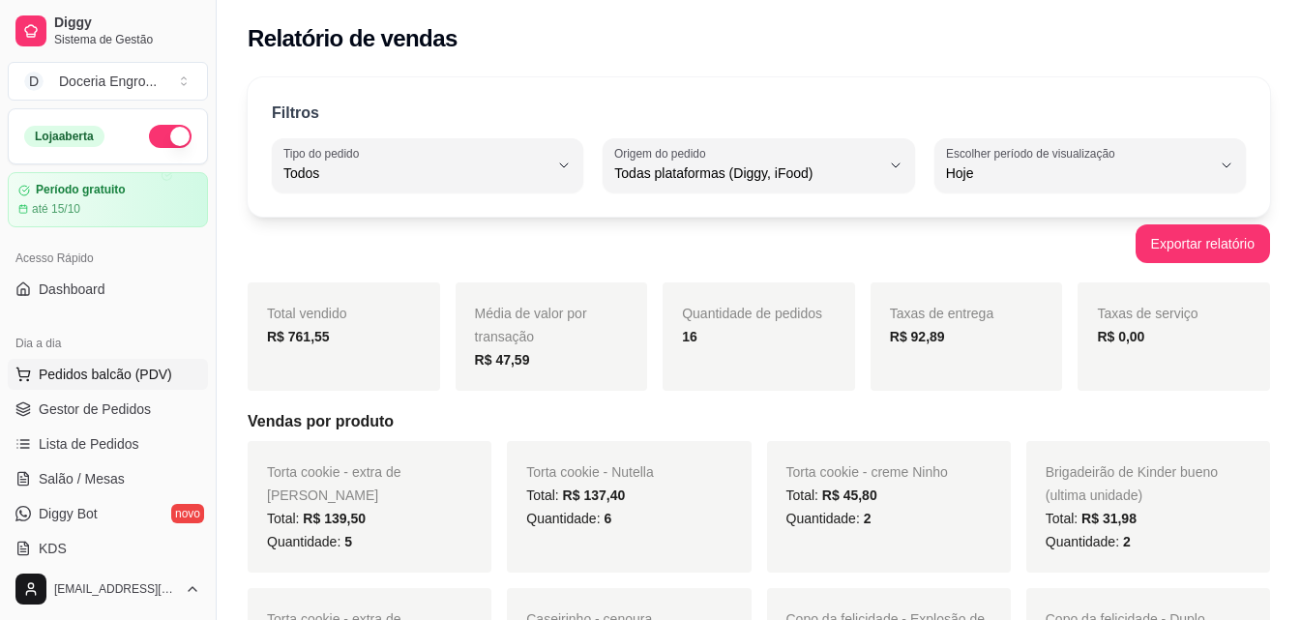
click at [118, 369] on span "Pedidos balcão (PDV)" at bounding box center [106, 374] width 134 height 19
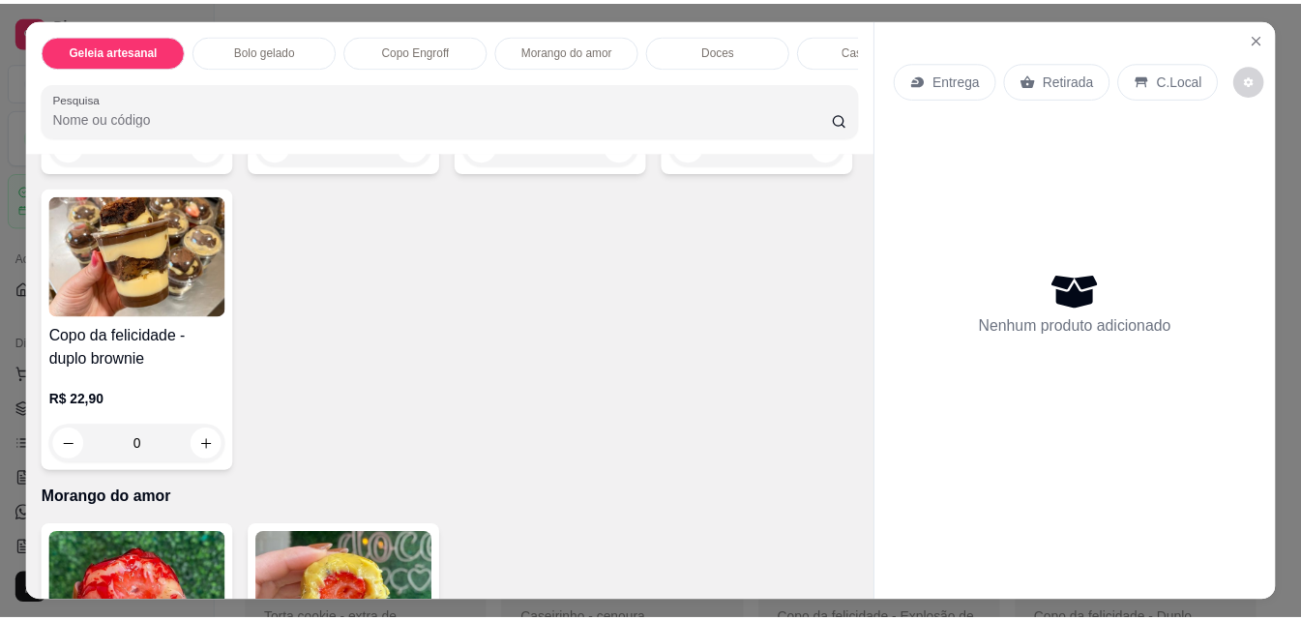
scroll to position [968, 0]
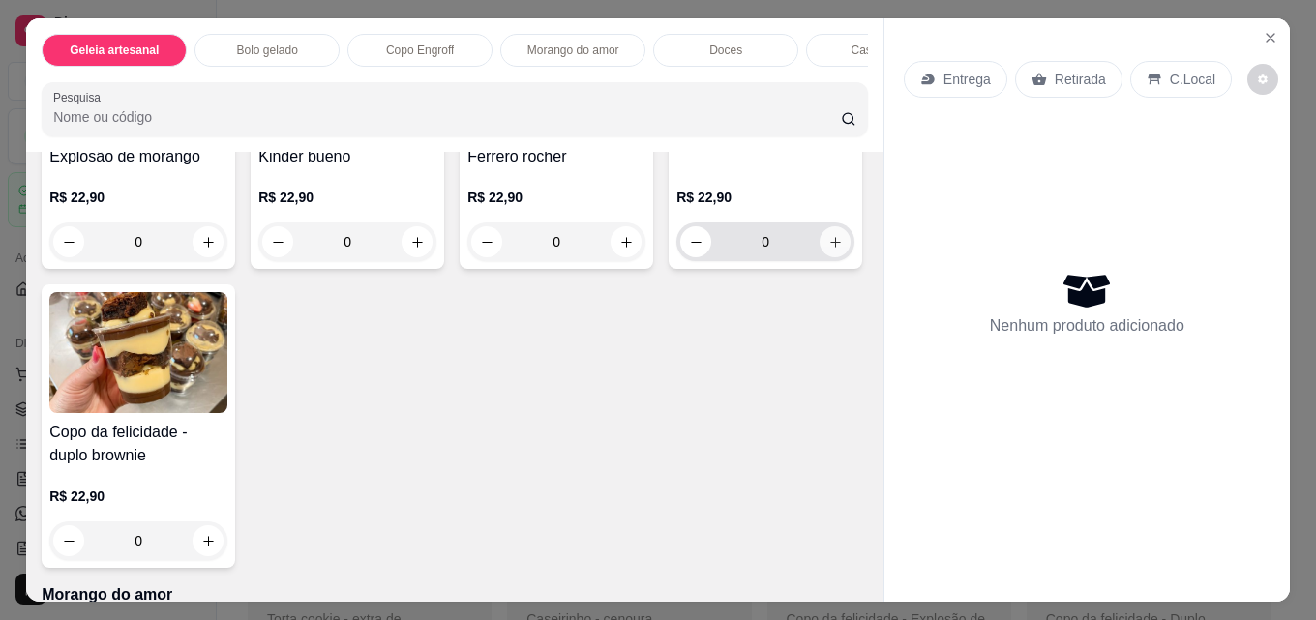
click at [828, 250] on icon "increase-product-quantity" at bounding box center [835, 242] width 15 height 15
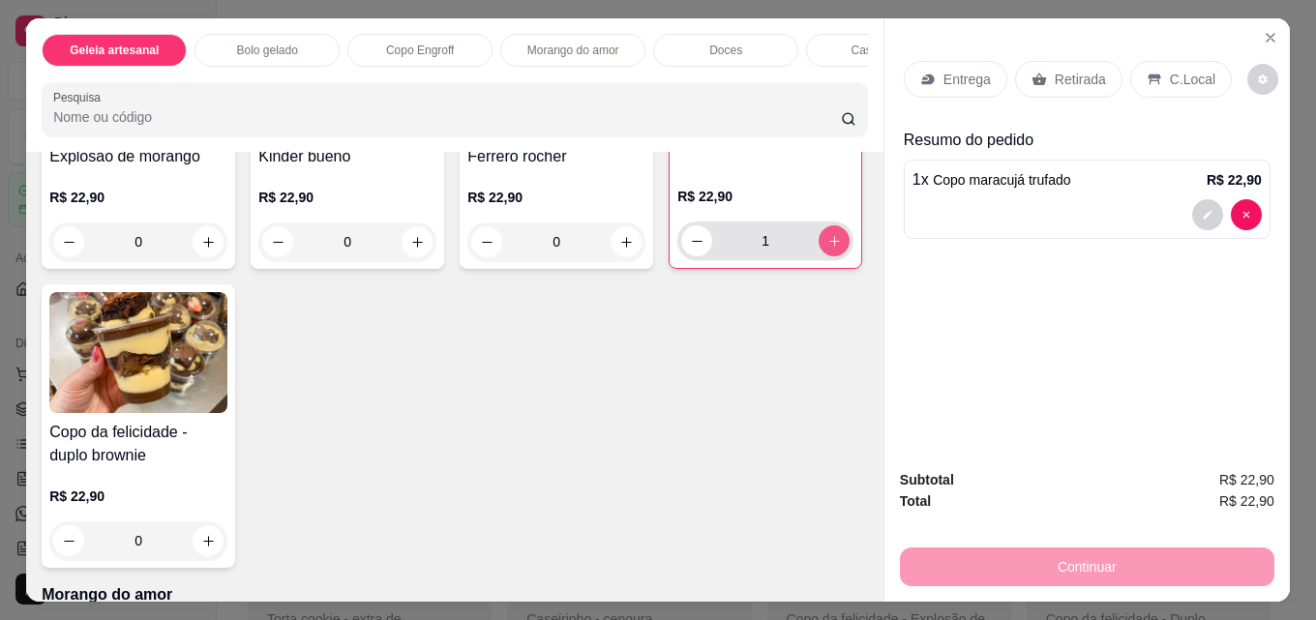
type input "1"
click at [1041, 71] on div "Retirada" at bounding box center [1068, 79] width 107 height 37
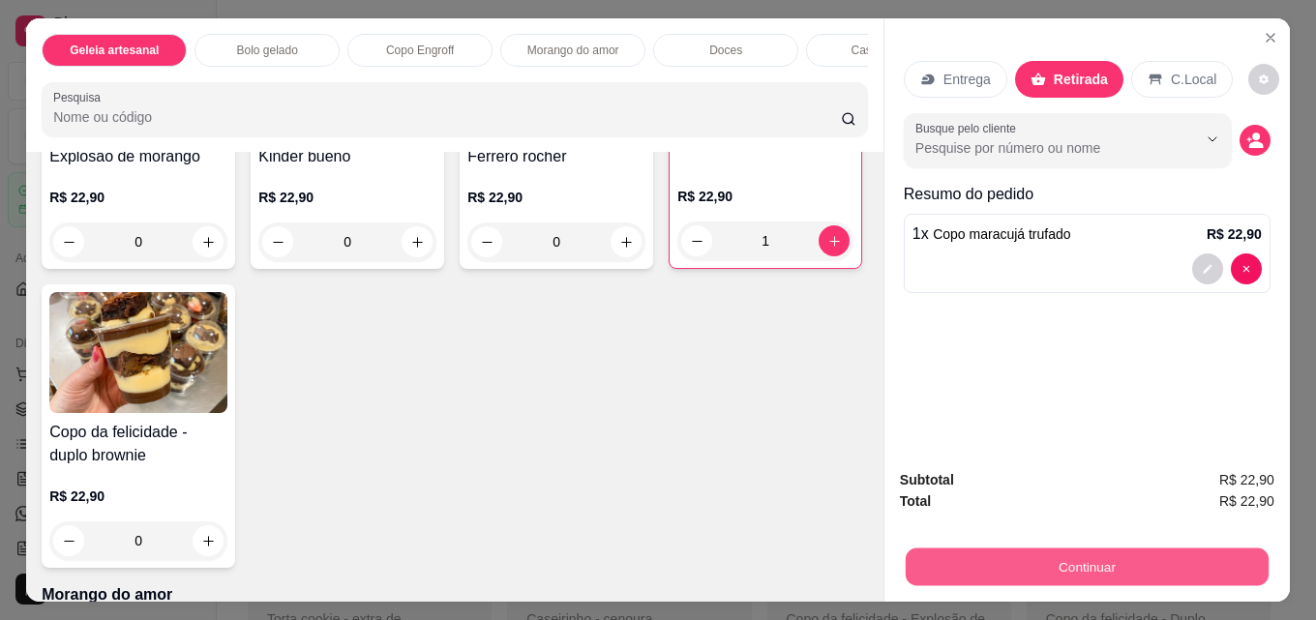
click at [986, 557] on button "Continuar" at bounding box center [1087, 567] width 363 height 38
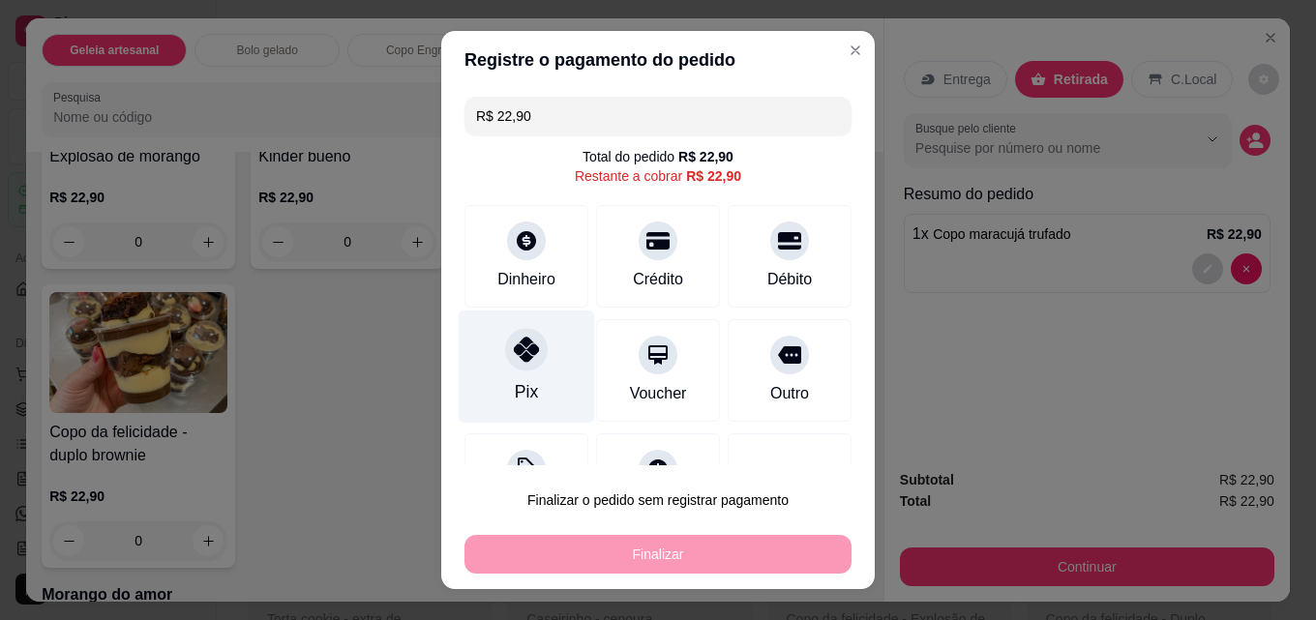
click at [538, 363] on div "Pix" at bounding box center [527, 367] width 136 height 113
type input "R$ 0,00"
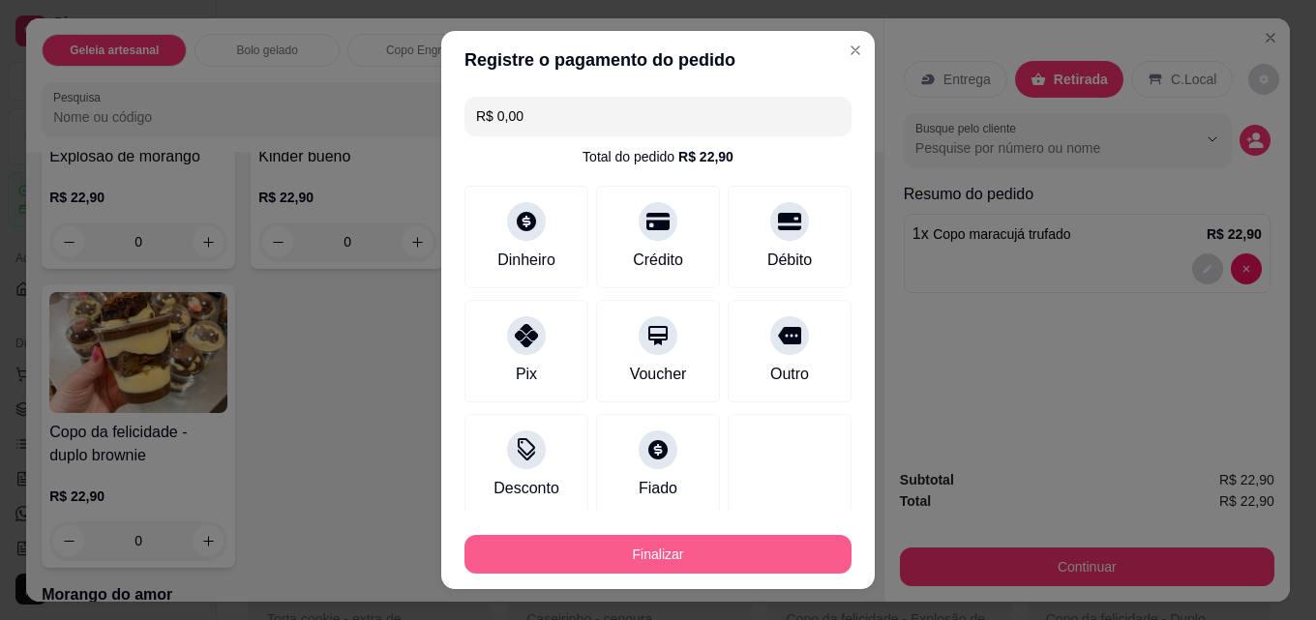
click at [645, 554] on button "Finalizar" at bounding box center [657, 554] width 387 height 39
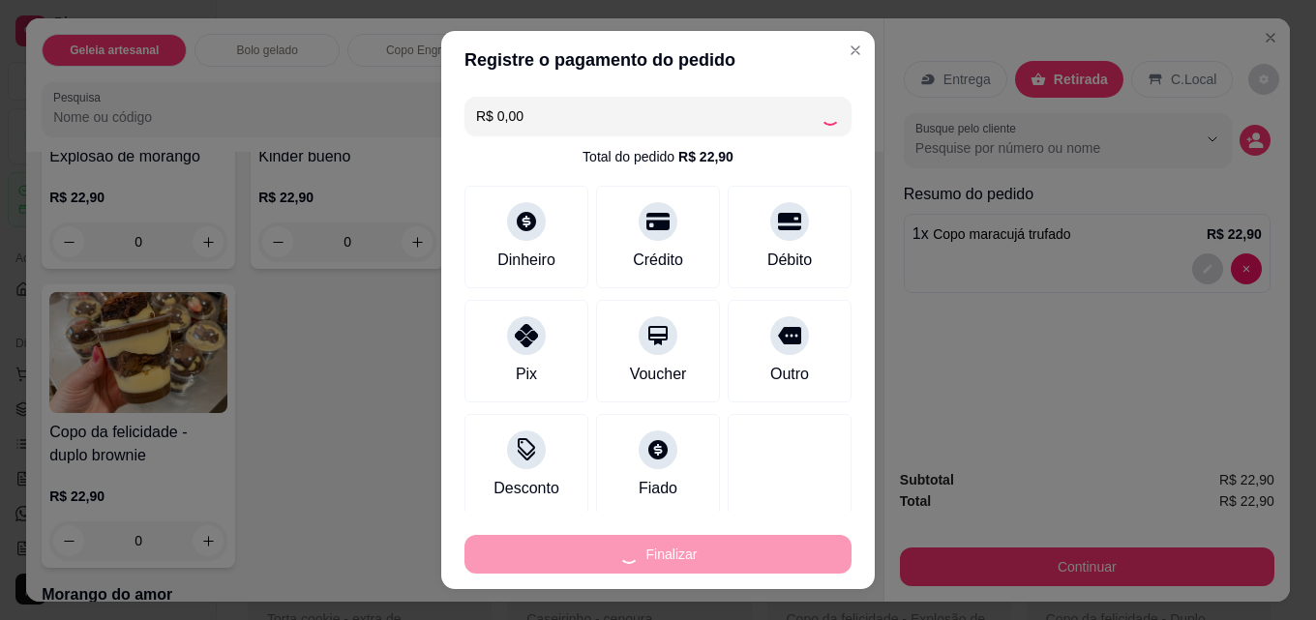
type input "0"
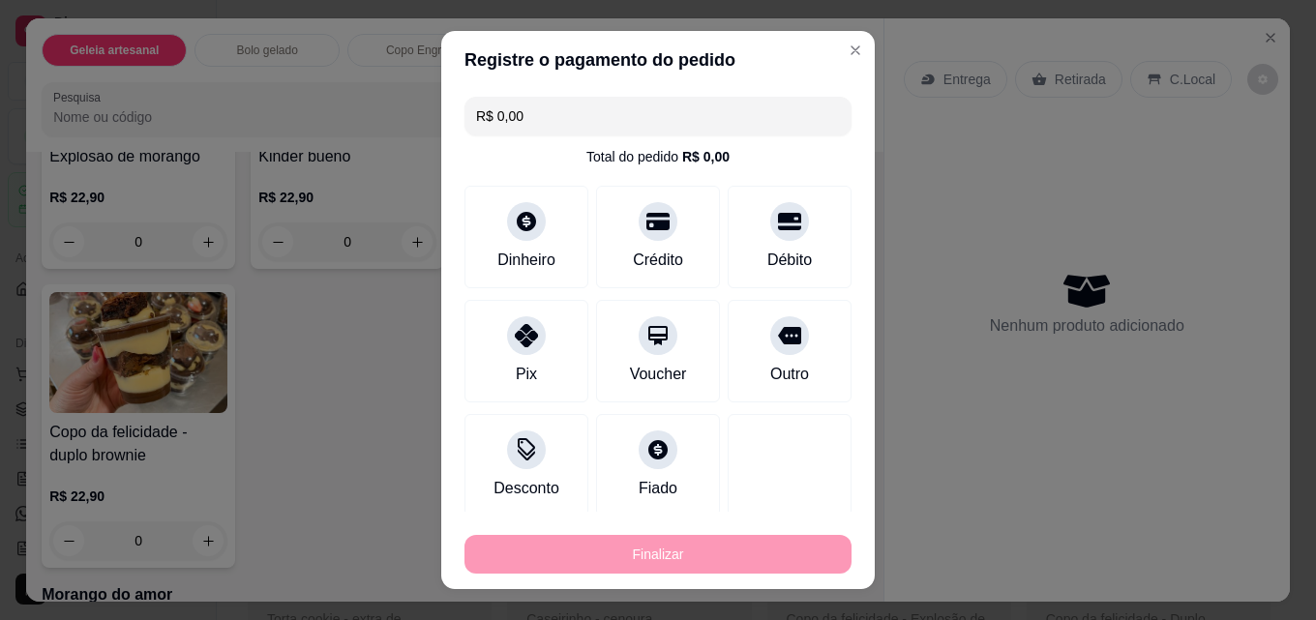
type input "-R$ 22,90"
